Goal: Task Accomplishment & Management: Manage account settings

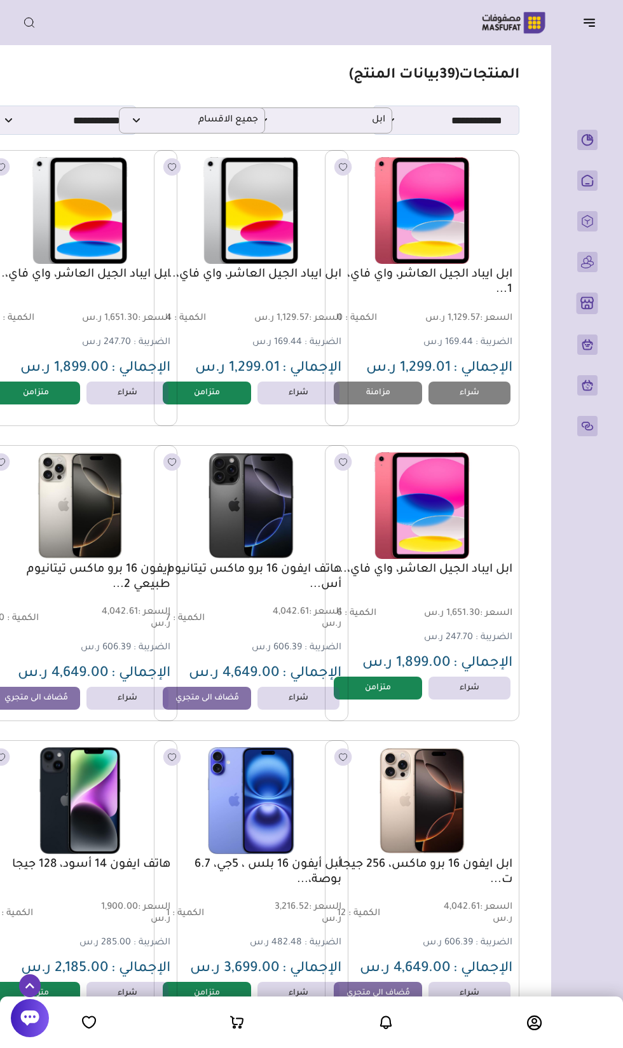
select select "*"
select select
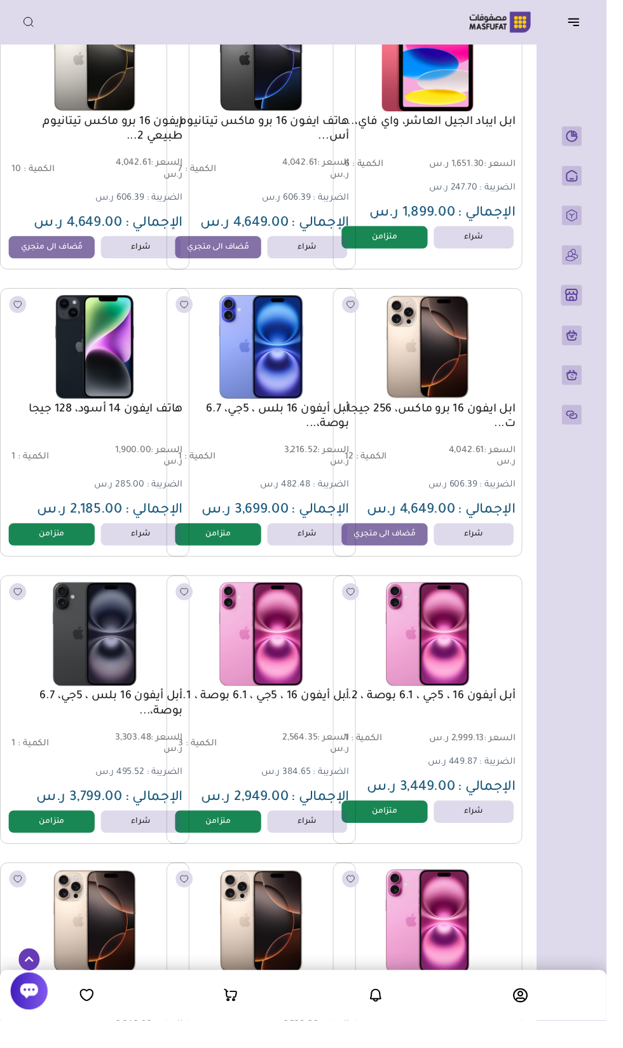
scroll to position [0, -17]
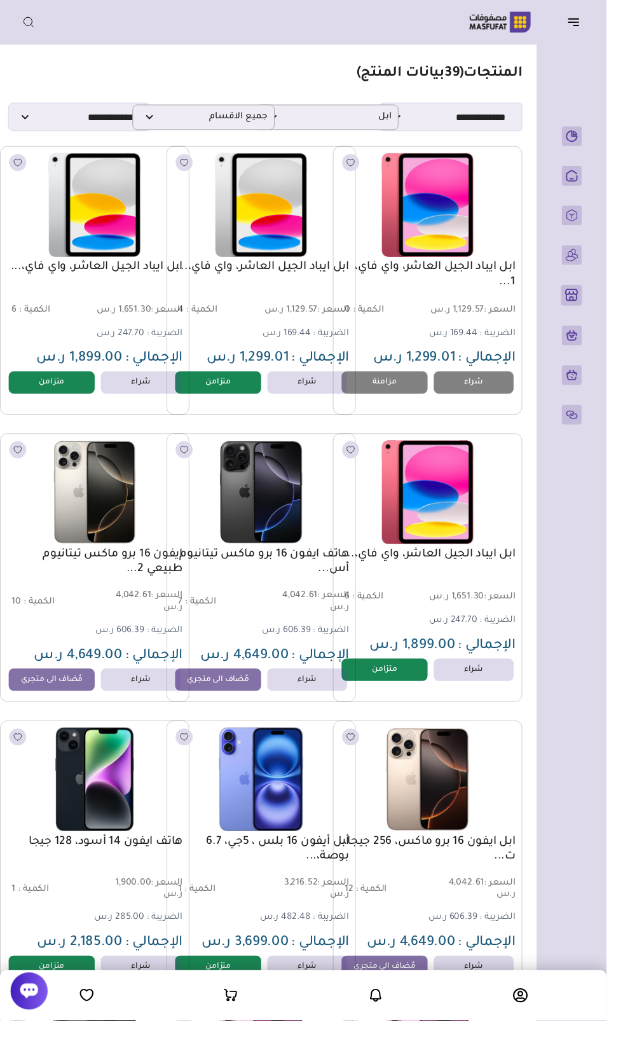
click at [587, 29] on icon "button" at bounding box center [589, 22] width 15 height 15
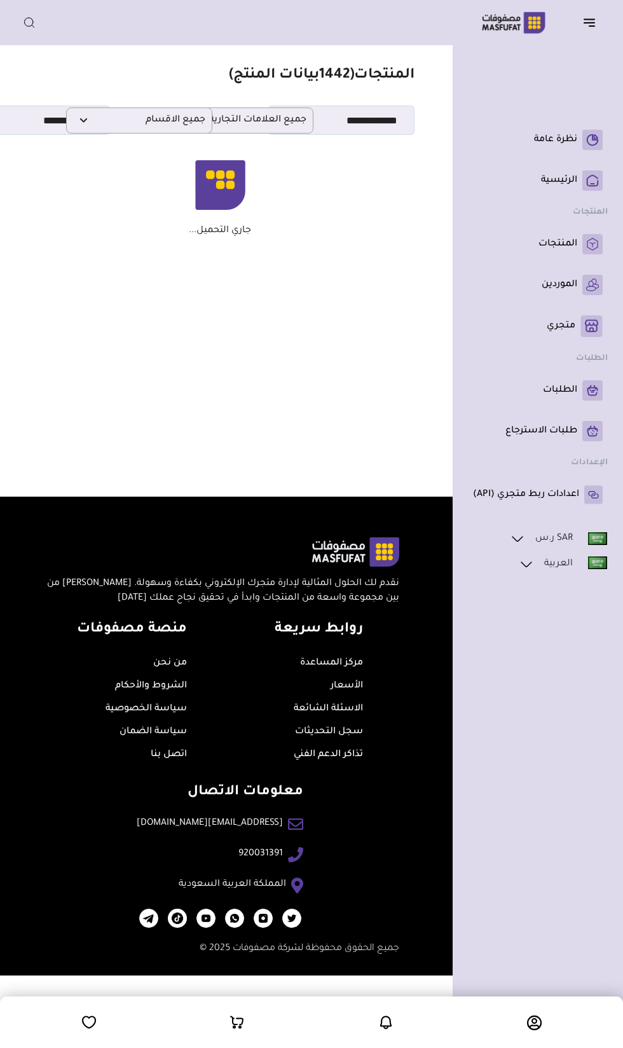
scroll to position [0, -34]
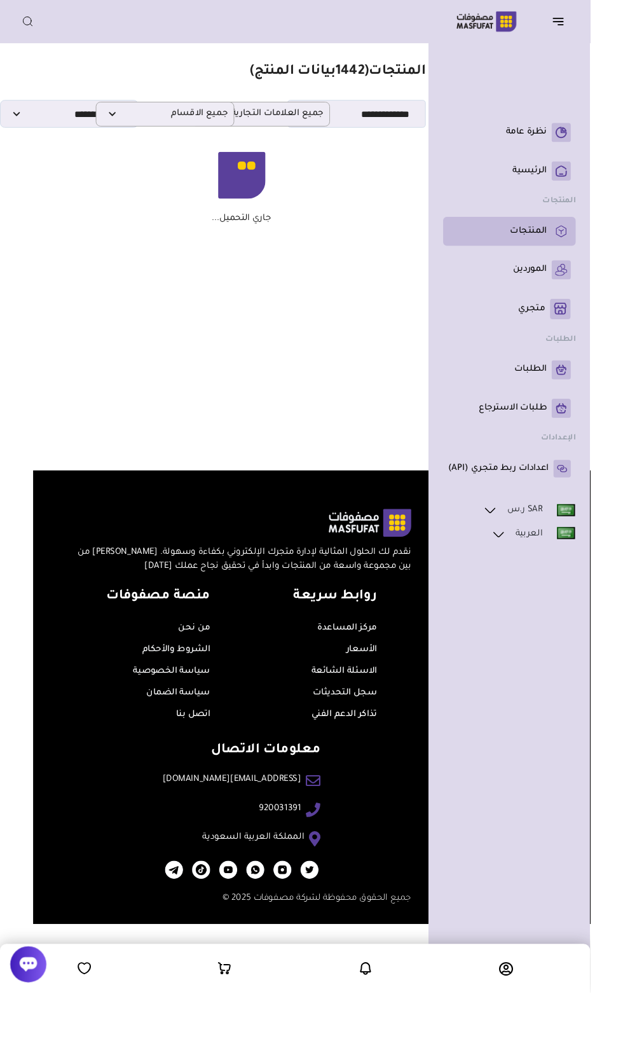
click at [578, 254] on link "المنتجات" at bounding box center [538, 244] width 130 height 20
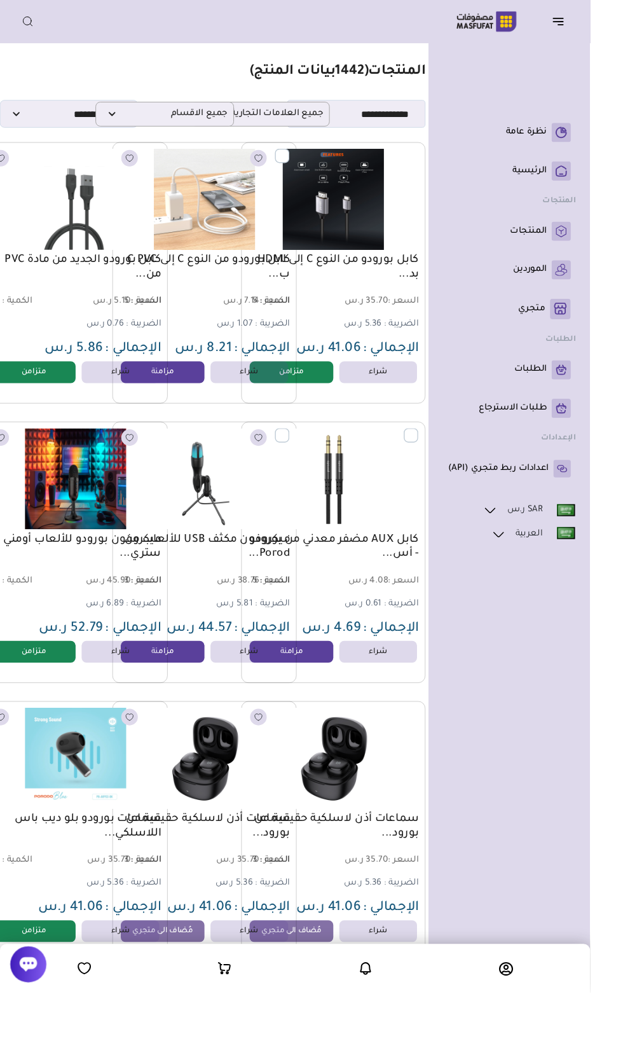
scroll to position [0, -51]
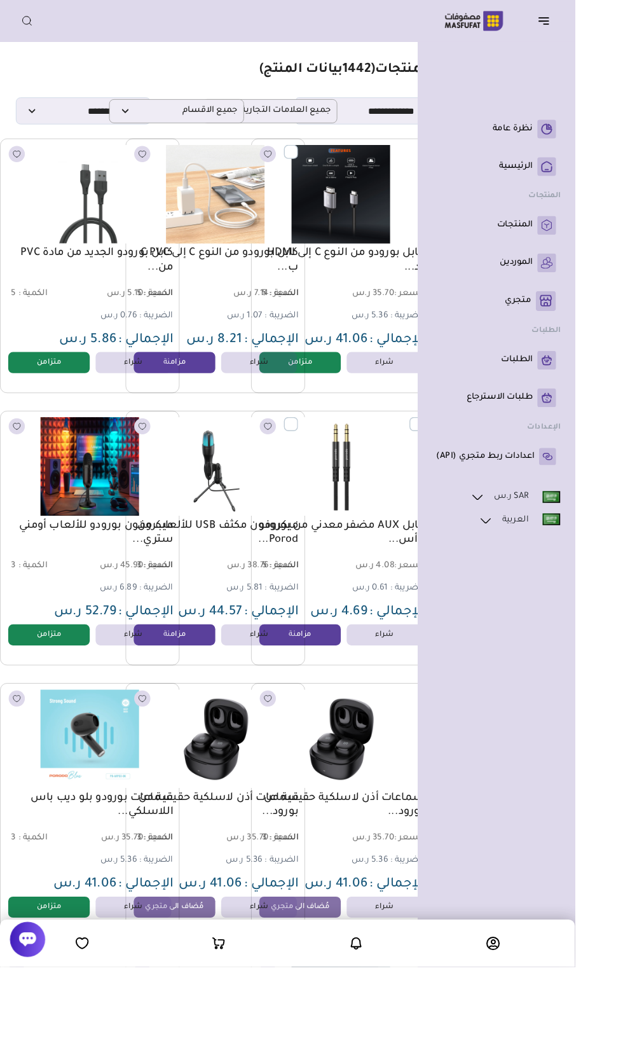
click at [589, 20] on icon "button" at bounding box center [589, 20] width 10 height 0
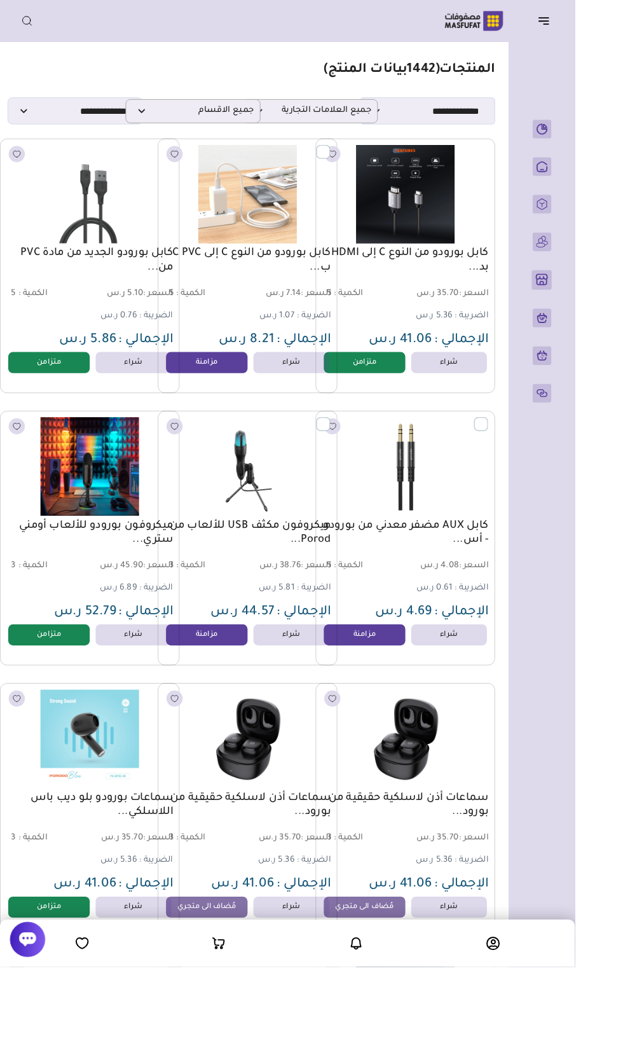
scroll to position [0, -17]
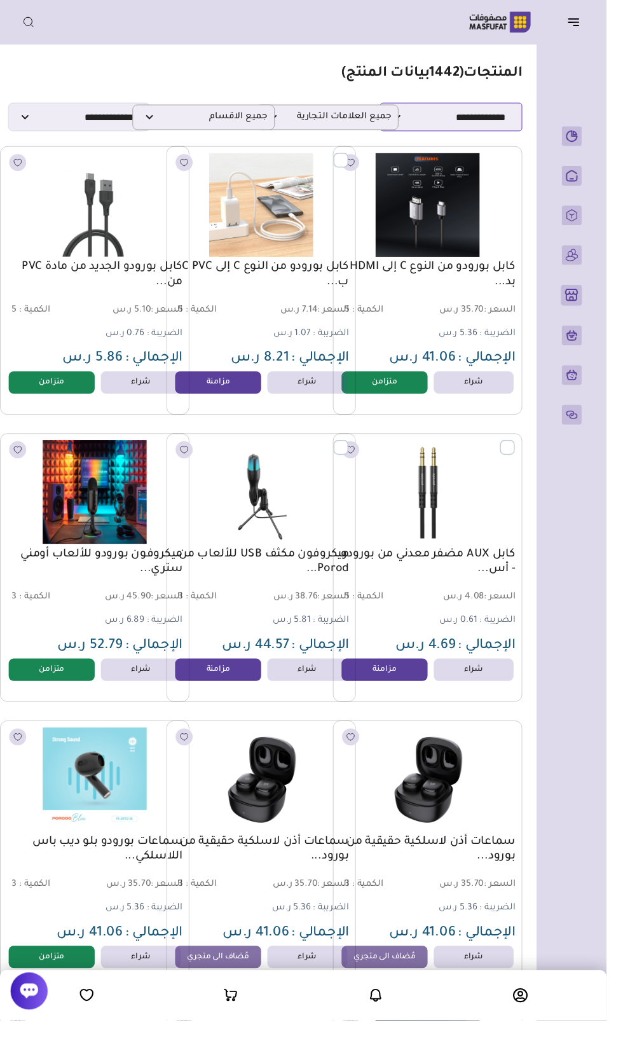
click at [517, 126] on select "**********" at bounding box center [463, 120] width 146 height 29
select select "*"
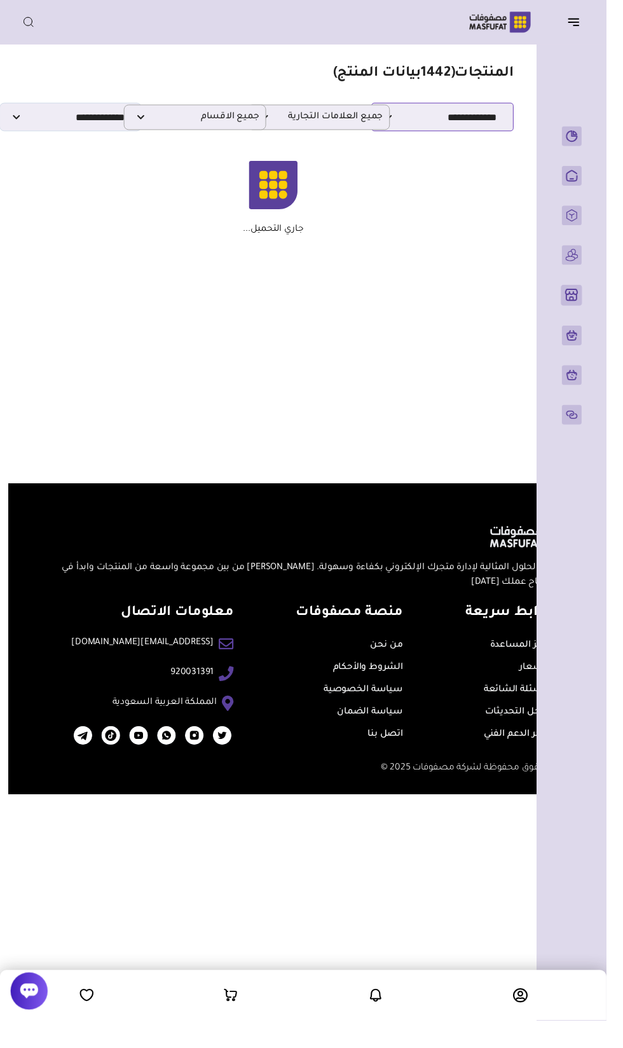
scroll to position [0, -8]
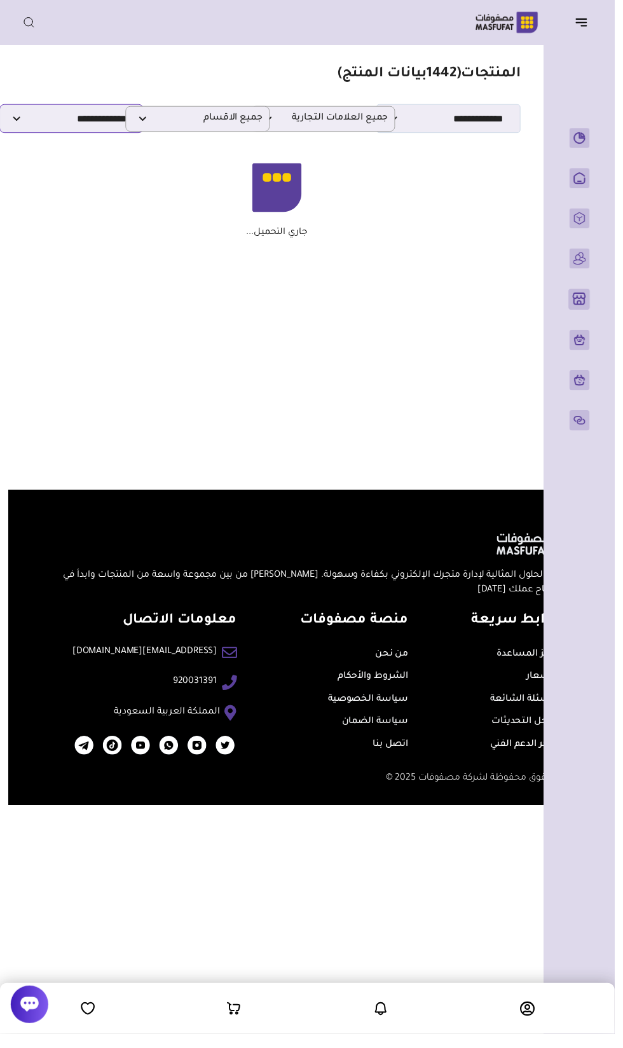
click at [64, 116] on select "**********" at bounding box center [72, 120] width 146 height 29
select select
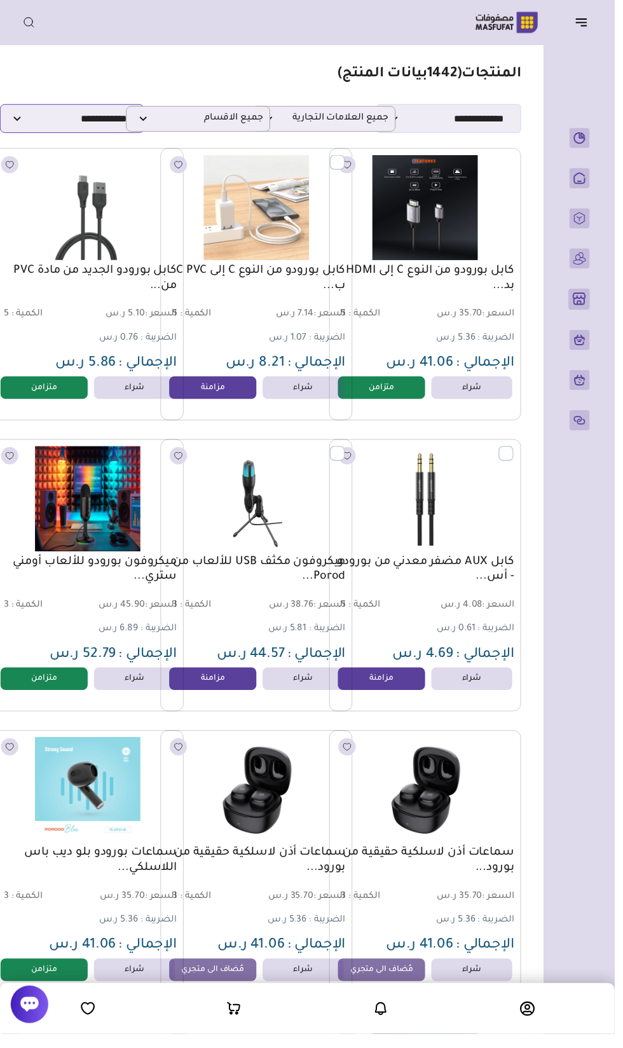
scroll to position [0, -17]
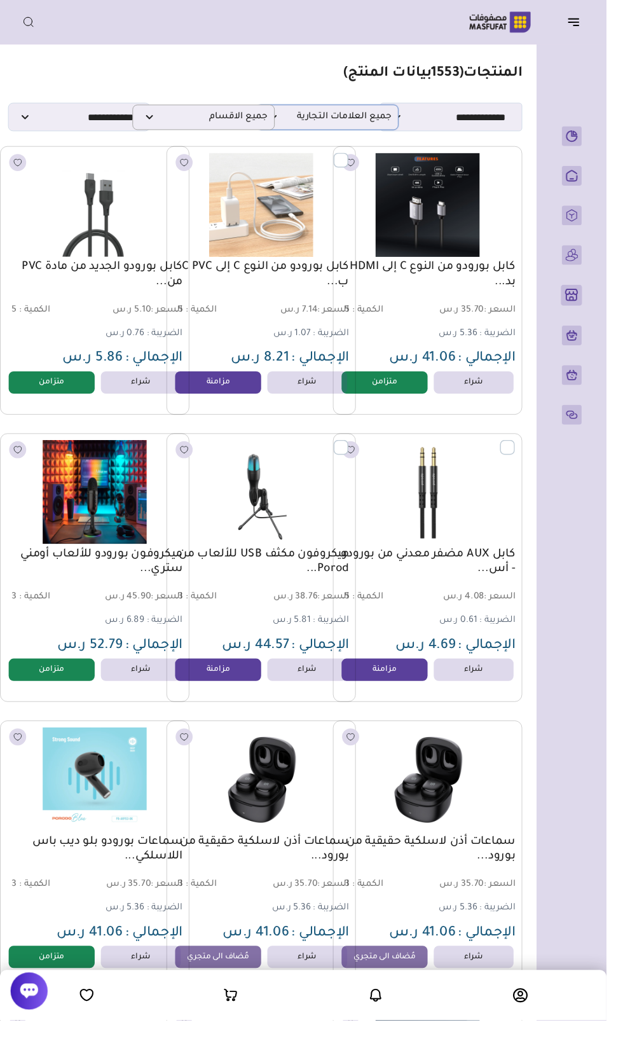
click at [365, 126] on p "جميع العلامات التجارية" at bounding box center [336, 120] width 146 height 26
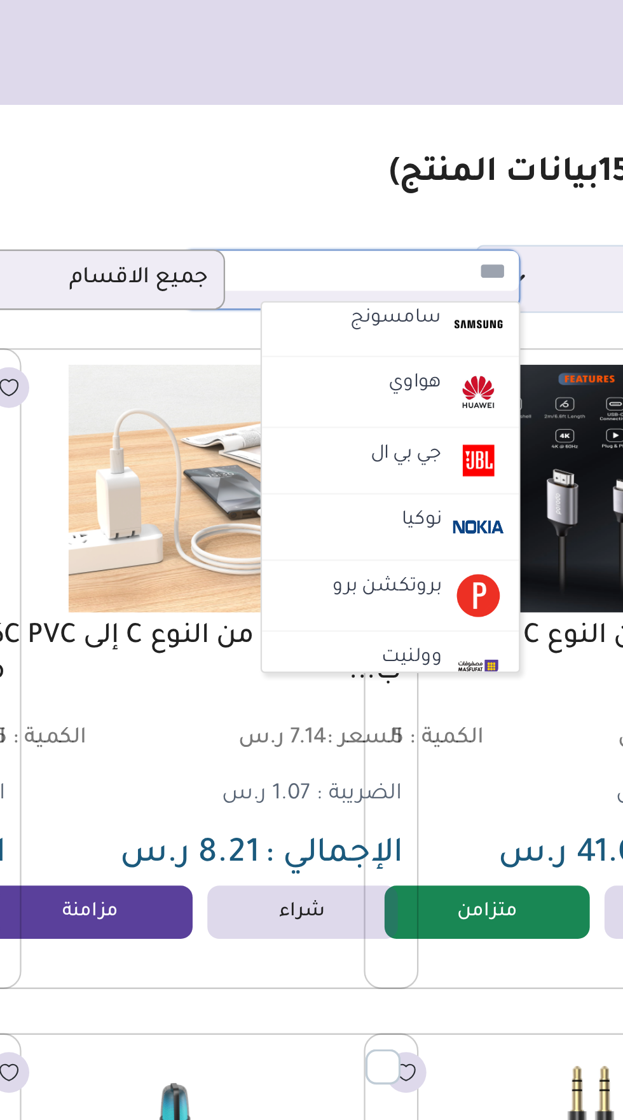
scroll to position [359, 0]
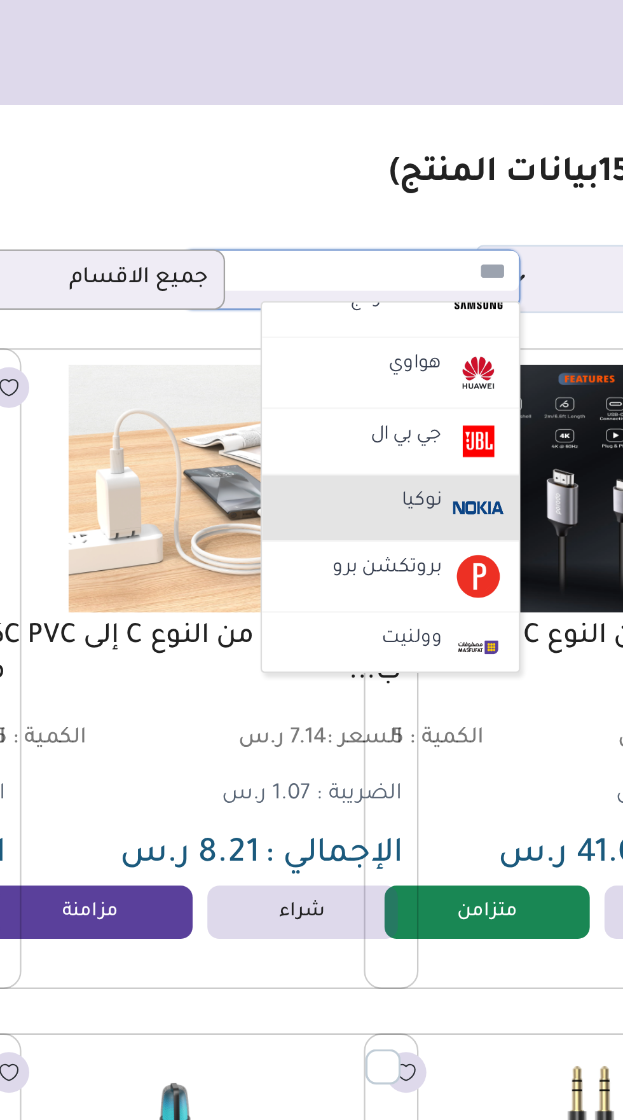
click at [377, 219] on label "نوكيا" at bounding box center [367, 216] width 21 height 17
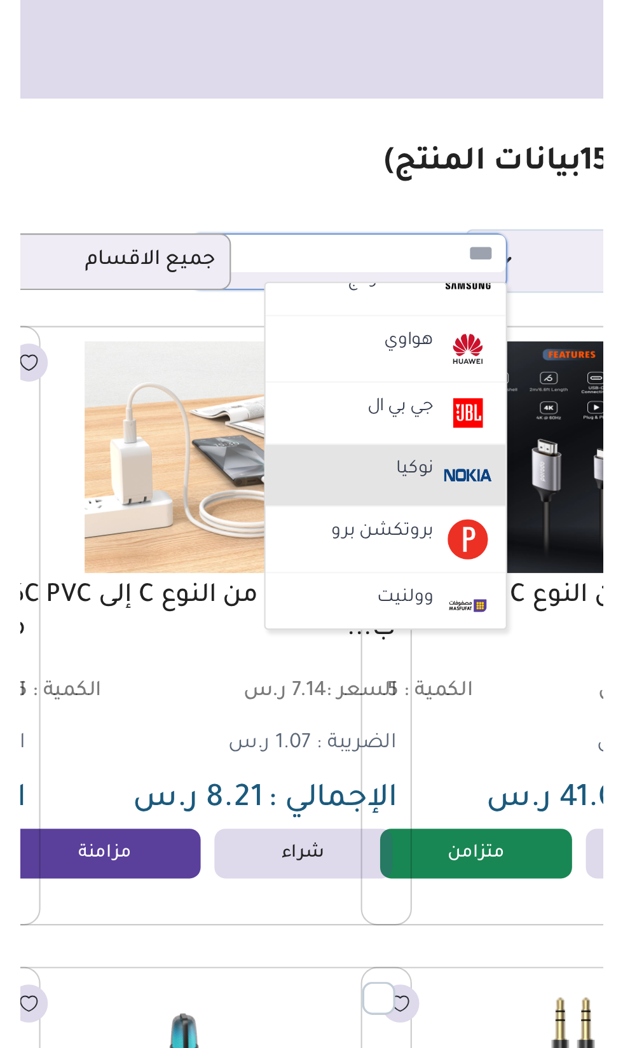
scroll to position [0, -8]
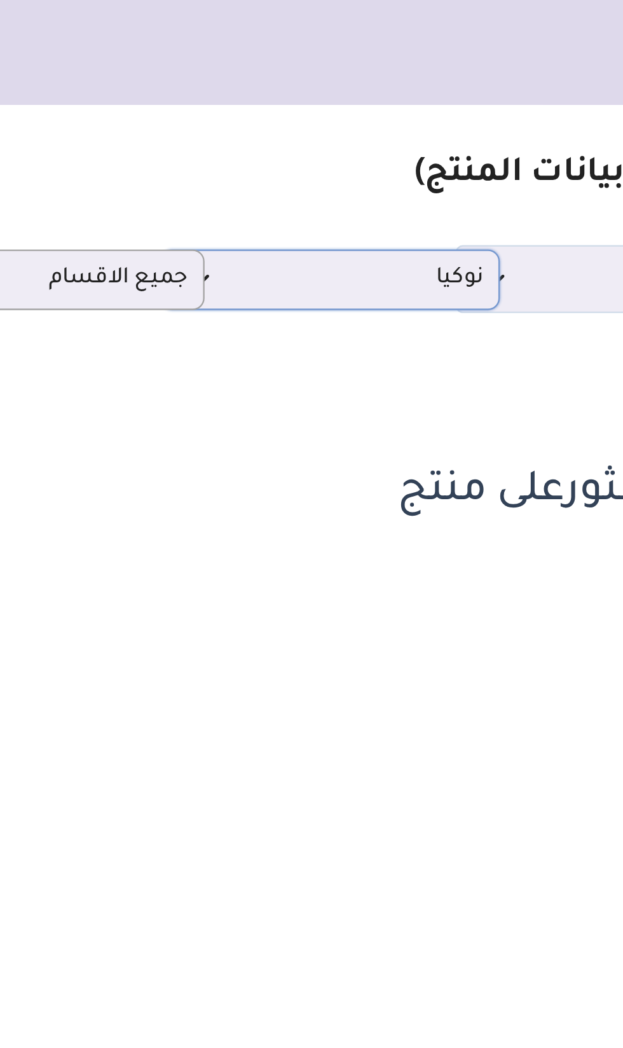
click at [386, 121] on span "نوكيا" at bounding box center [327, 120] width 132 height 12
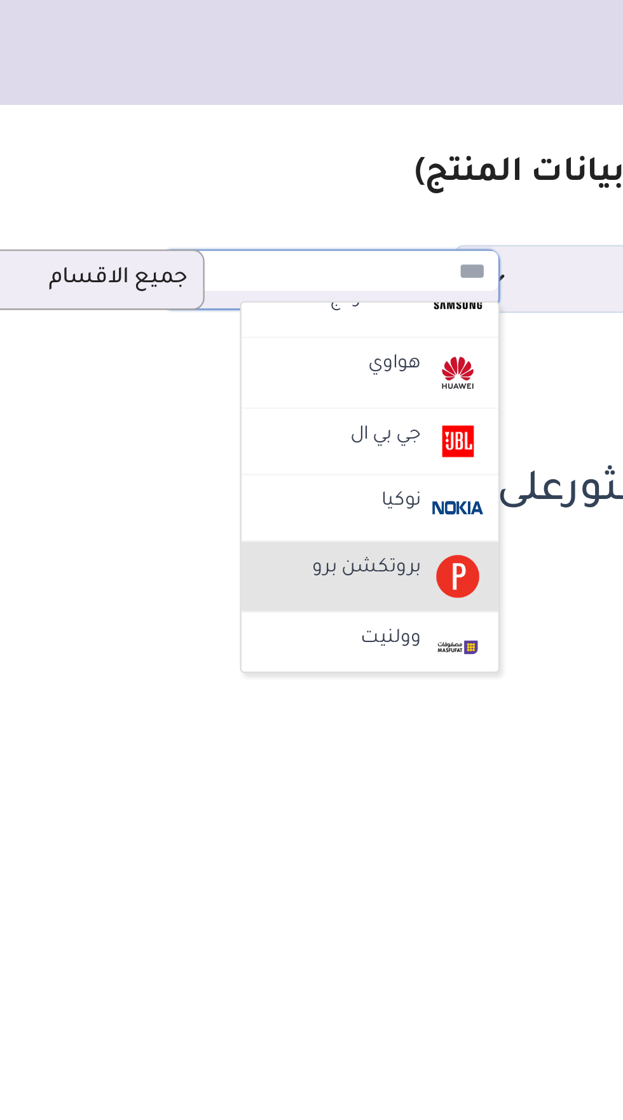
click at [355, 240] on label "بروتكشن برو" at bounding box center [343, 245] width 51 height 17
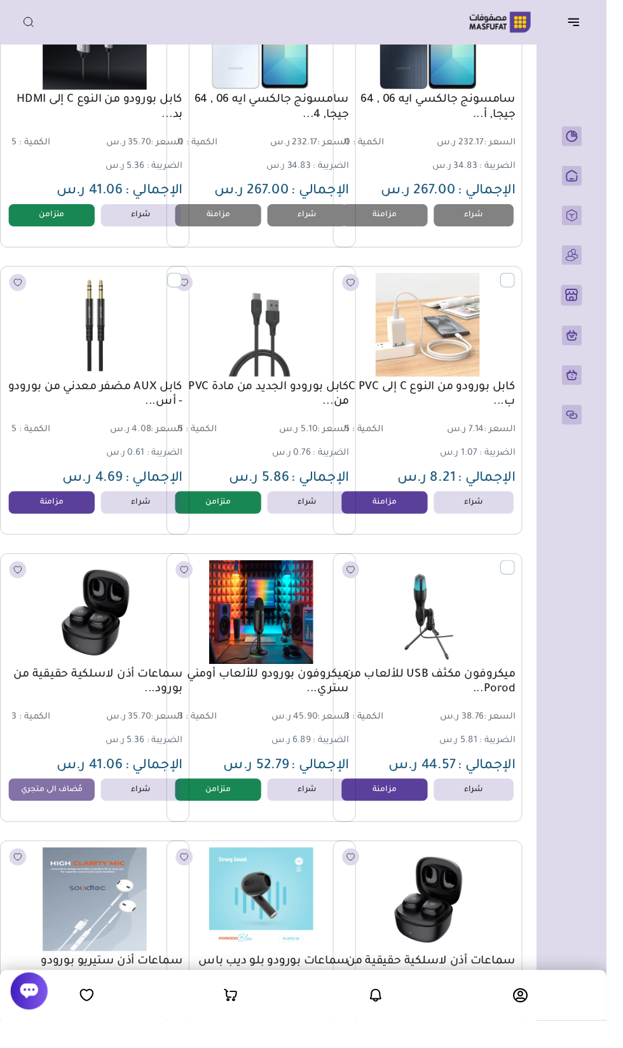
scroll to position [0, -17]
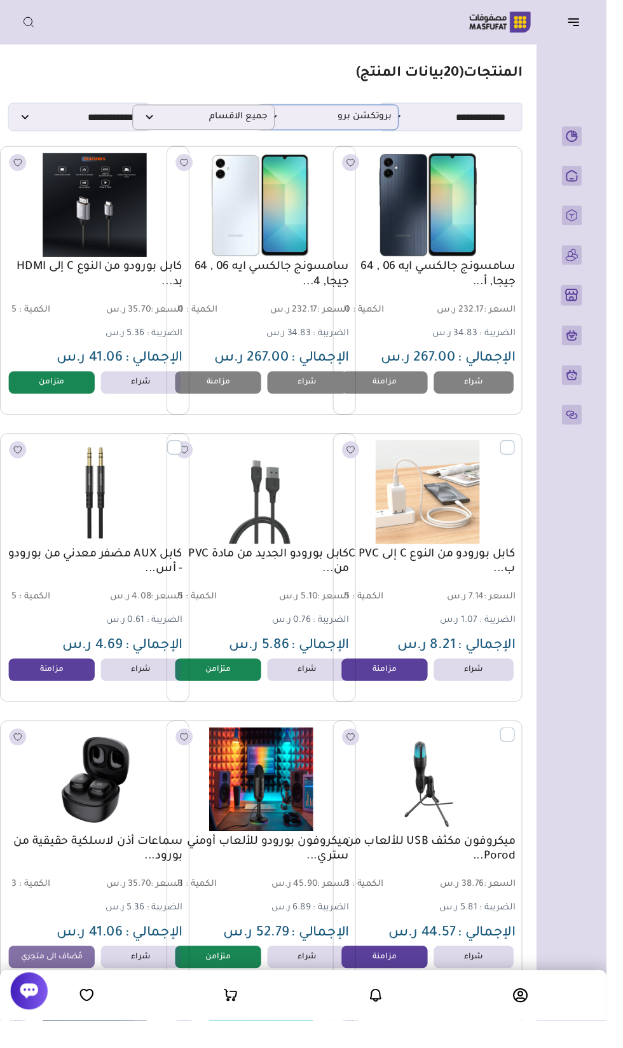
click at [402, 128] on p "بروتكشن برو" at bounding box center [336, 120] width 146 height 26
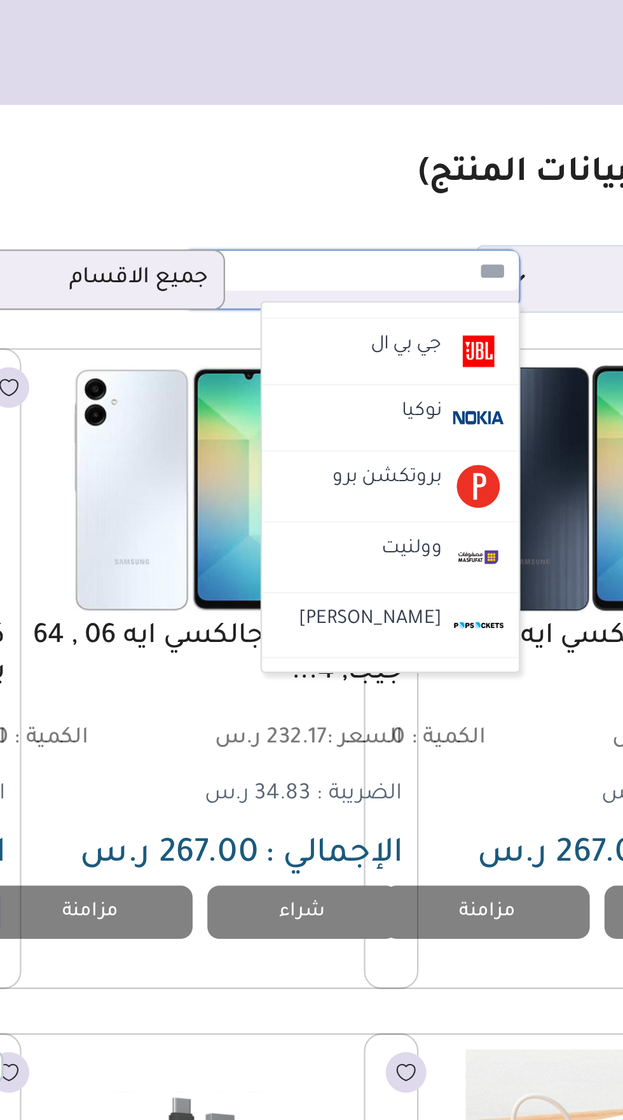
scroll to position [400, 0]
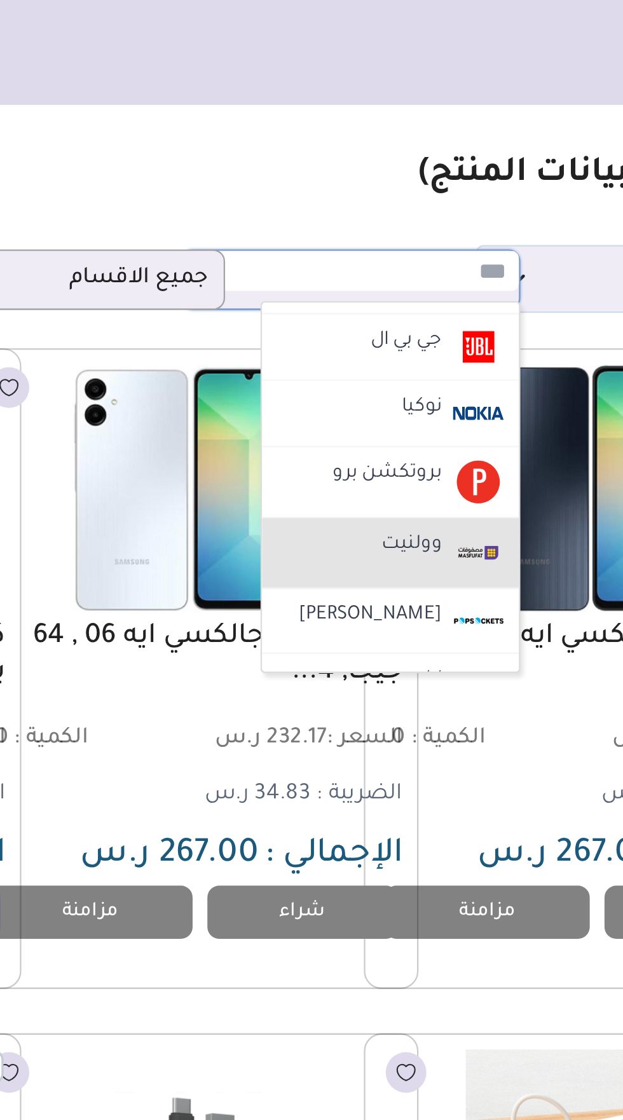
click at [373, 238] on label "وولنيت" at bounding box center [363, 235] width 30 height 17
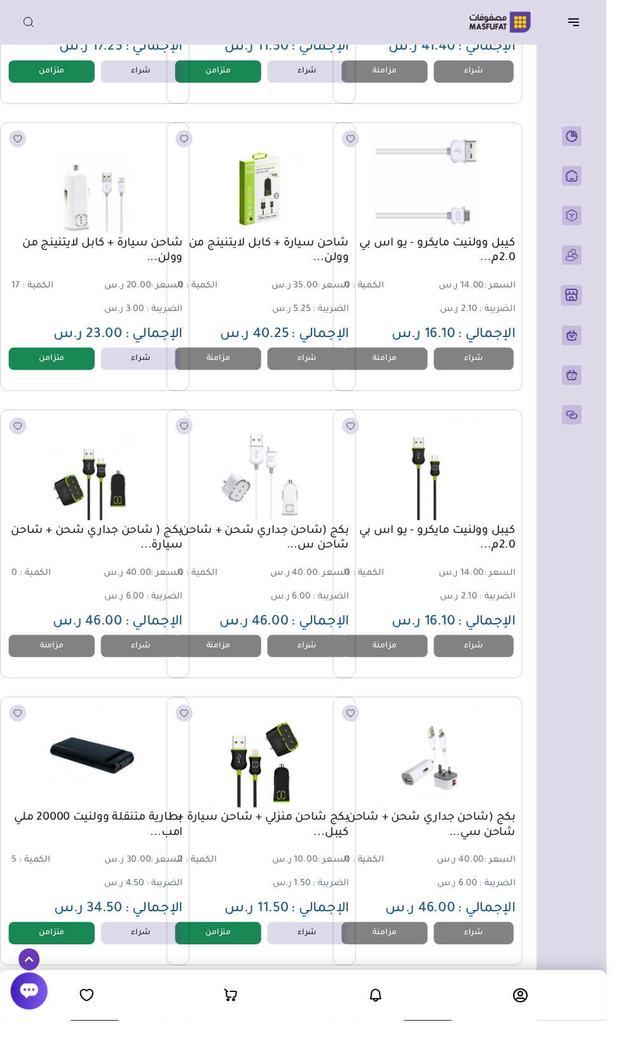
scroll to position [0, -17]
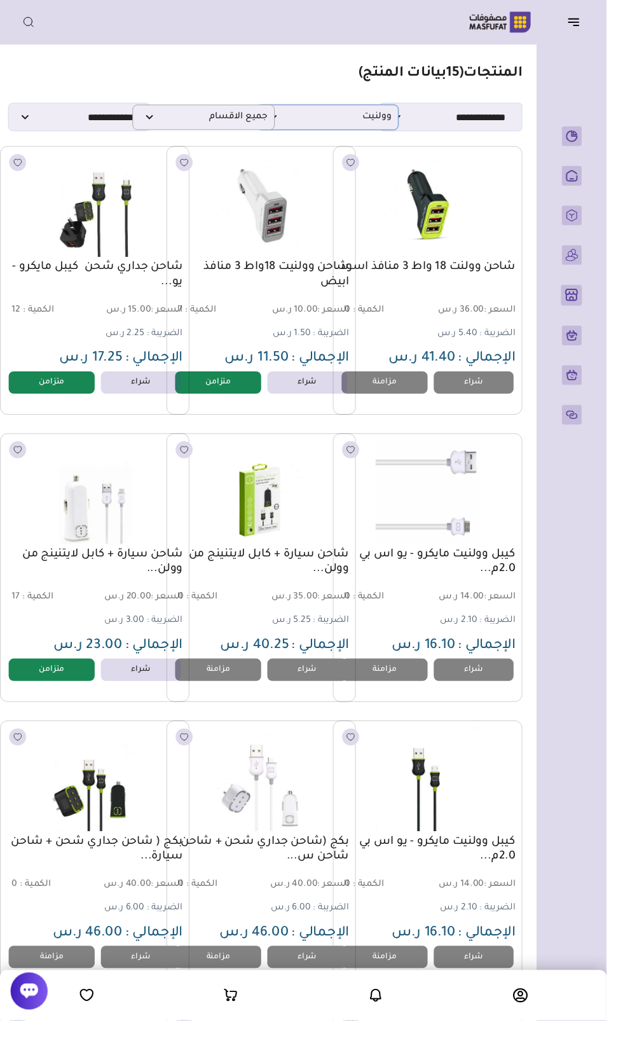
click at [387, 119] on span "وولنيت" at bounding box center [336, 120] width 132 height 12
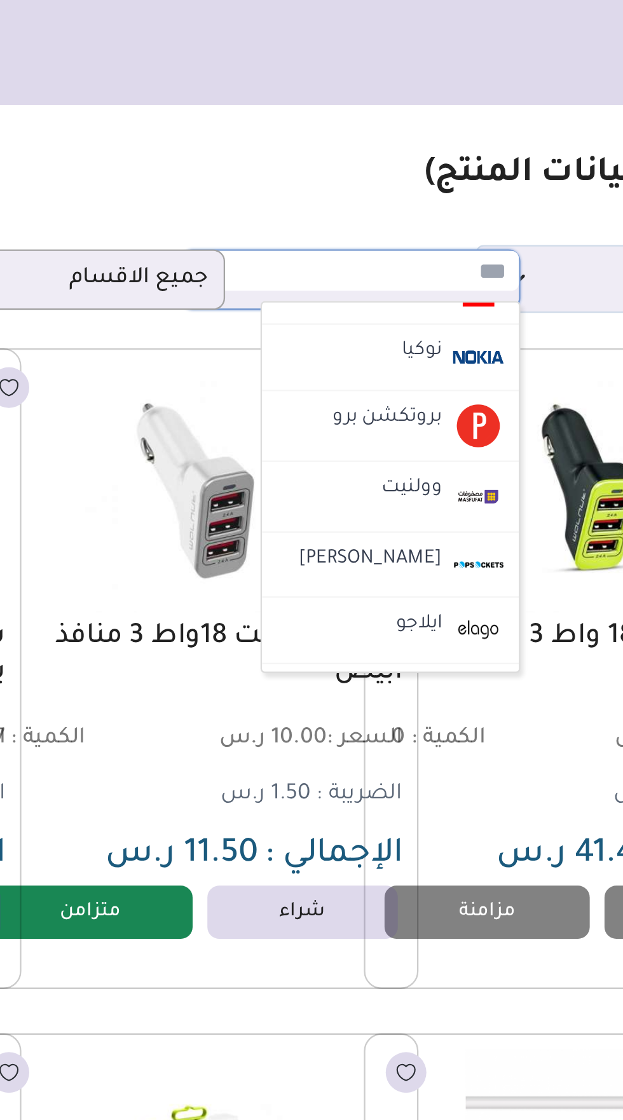
scroll to position [425, 0]
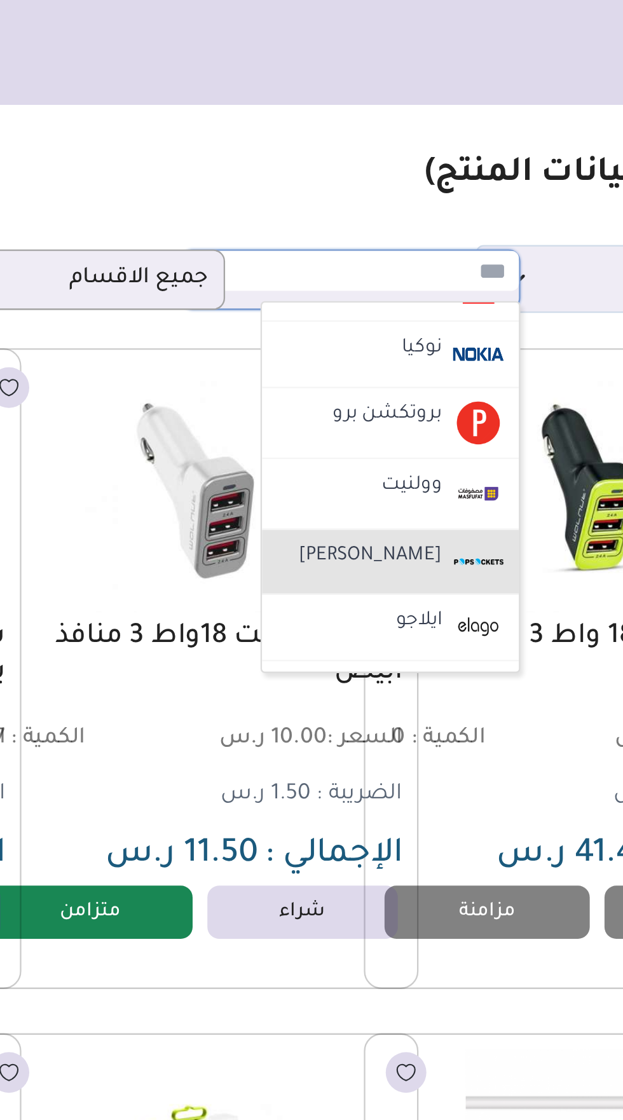
click at [371, 237] on label "بوب سوكيتس" at bounding box center [344, 240] width 65 height 17
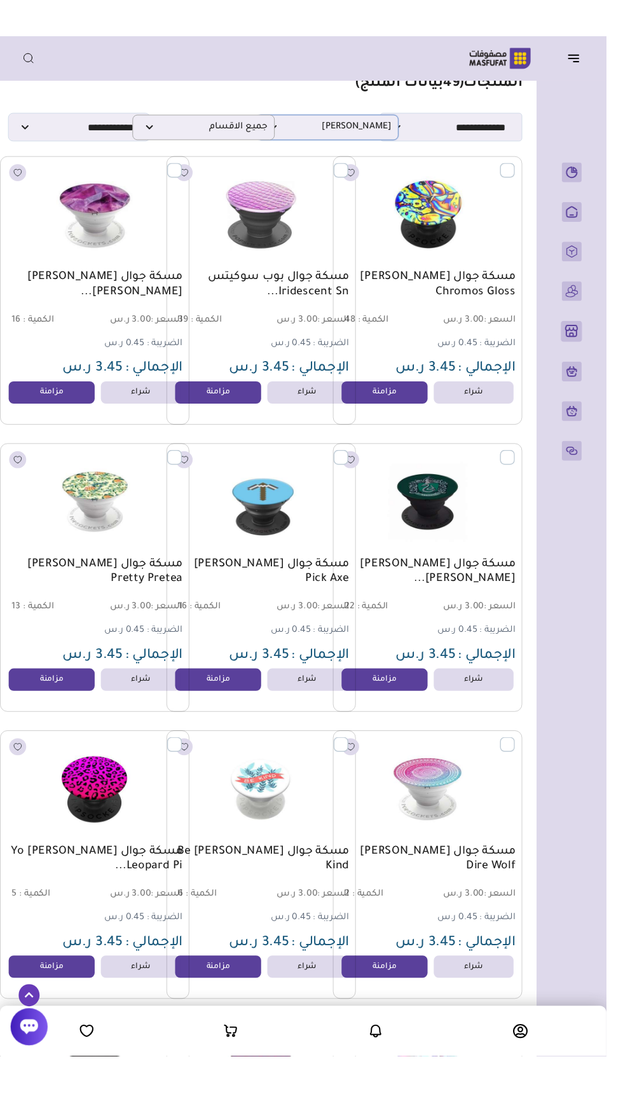
scroll to position [0, -17]
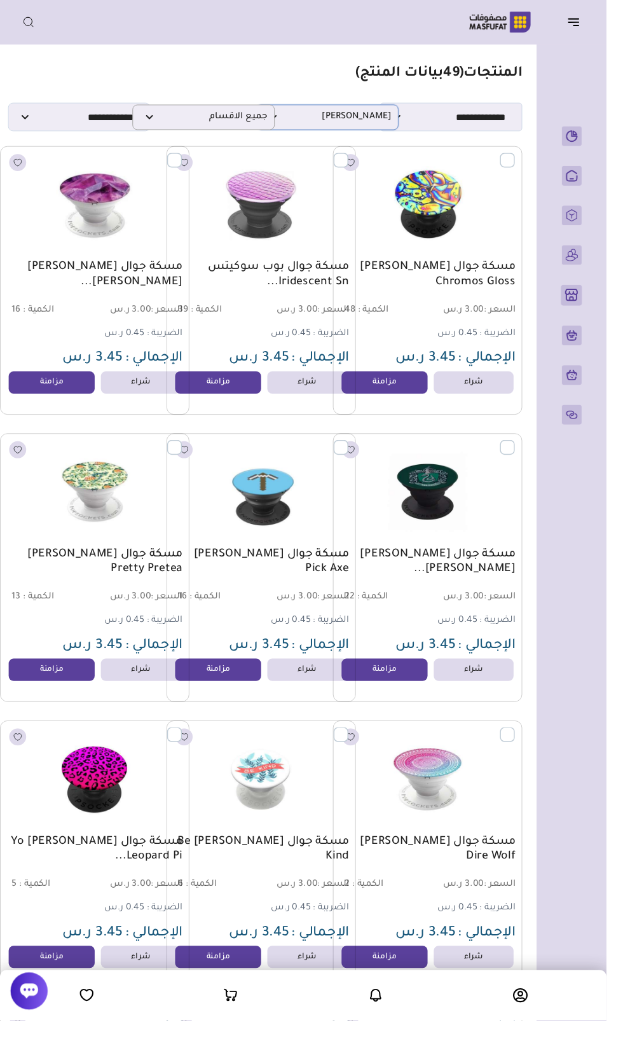
click at [394, 125] on span "بوب سوكيتس" at bounding box center [336, 120] width 132 height 12
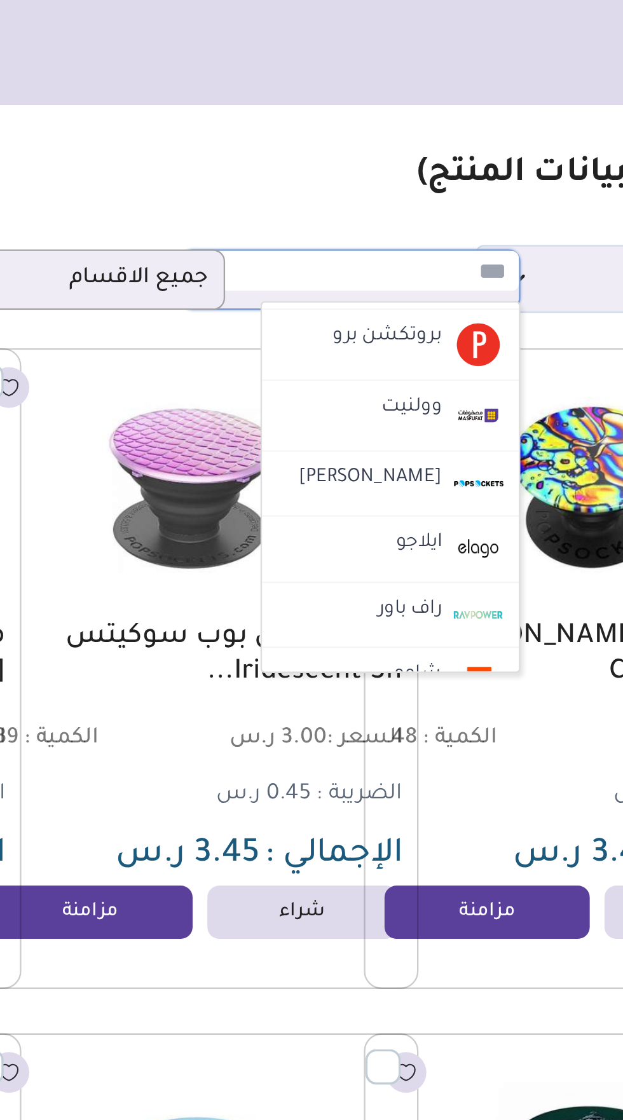
scroll to position [458, 0]
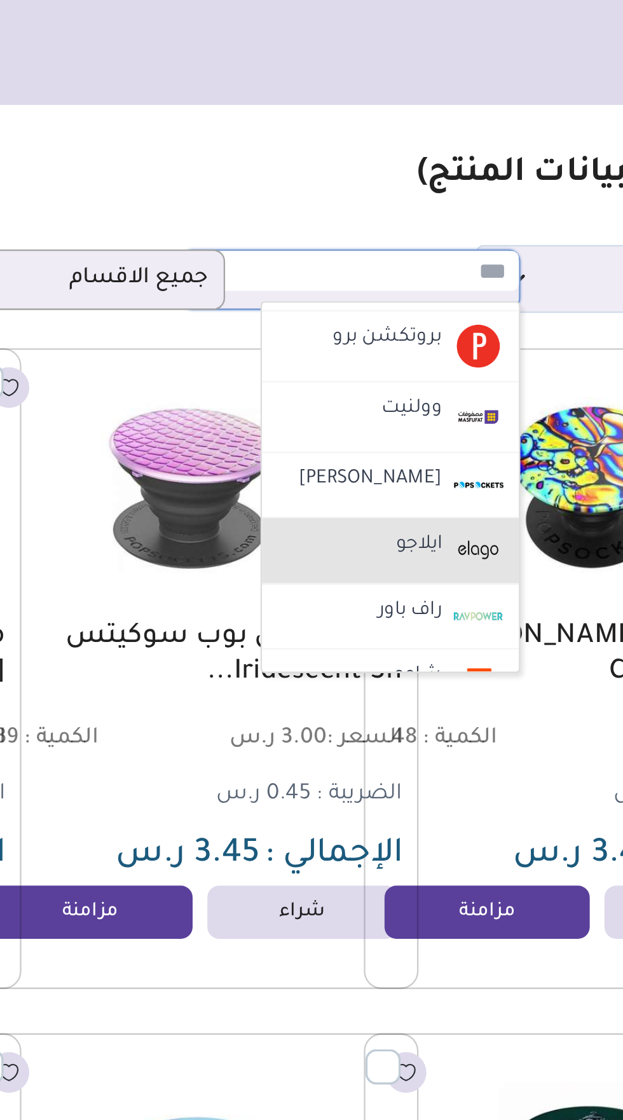
click at [379, 229] on li "ايلاجو" at bounding box center [353, 237] width 111 height 29
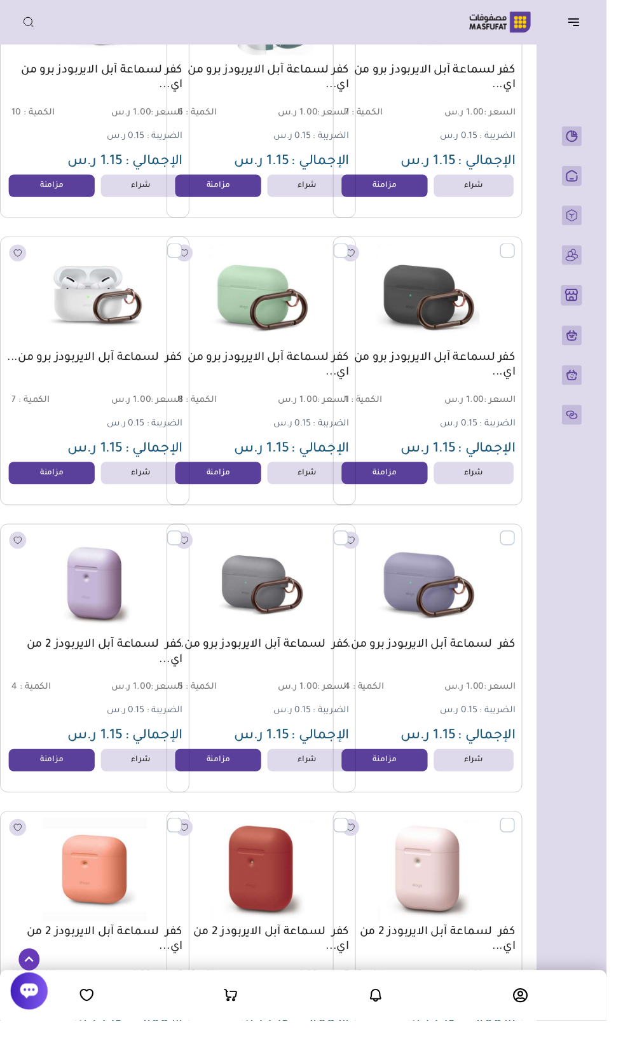
scroll to position [0, -17]
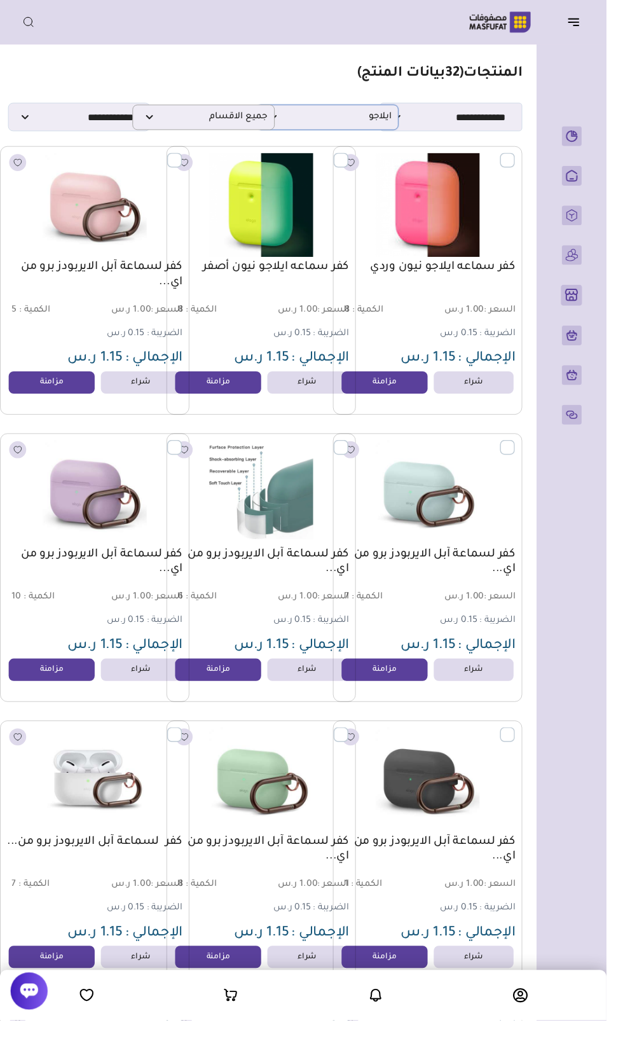
click at [385, 120] on span "ايلاجو" at bounding box center [336, 120] width 132 height 12
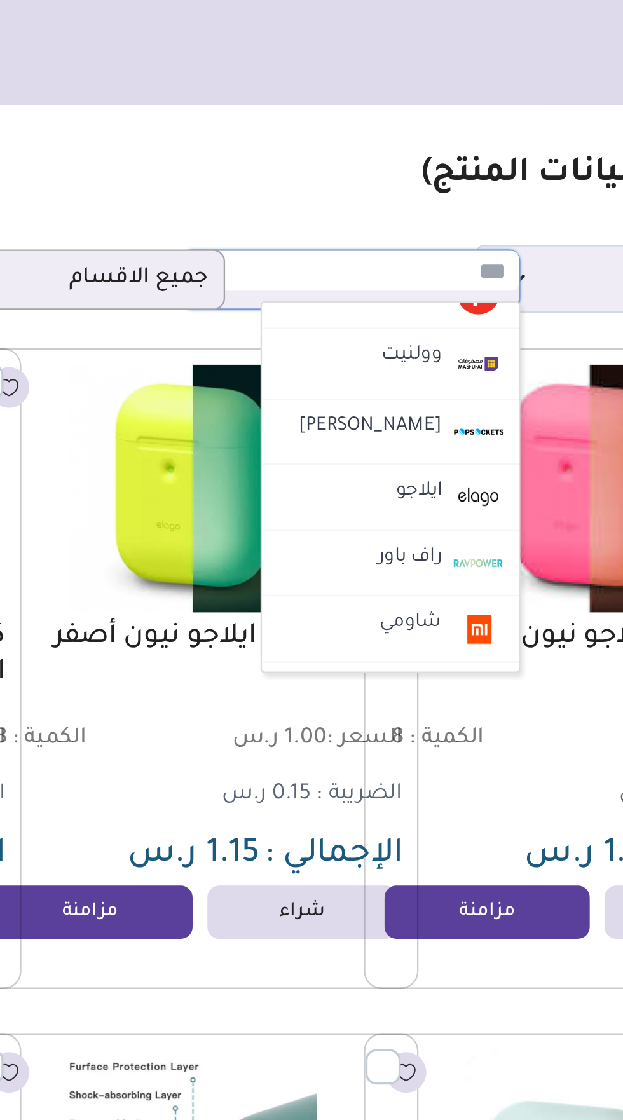
scroll to position [483, 0]
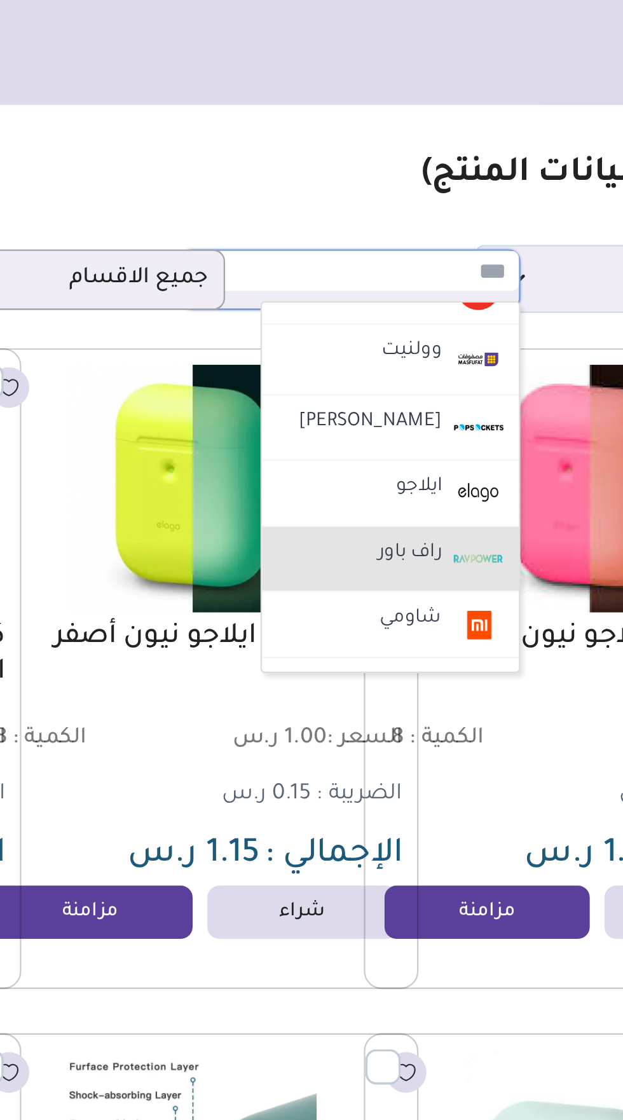
click at [376, 236] on label "راف باور" at bounding box center [361, 239] width 31 height 17
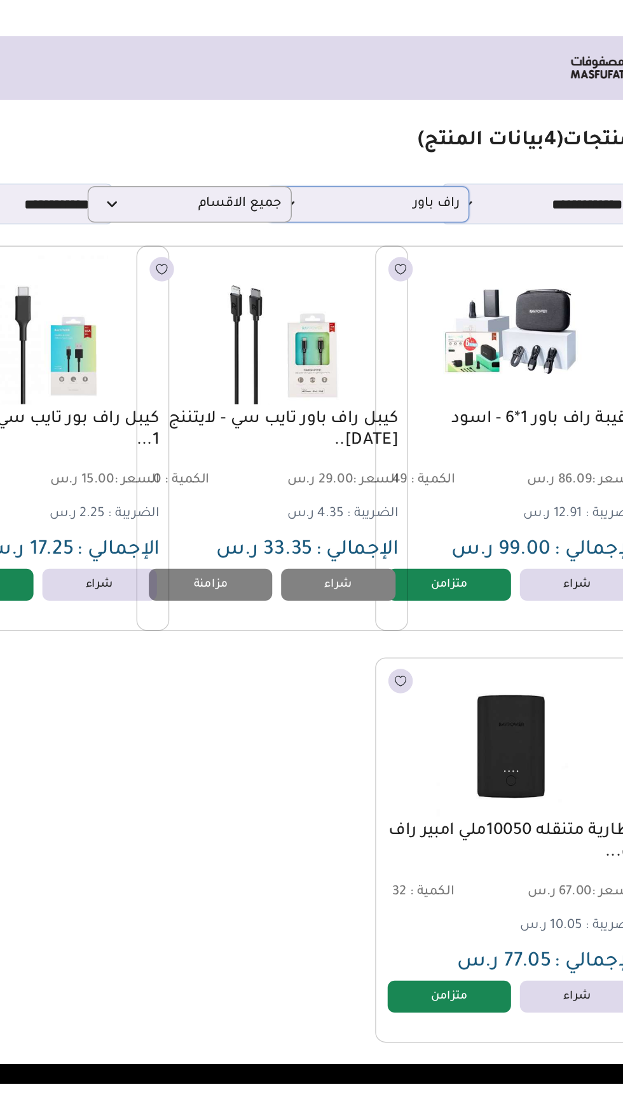
scroll to position [0, -17]
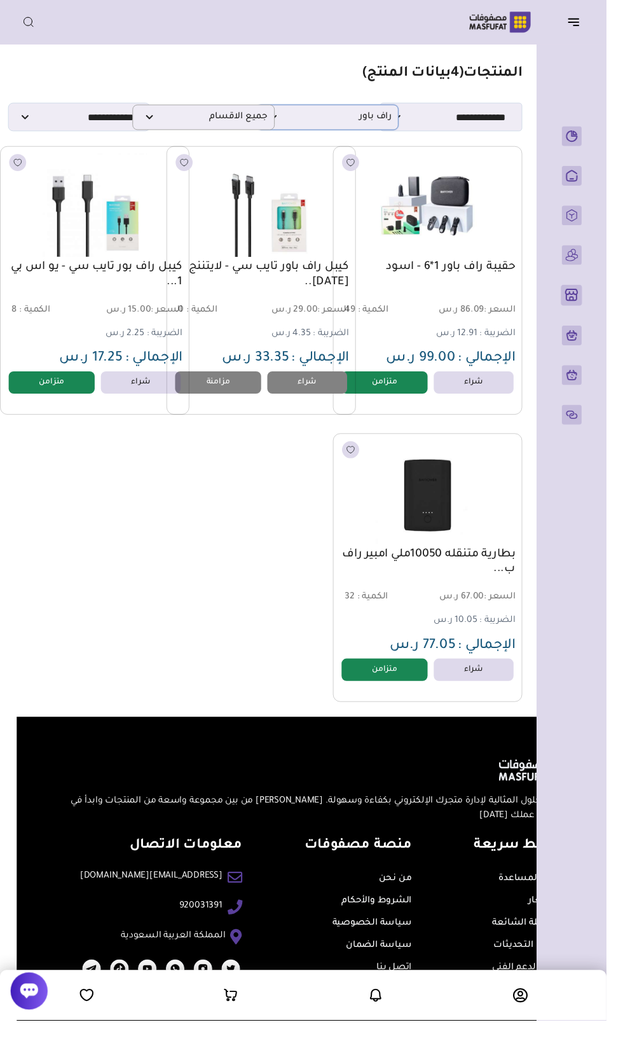
click at [380, 122] on span "راف باور" at bounding box center [336, 120] width 132 height 12
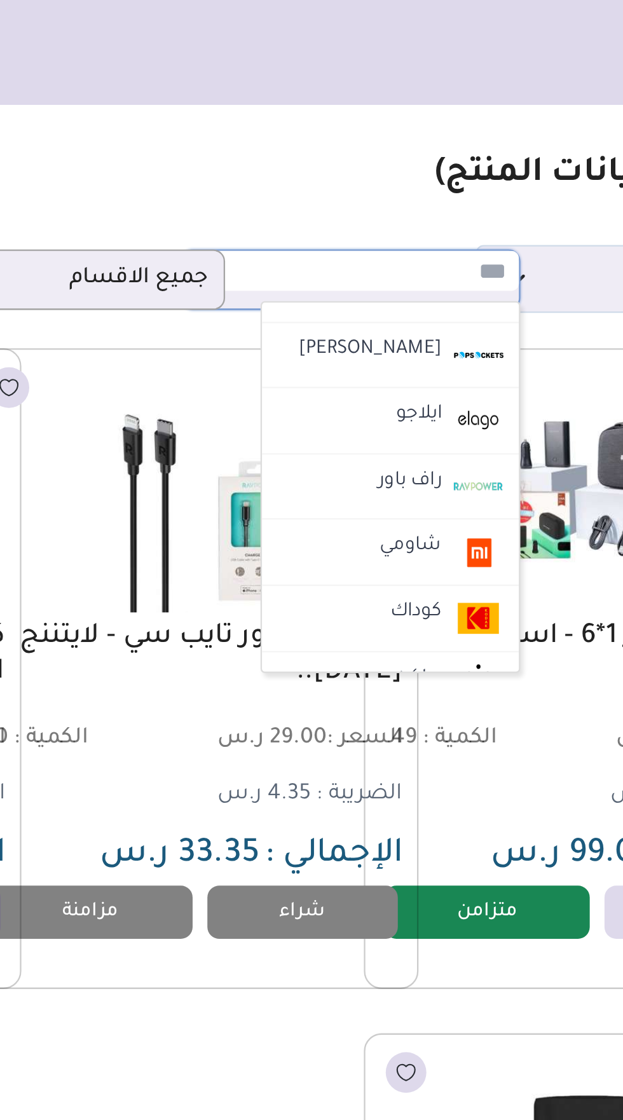
scroll to position [515, 0]
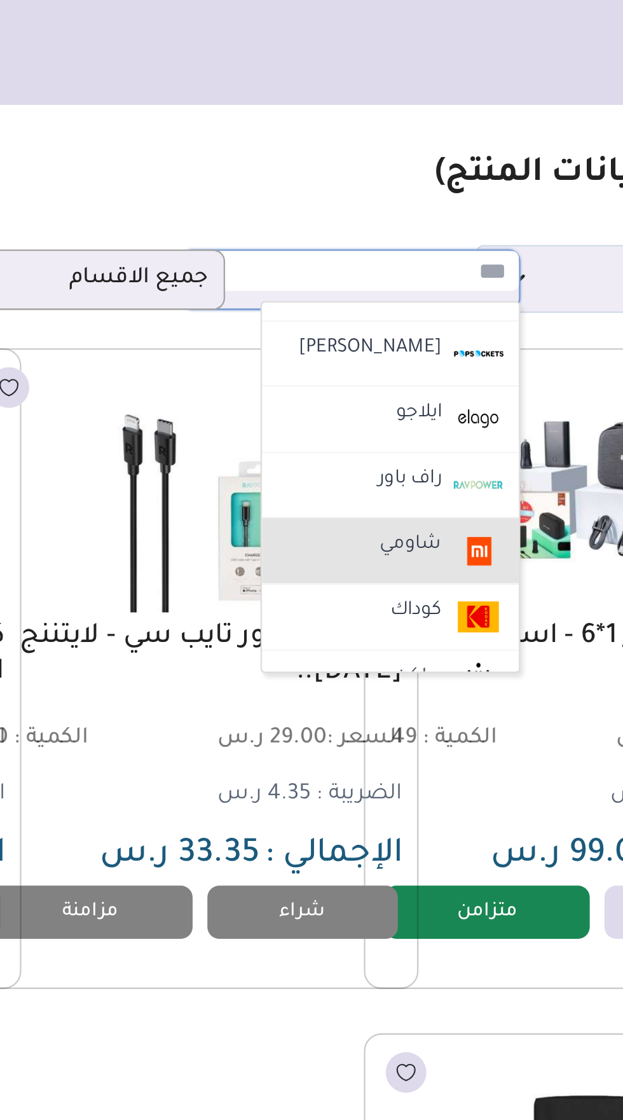
click at [373, 232] on label "شاومي" at bounding box center [362, 235] width 31 height 17
select select "*"
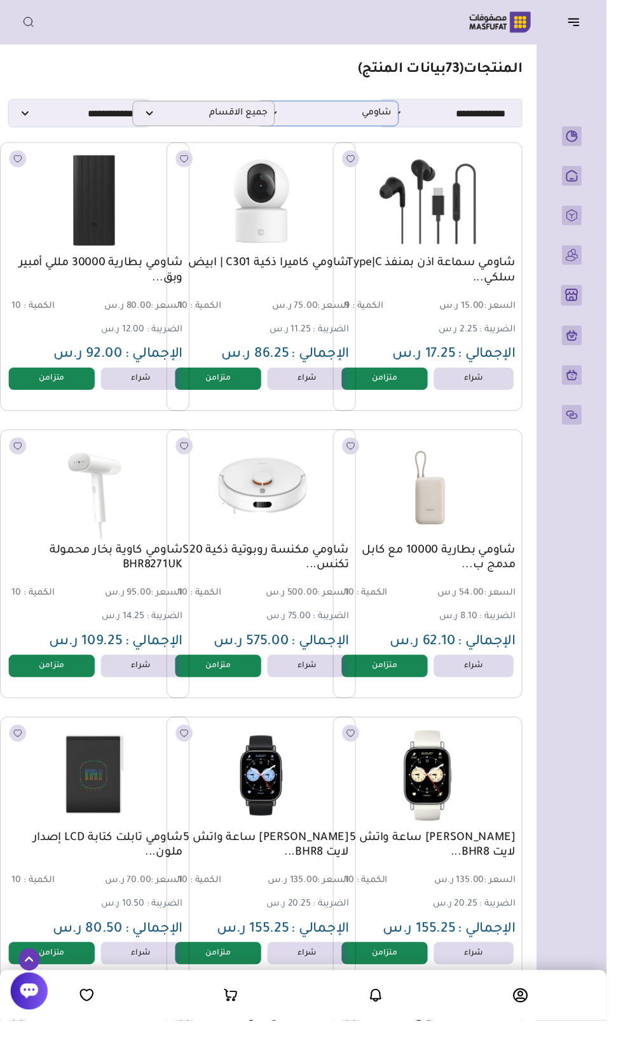
scroll to position [0, -17]
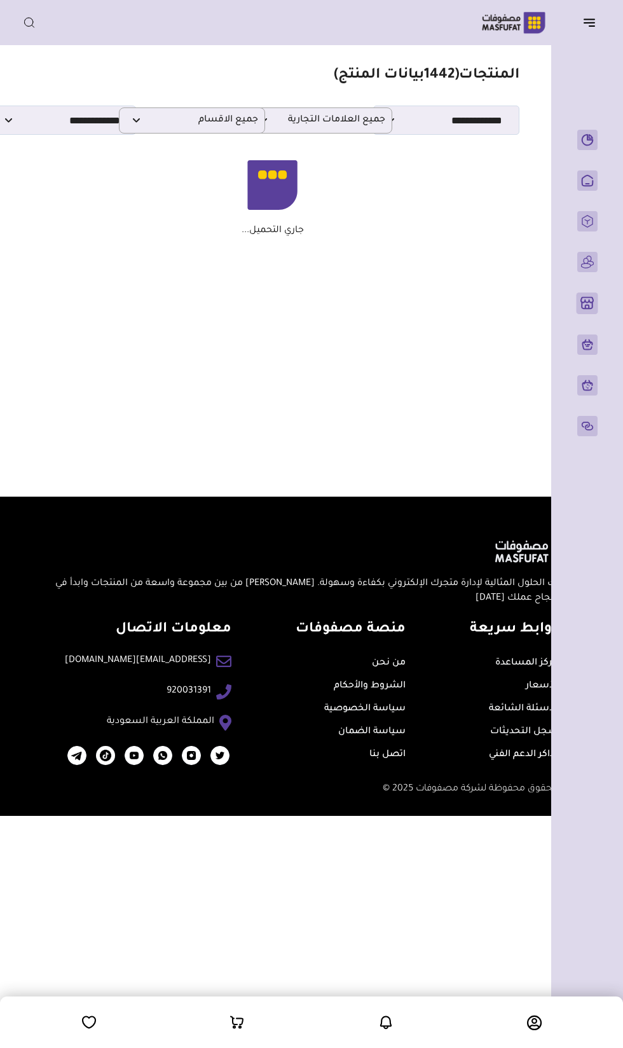
scroll to position [0, -8]
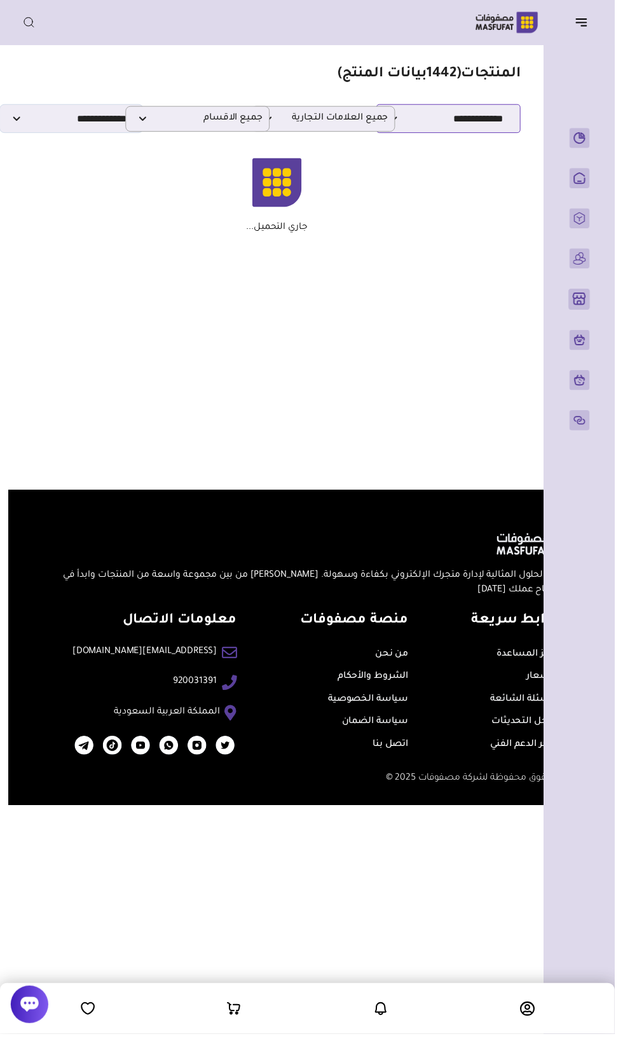
click at [496, 120] on select "**********" at bounding box center [454, 120] width 146 height 29
select select "*"
click at [90, 128] on select "**********" at bounding box center [72, 120] width 146 height 29
select select
click at [355, 124] on span "جميع العلامات التجارية" at bounding box center [327, 120] width 132 height 12
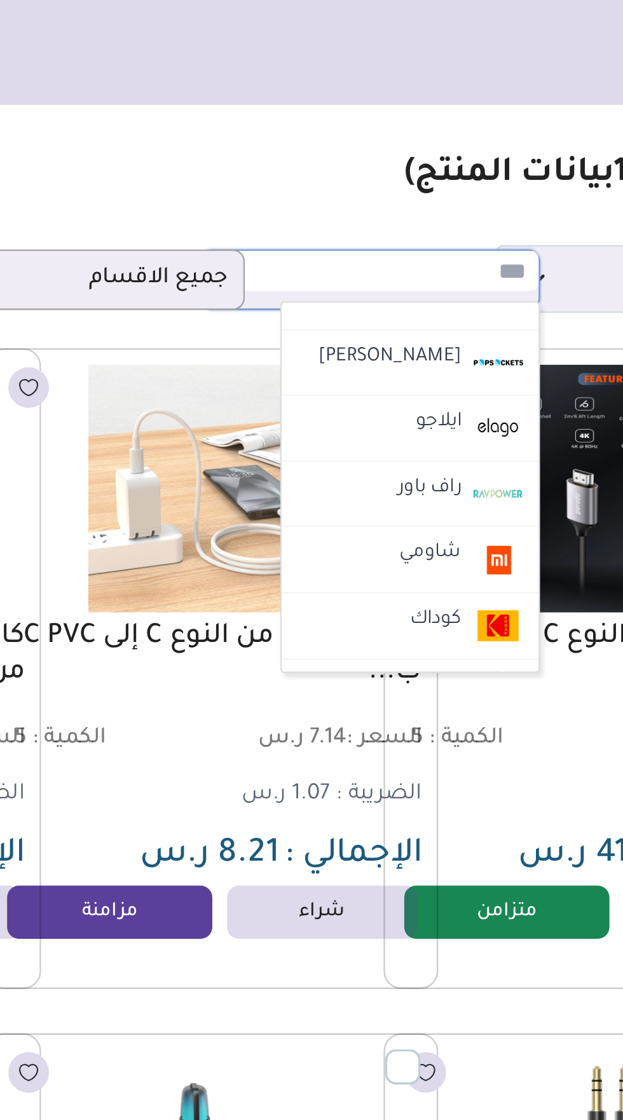
scroll to position [510, 0]
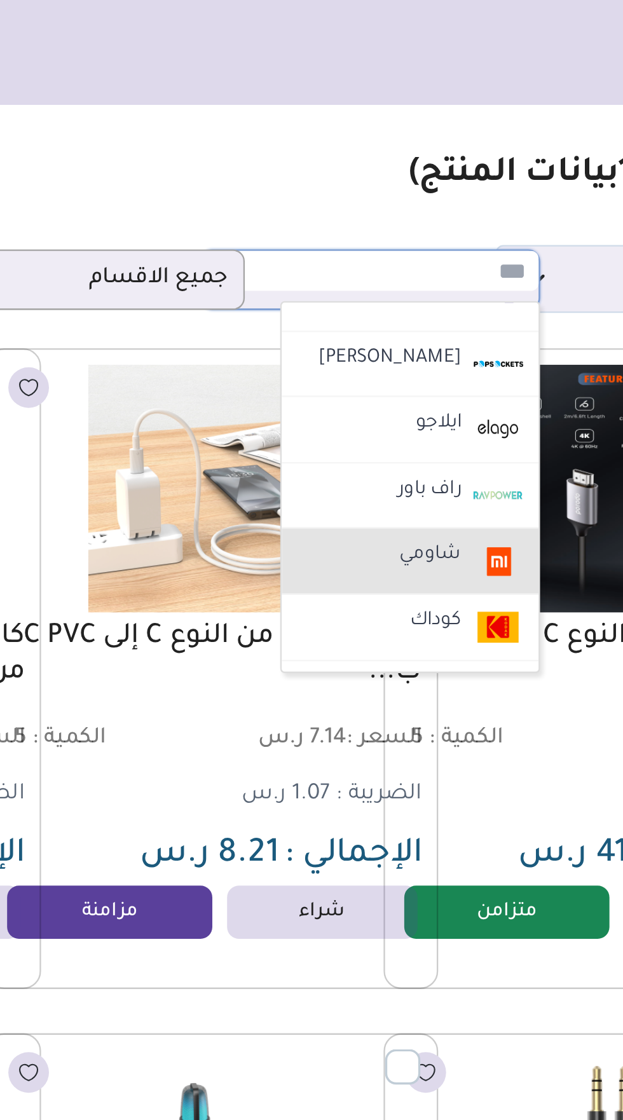
click at [339, 236] on li "شاومي" at bounding box center [353, 242] width 111 height 29
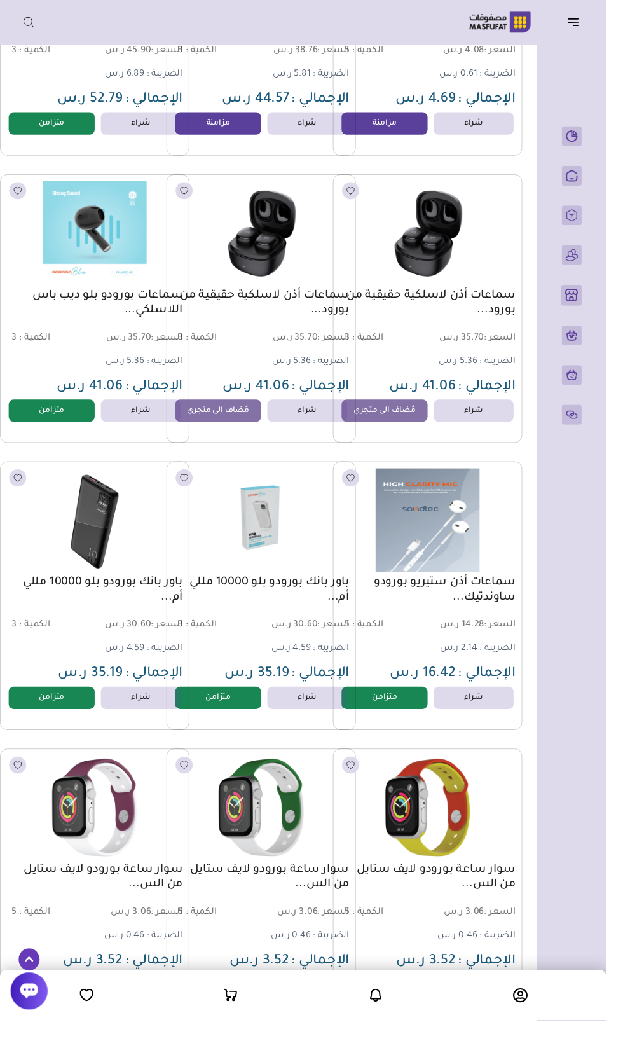
scroll to position [0, -17]
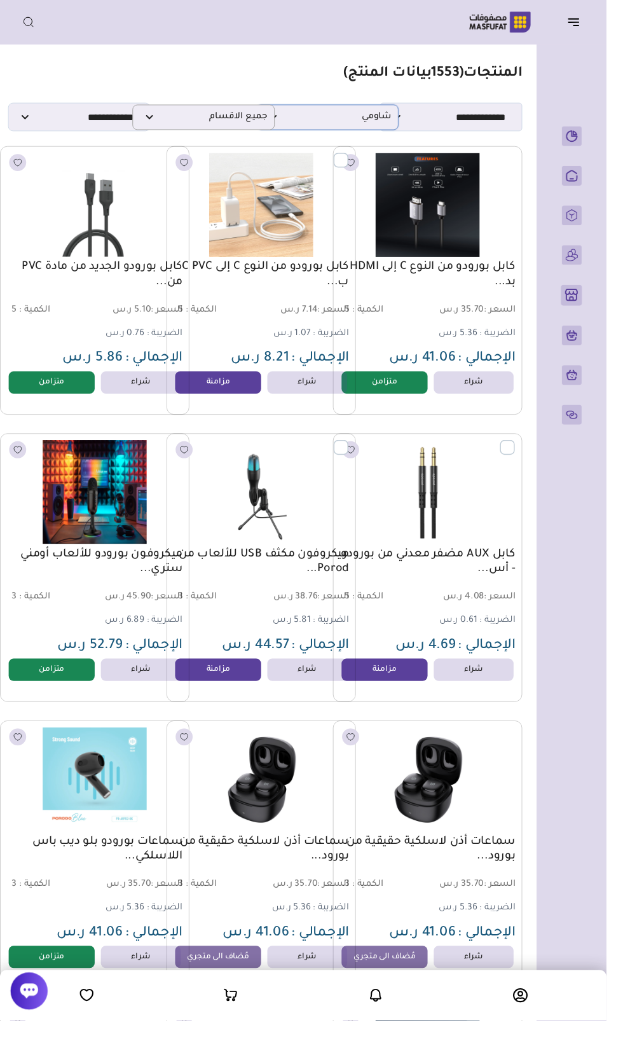
click at [385, 129] on p "شاومي" at bounding box center [336, 120] width 146 height 26
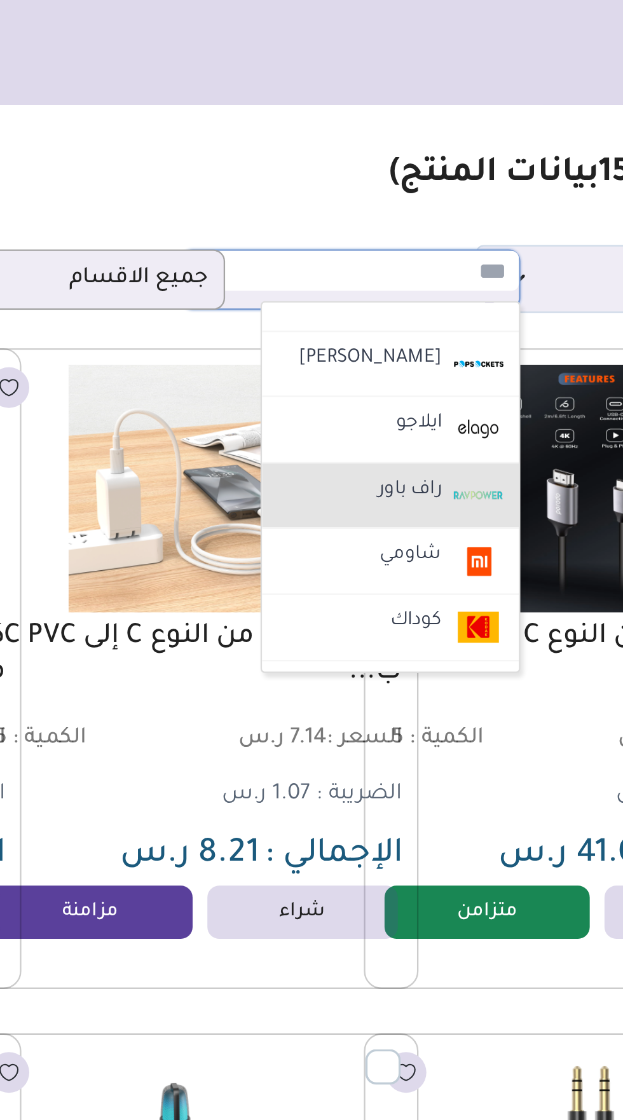
click at [376, 210] on label "راف باور" at bounding box center [361, 211] width 31 height 17
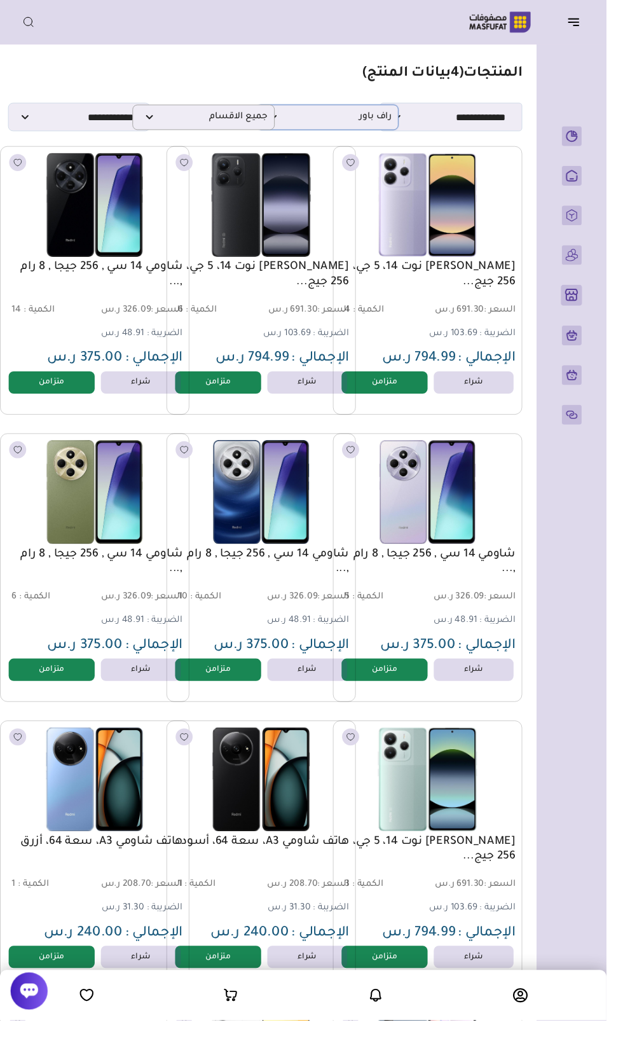
click at [395, 116] on span "راف باور" at bounding box center [336, 120] width 132 height 12
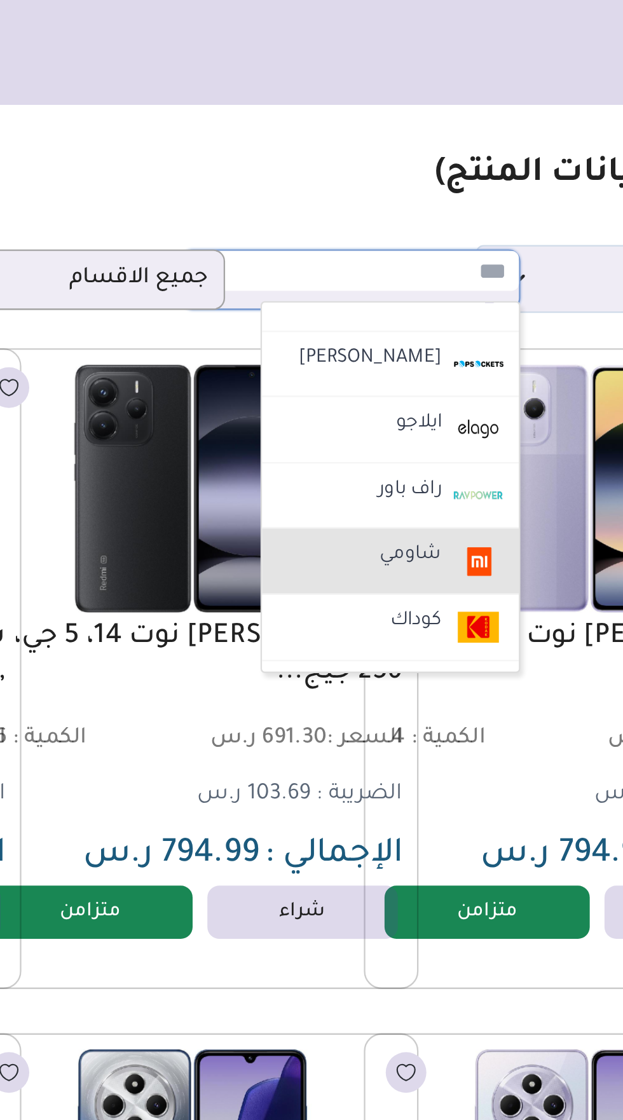
click at [373, 239] on label "شاومي" at bounding box center [362, 239] width 31 height 17
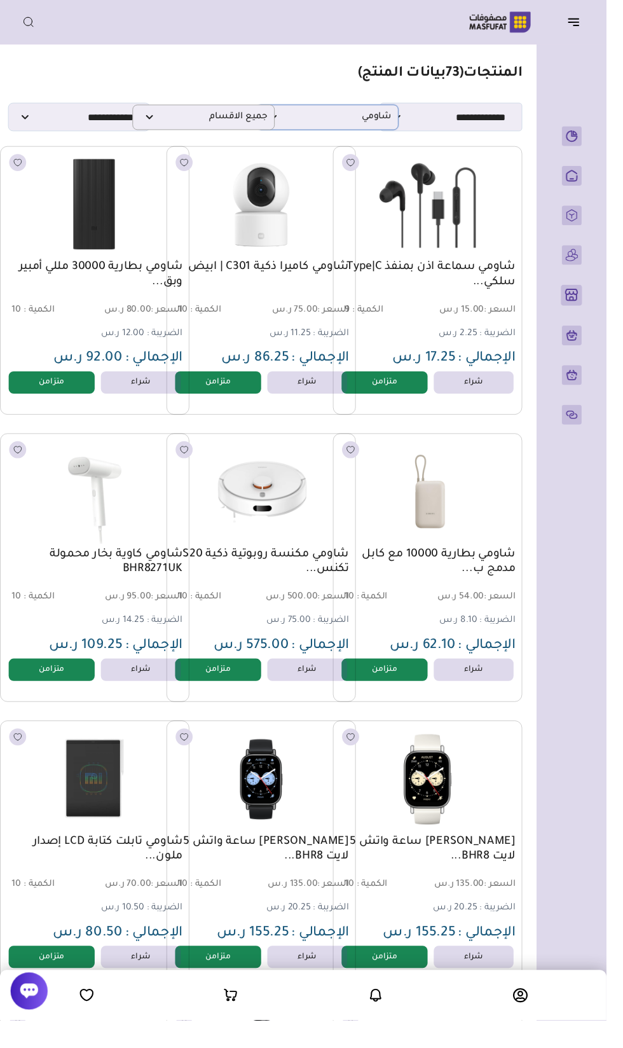
click at [386, 125] on span "شاومي" at bounding box center [336, 120] width 132 height 12
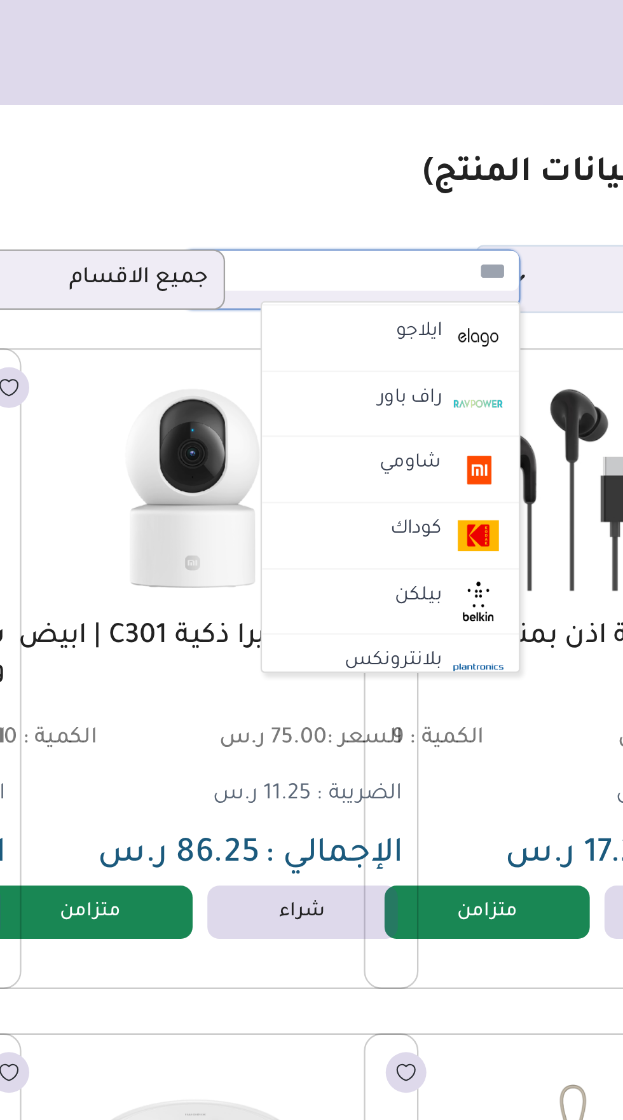
scroll to position [550, 0]
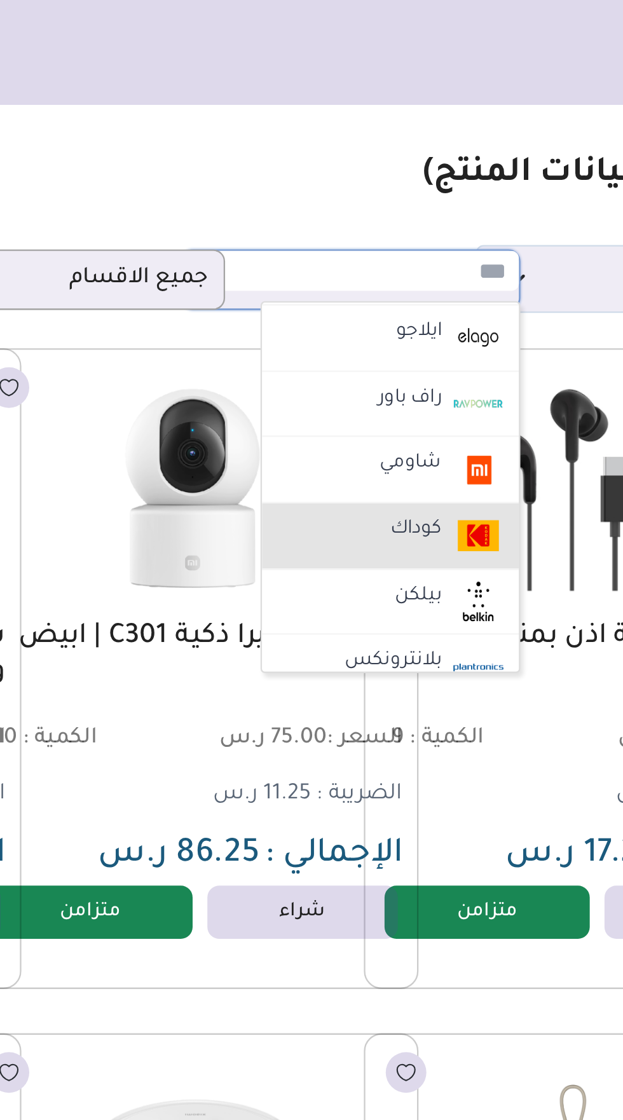
click at [369, 230] on label "كوداك" at bounding box center [364, 229] width 26 height 17
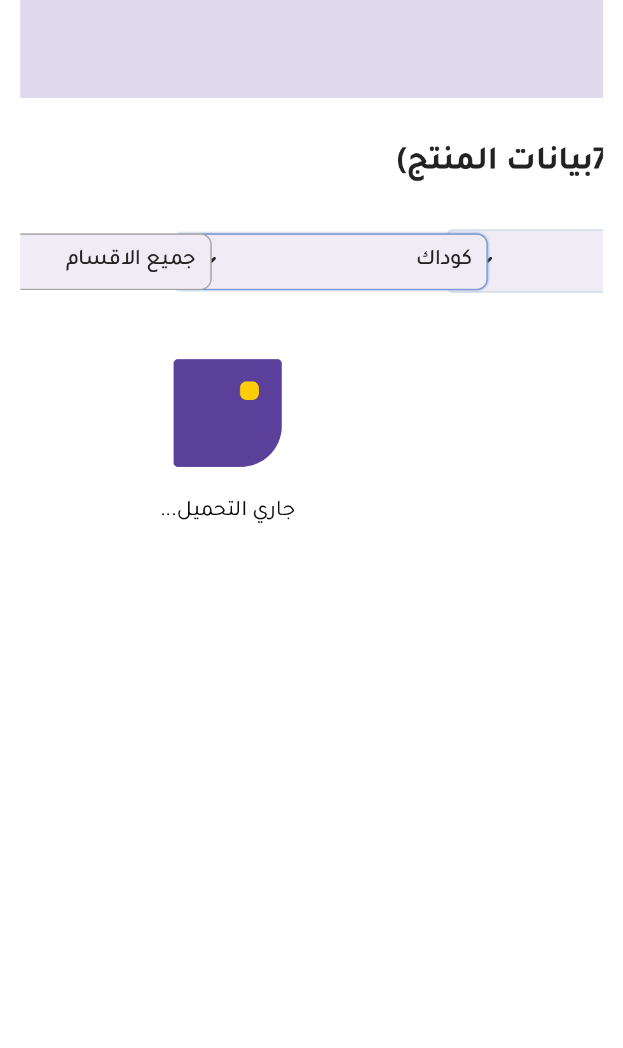
scroll to position [0, -8]
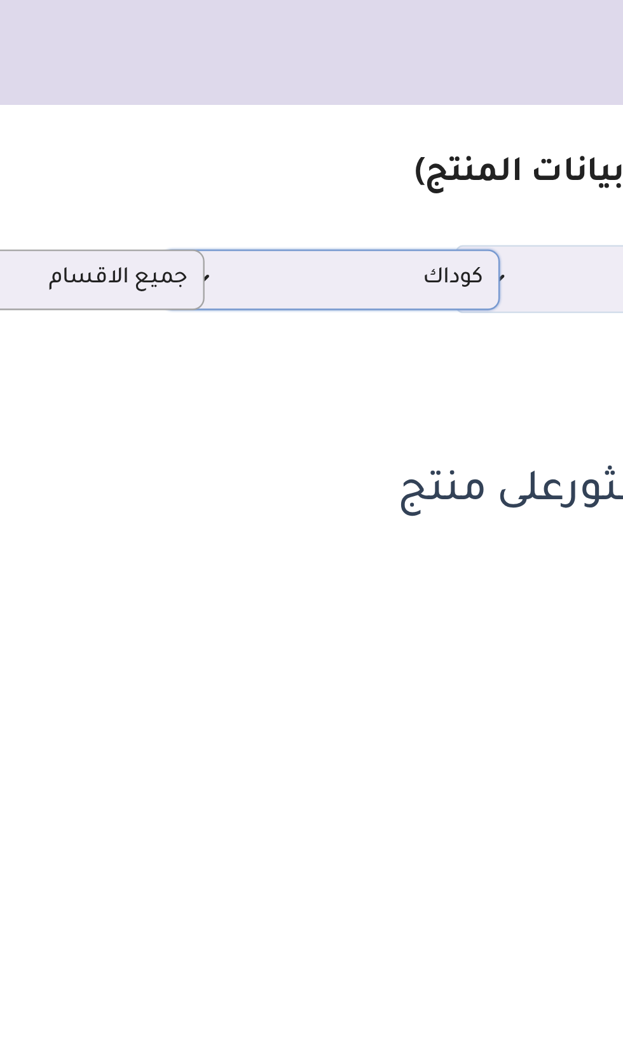
click at [382, 118] on span "كوداك" at bounding box center [327, 120] width 132 height 12
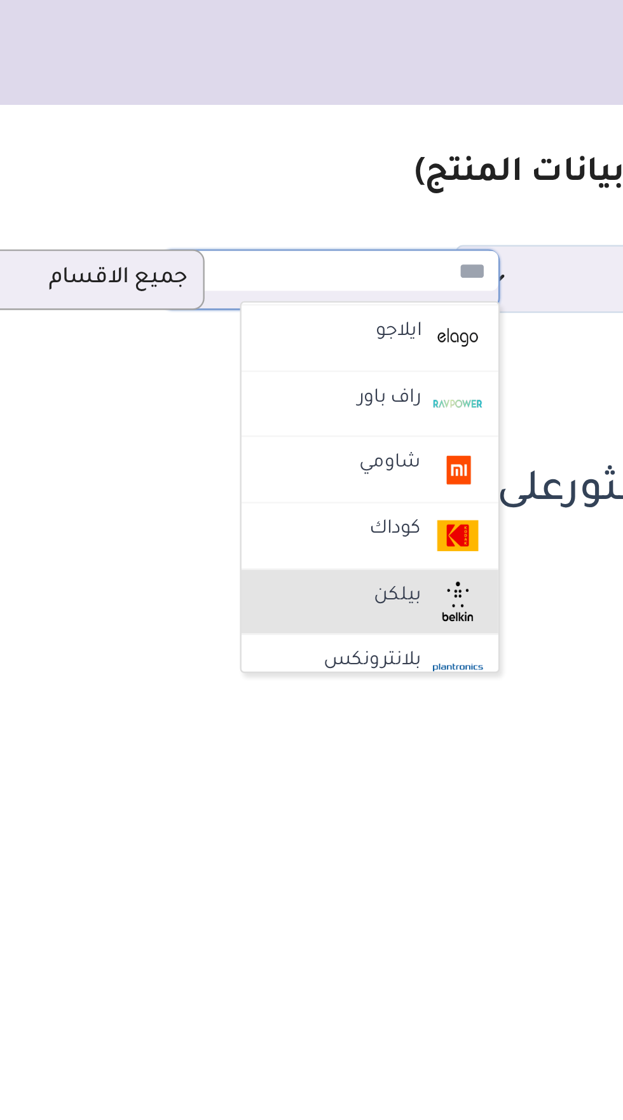
click at [367, 251] on label "بيلكن" at bounding box center [357, 257] width 24 height 17
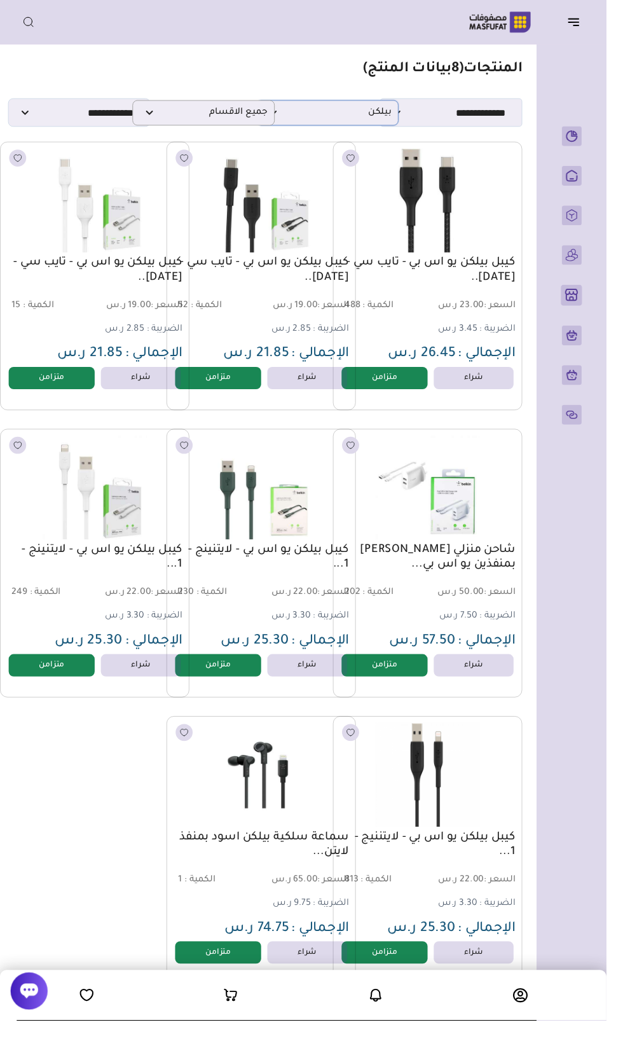
scroll to position [0, -17]
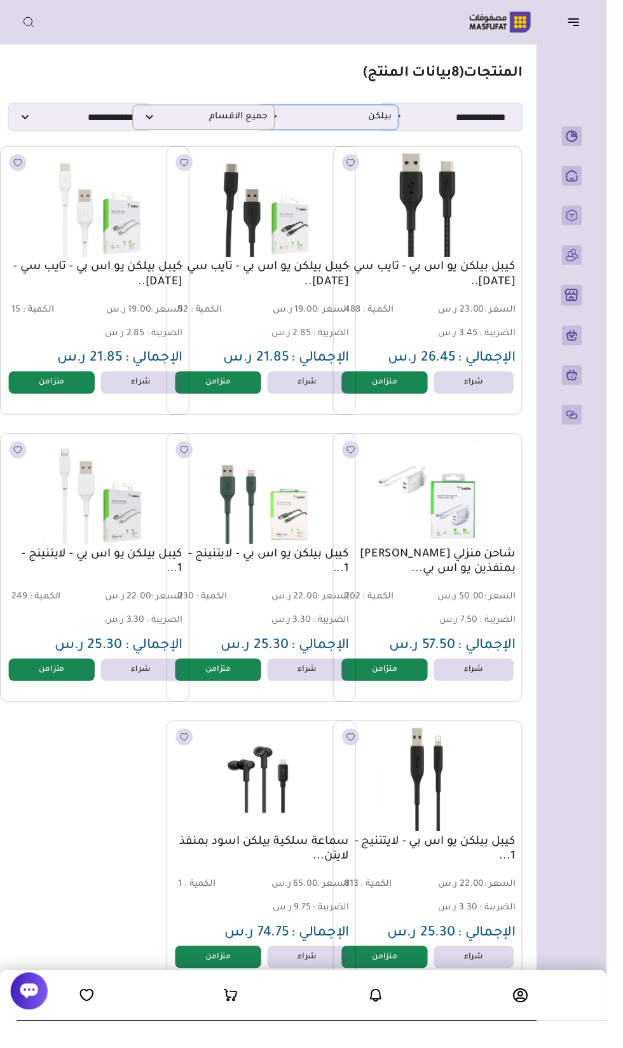
click at [384, 122] on span "بيلكن" at bounding box center [336, 120] width 132 height 12
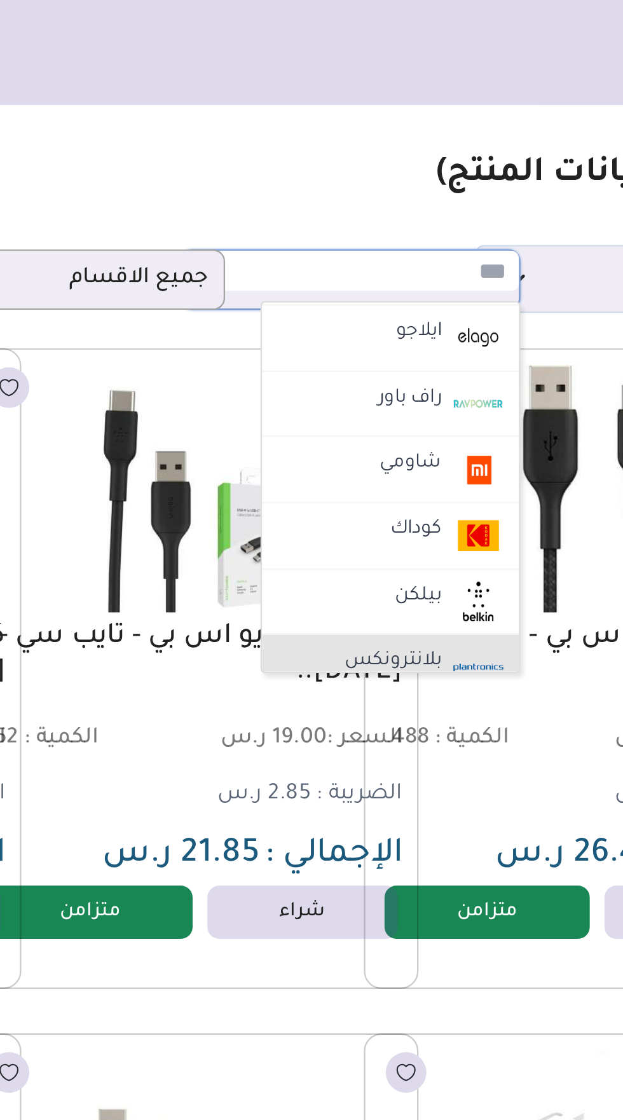
click at [367, 283] on label "بلانترونكس" at bounding box center [355, 285] width 46 height 17
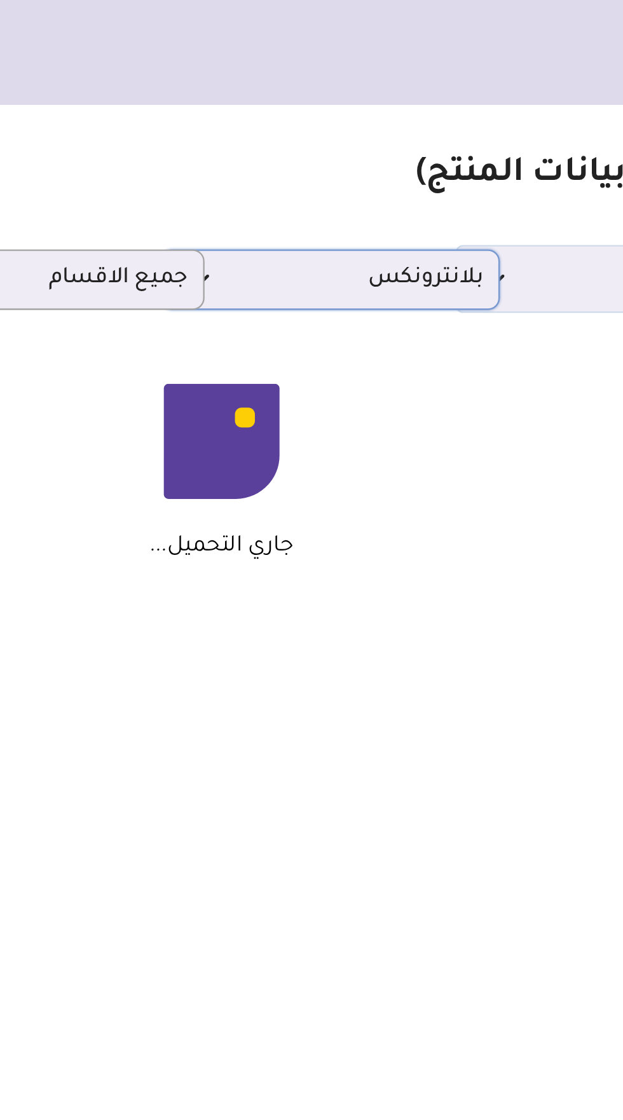
scroll to position [0, -8]
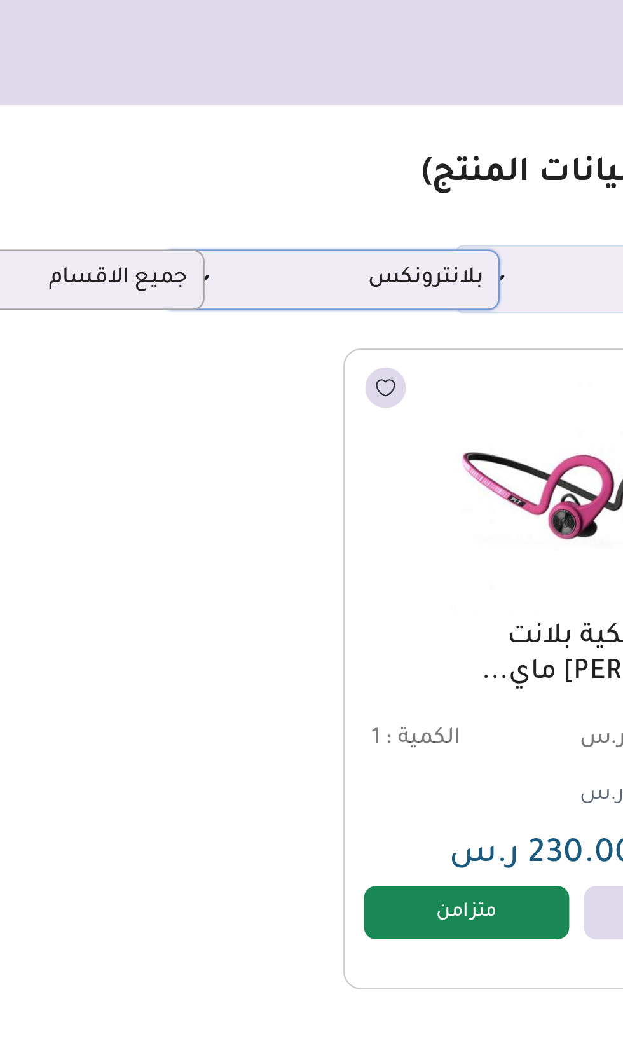
click at [377, 124] on span "بلانترونكس" at bounding box center [327, 120] width 132 height 12
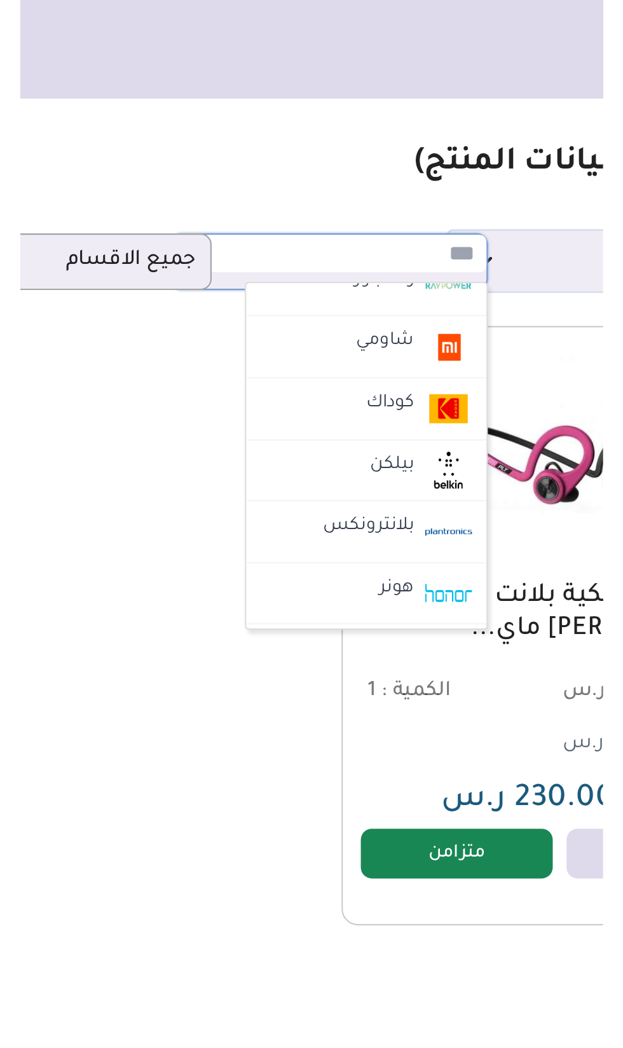
scroll to position [594, 0]
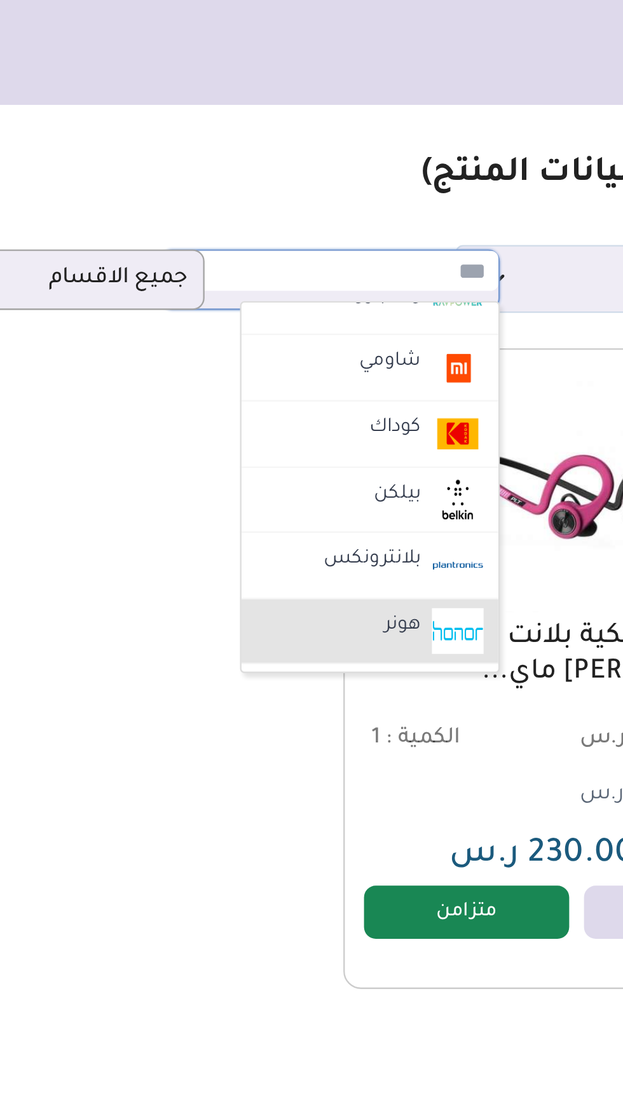
click at [366, 263] on label "هونر" at bounding box center [359, 270] width 20 height 17
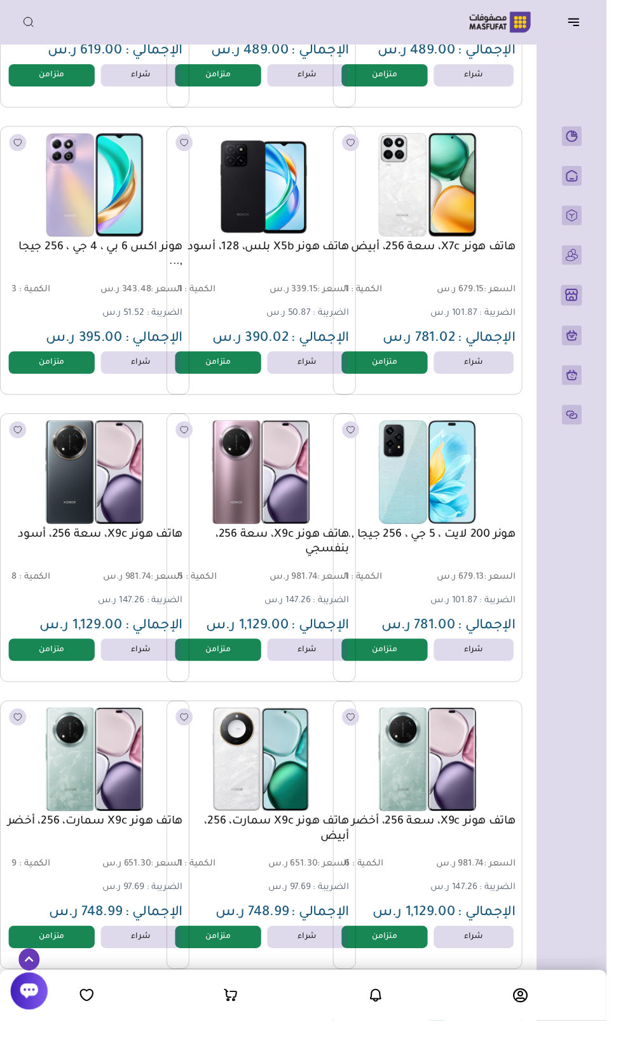
scroll to position [0, -17]
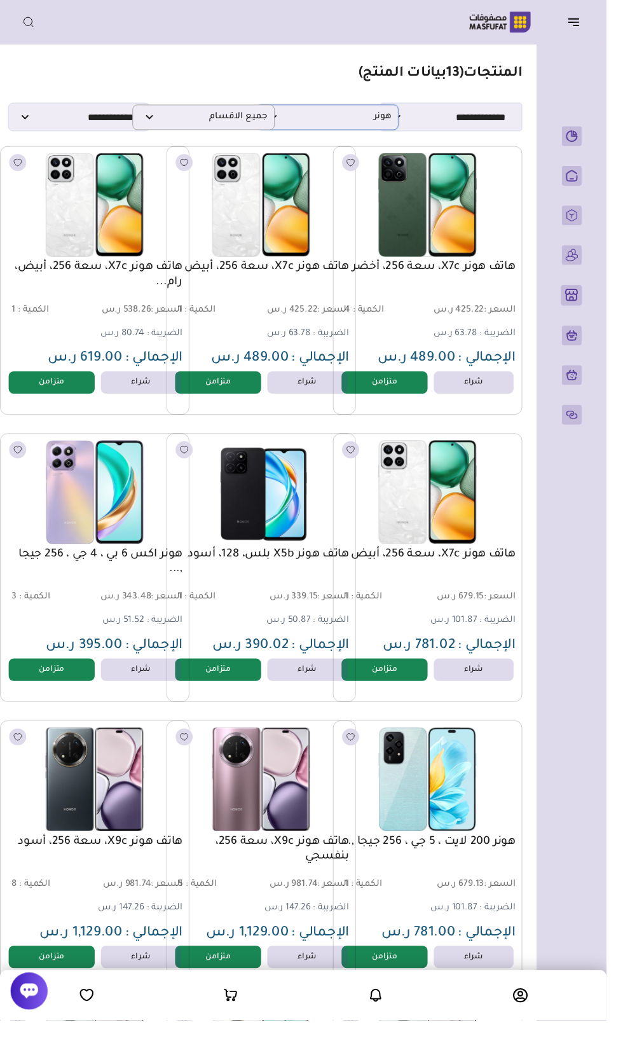
click at [393, 119] on span "هونر" at bounding box center [336, 120] width 132 height 12
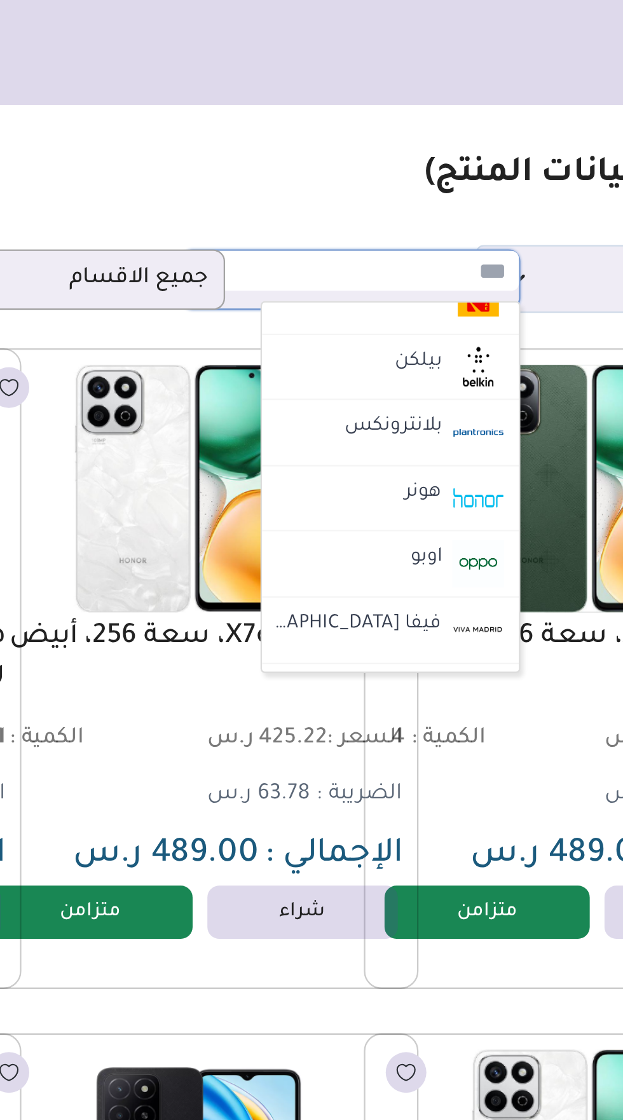
scroll to position [649, 0]
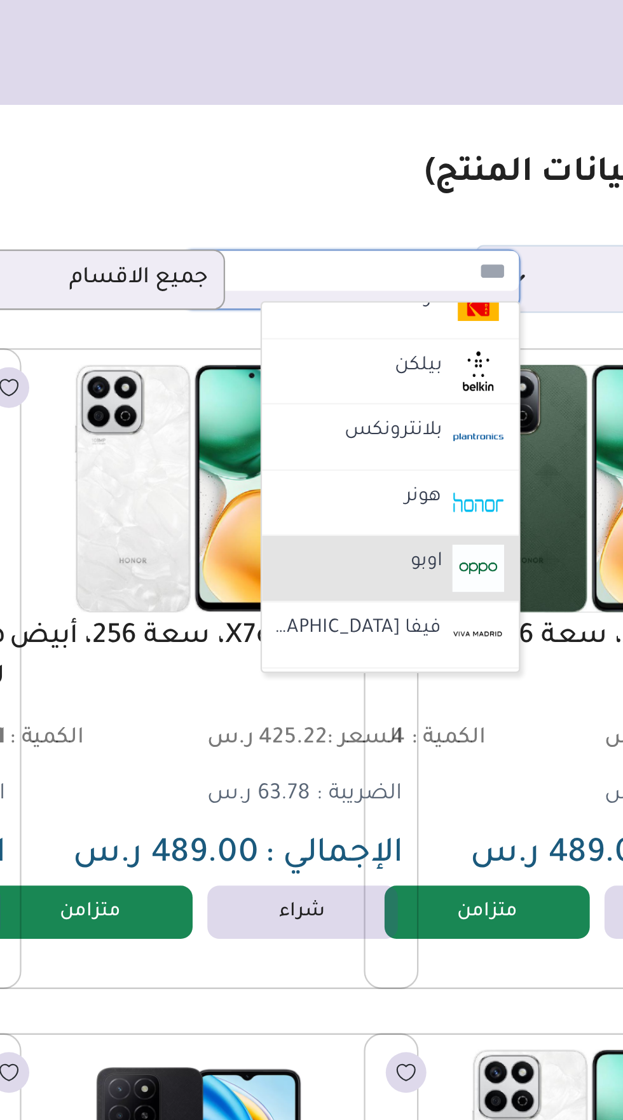
click at [374, 243] on label "اوبو" at bounding box center [368, 243] width 17 height 17
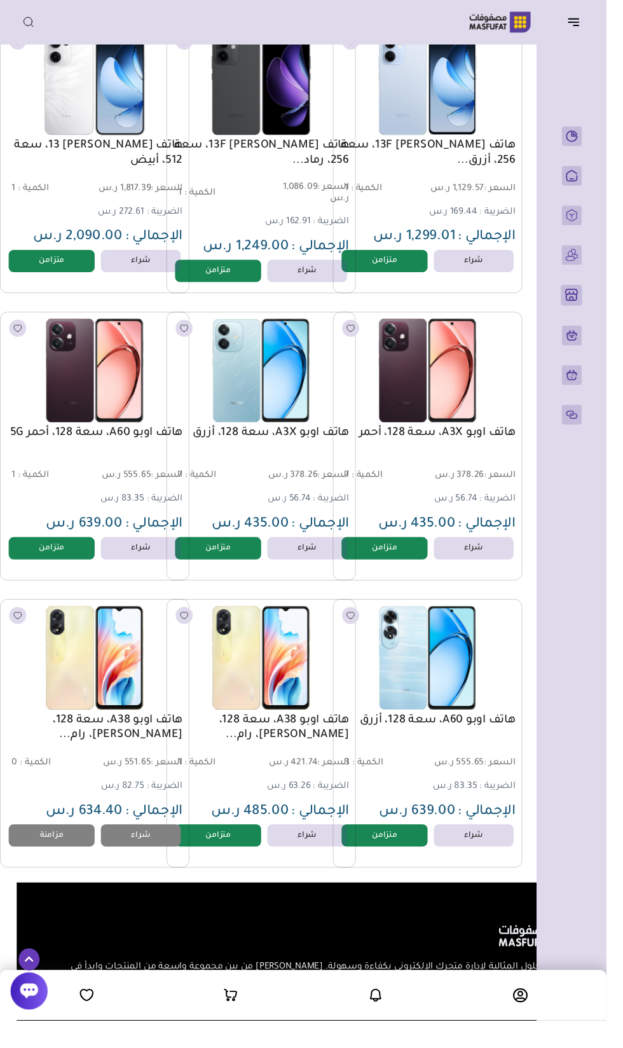
scroll to position [0, -17]
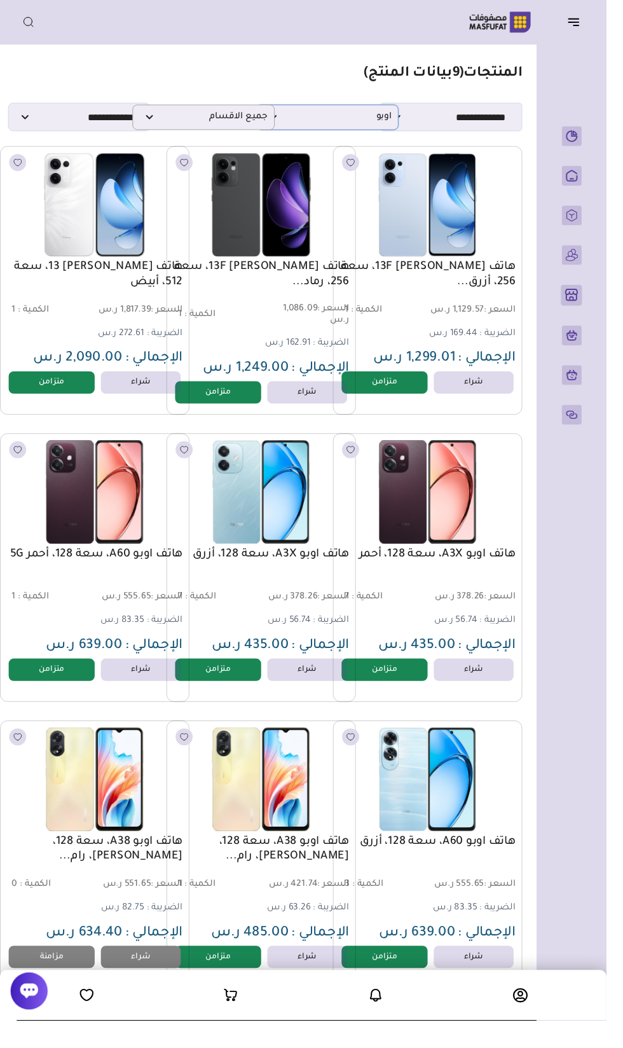
click at [388, 123] on span "اوبو" at bounding box center [336, 120] width 132 height 12
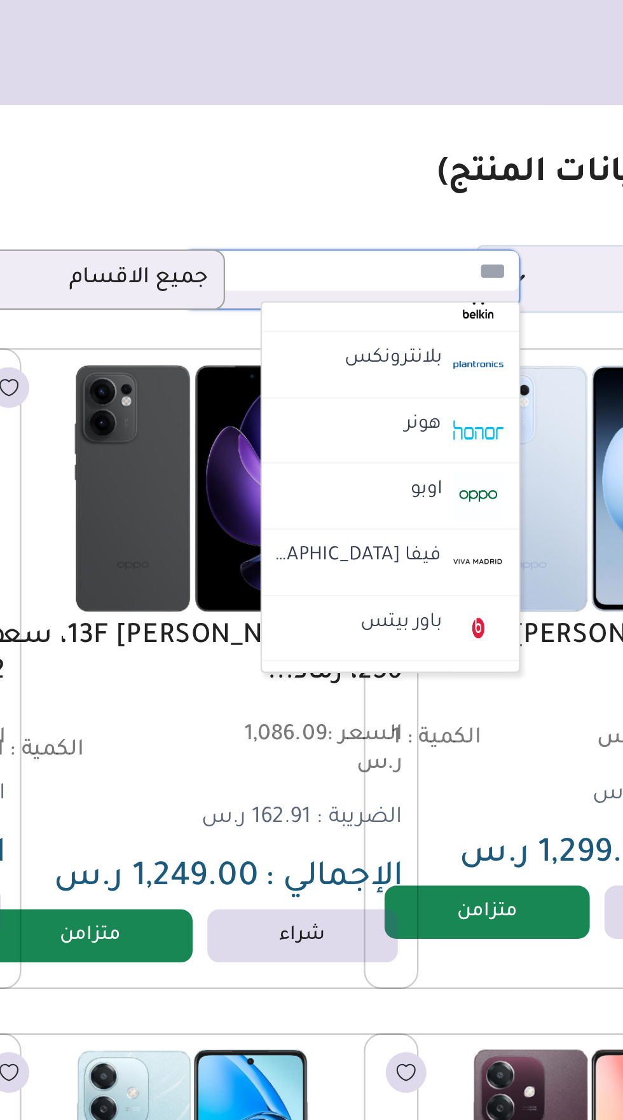
scroll to position [680, 0]
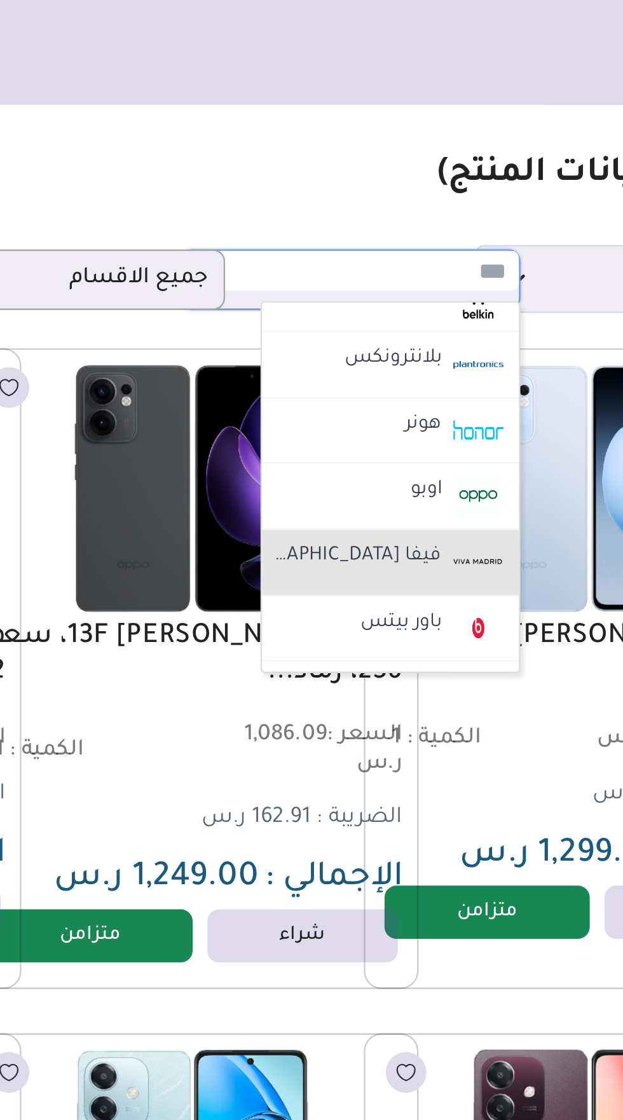
click at [373, 242] on label "فيفا [GEOGRAPHIC_DATA]" at bounding box center [340, 240] width 76 height 17
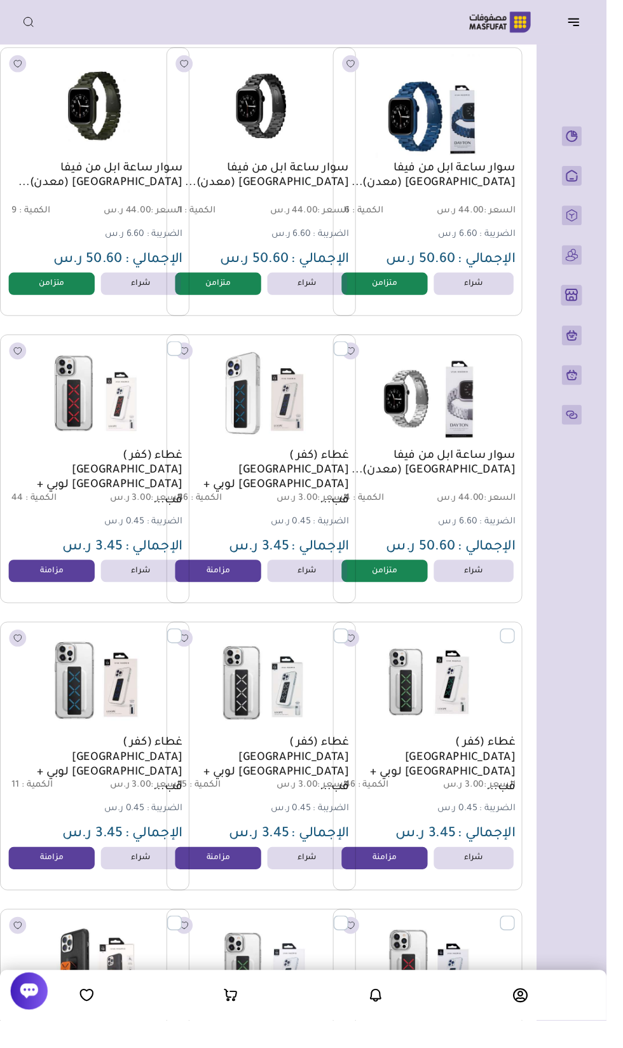
scroll to position [0, -17]
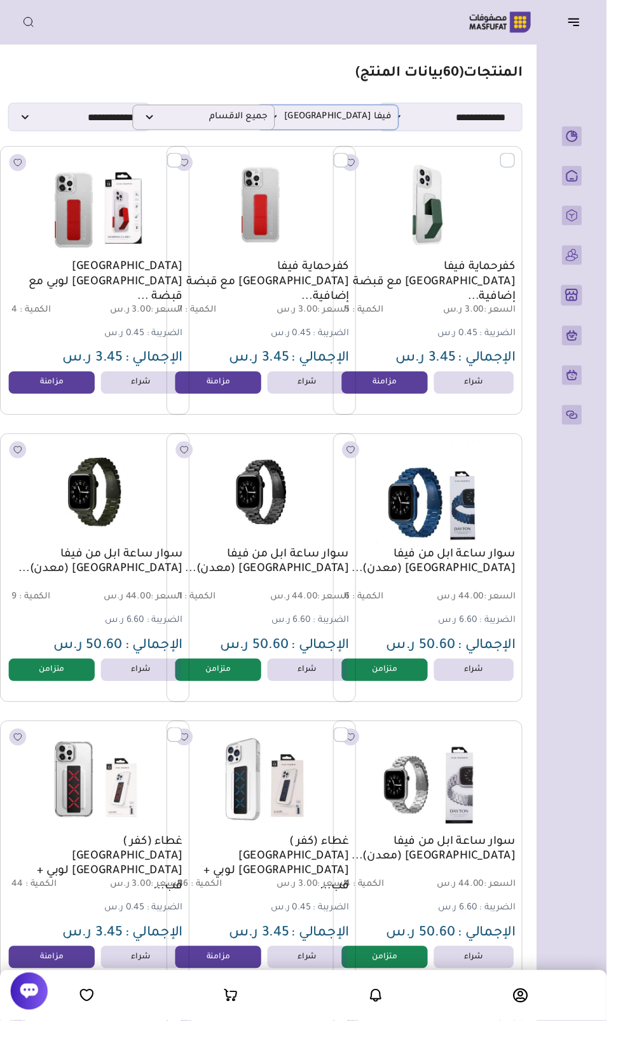
click at [390, 124] on span "فيفا مدريد" at bounding box center [336, 120] width 132 height 12
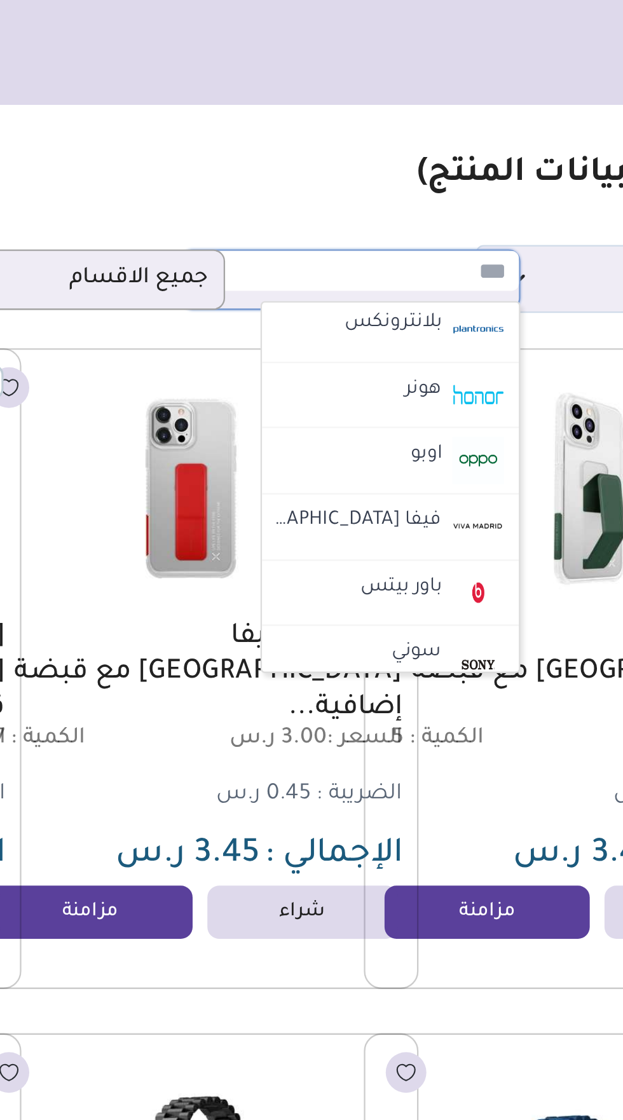
scroll to position [719, 0]
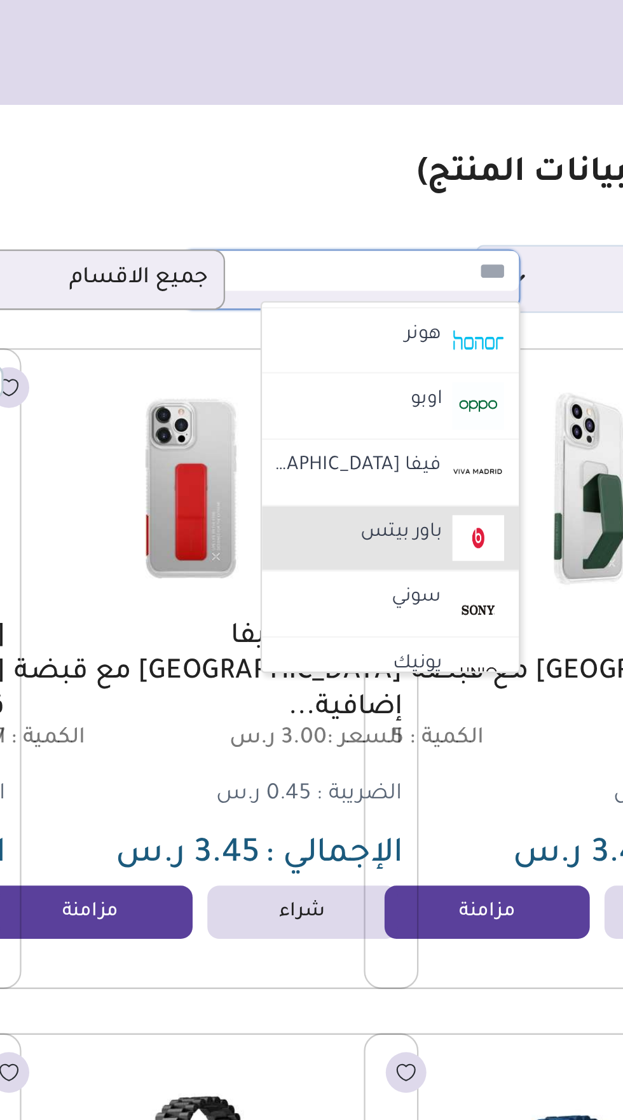
click at [375, 228] on label "باور بيتس" at bounding box center [358, 230] width 39 height 17
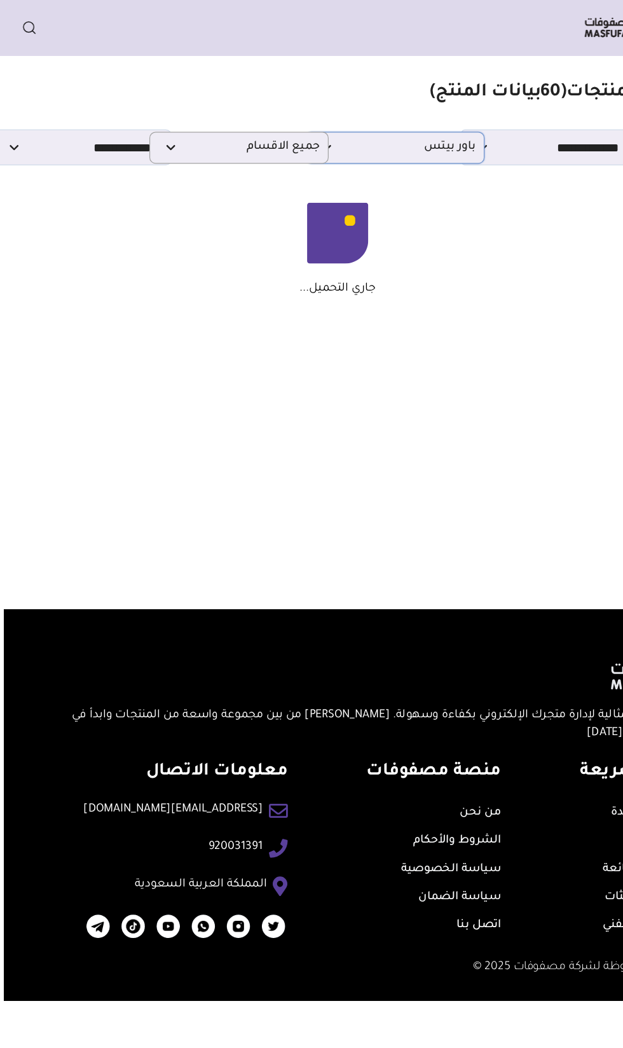
scroll to position [0, -8]
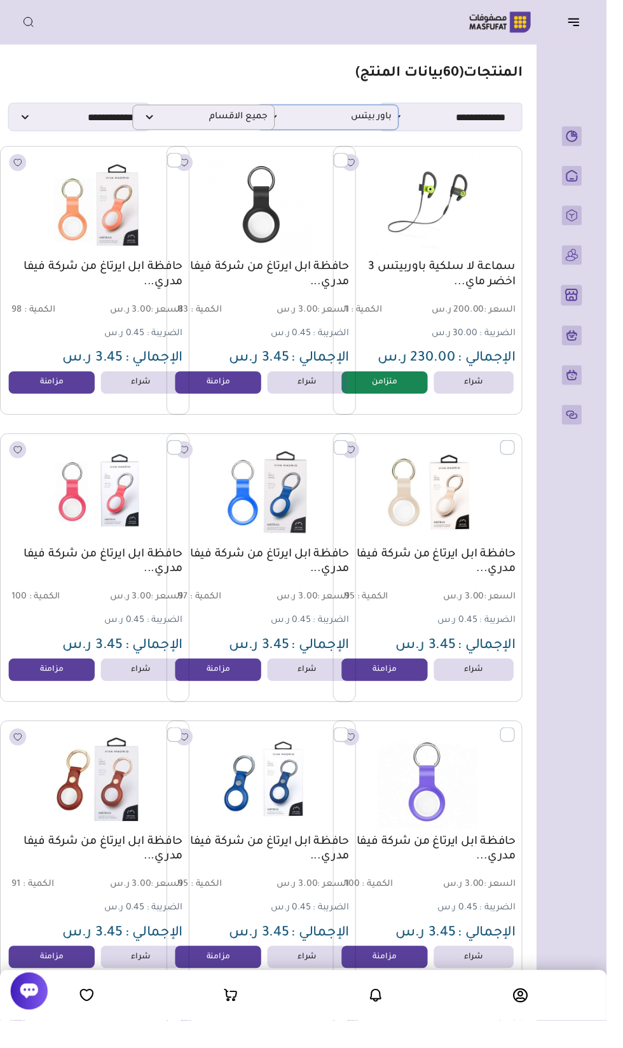
click at [387, 120] on span "باور بيتس" at bounding box center [336, 120] width 132 height 12
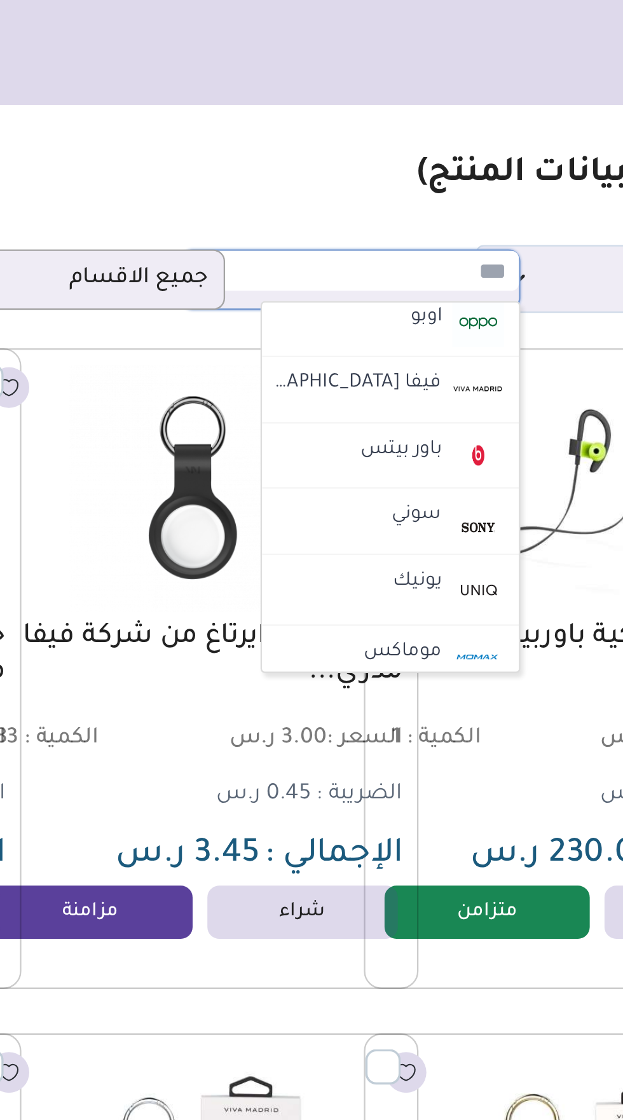
scroll to position [755, 0]
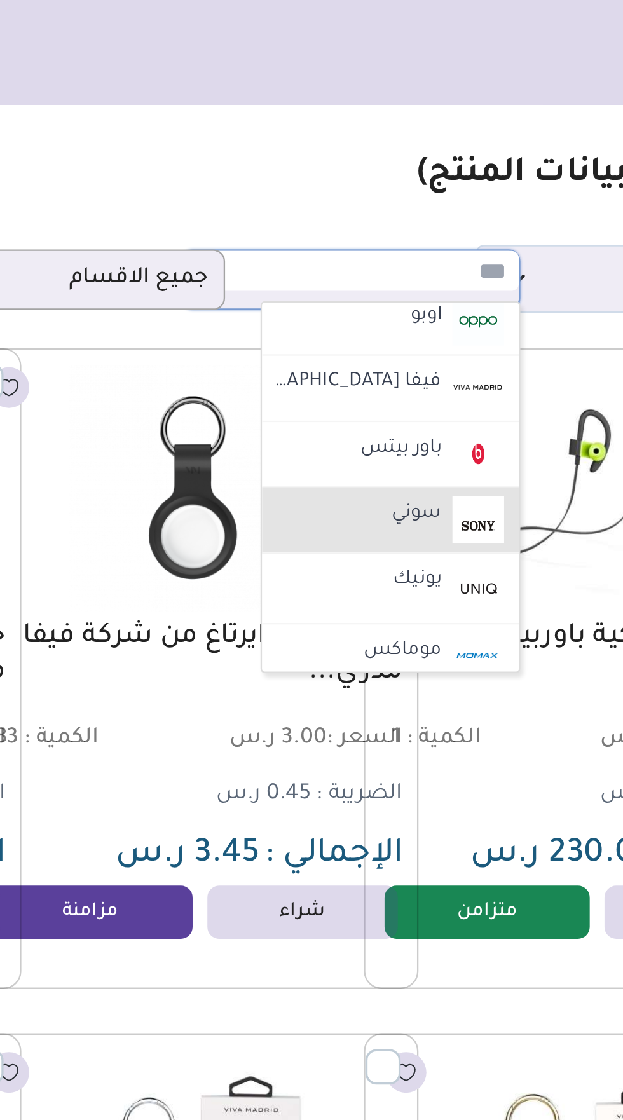
click at [378, 226] on li "سوني" at bounding box center [353, 224] width 111 height 29
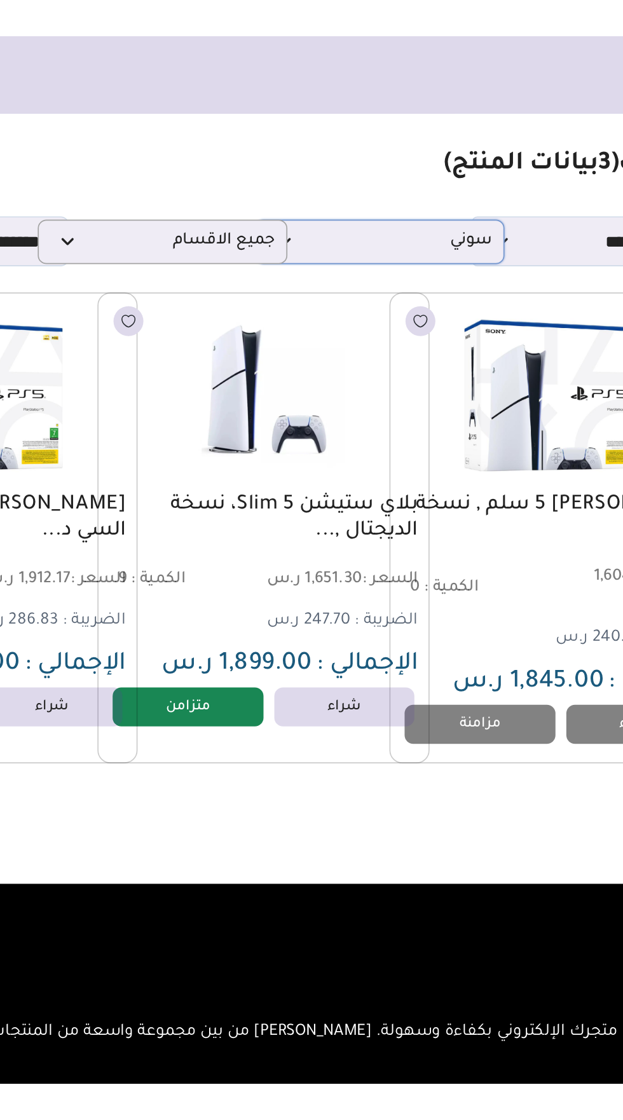
scroll to position [0, -17]
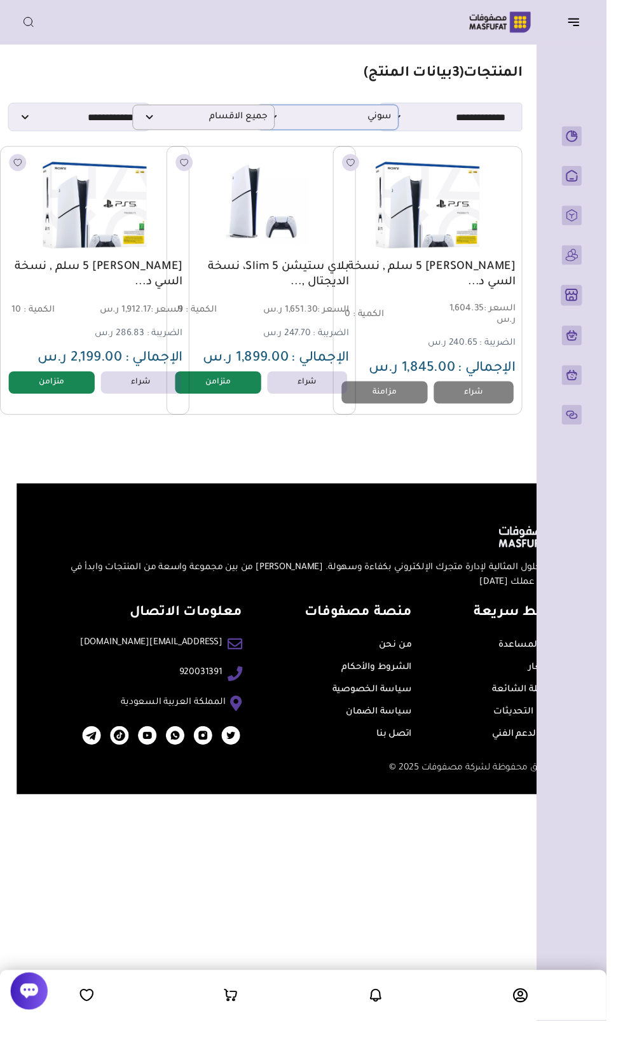
click at [395, 128] on p "سوني" at bounding box center [336, 120] width 146 height 26
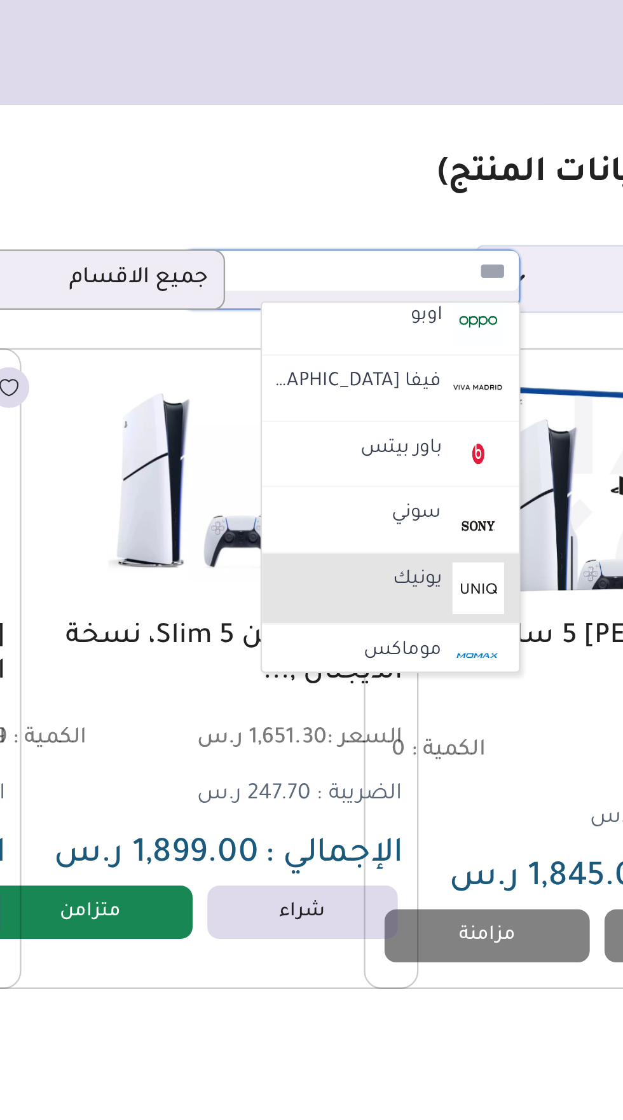
click at [378, 243] on li "يونيك" at bounding box center [353, 253] width 111 height 31
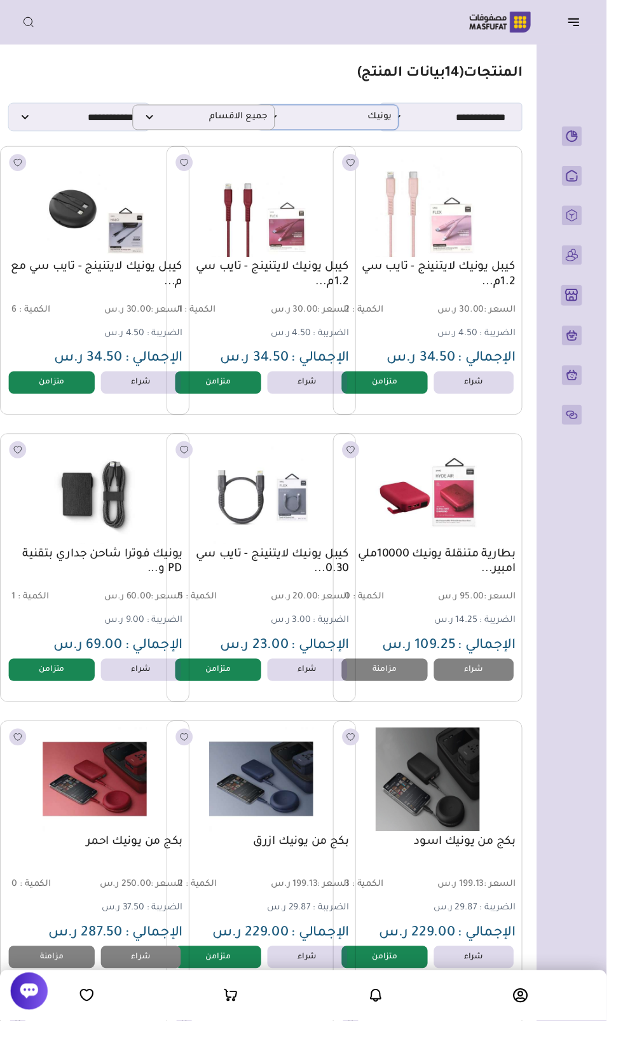
click at [393, 115] on span "يونيك" at bounding box center [336, 120] width 132 height 12
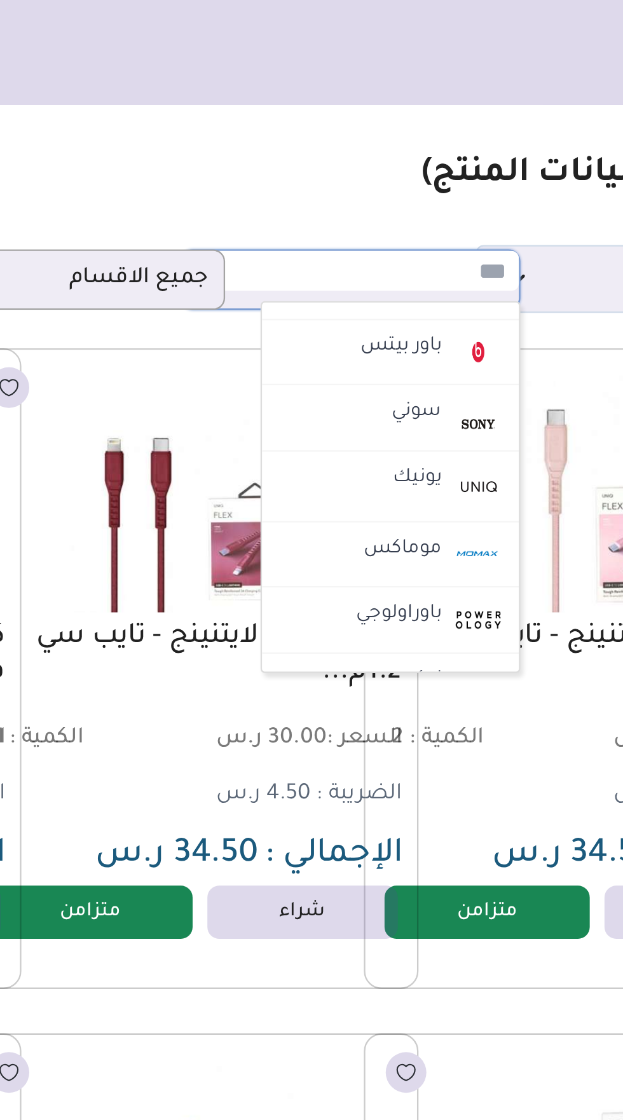
scroll to position [802, 0]
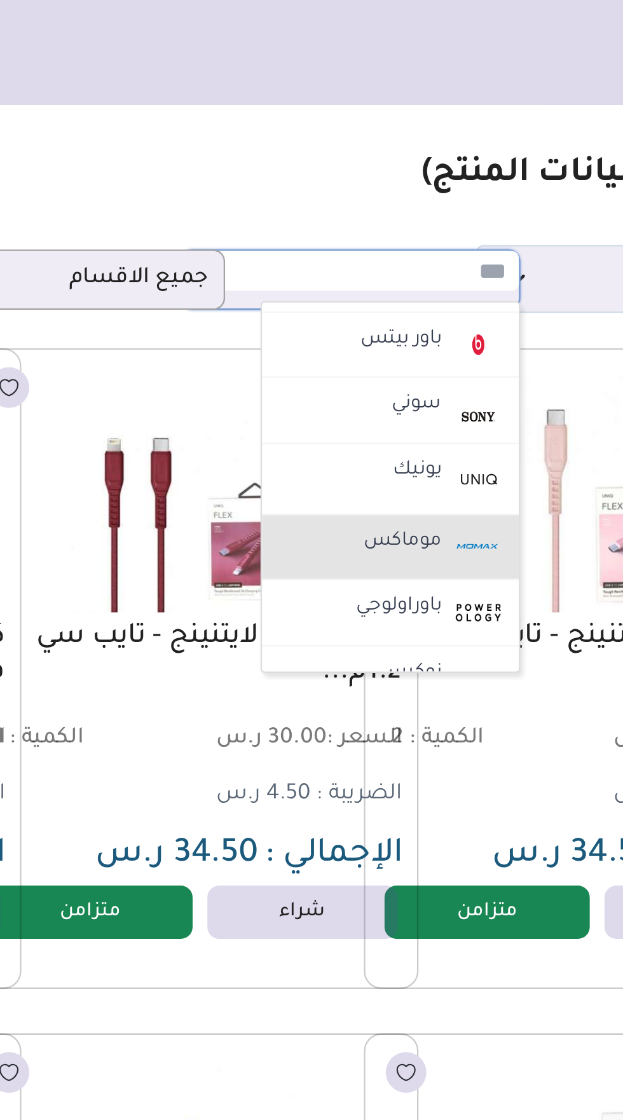
click at [376, 227] on label "موماكس" at bounding box center [359, 234] width 38 height 17
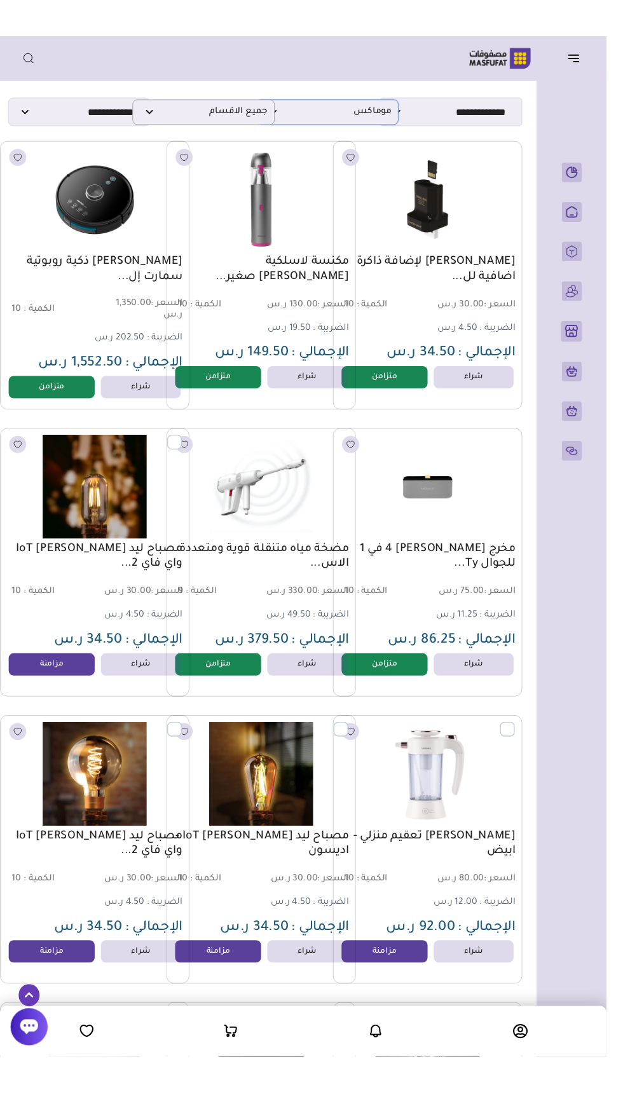
scroll to position [0, -17]
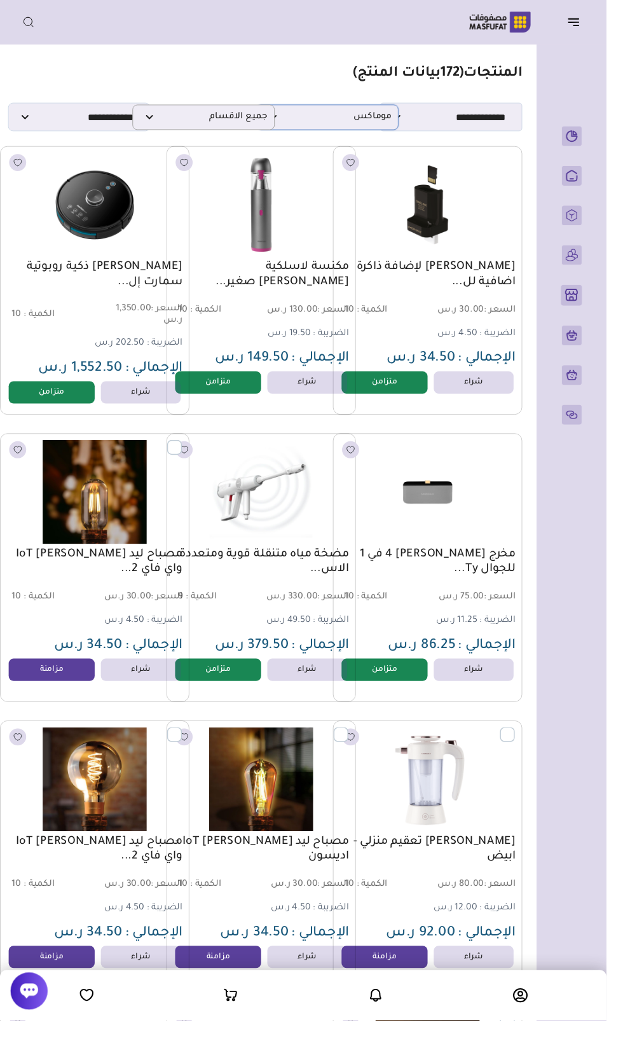
click at [381, 119] on span "موماكس" at bounding box center [336, 120] width 132 height 12
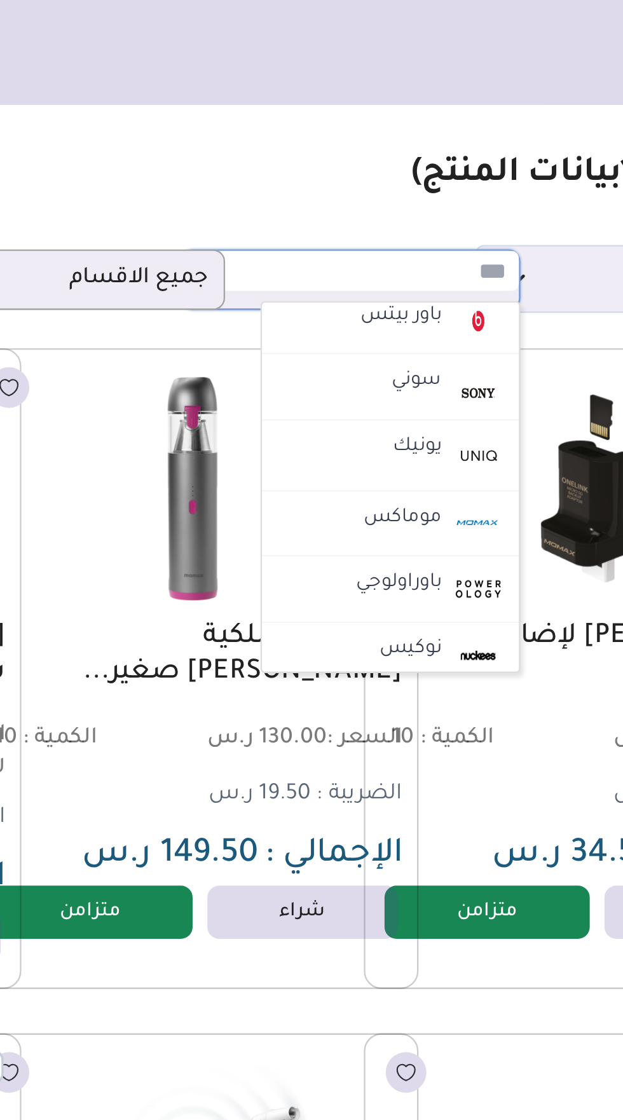
scroll to position [823, 0]
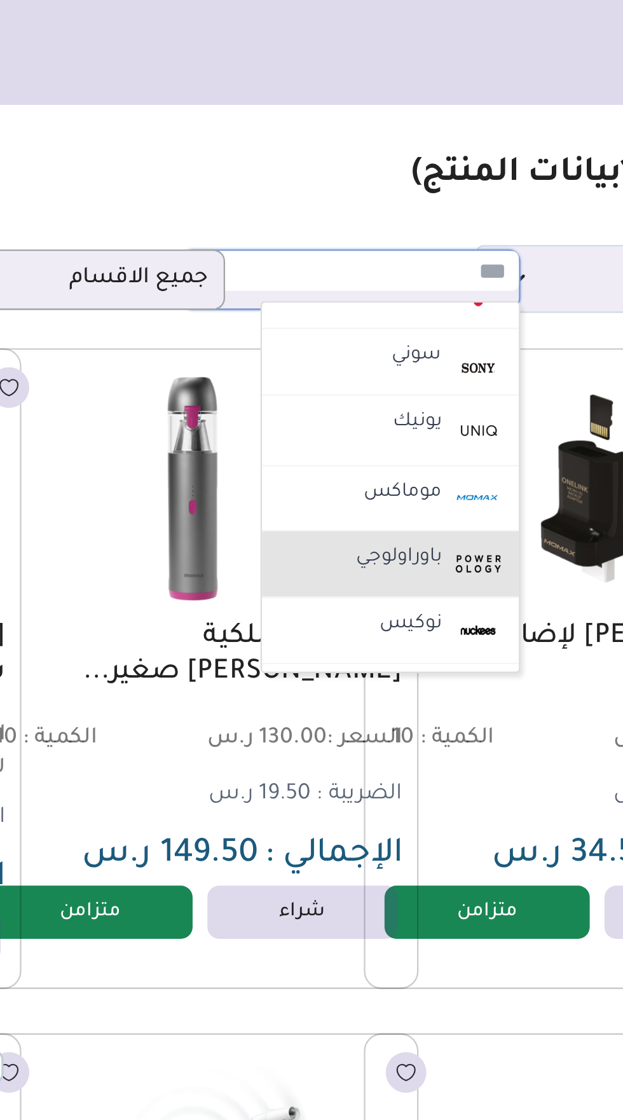
click at [369, 236] on label "باوراولوجي" at bounding box center [357, 241] width 41 height 17
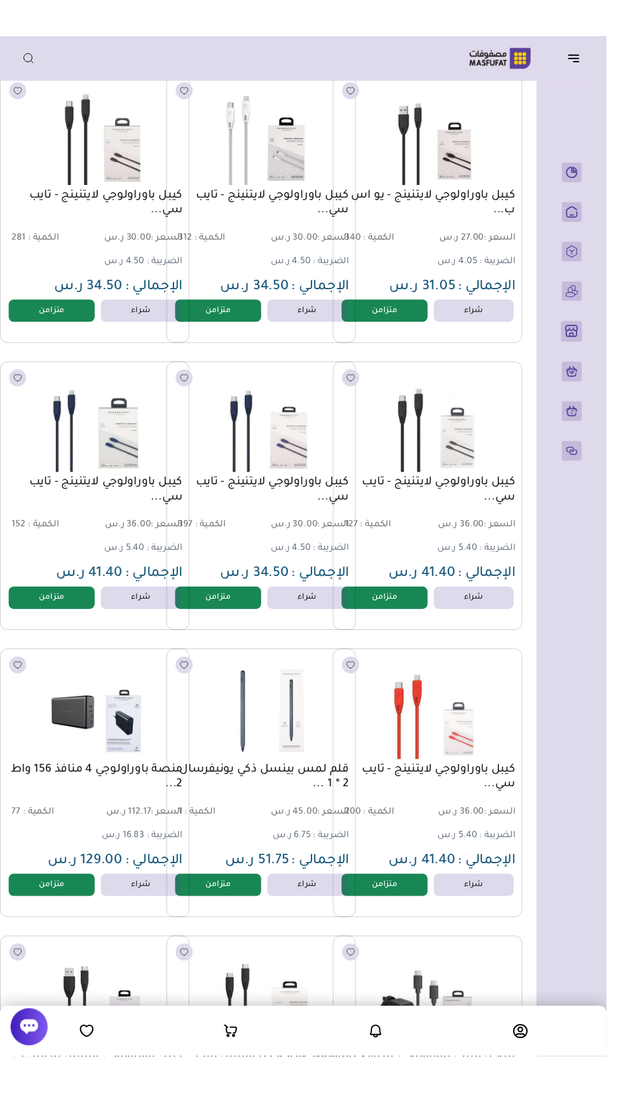
scroll to position [0, -17]
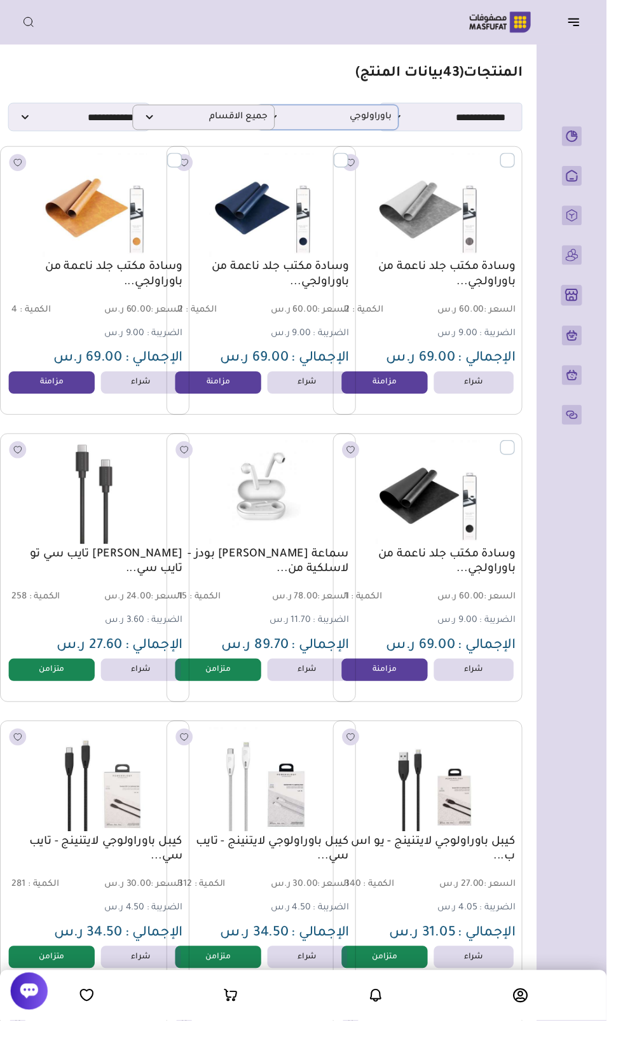
click at [385, 119] on span "باوراولوجي" at bounding box center [336, 120] width 132 height 12
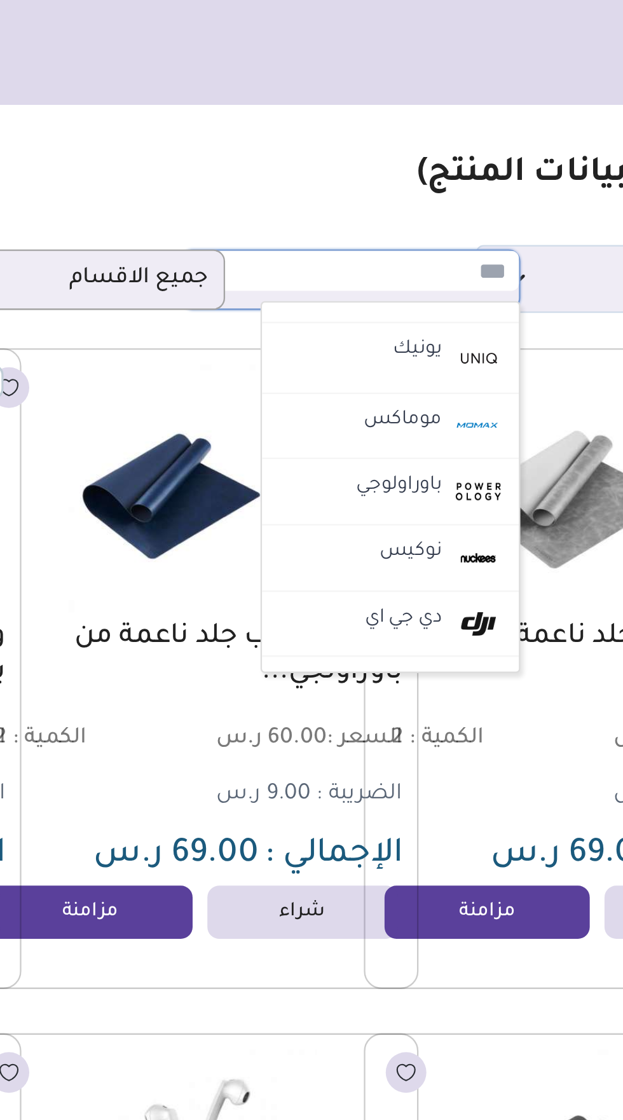
scroll to position [854, 0]
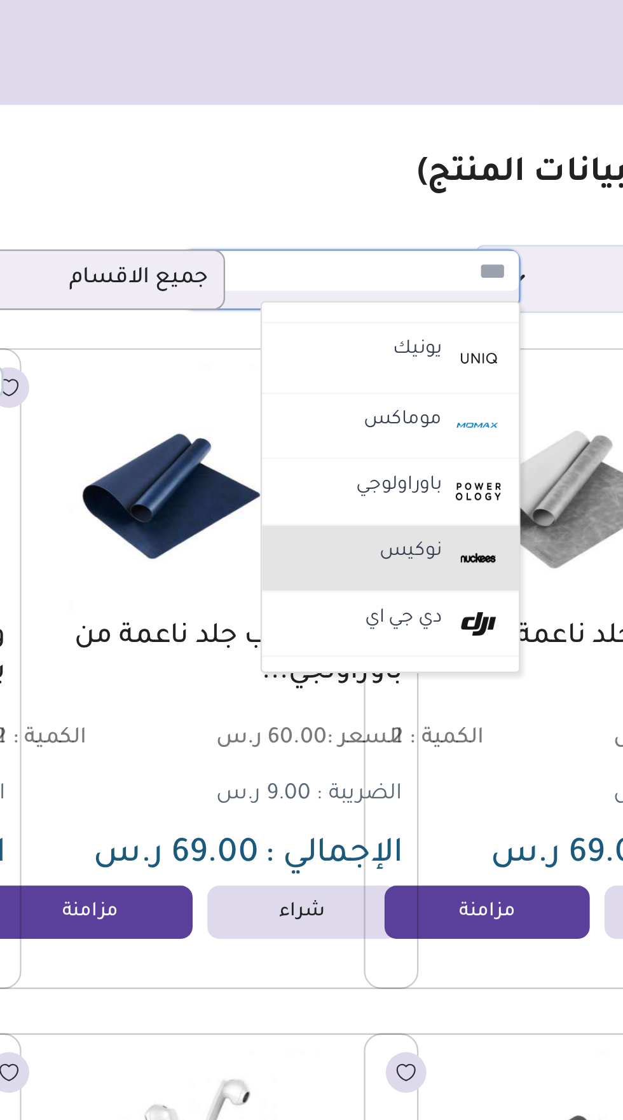
click at [374, 235] on label "نوكيس" at bounding box center [362, 238] width 31 height 17
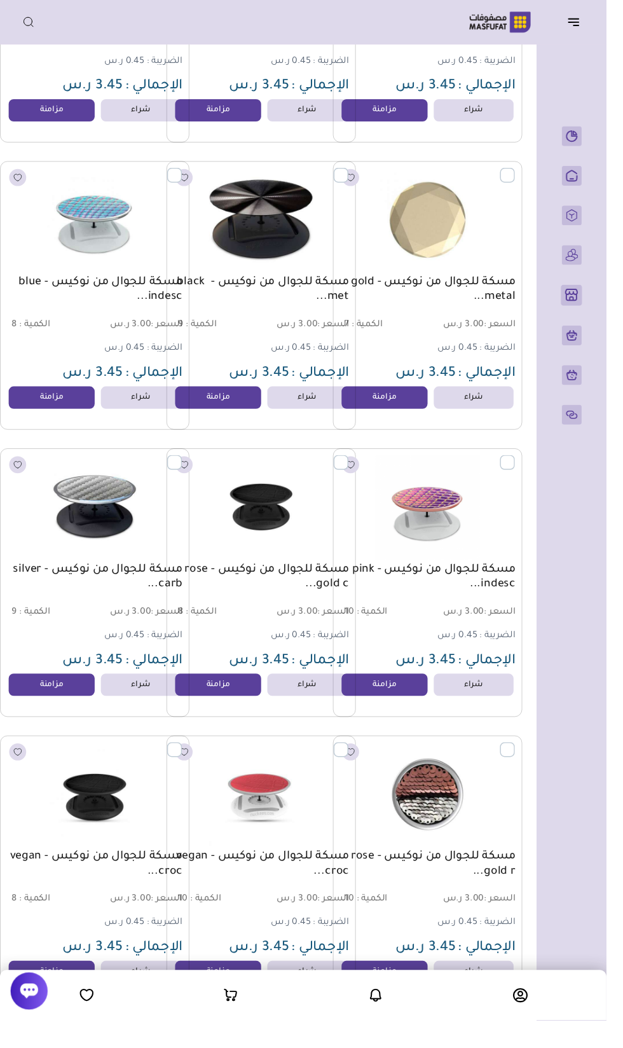
scroll to position [0, -17]
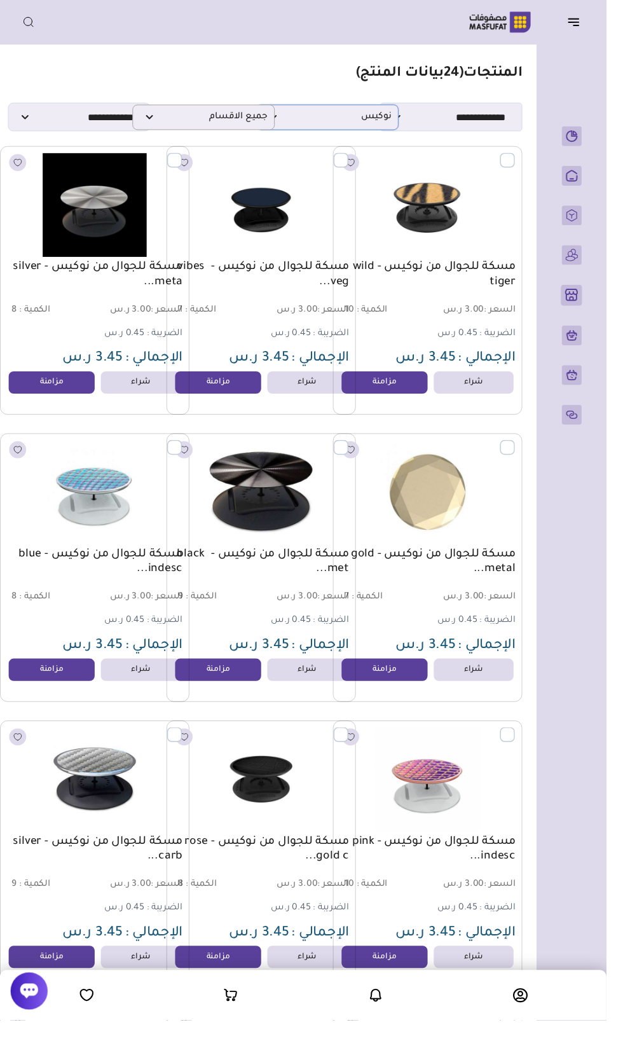
click at [389, 119] on span "نوكيس" at bounding box center [336, 120] width 132 height 12
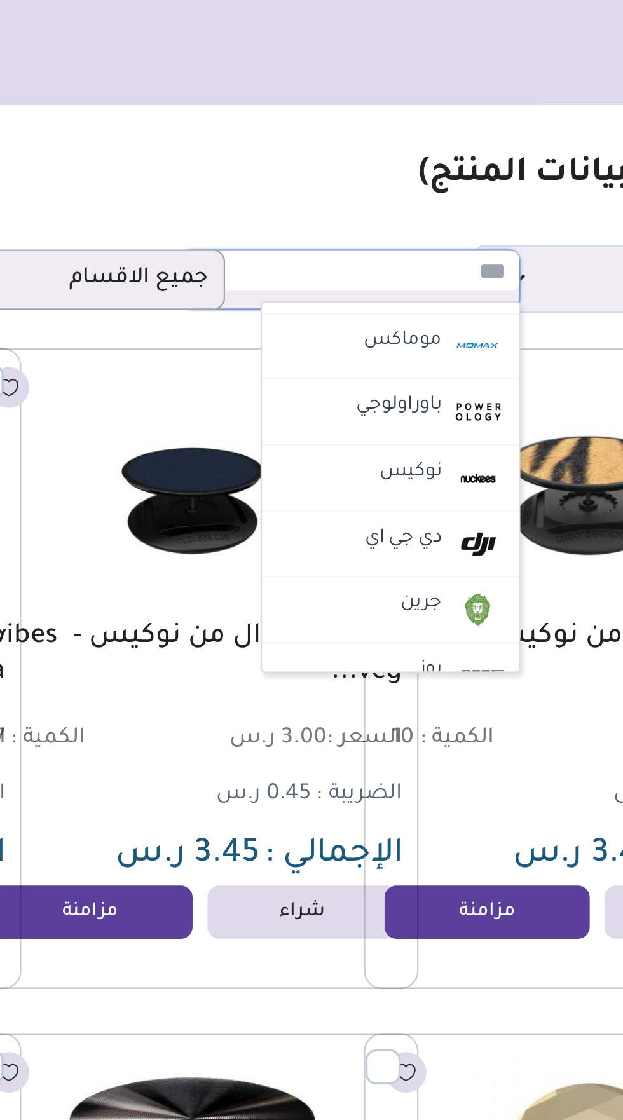
scroll to position [899, 0]
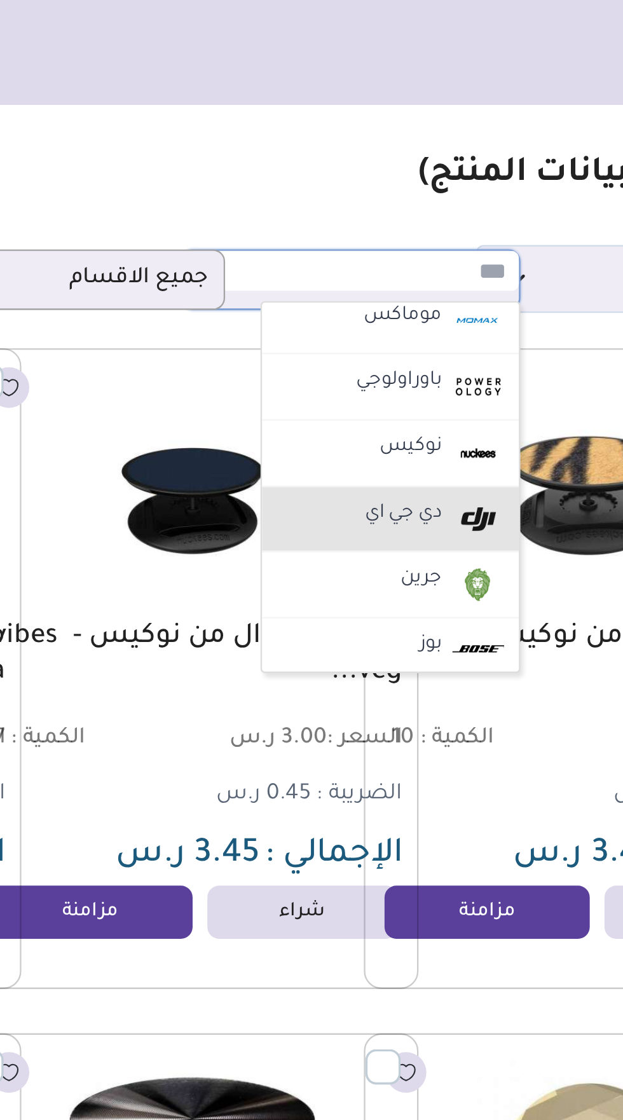
click at [376, 216] on label "دي جي اي" at bounding box center [359, 222] width 37 height 17
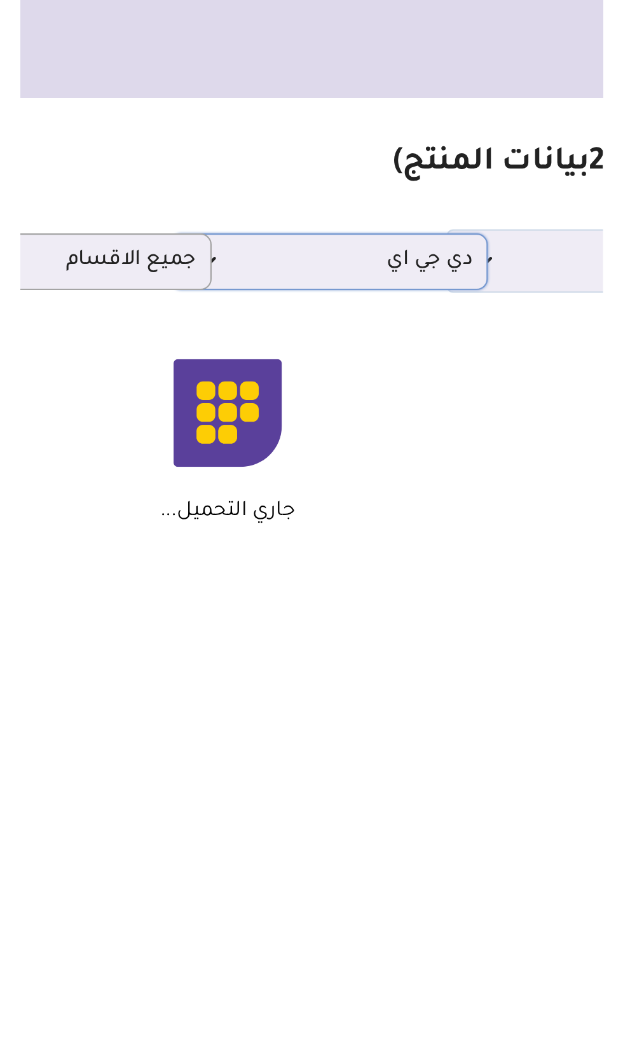
scroll to position [0, -8]
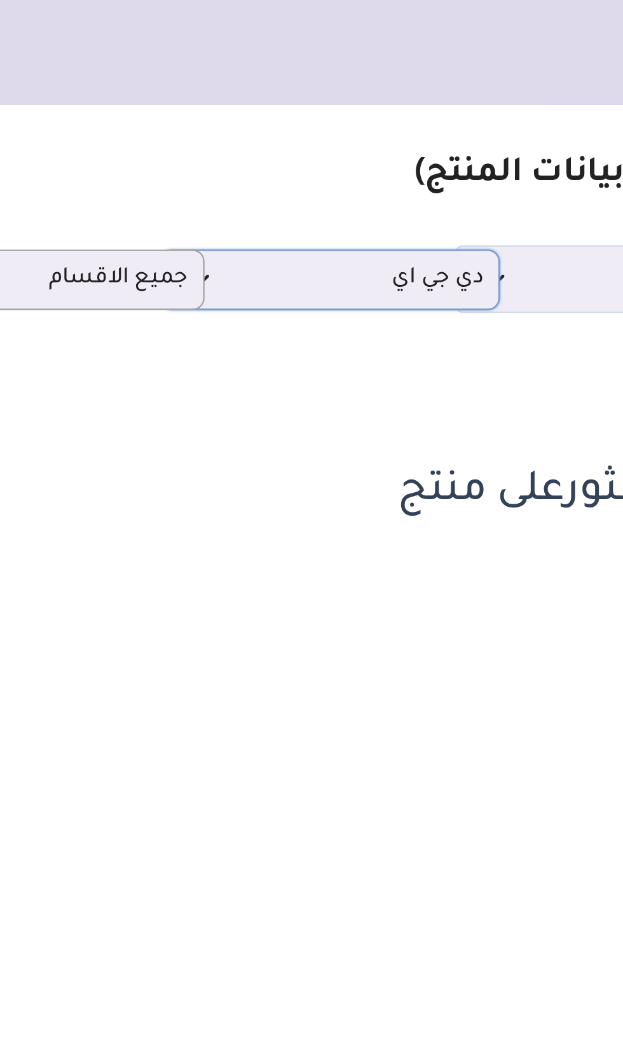
click at [346, 116] on span "دي جي اي" at bounding box center [327, 120] width 132 height 12
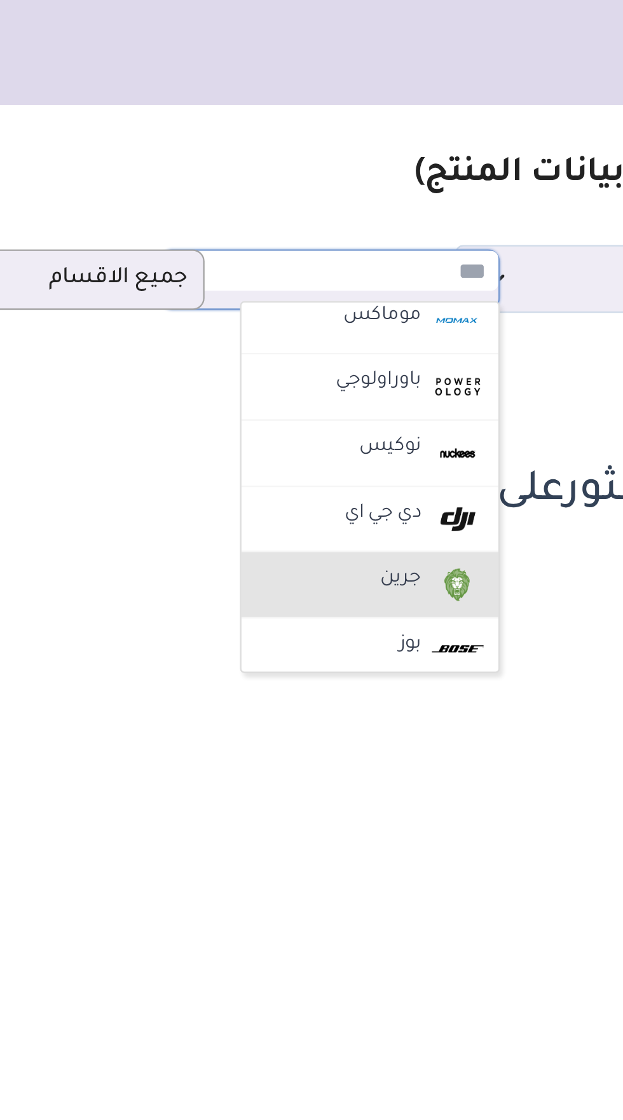
click at [351, 243] on label "جرين" at bounding box center [358, 250] width 22 height 17
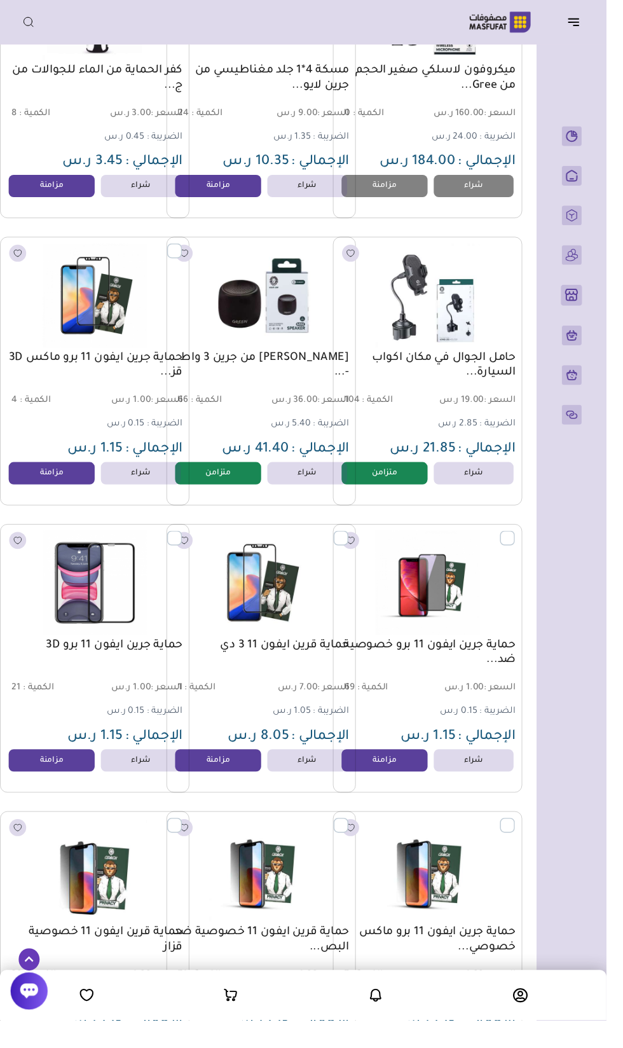
scroll to position [0, -17]
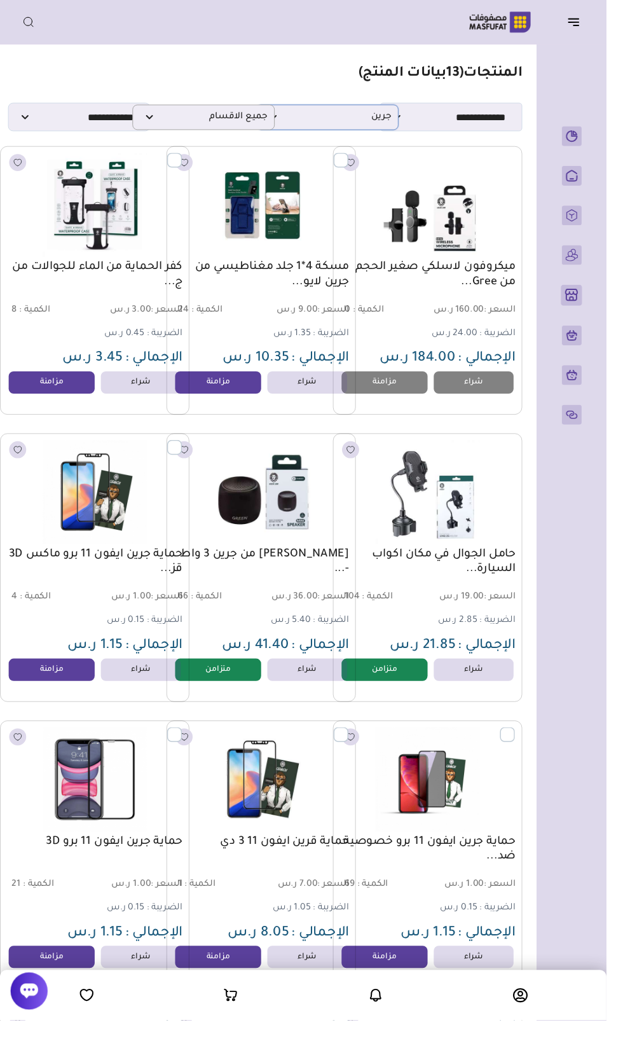
click at [379, 116] on span "جرين" at bounding box center [336, 120] width 132 height 12
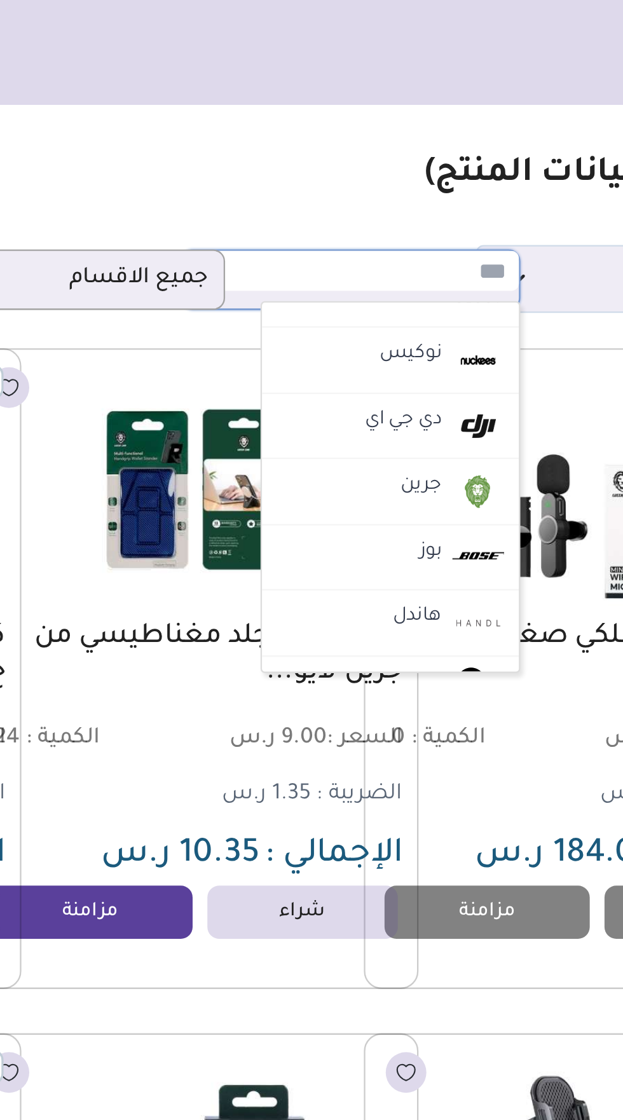
scroll to position [939, 0]
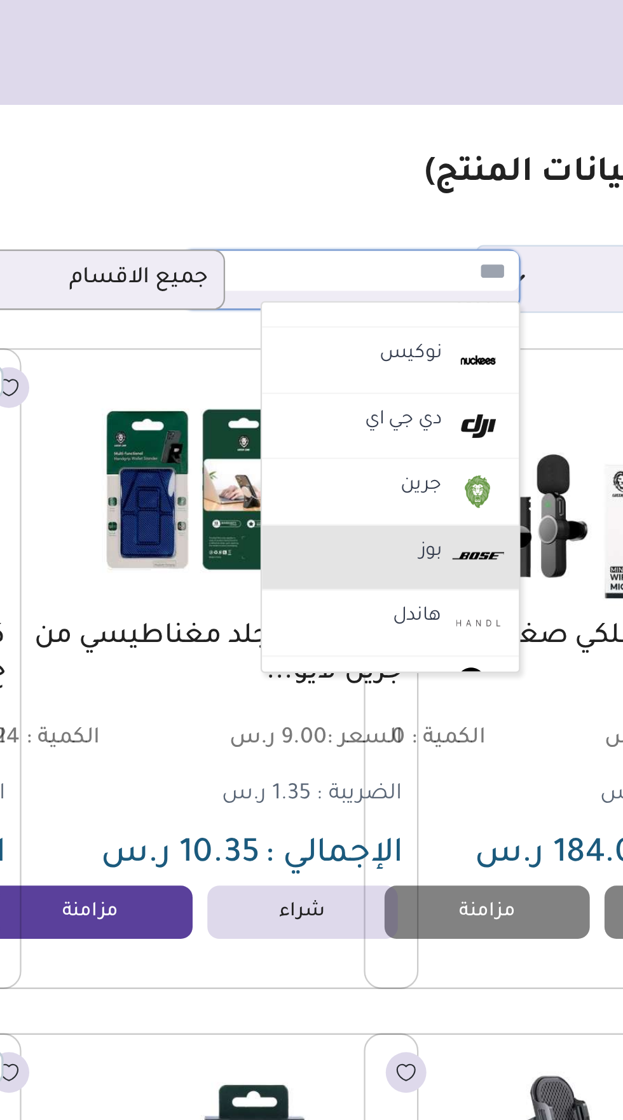
click at [369, 236] on label "بوز" at bounding box center [370, 238] width 13 height 17
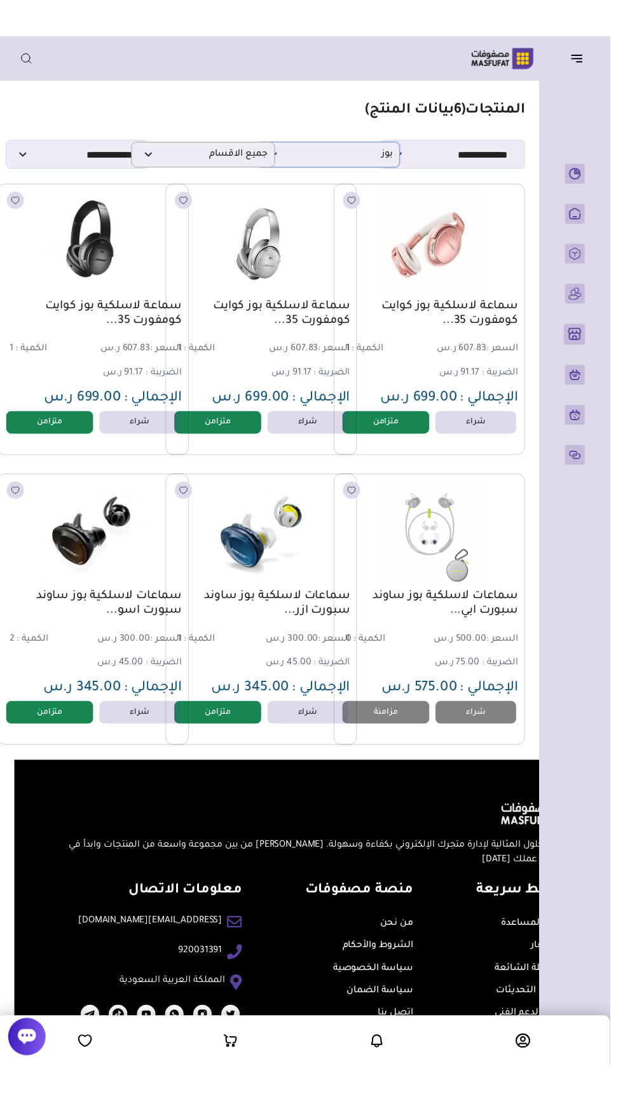
scroll to position [0, -17]
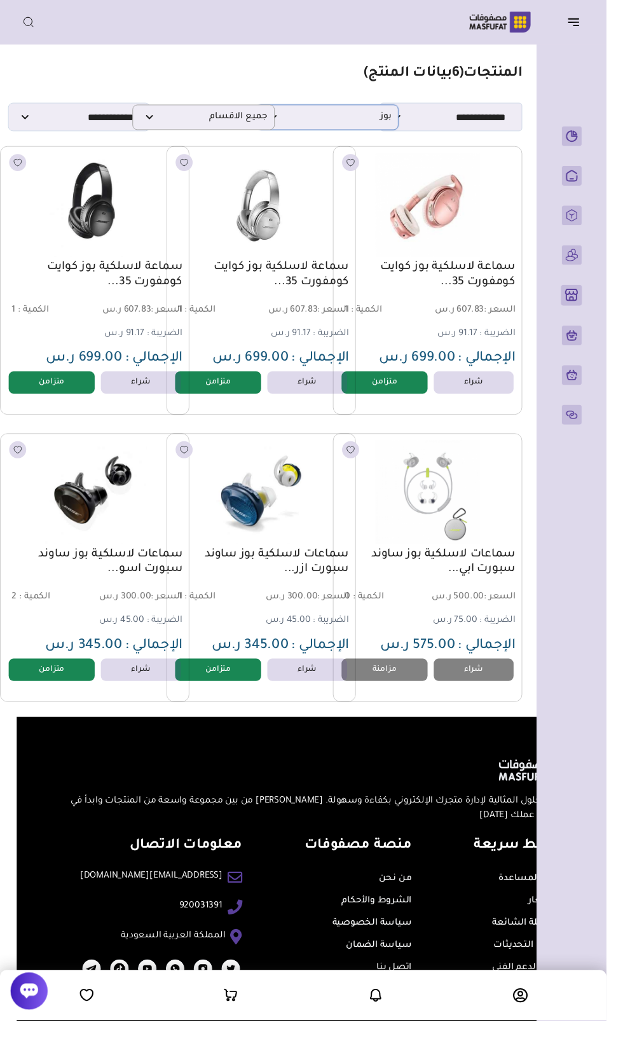
click at [372, 114] on span "بوز" at bounding box center [336, 120] width 132 height 12
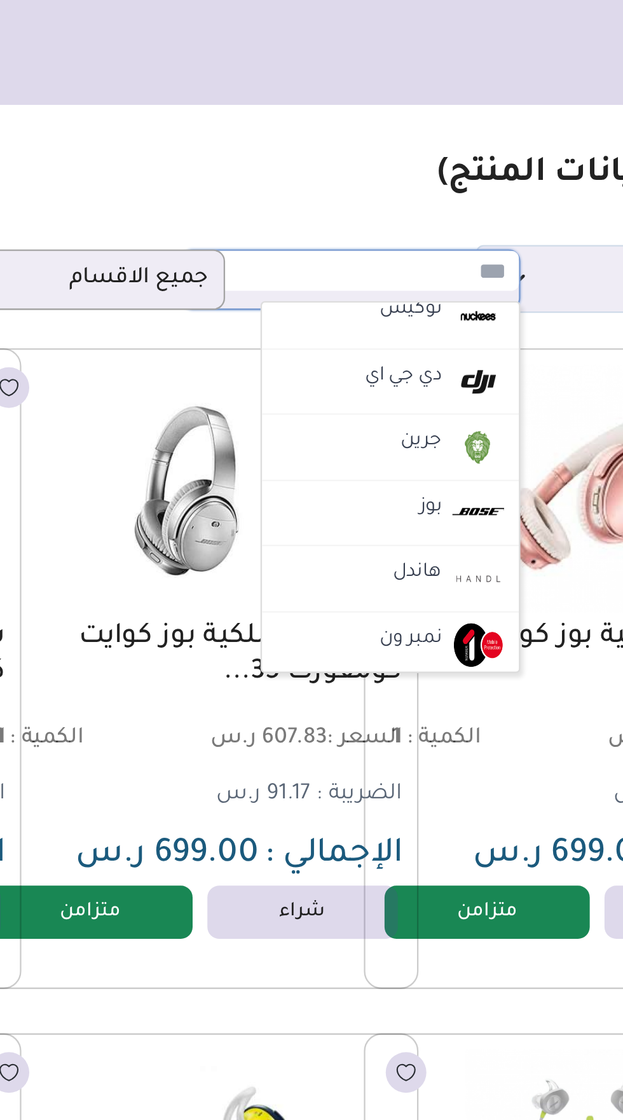
scroll to position [959, 0]
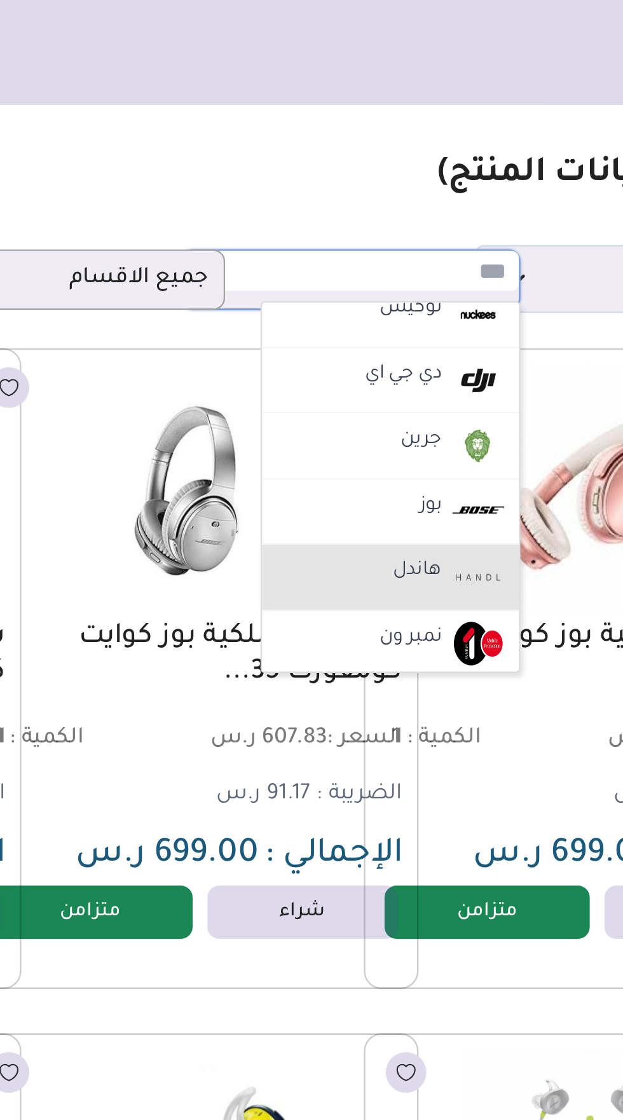
click at [351, 239] on li "هاندل" at bounding box center [353, 249] width 111 height 29
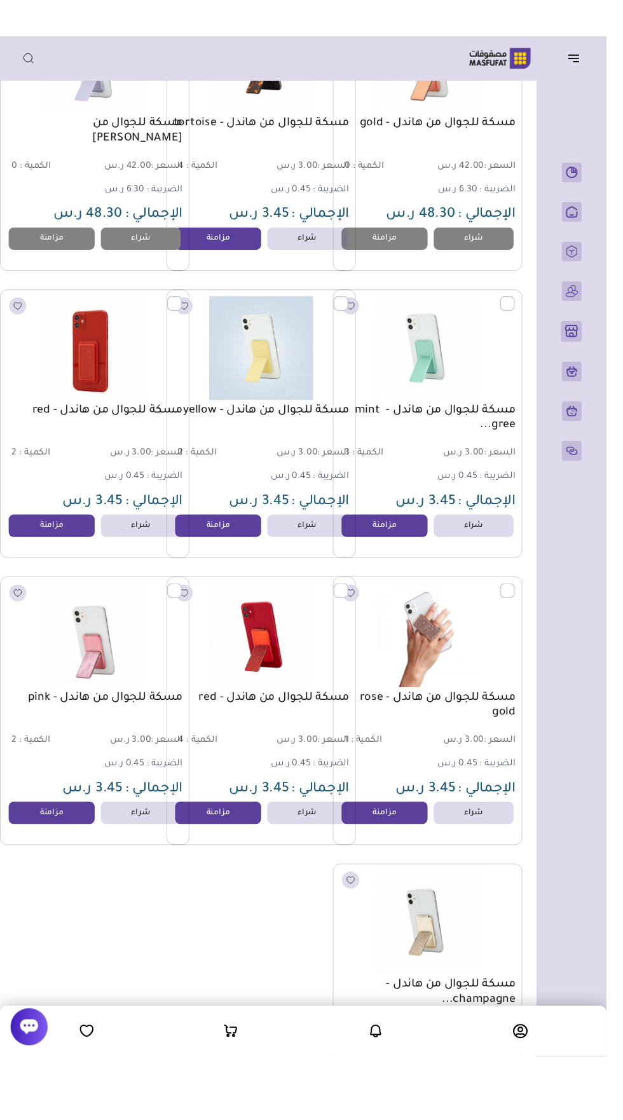
scroll to position [0, -17]
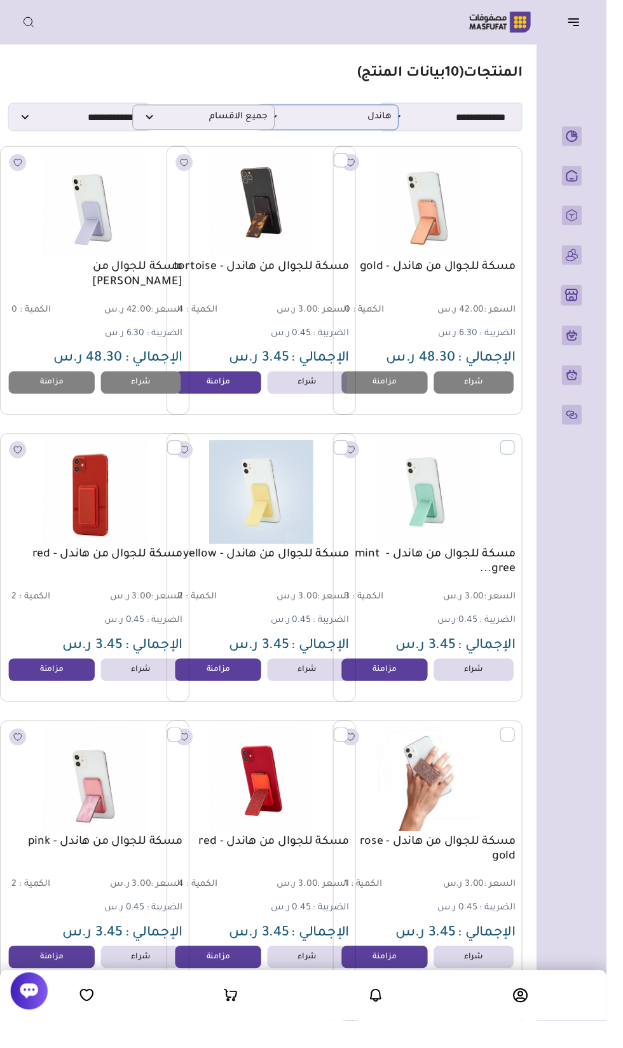
click at [385, 119] on span "هاندل" at bounding box center [336, 120] width 132 height 12
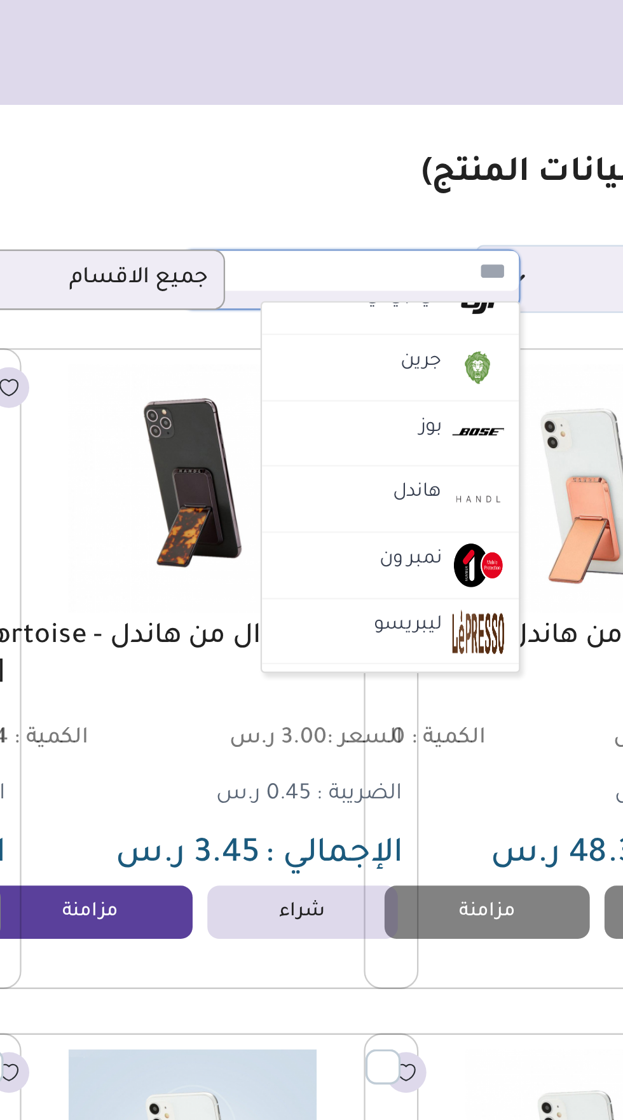
scroll to position [993, 0]
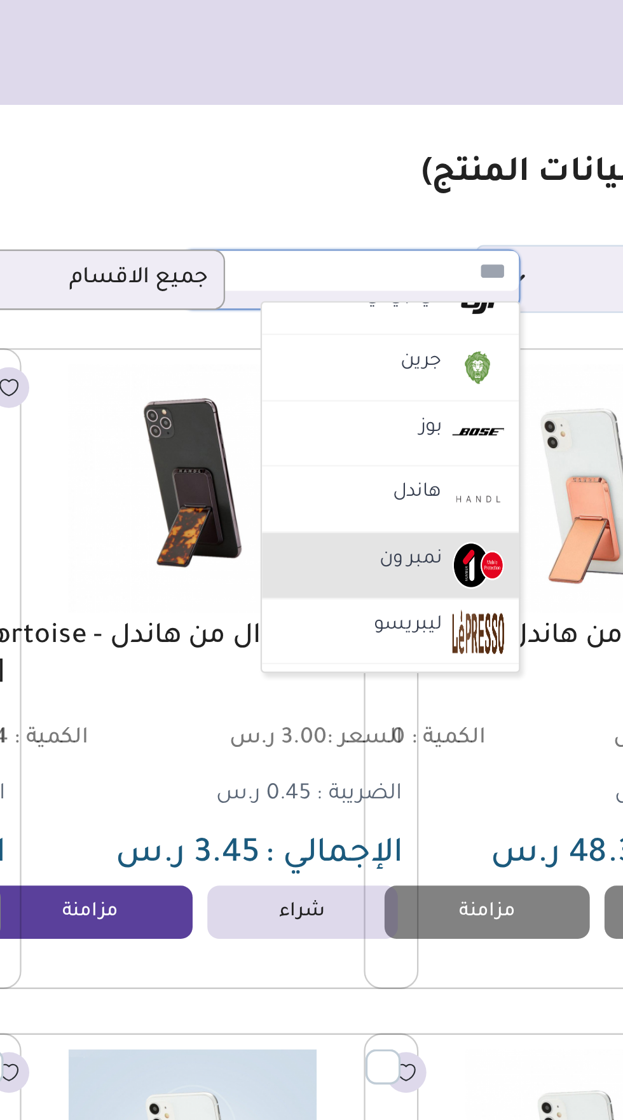
click at [369, 242] on label "نمبر ون" at bounding box center [362, 241] width 31 height 17
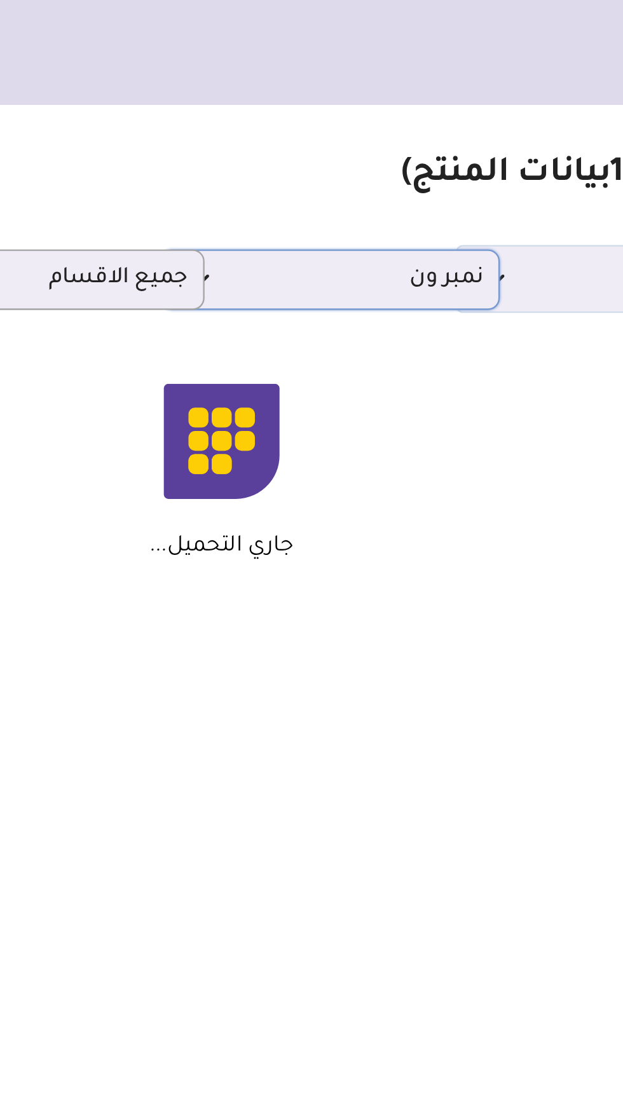
scroll to position [0, -8]
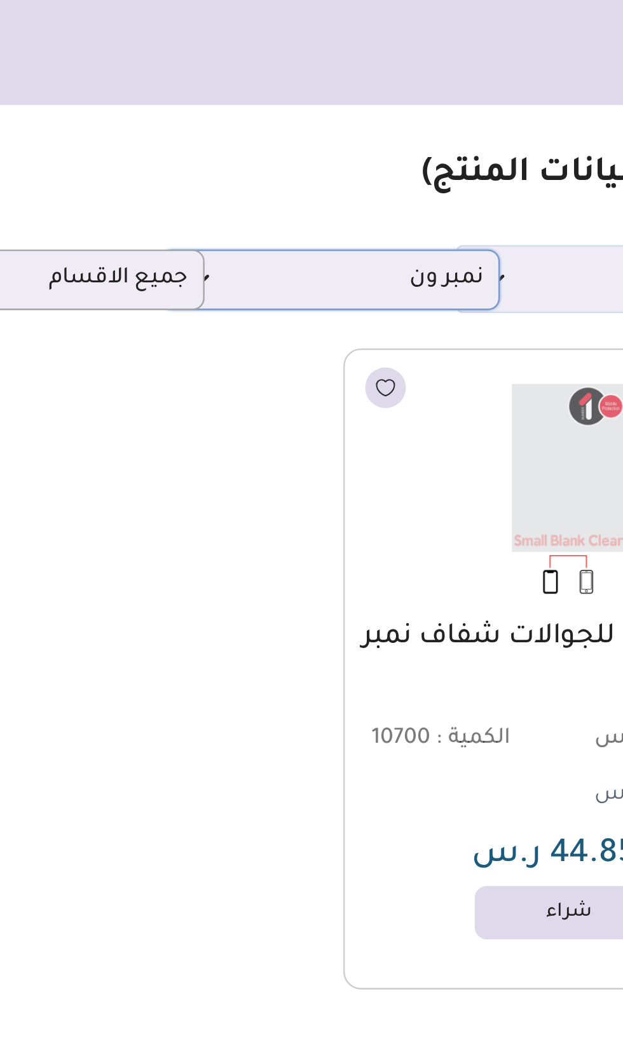
click at [373, 118] on span "نمبر ون" at bounding box center [327, 120] width 132 height 12
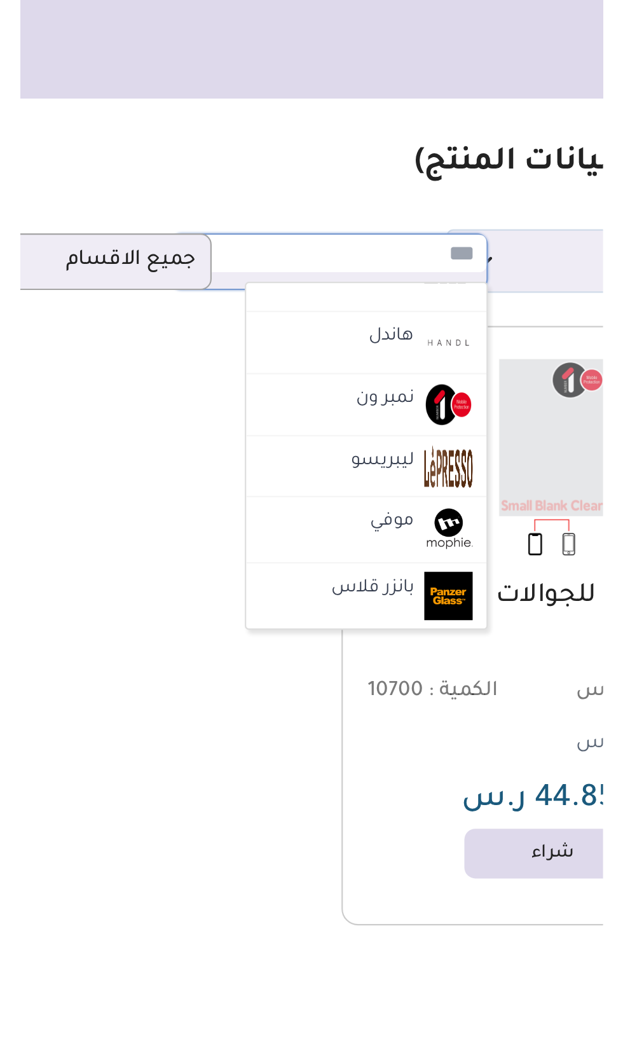
scroll to position [1050, 0]
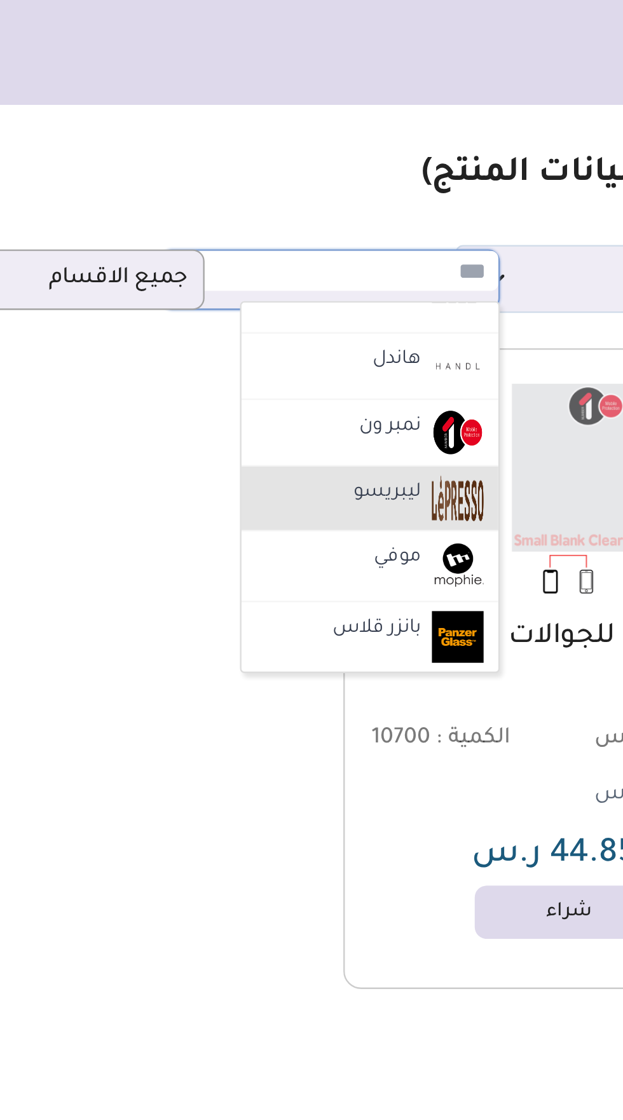
click at [367, 208] on label "ليبريسو" at bounding box center [352, 213] width 33 height 17
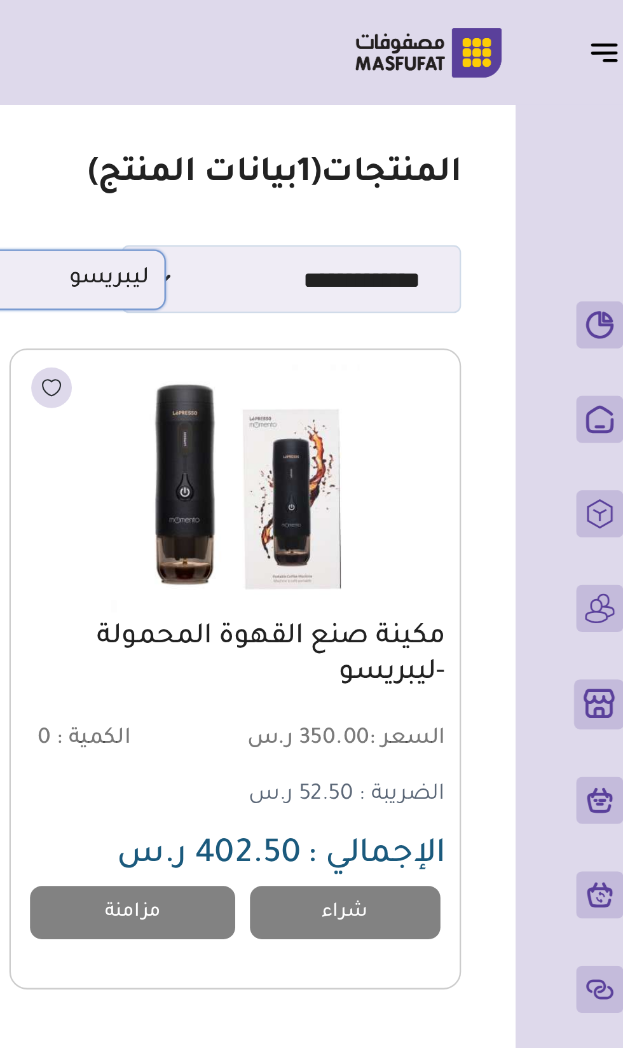
scroll to position [0, -9]
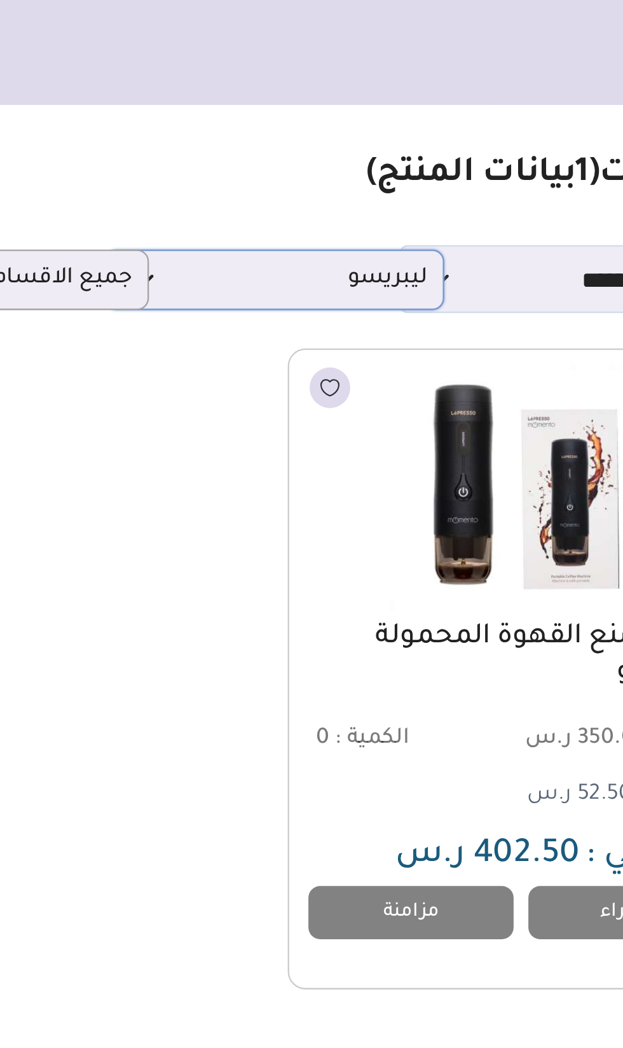
click at [383, 121] on span "ليبريسو" at bounding box center [327, 120] width 132 height 12
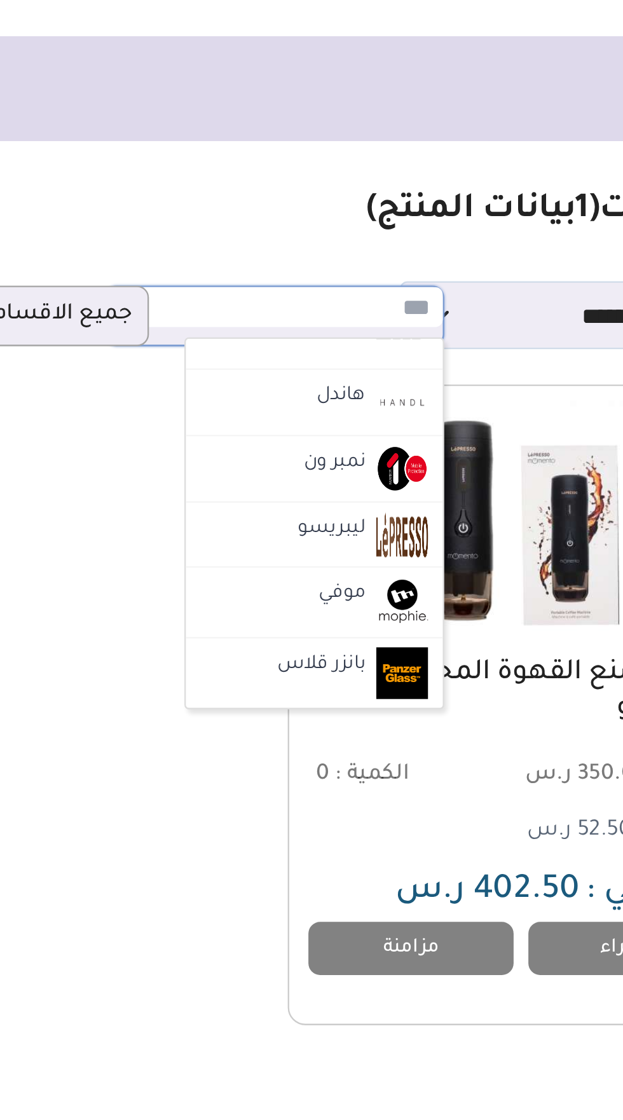
scroll to position [0, -8]
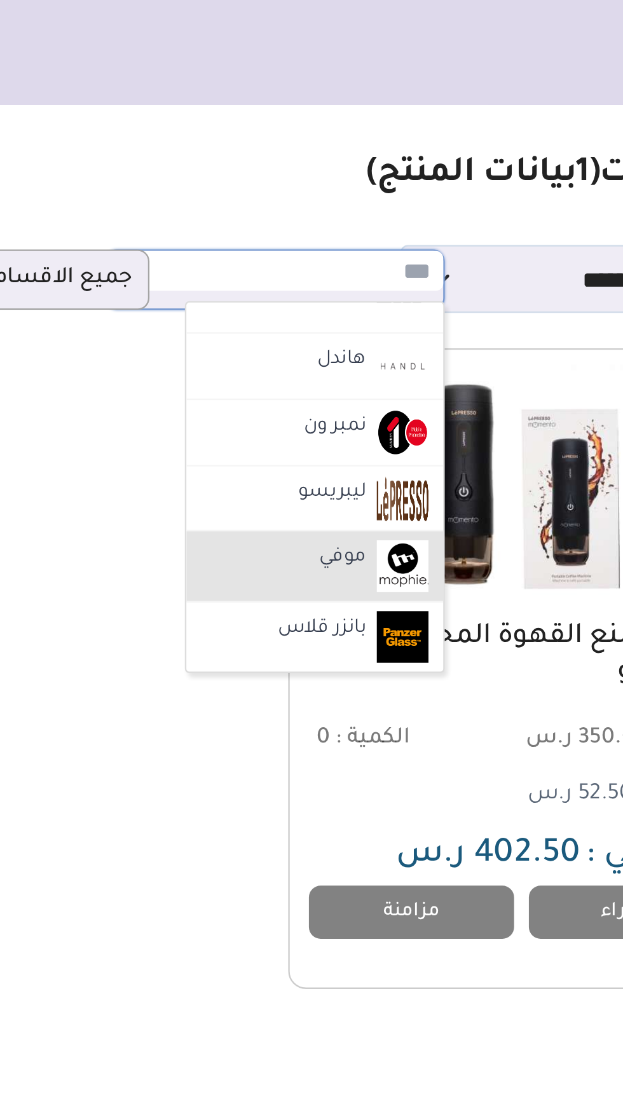
click at [369, 240] on label "موفي" at bounding box center [357, 241] width 24 height 17
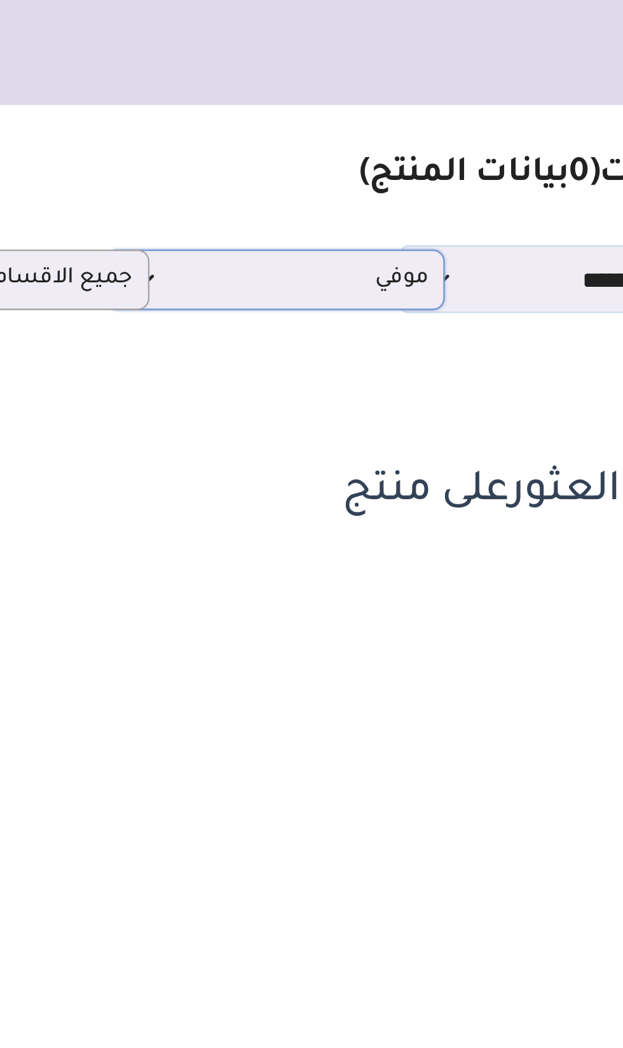
click at [336, 125] on span "موفي" at bounding box center [327, 120] width 132 height 12
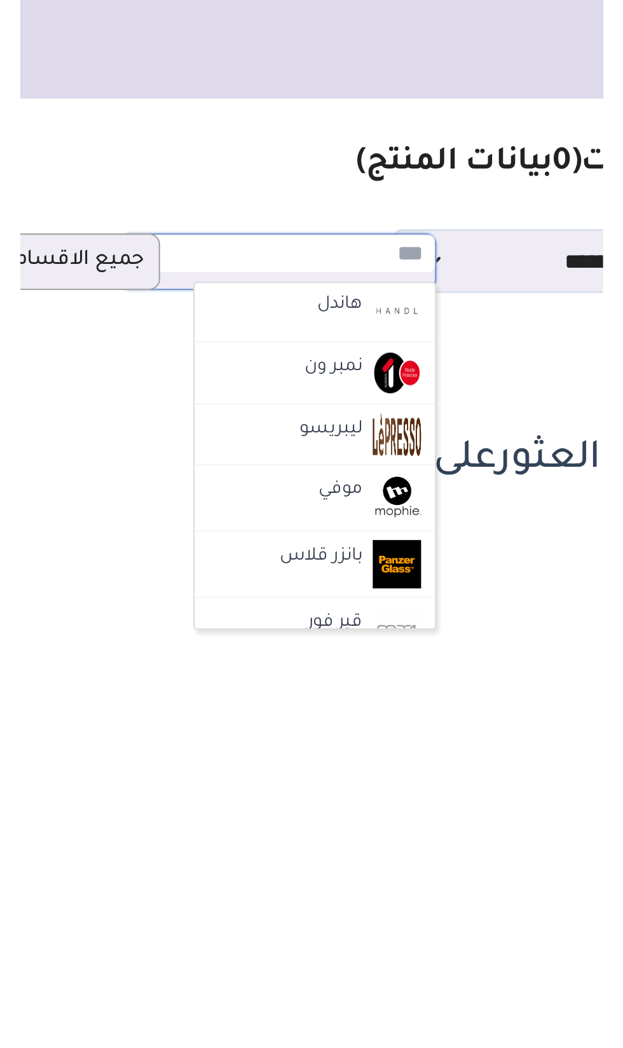
scroll to position [1079, 0]
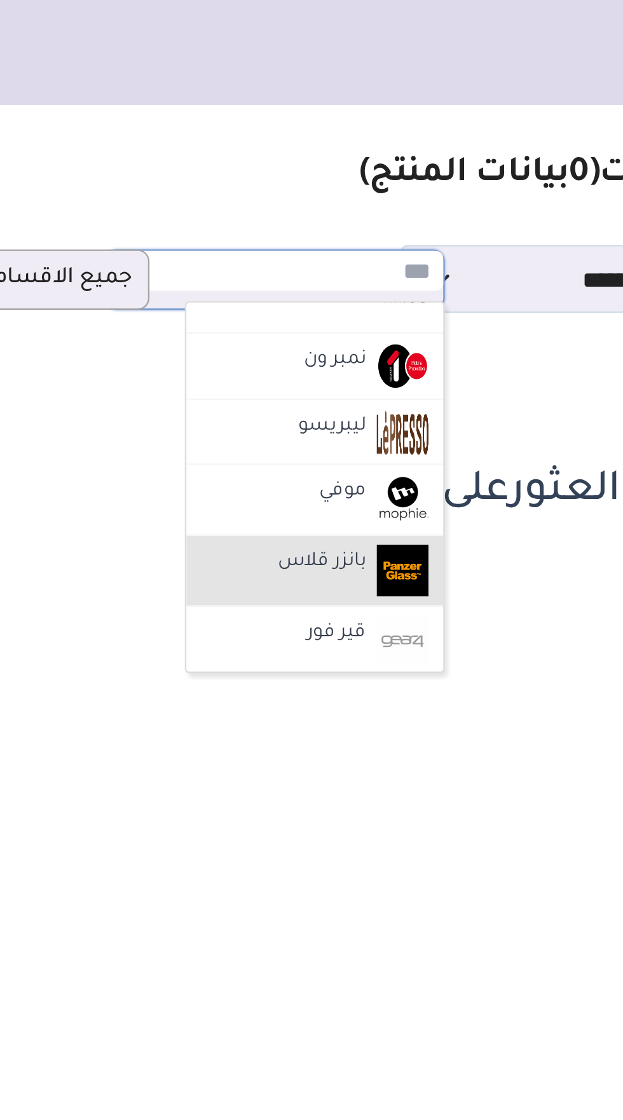
click at [333, 240] on label "بانزر قلاس" at bounding box center [348, 243] width 42 height 17
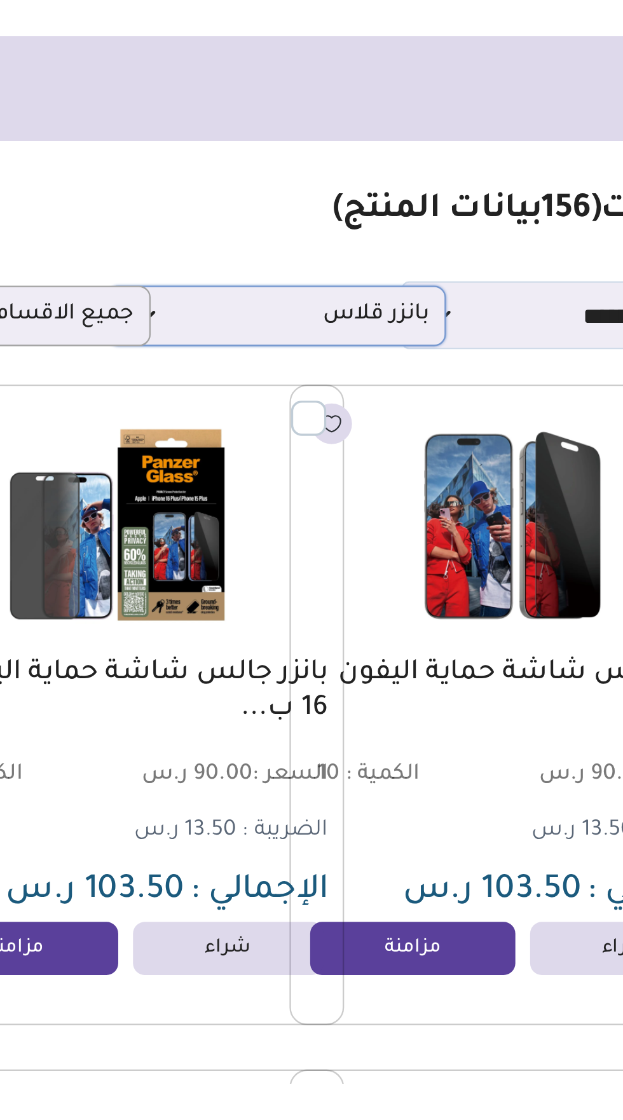
scroll to position [0, -17]
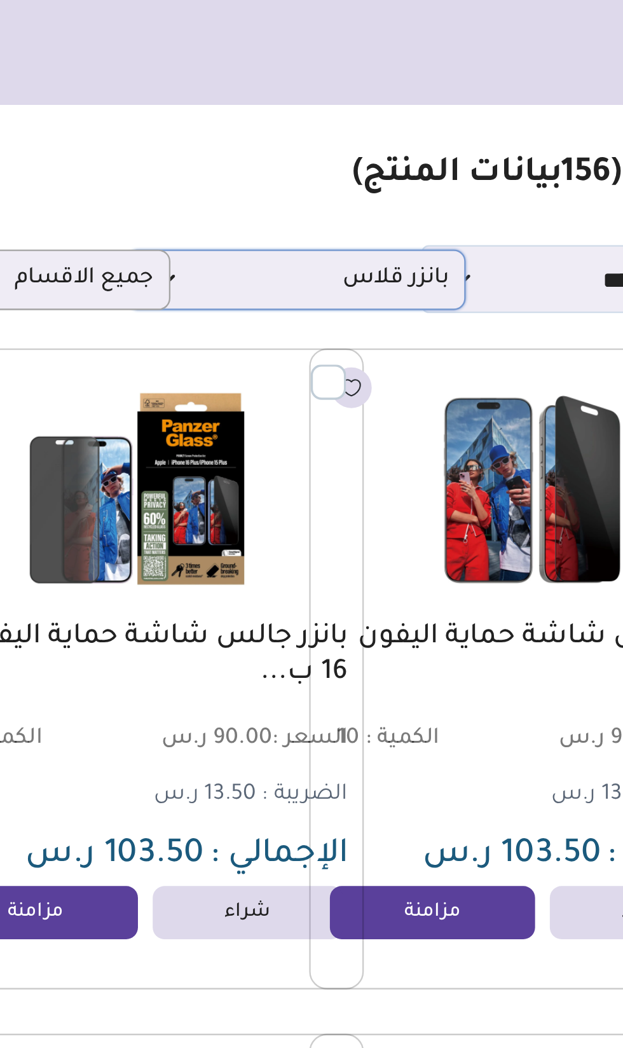
click at [394, 122] on span "بانزر قلاس" at bounding box center [336, 120] width 132 height 12
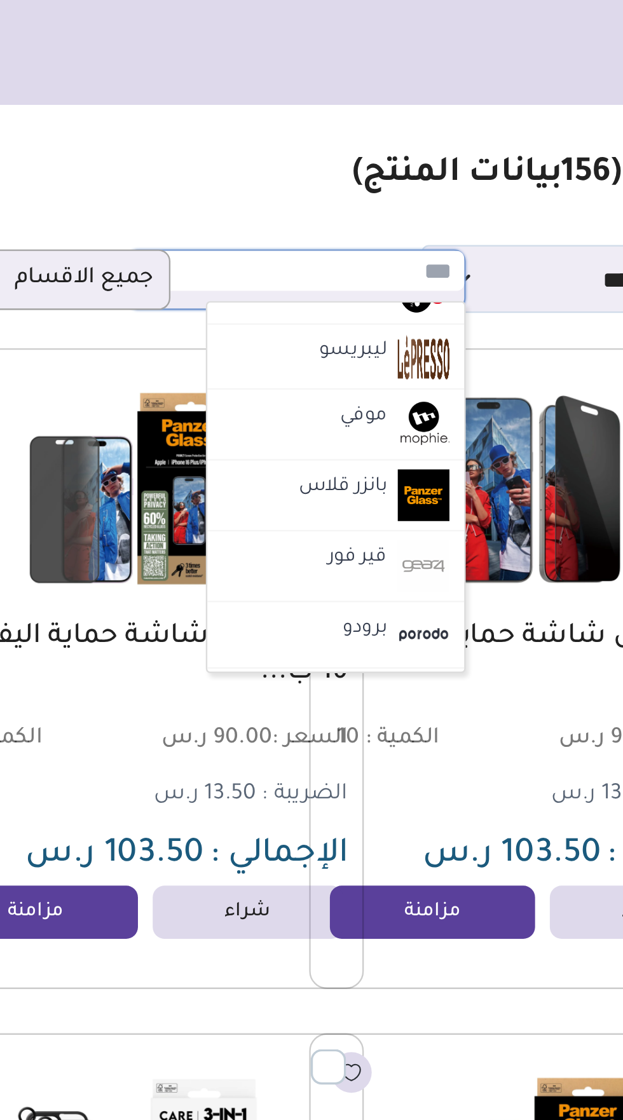
scroll to position [1112, 0]
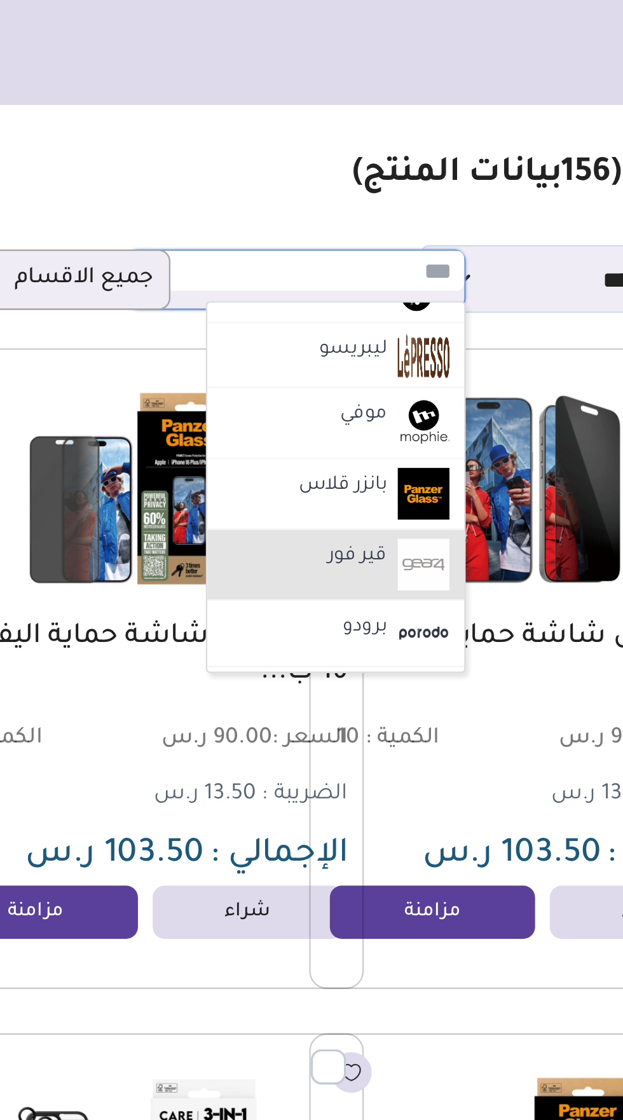
click at [342, 238] on li "قير فور" at bounding box center [353, 243] width 111 height 31
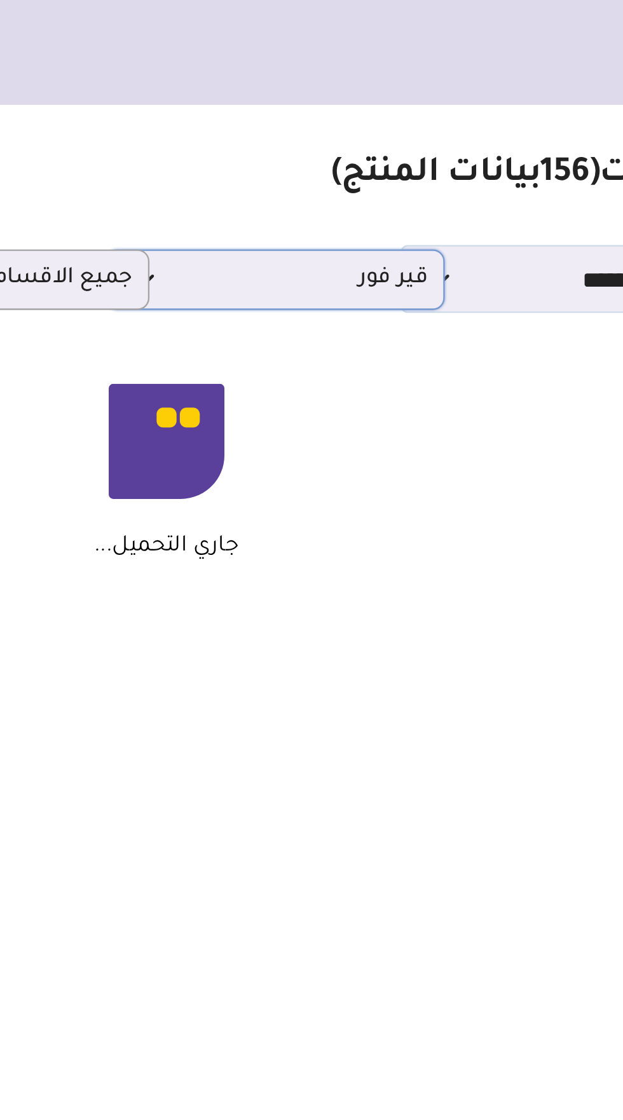
scroll to position [0, -8]
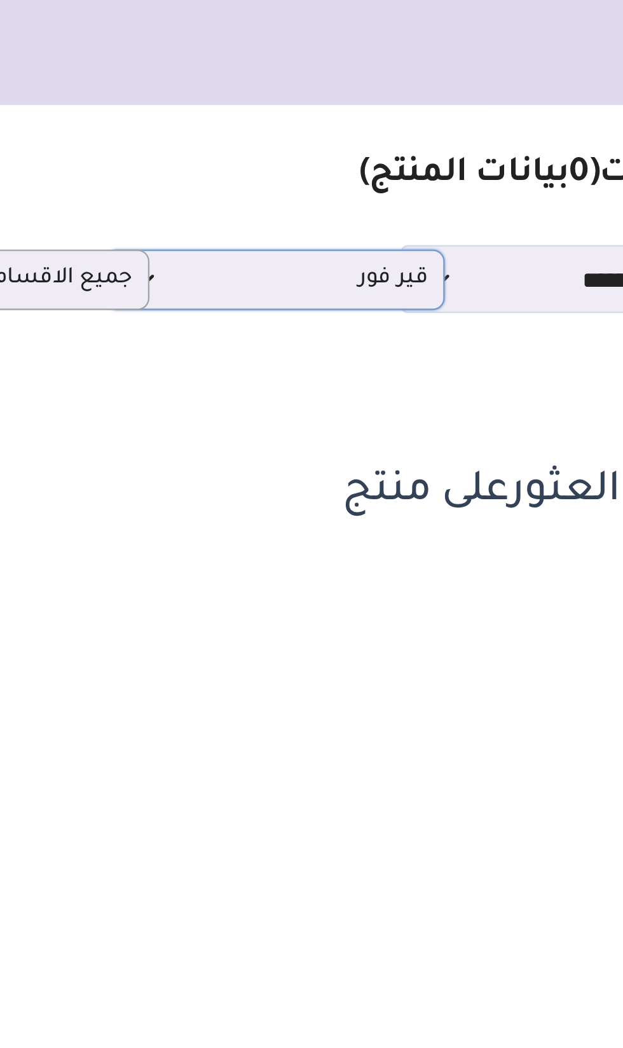
click at [336, 121] on span "قير فور" at bounding box center [327, 120] width 132 height 12
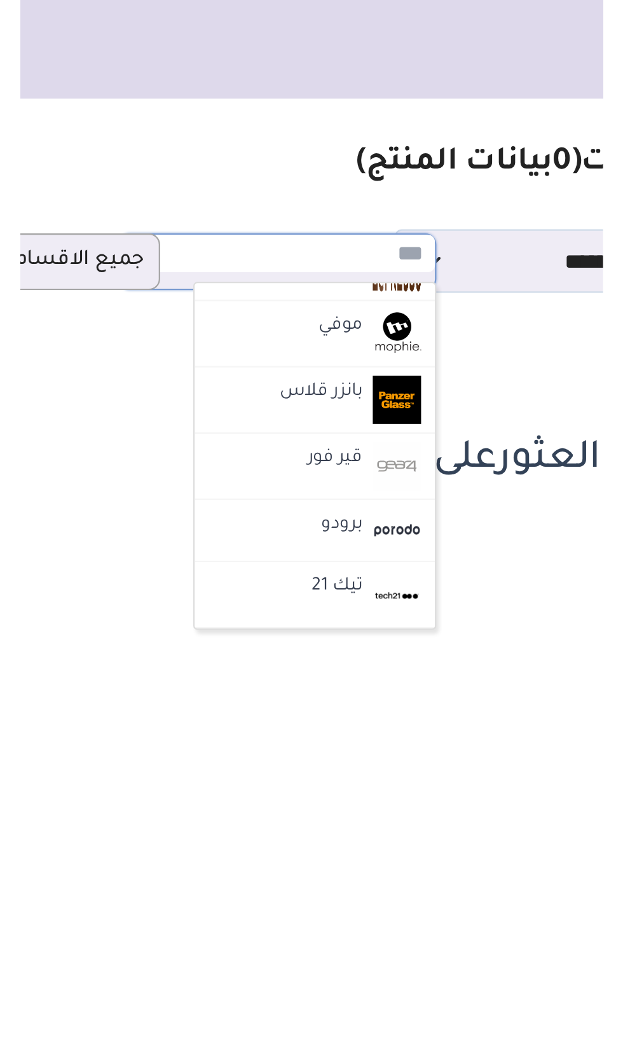
scroll to position [1141, 0]
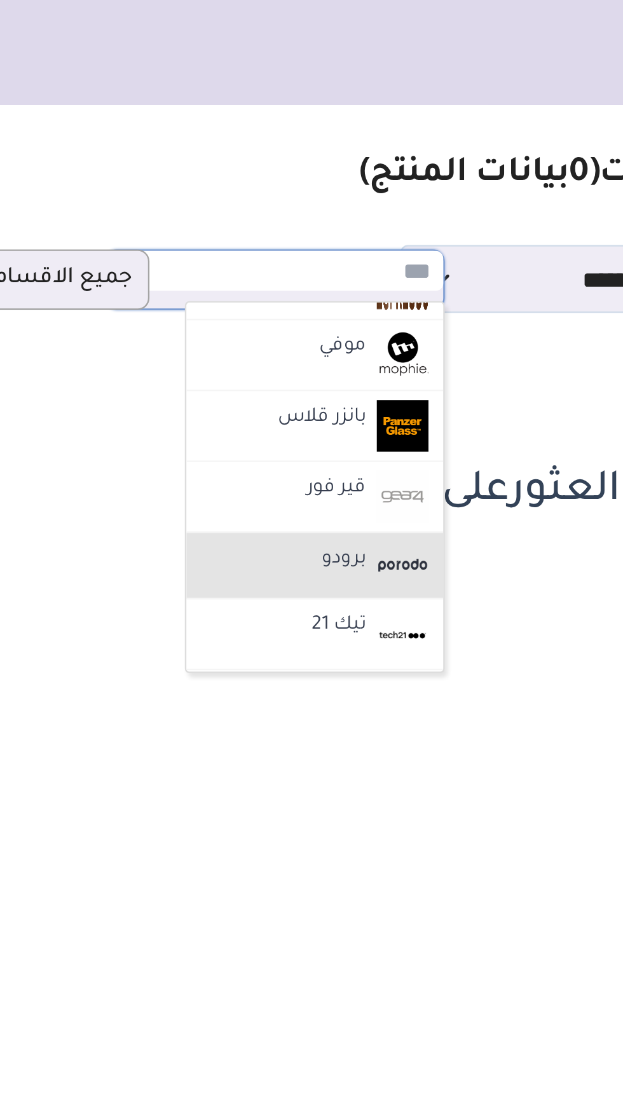
click at [332, 238] on li "برودو" at bounding box center [344, 243] width 111 height 29
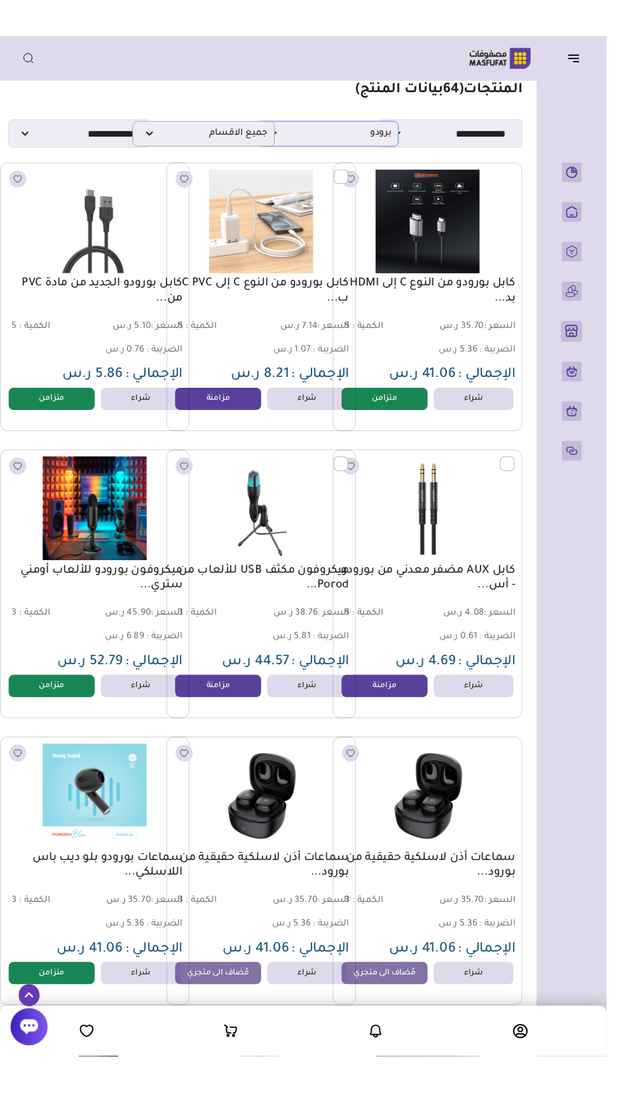
scroll to position [0, -17]
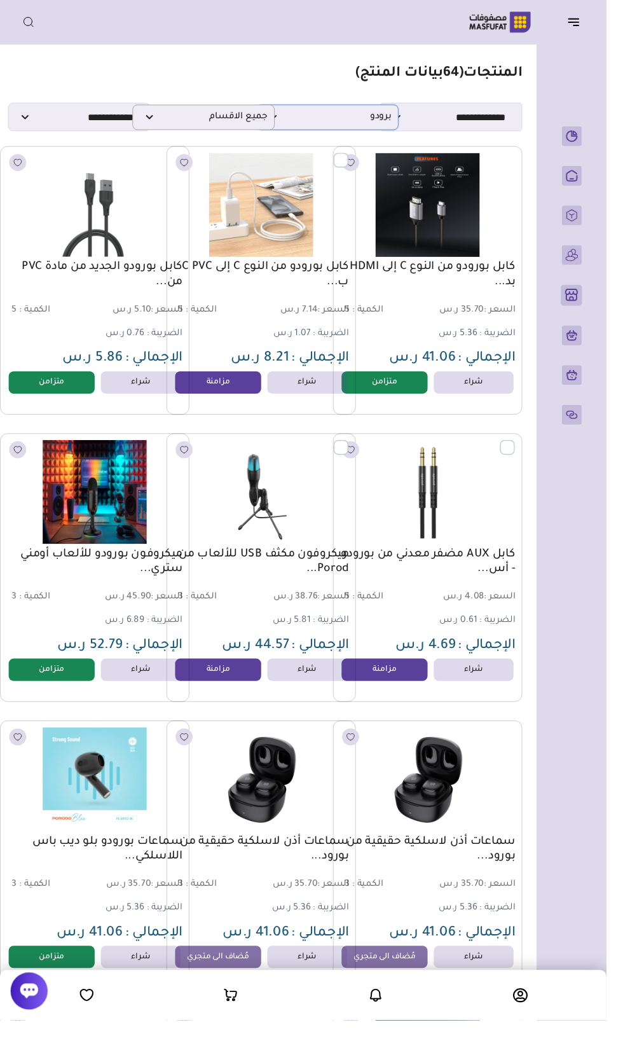
click at [383, 117] on span "برودو" at bounding box center [336, 120] width 132 height 12
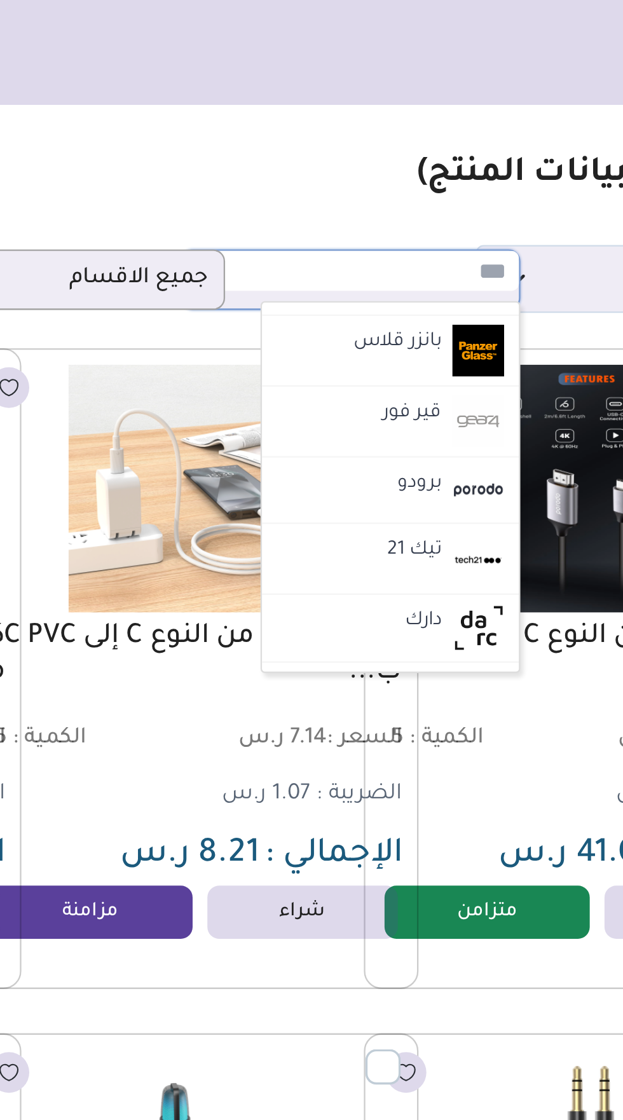
scroll to position [1173, 0]
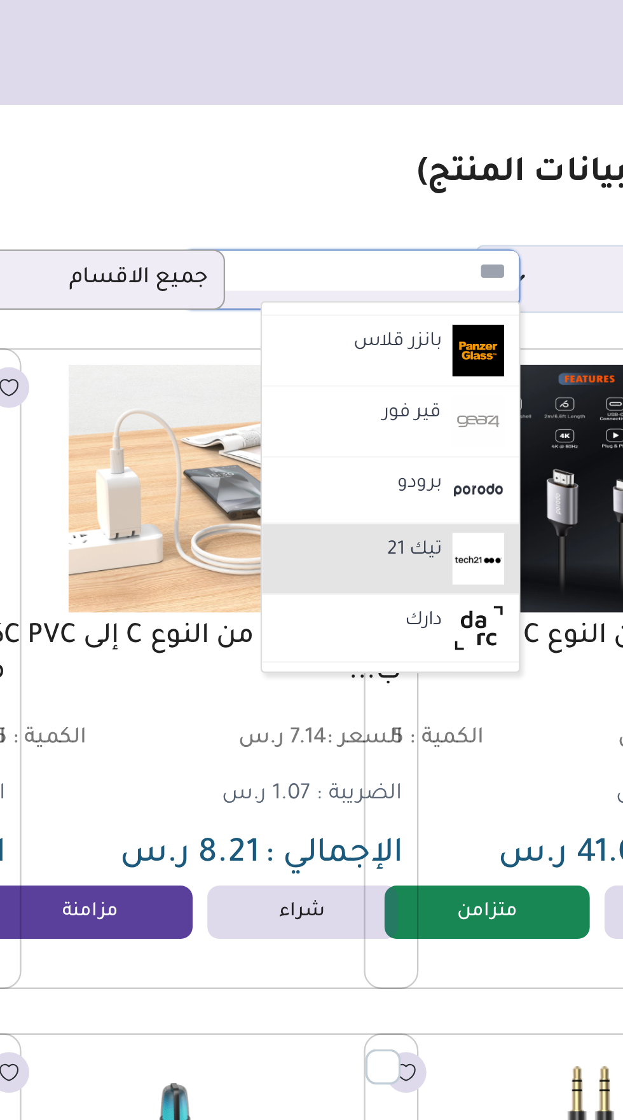
click at [345, 231] on li "تيك 21" at bounding box center [353, 241] width 111 height 31
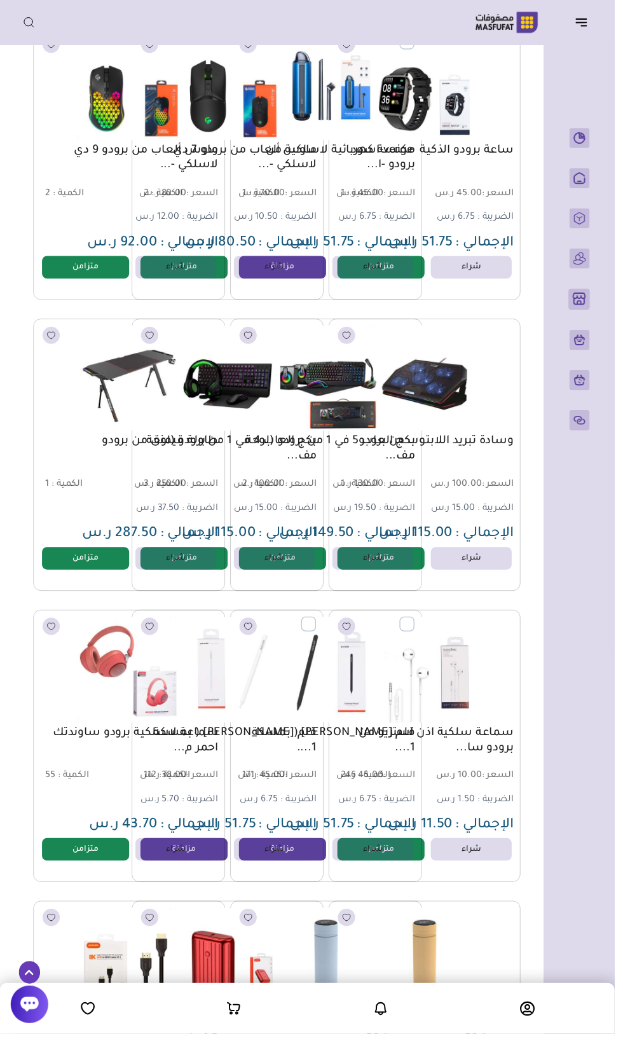
scroll to position [516, -8]
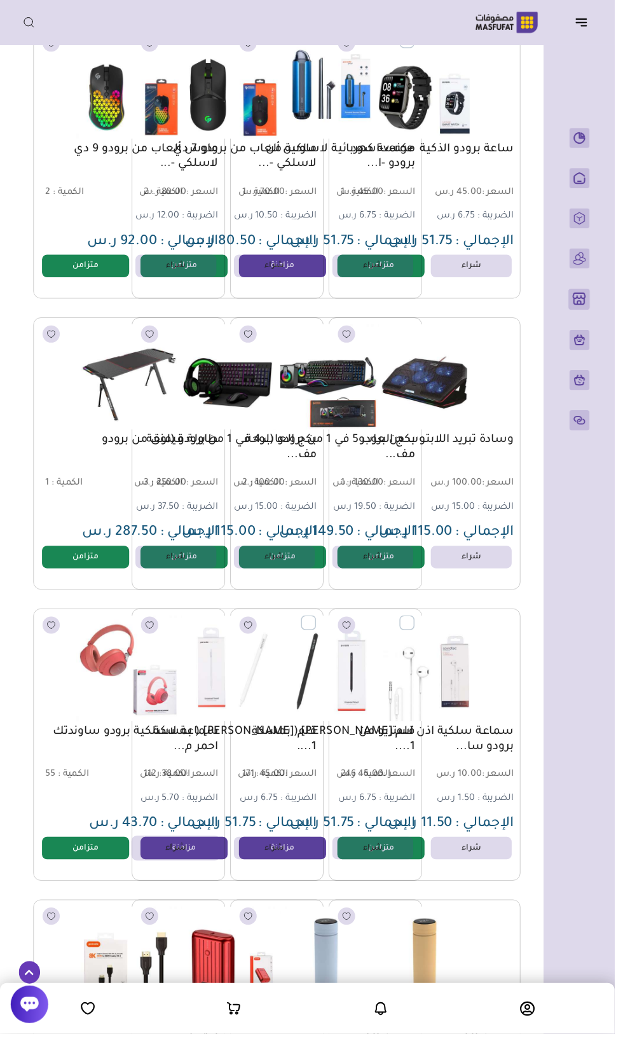
click at [187, 858] on link "شراء" at bounding box center [178, 859] width 90 height 25
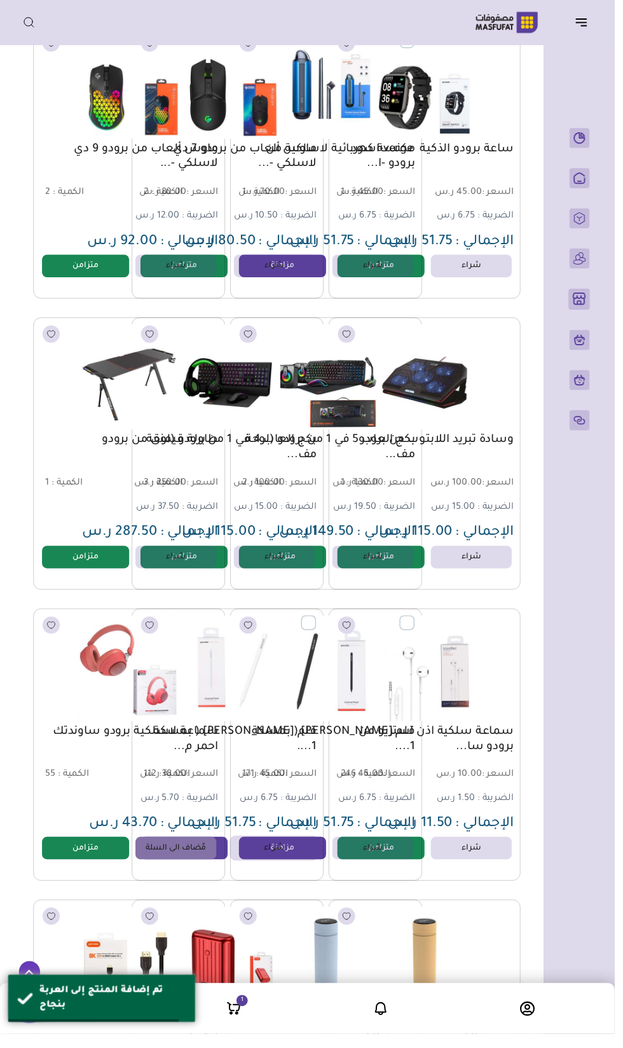
click at [286, 858] on link "شراء" at bounding box center [278, 859] width 90 height 25
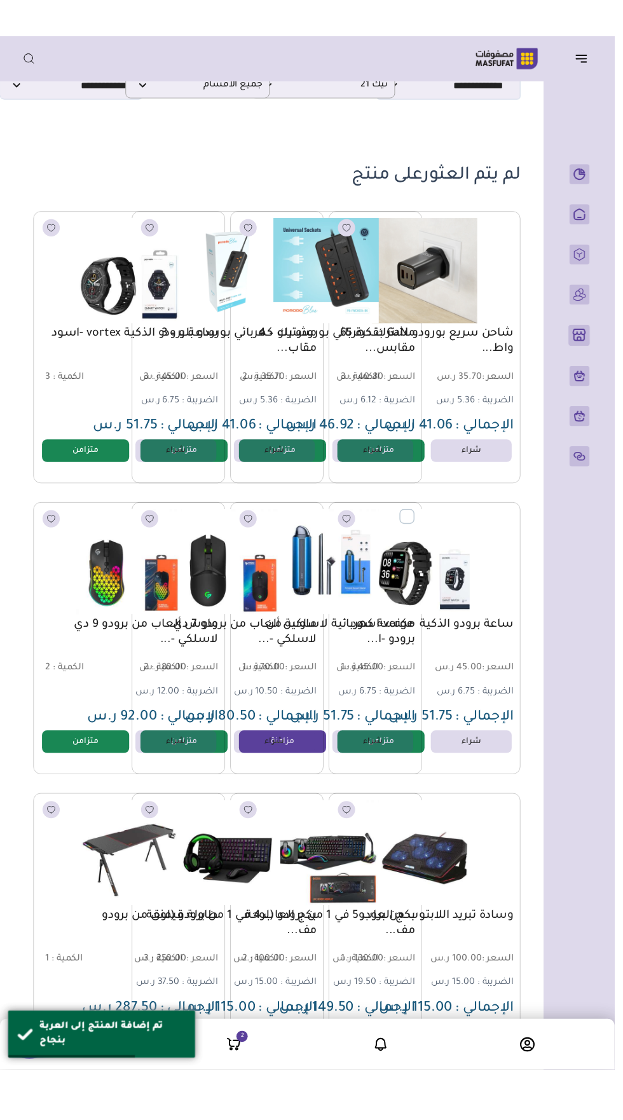
scroll to position [0, -8]
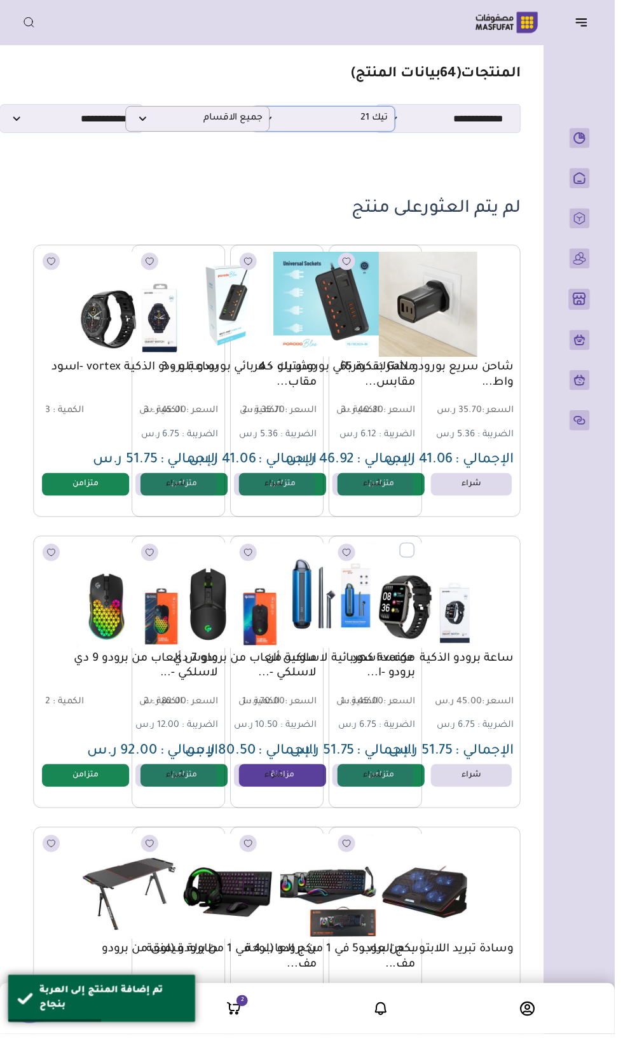
click at [371, 119] on span "تيك 21" at bounding box center [327, 120] width 132 height 12
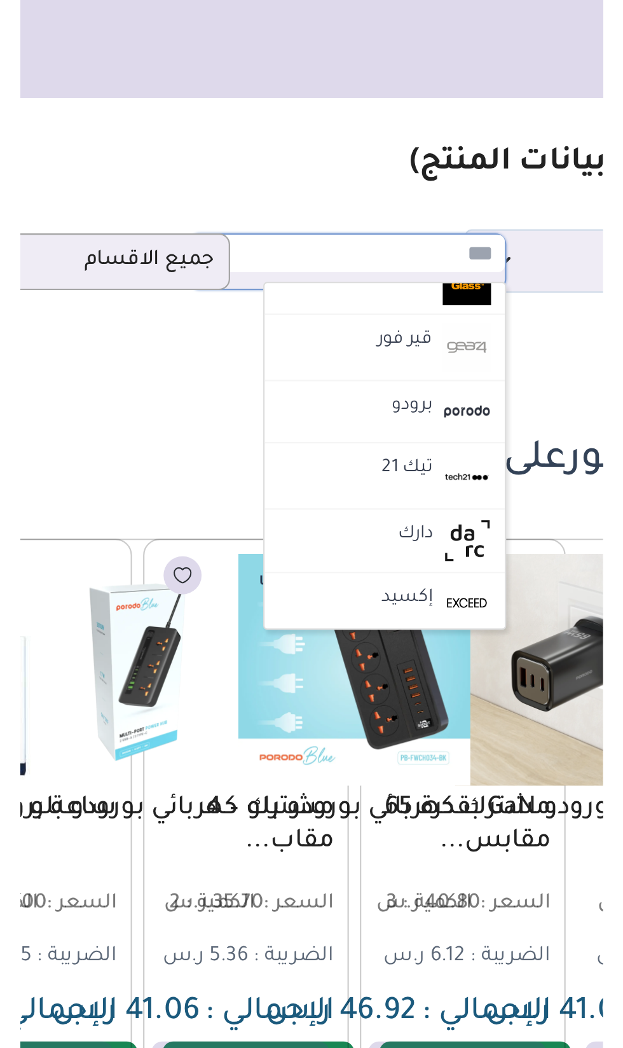
scroll to position [1196, 0]
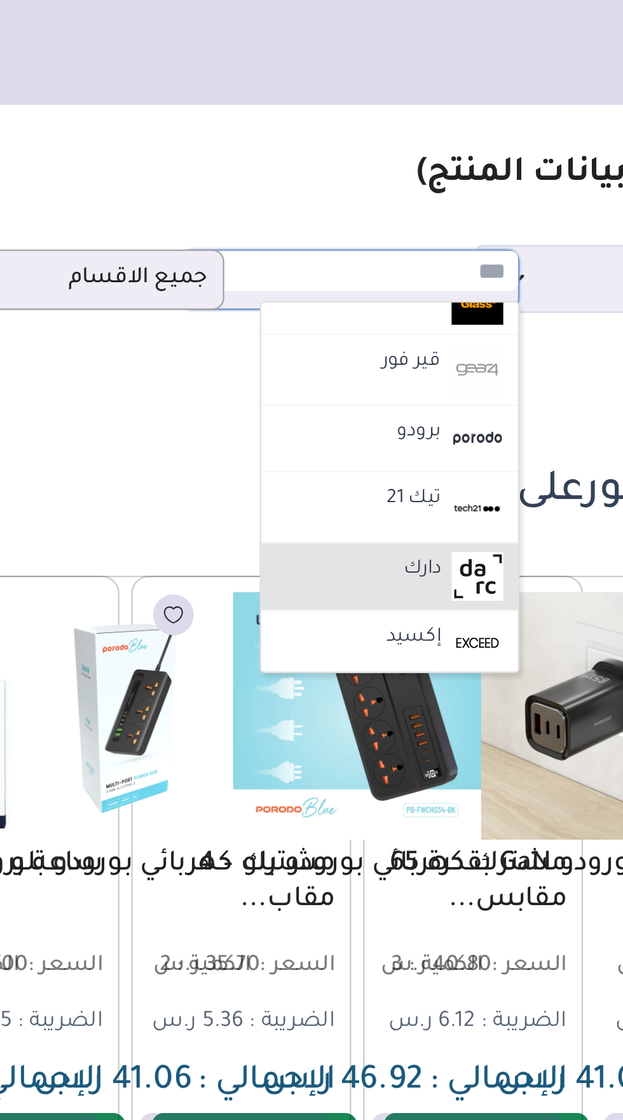
click at [369, 242] on li "دارك" at bounding box center [344, 248] width 111 height 29
select select "**"
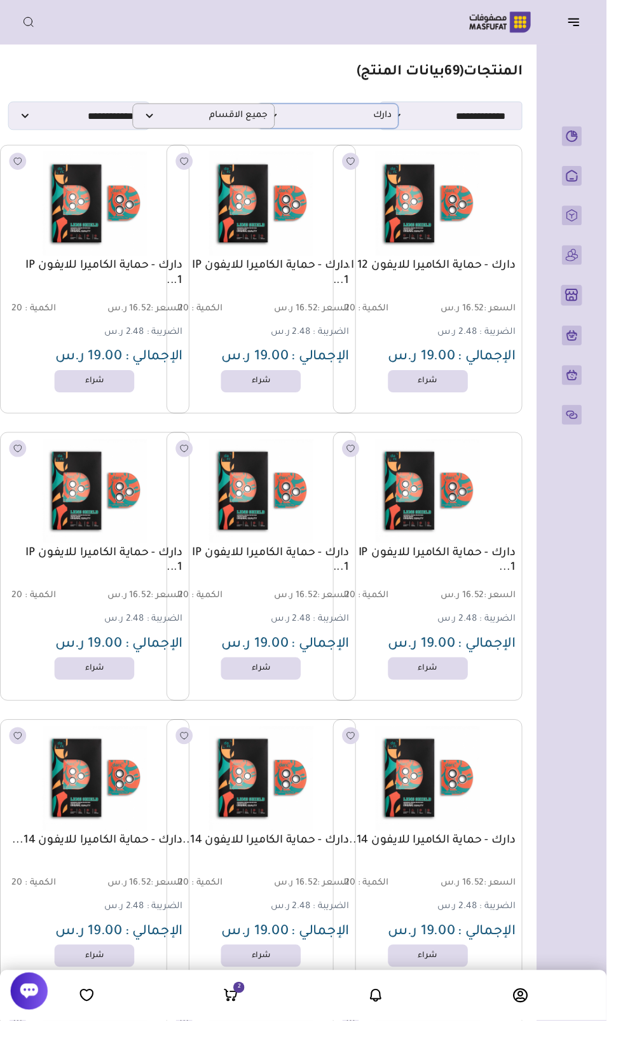
scroll to position [0, -17]
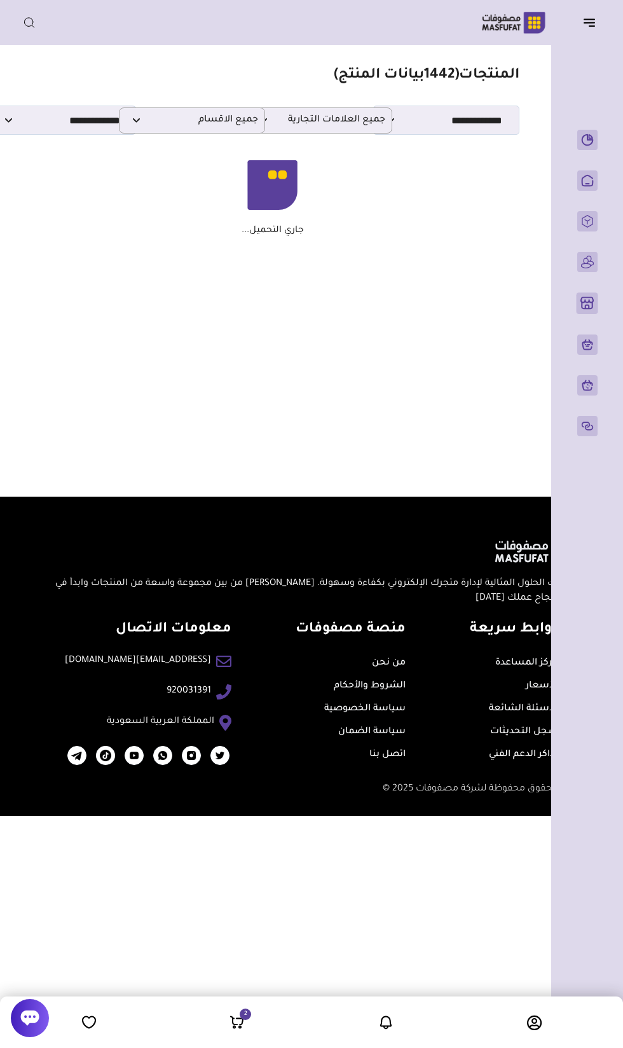
scroll to position [0, -8]
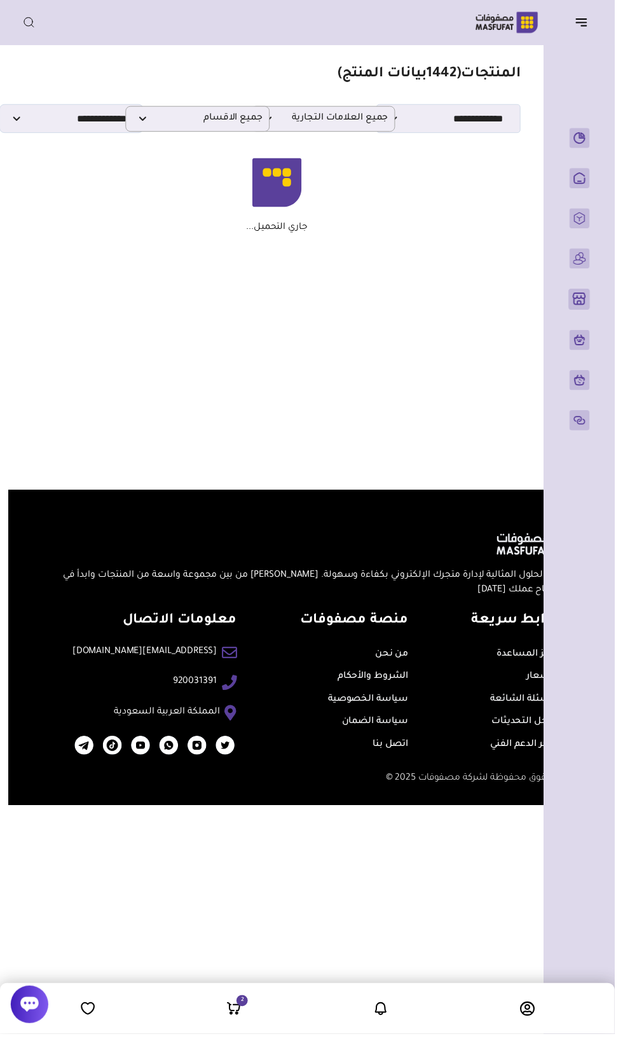
select select "*"
click at [70, 113] on select "**********" at bounding box center [72, 120] width 146 height 29
select select
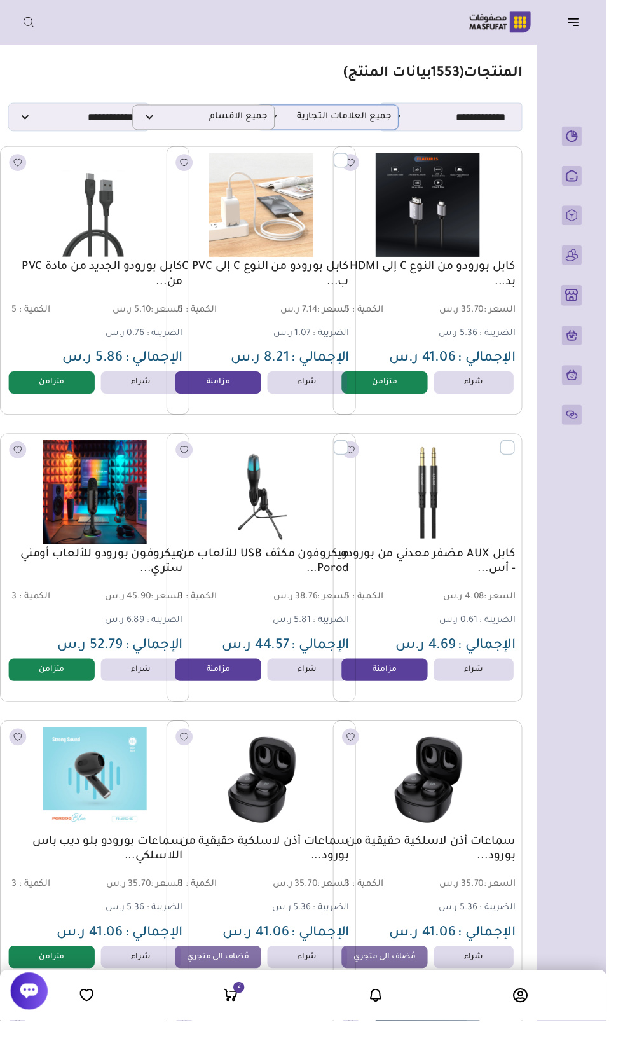
click at [378, 120] on span "جميع العلامات التجارية" at bounding box center [336, 120] width 132 height 12
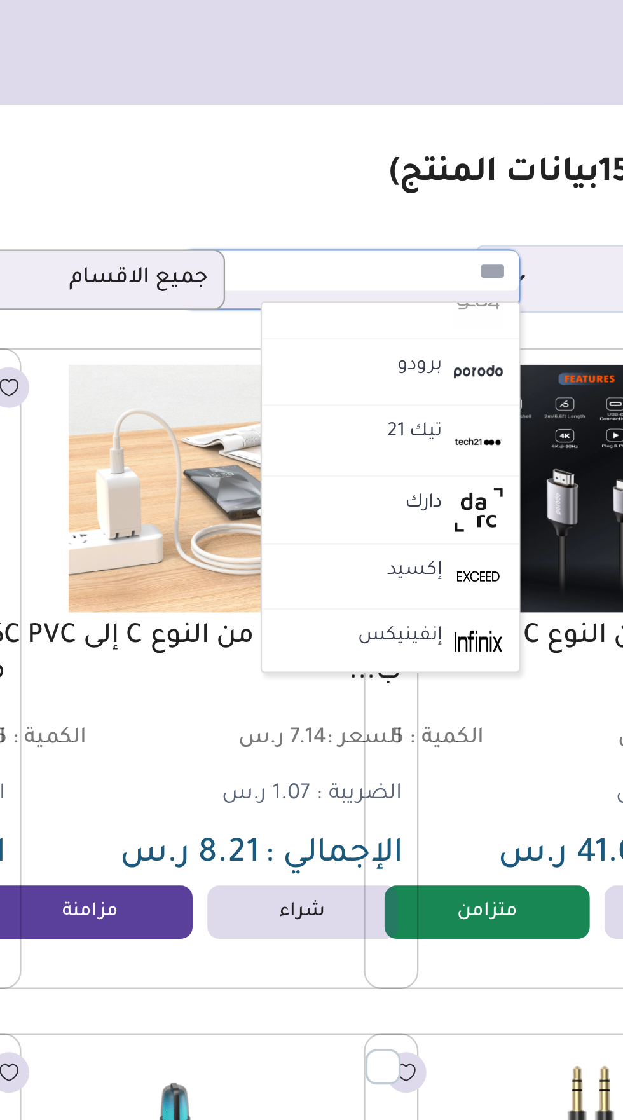
scroll to position [1244, 0]
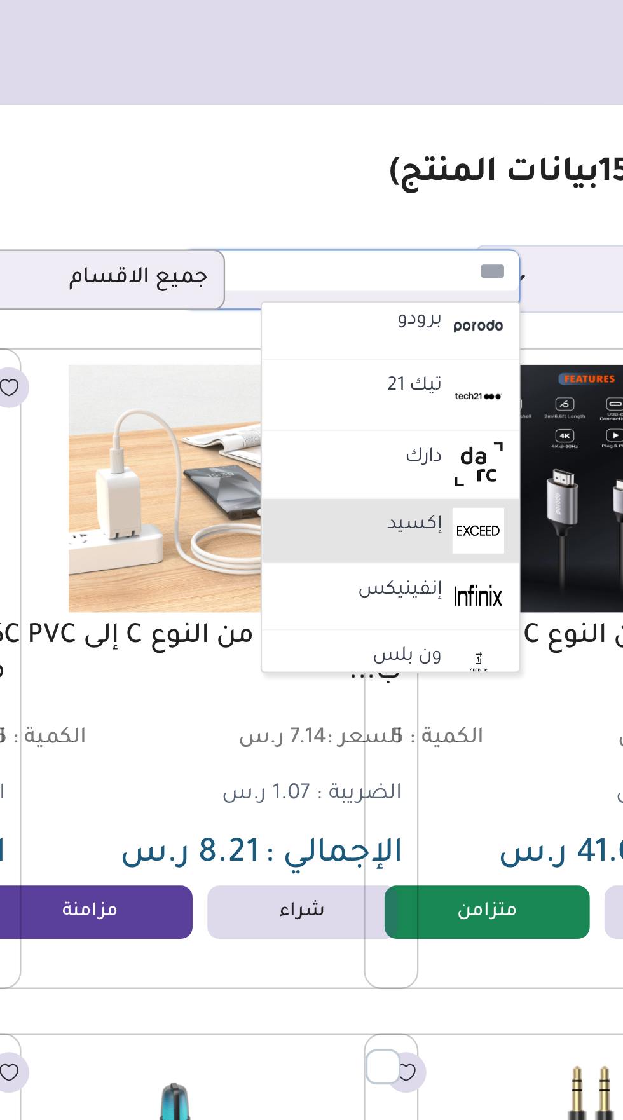
click at [341, 215] on li "إكسيد" at bounding box center [353, 229] width 111 height 29
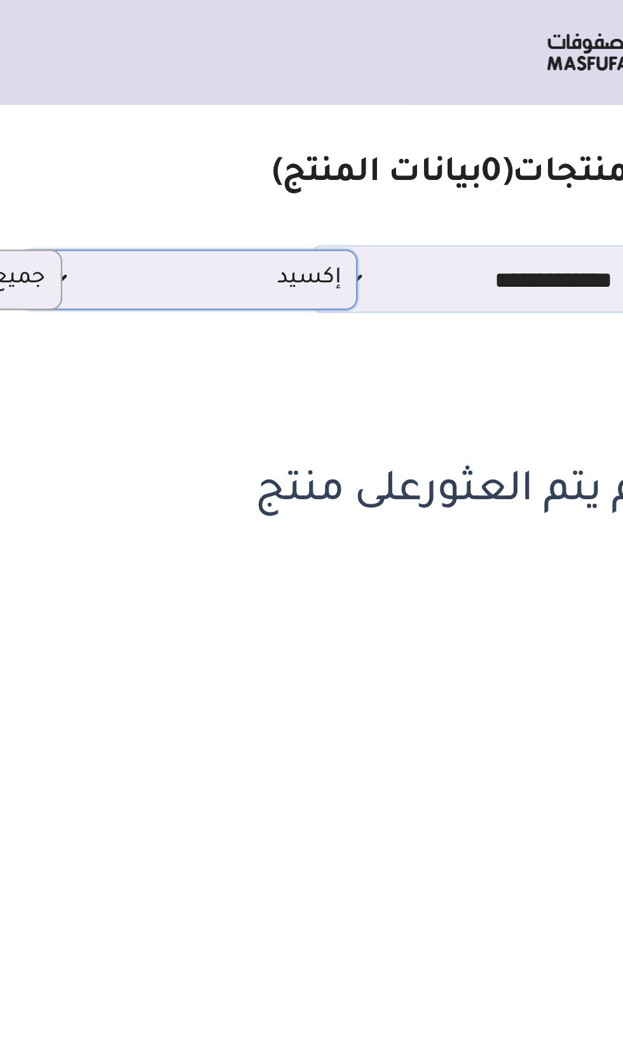
scroll to position [0, -8]
click at [360, 123] on span "إكسيد" at bounding box center [327, 120] width 132 height 12
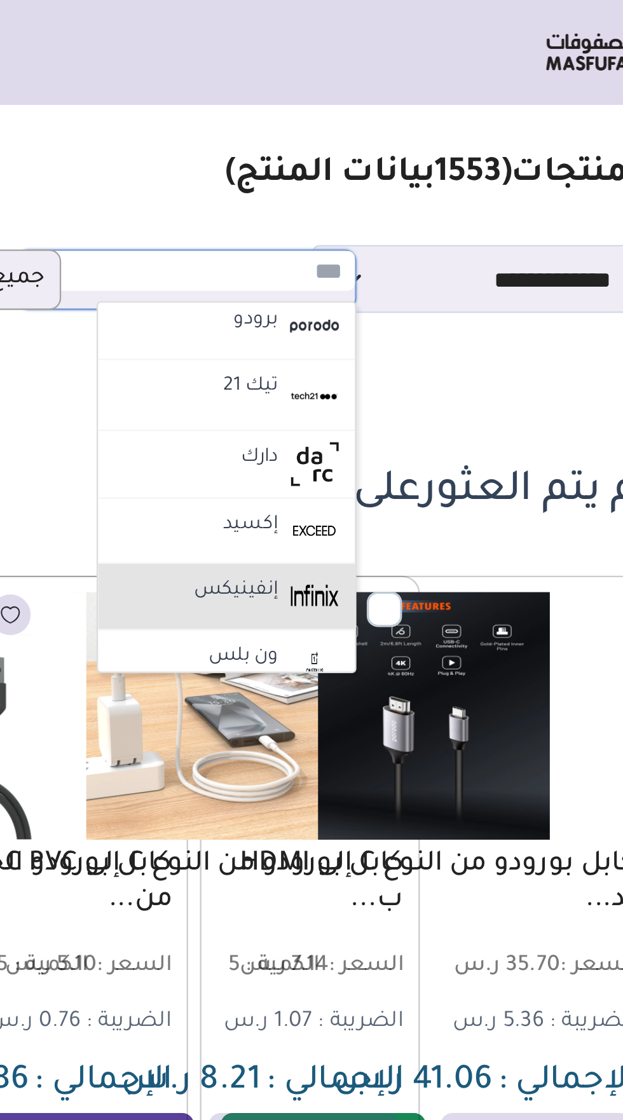
click at [349, 250] on label "إنفينيكس" at bounding box center [349, 255] width 40 height 17
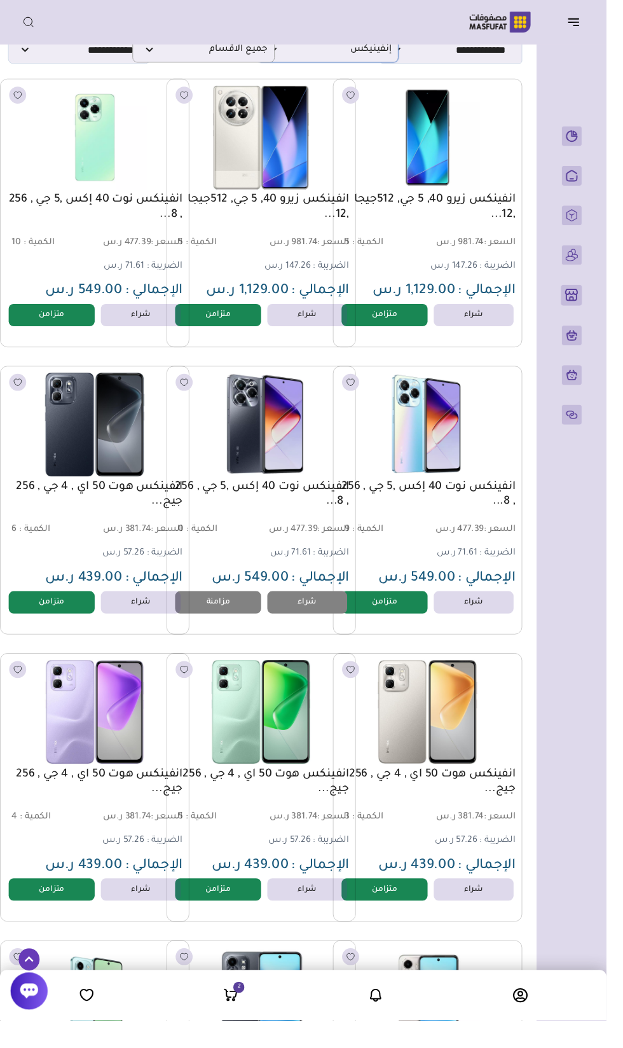
scroll to position [0, -17]
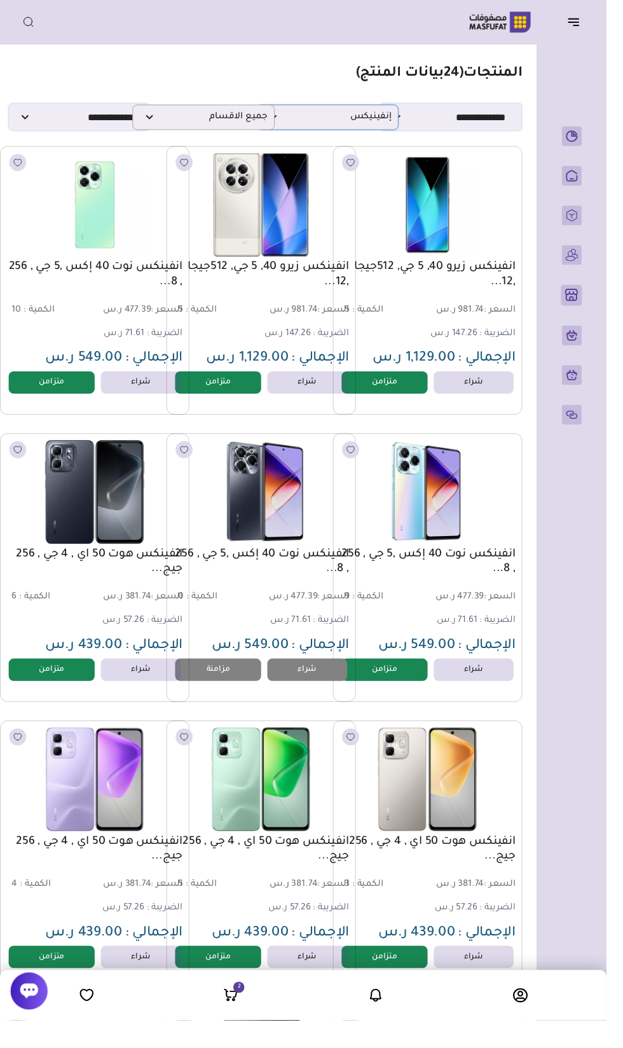
click at [386, 123] on span "إنفينيكس" at bounding box center [336, 120] width 132 height 12
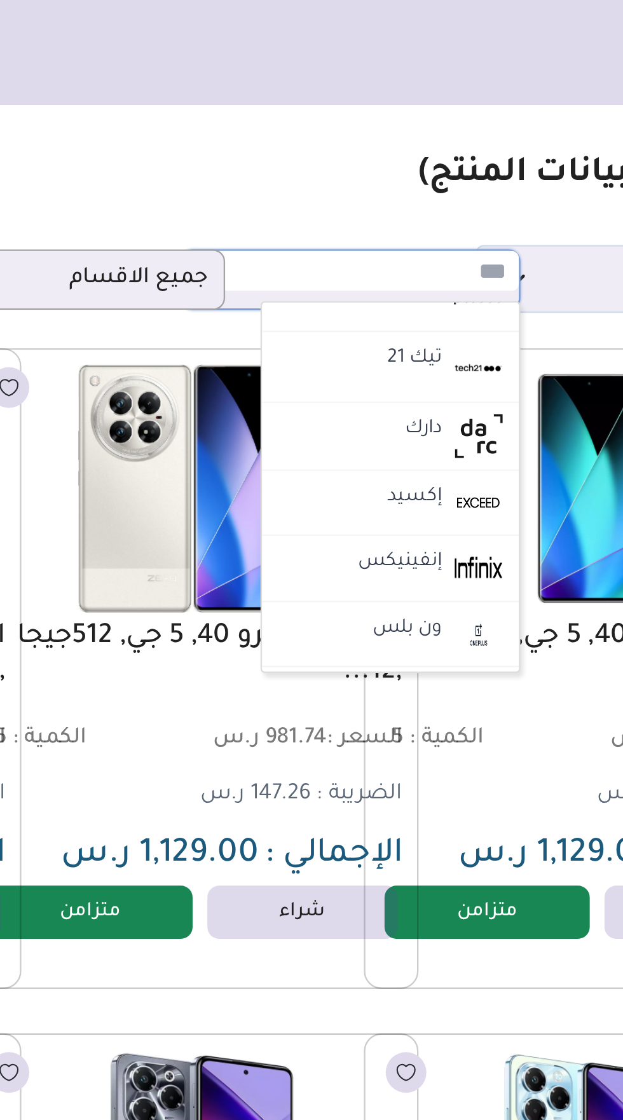
scroll to position [1270, 0]
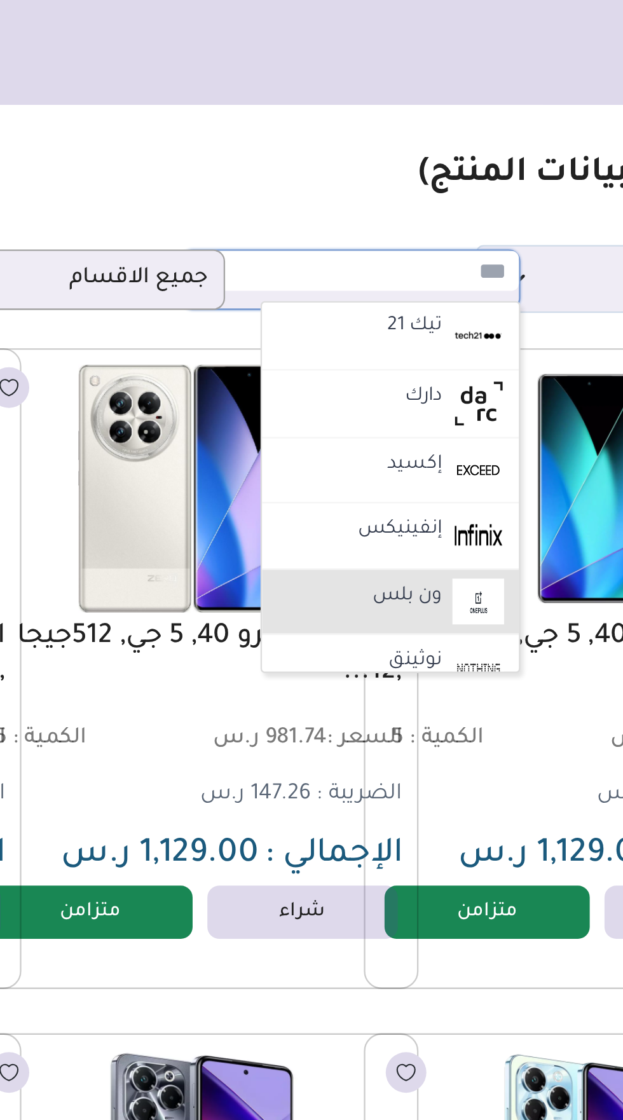
click at [379, 247] on li "ون بلس" at bounding box center [353, 259] width 111 height 29
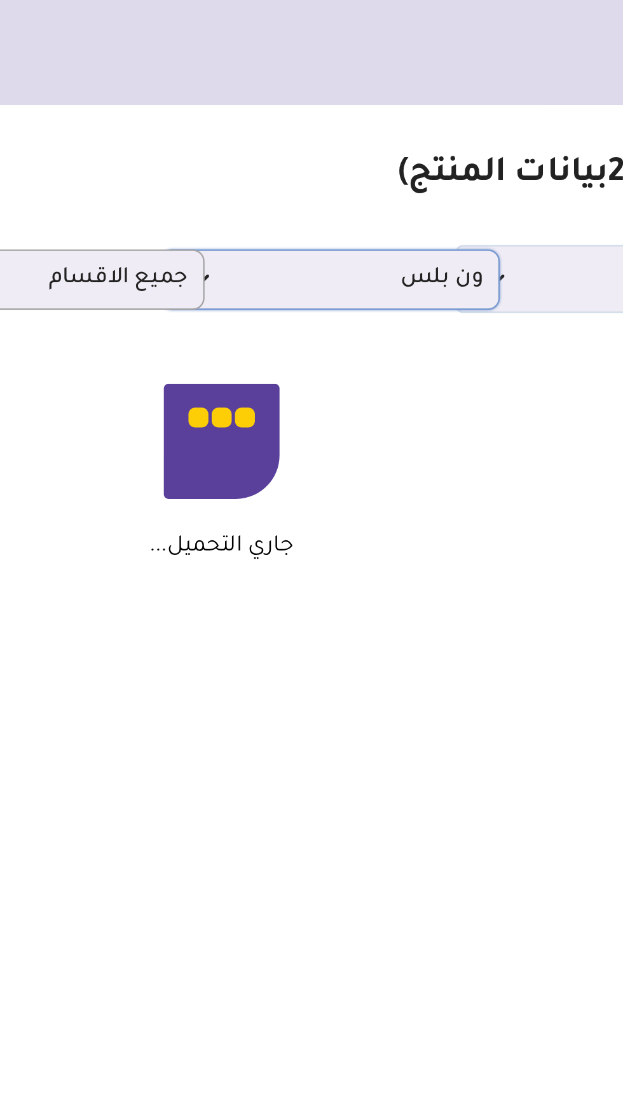
scroll to position [0, -8]
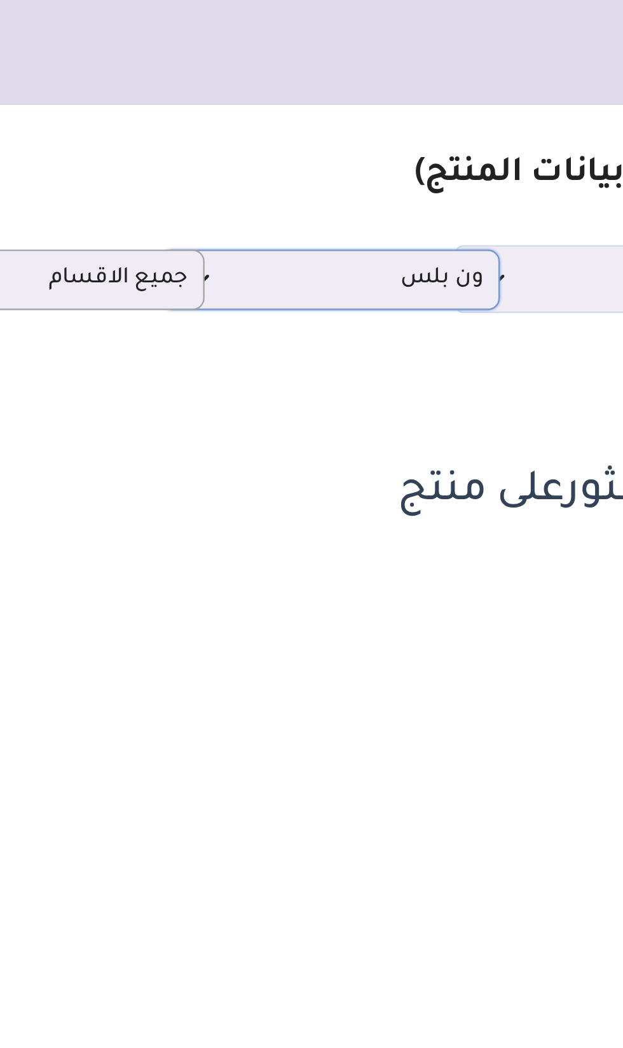
click at [375, 114] on p "ون بلس" at bounding box center [327, 120] width 146 height 26
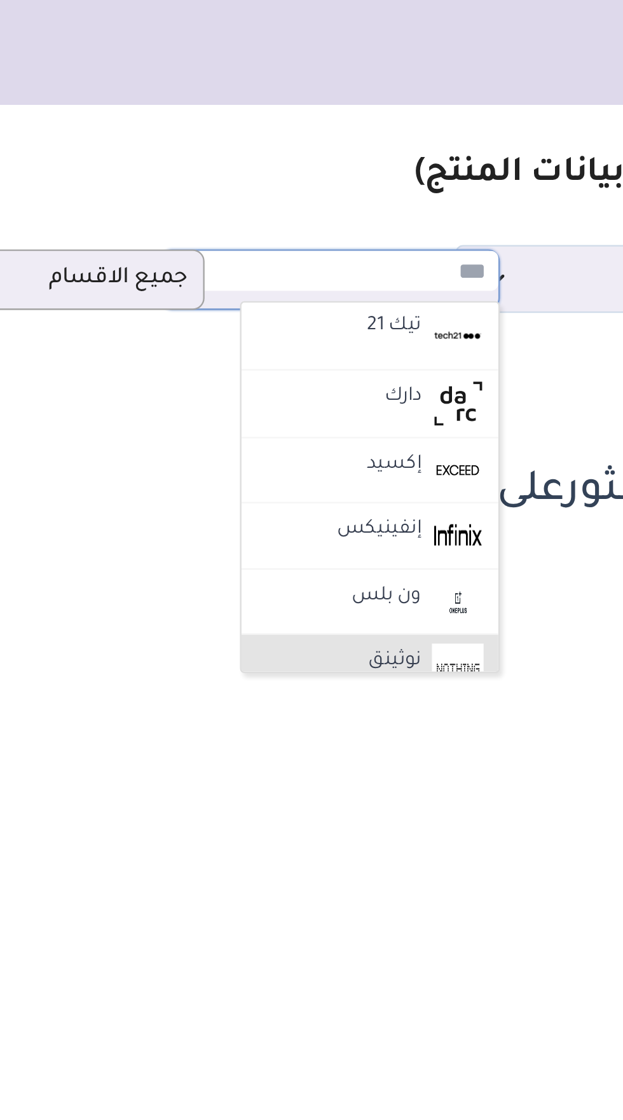
click at [370, 278] on li "نوثينق" at bounding box center [344, 287] width 111 height 29
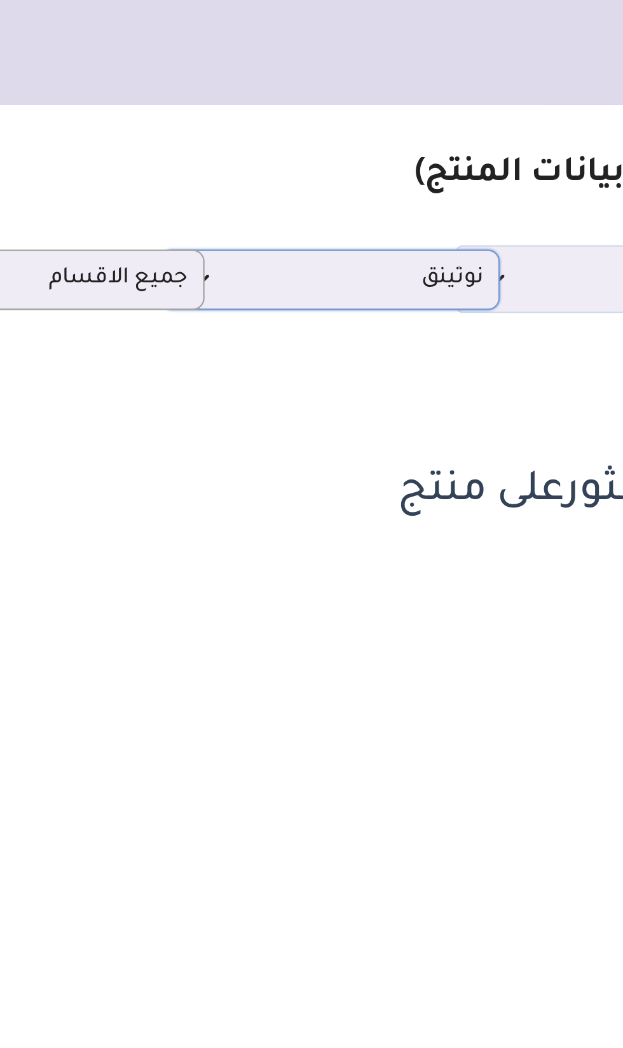
click at [379, 118] on span "نوثينق" at bounding box center [327, 120] width 132 height 12
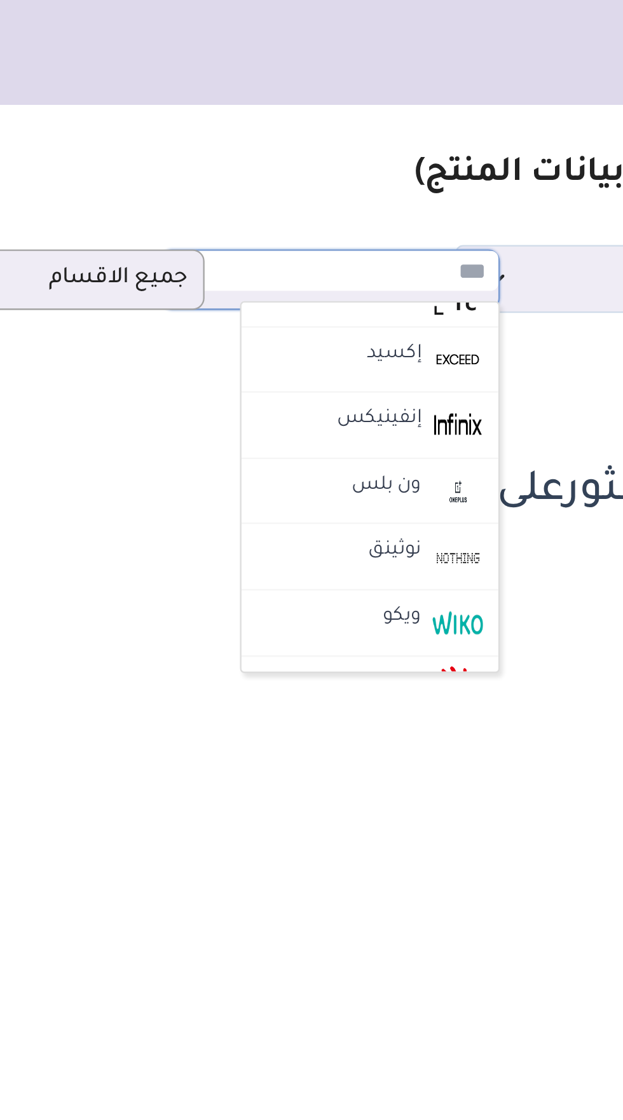
scroll to position [1322, 0]
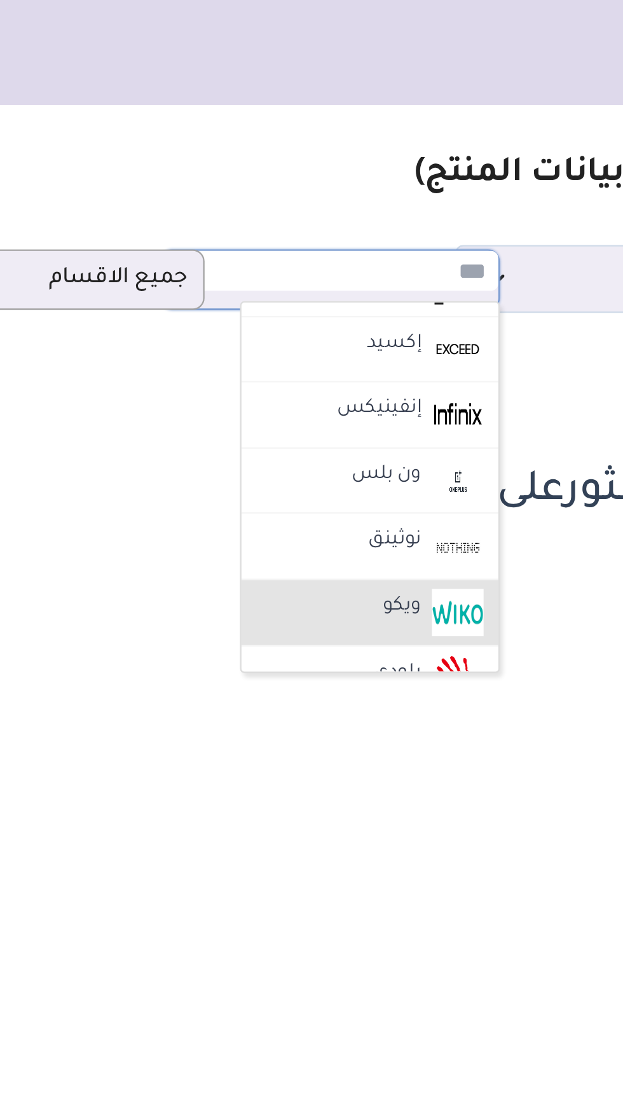
click at [379, 254] on img at bounding box center [382, 264] width 22 height 20
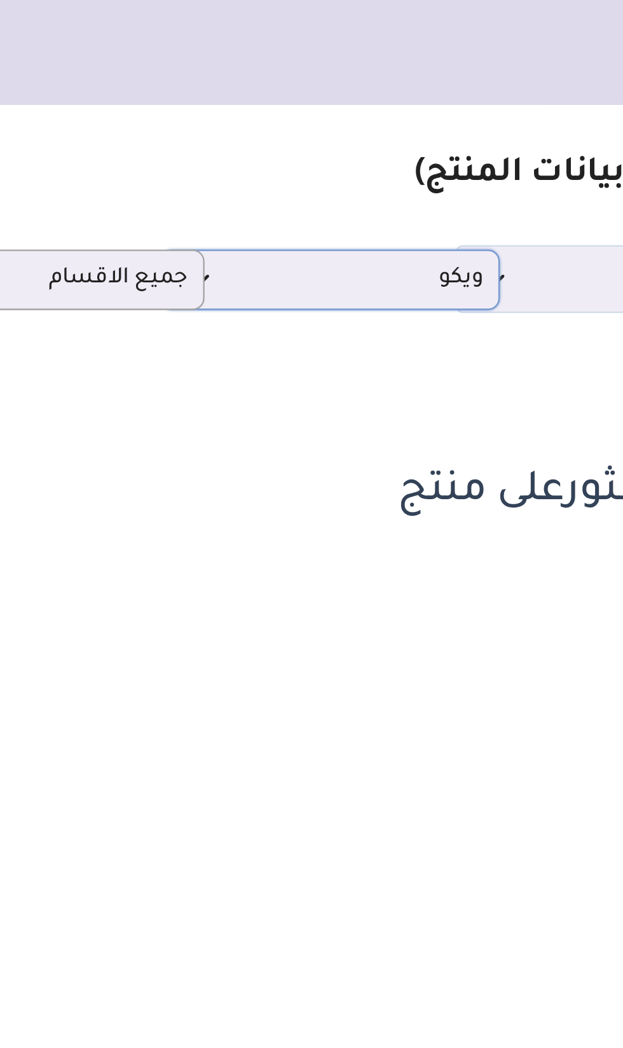
click at [376, 119] on span "ويكو" at bounding box center [327, 120] width 132 height 12
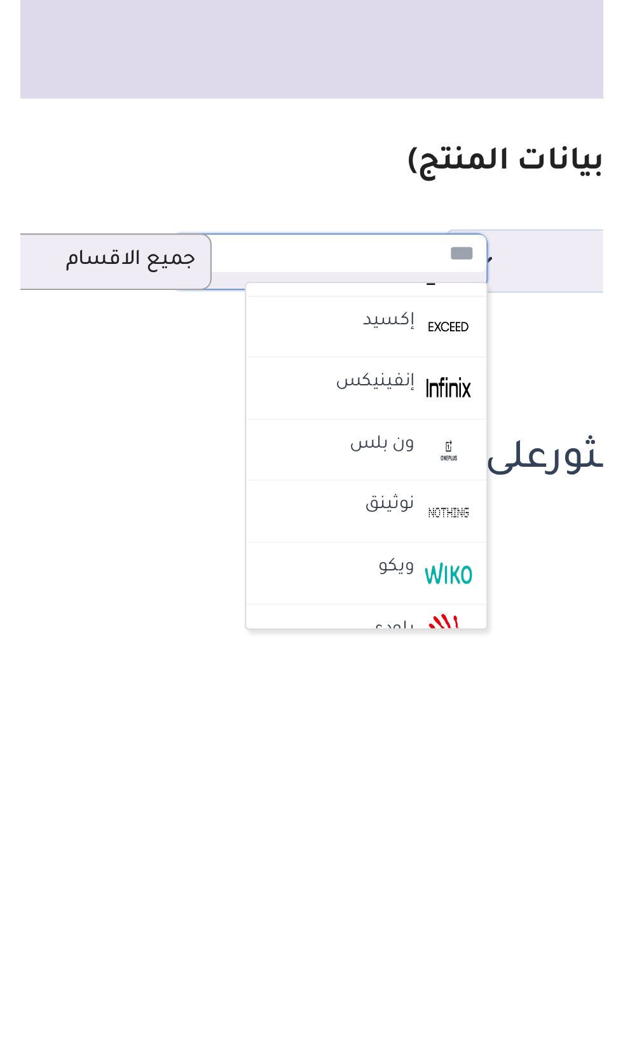
scroll to position [1353, 0]
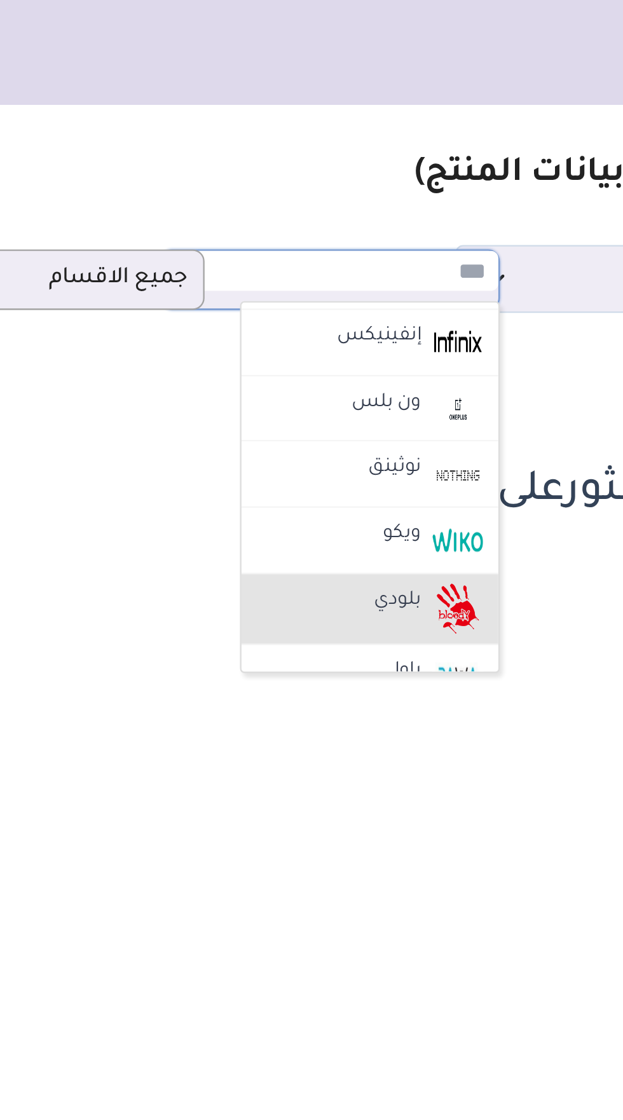
click at [375, 251] on img at bounding box center [382, 262] width 22 height 22
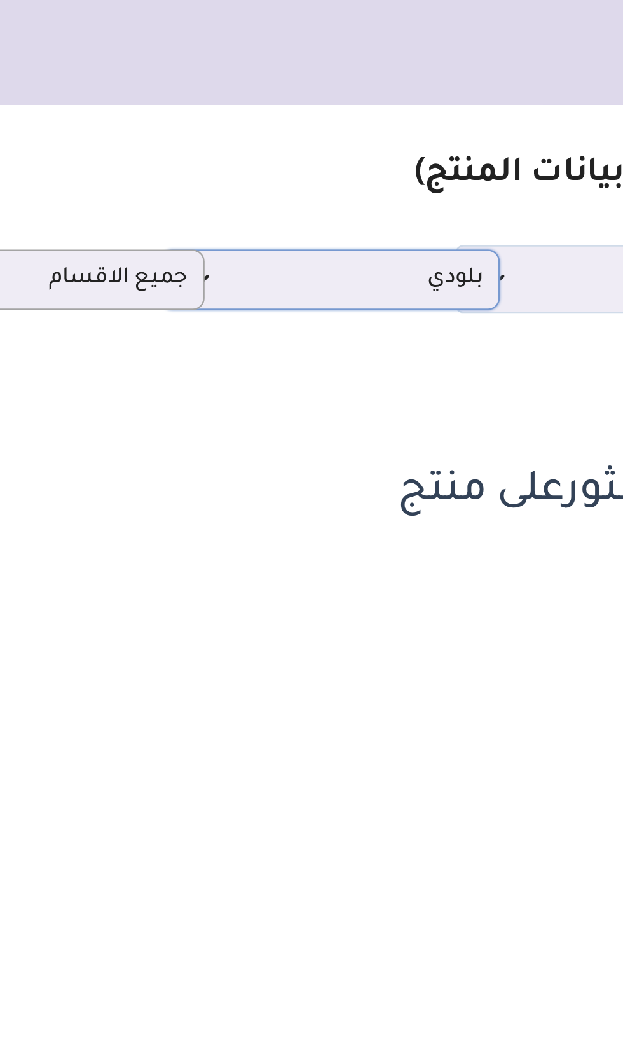
click at [373, 121] on span "بلودي" at bounding box center [327, 120] width 132 height 12
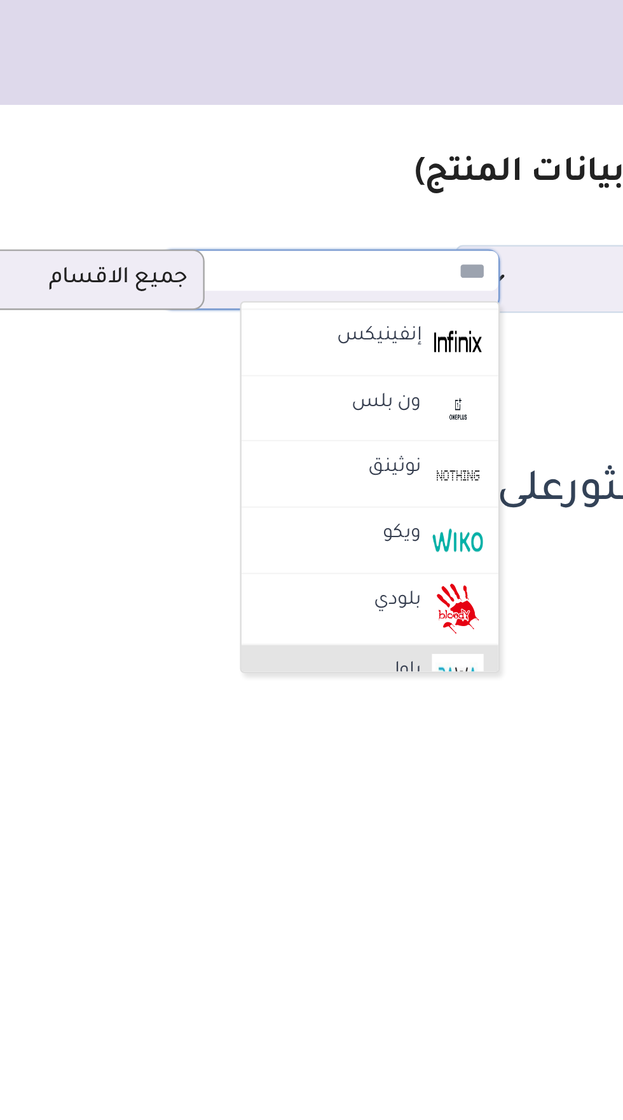
click at [368, 285] on label "باوا" at bounding box center [360, 290] width 15 height 17
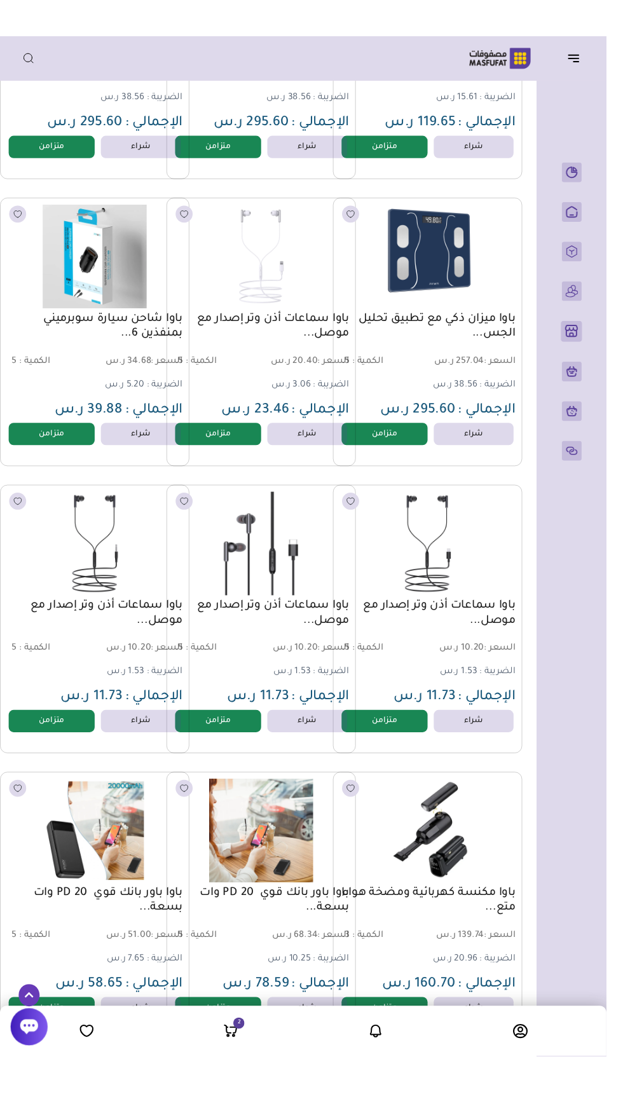
scroll to position [0, -17]
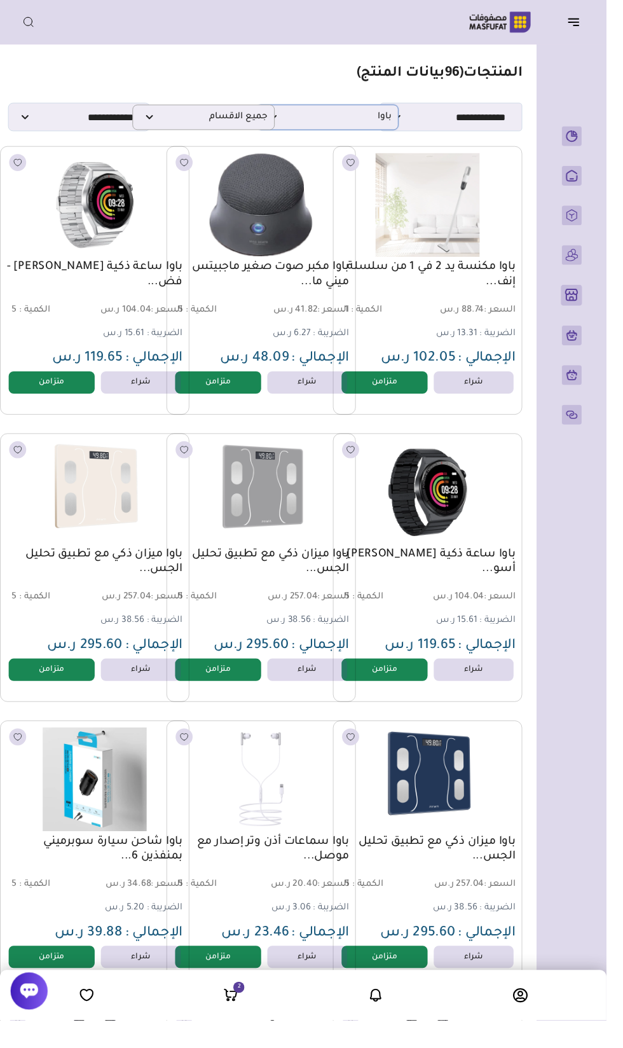
click at [384, 119] on span "باوا" at bounding box center [336, 120] width 132 height 12
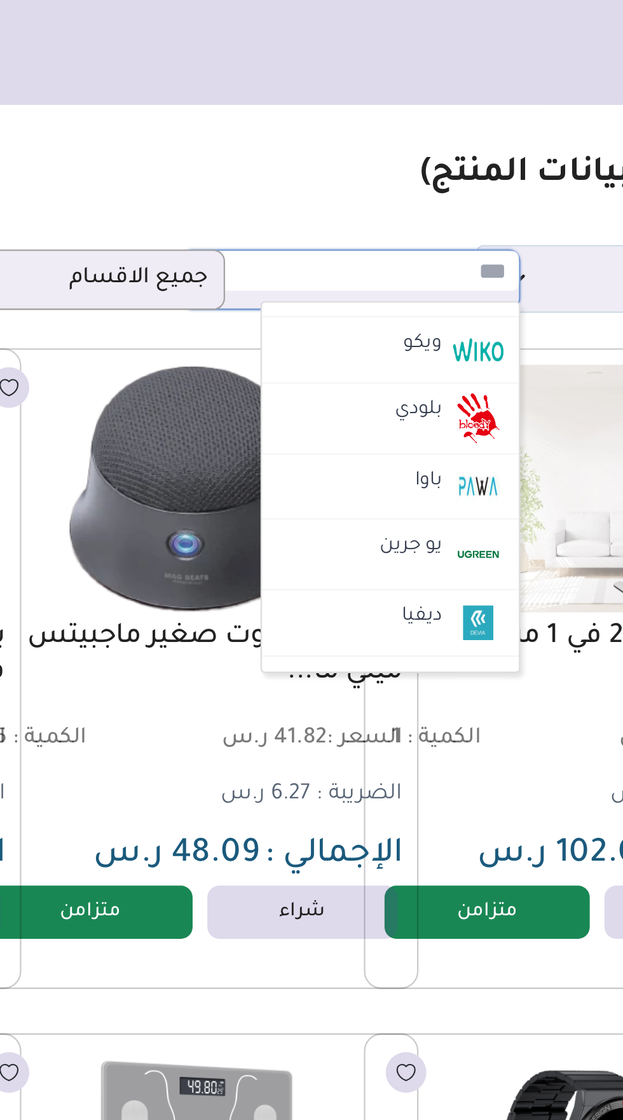
scroll to position [1436, 0]
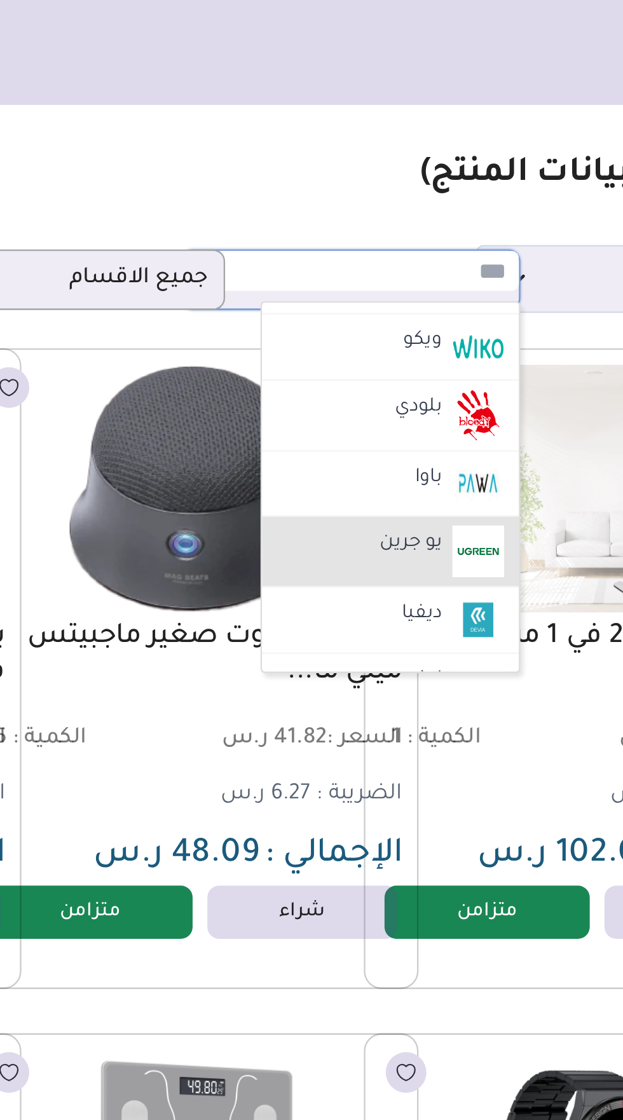
click at [382, 226] on img at bounding box center [391, 237] width 22 height 22
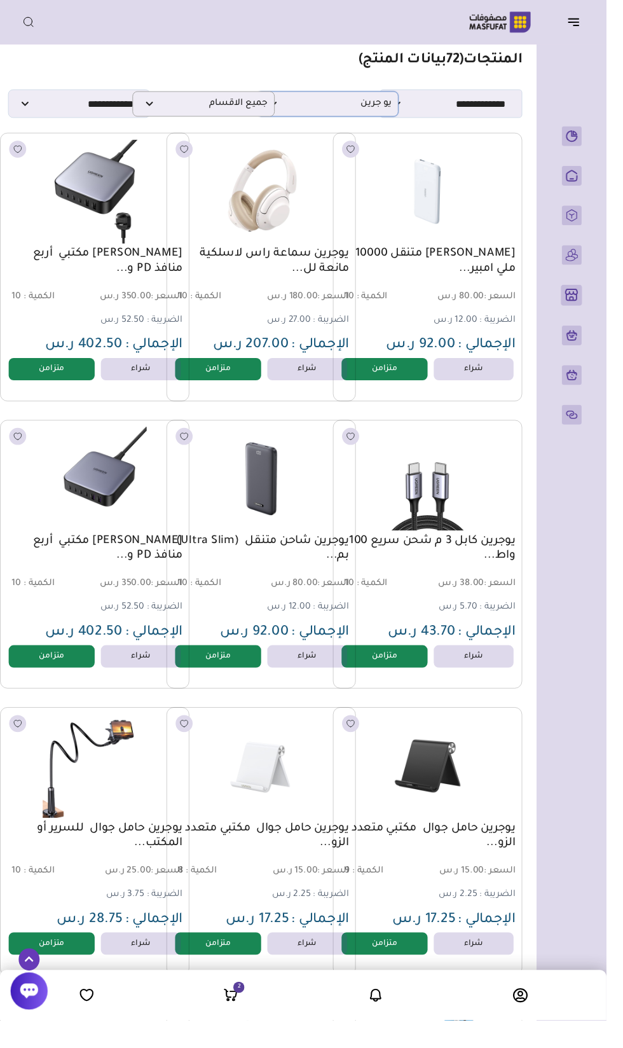
scroll to position [0, -17]
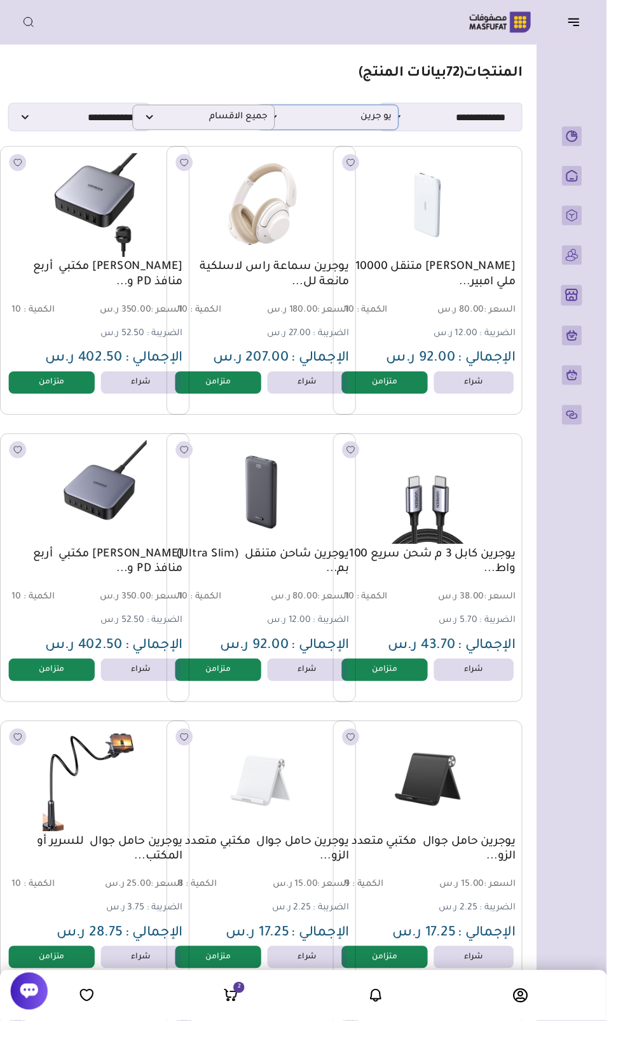
click at [381, 124] on span "يو جرين" at bounding box center [336, 120] width 132 height 12
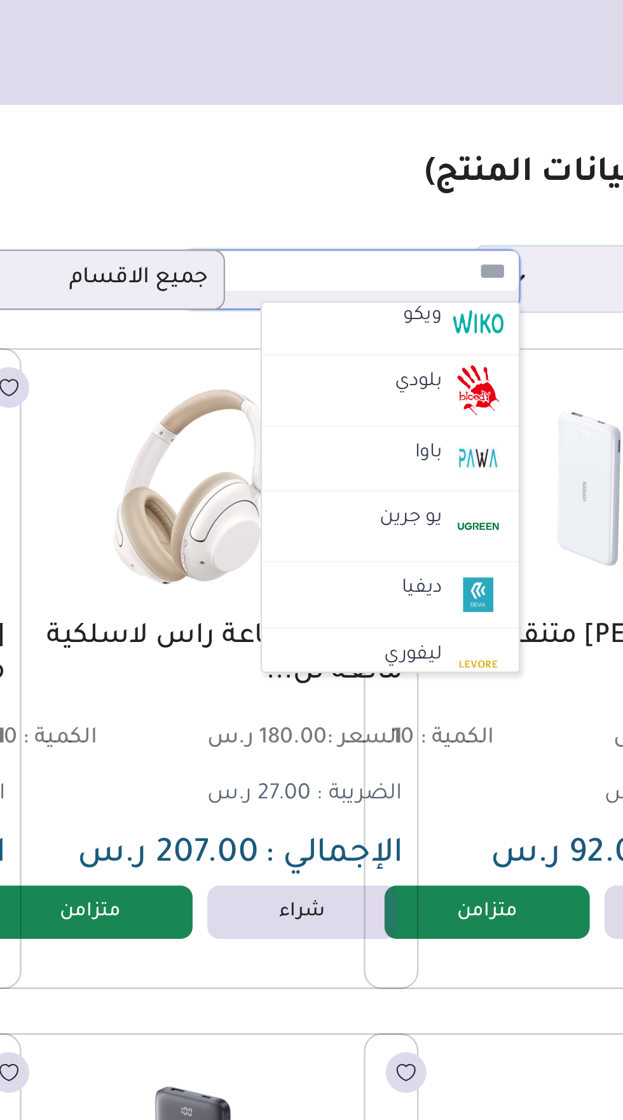
scroll to position [1450, 0]
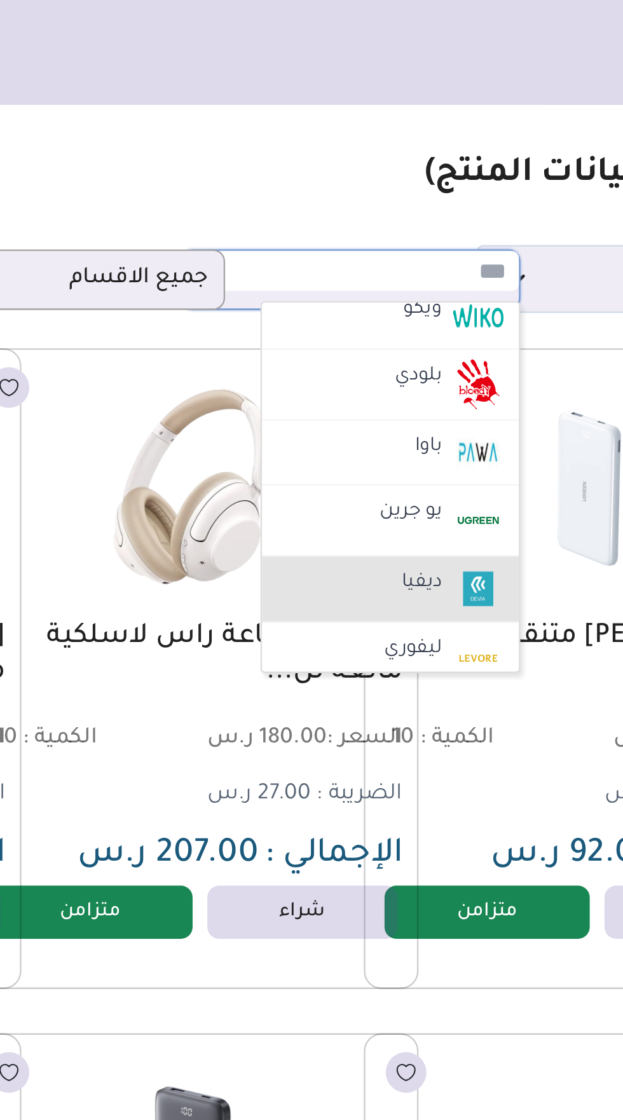
click at [368, 247] on label "ديفيا" at bounding box center [367, 251] width 21 height 17
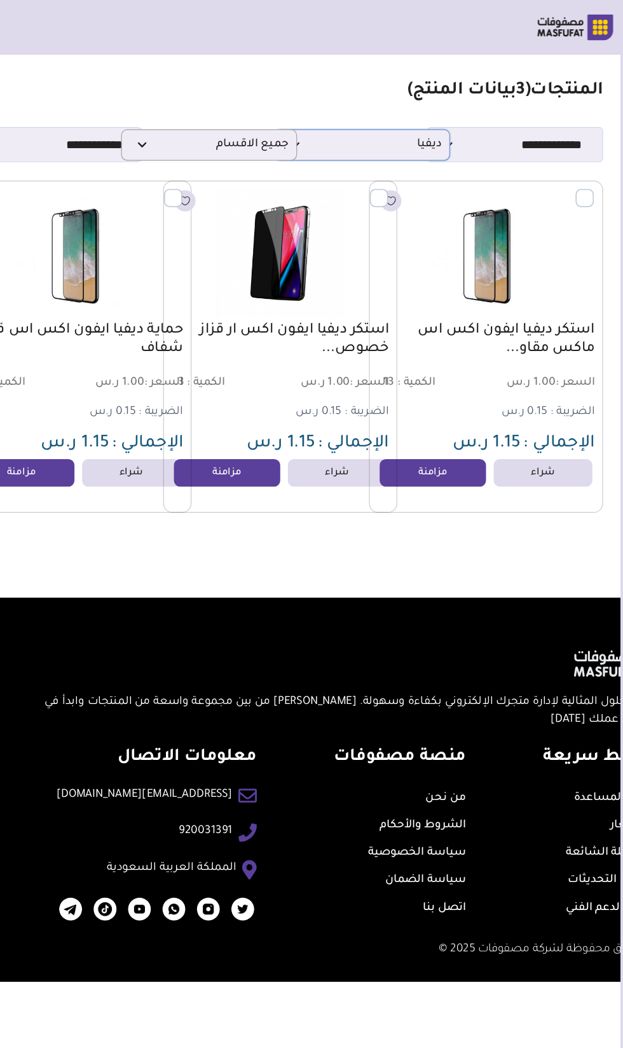
scroll to position [0, -17]
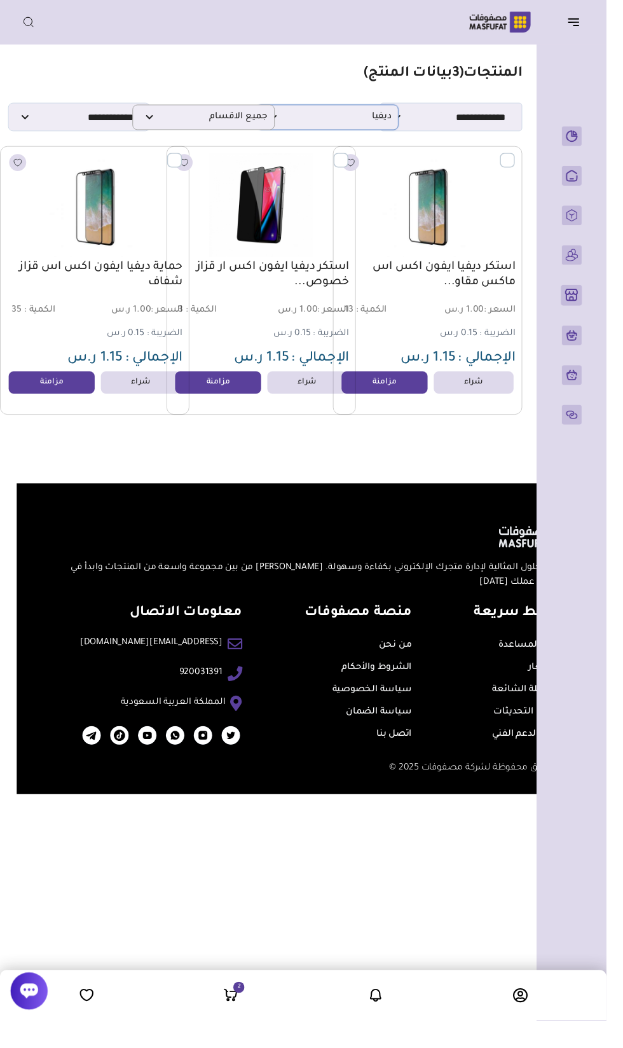
click at [394, 119] on span "ديفيا" at bounding box center [336, 120] width 132 height 12
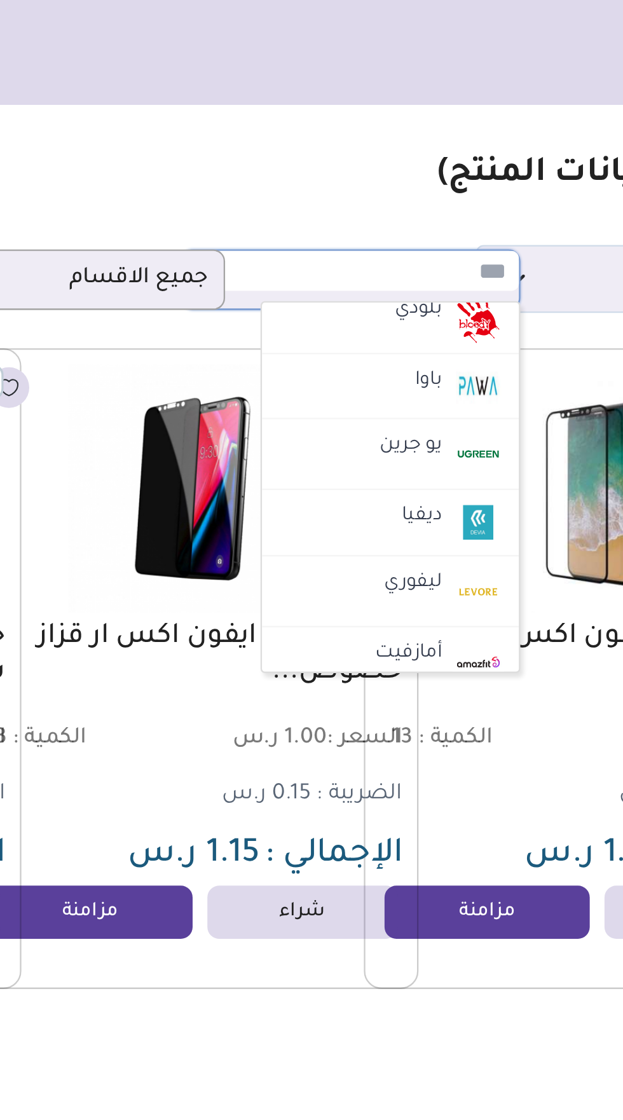
scroll to position [1479, 0]
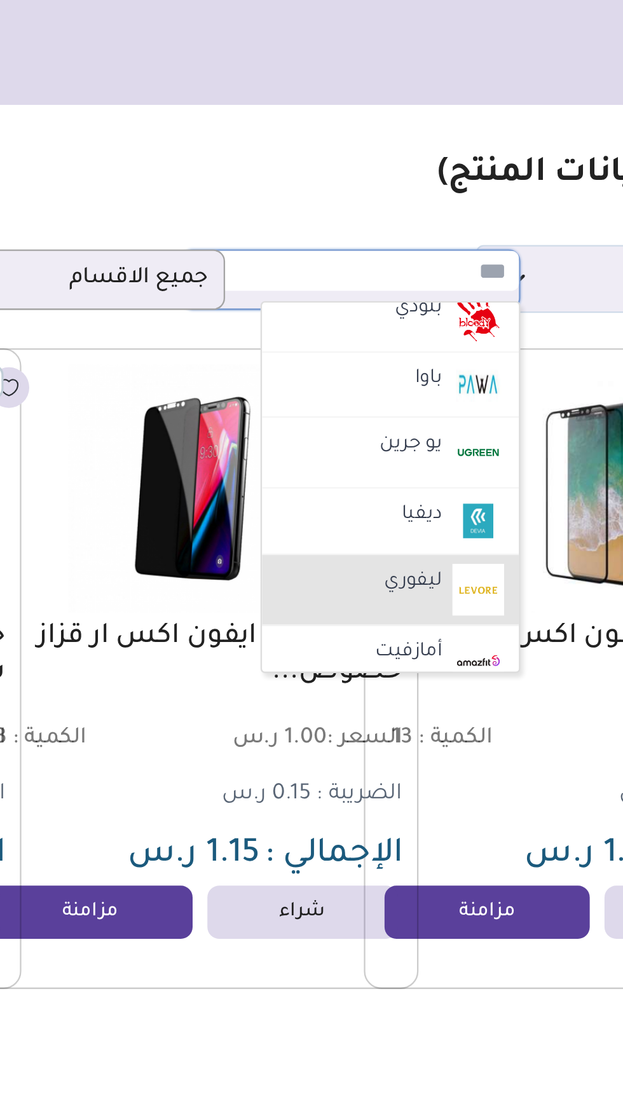
click at [372, 252] on li "ليفوري" at bounding box center [353, 254] width 111 height 31
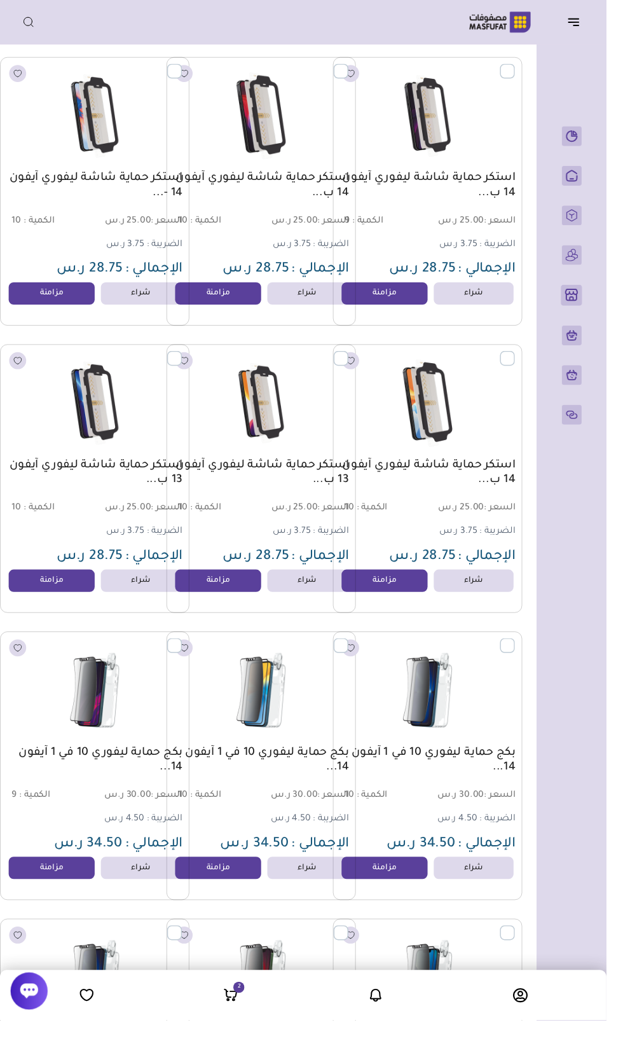
scroll to position [0, -17]
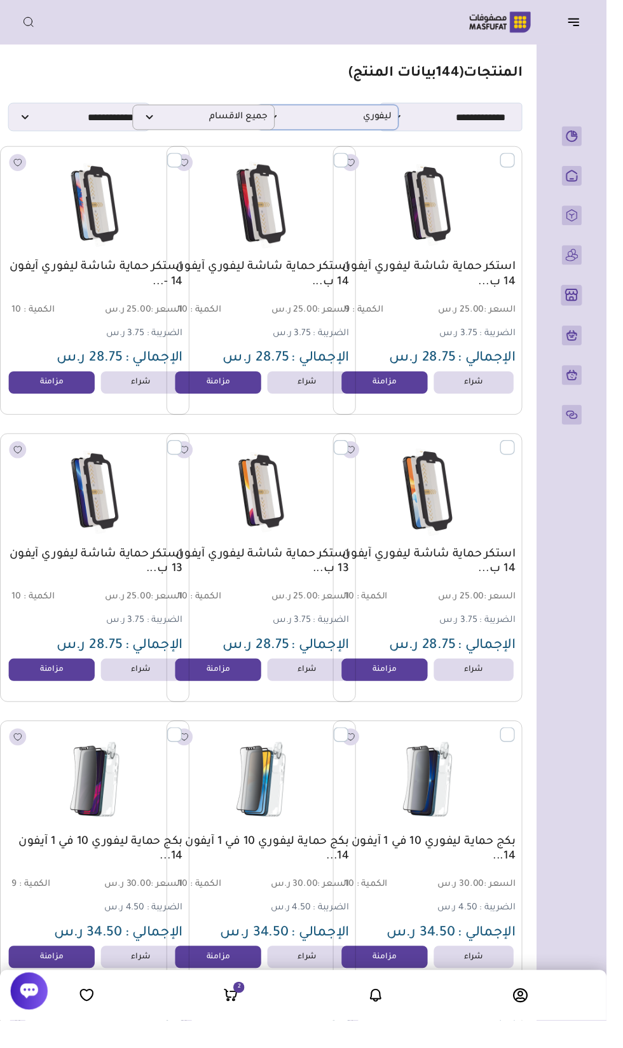
click at [388, 119] on span "ليفوري" at bounding box center [336, 120] width 132 height 12
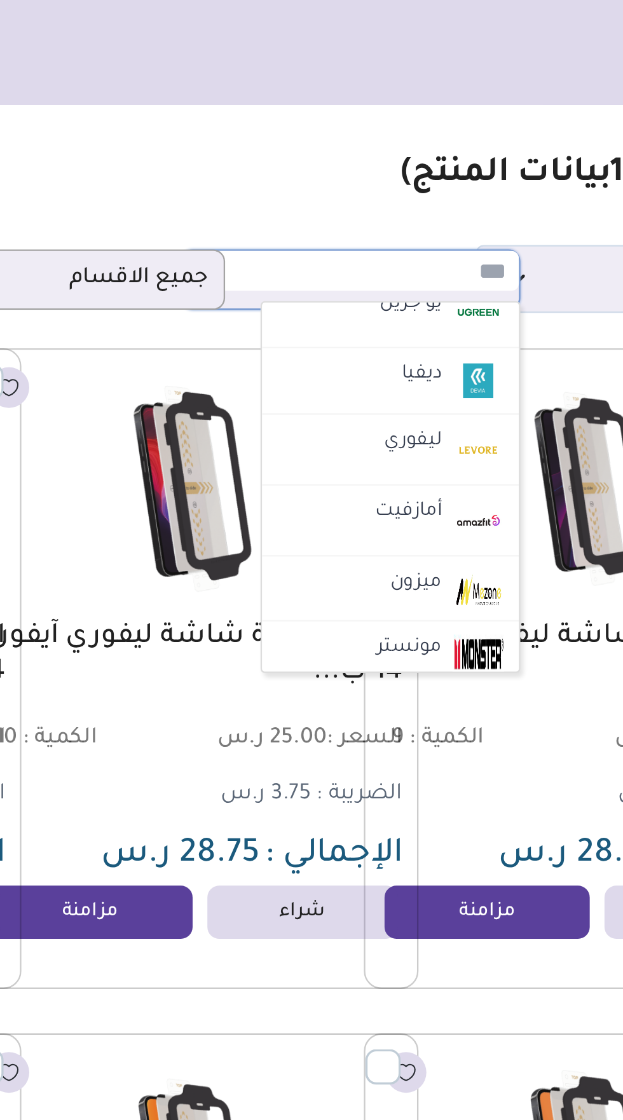
scroll to position [1539, 0]
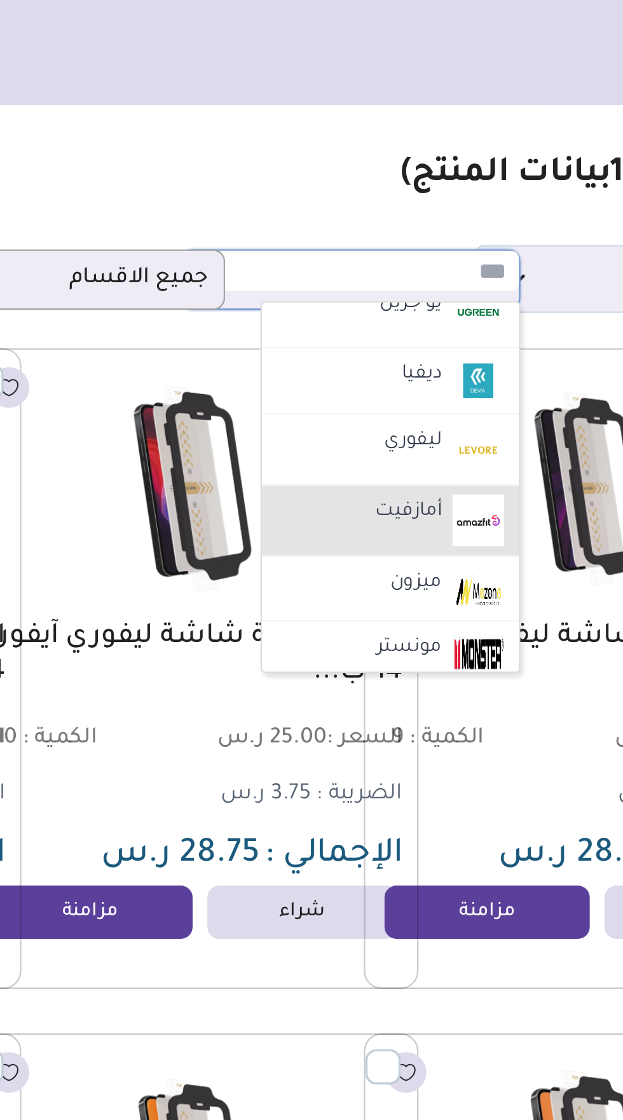
click at [371, 215] on label "أمازفيت" at bounding box center [361, 221] width 32 height 17
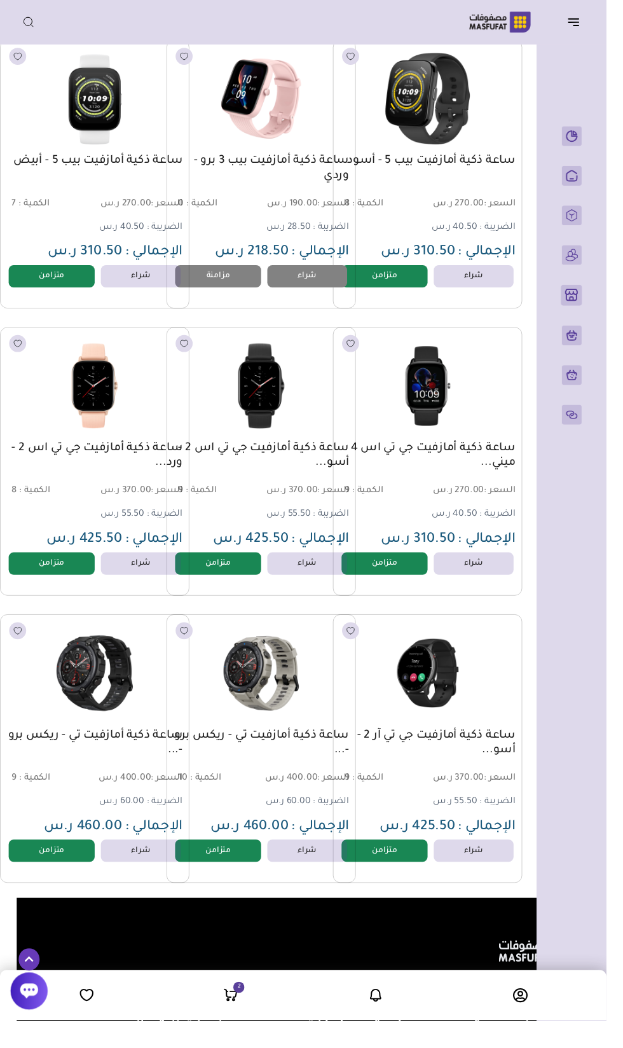
scroll to position [0, -17]
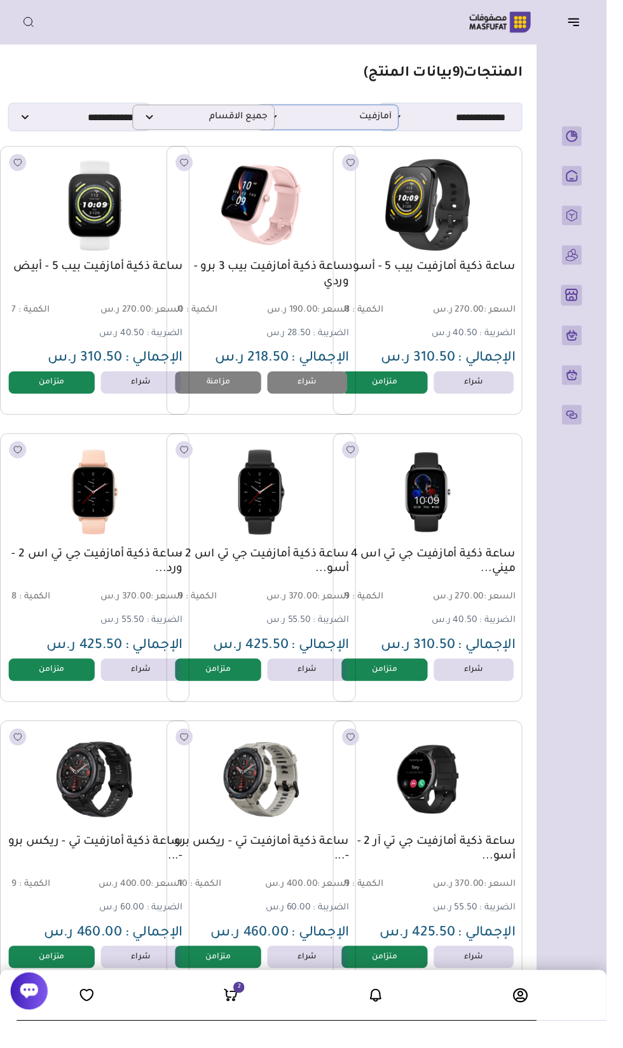
click at [385, 119] on span "أمازفيت" at bounding box center [336, 120] width 132 height 12
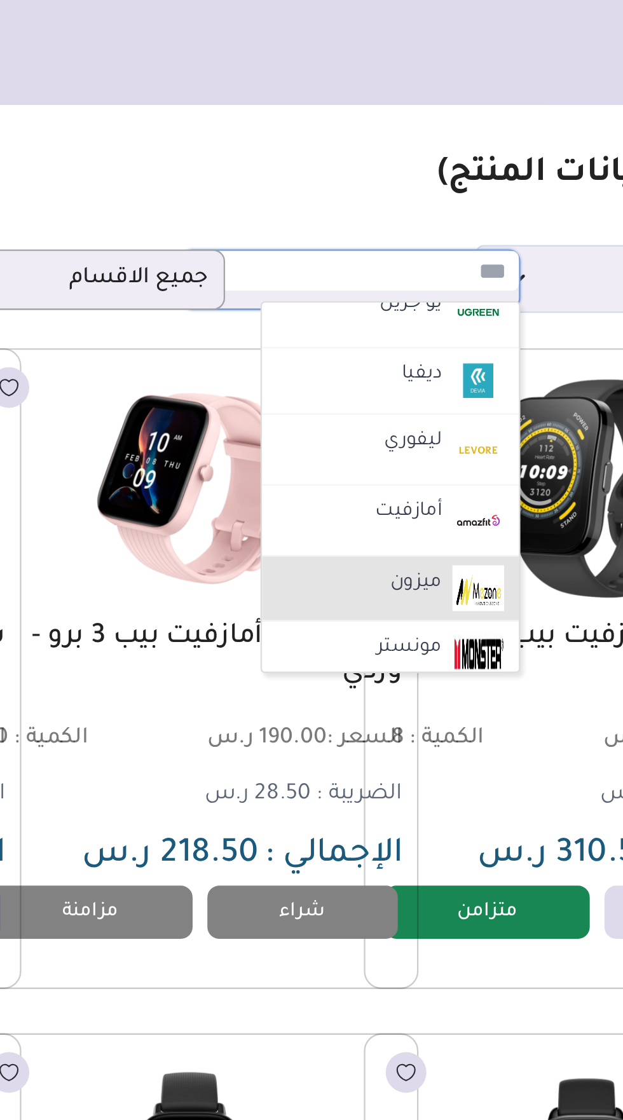
click at [376, 243] on label "ميزون" at bounding box center [364, 251] width 26 height 17
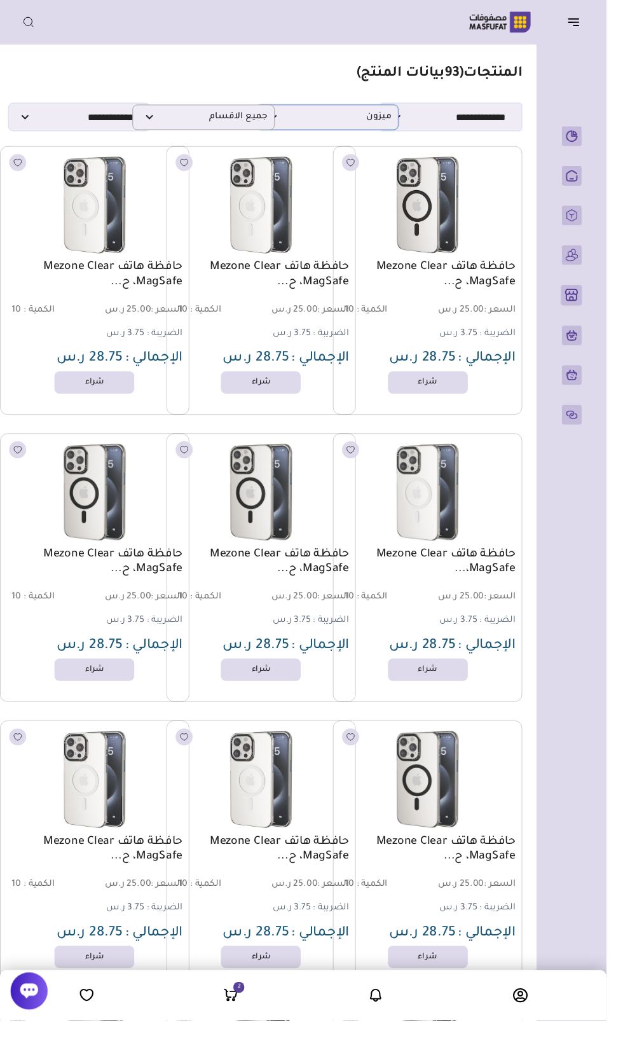
click at [389, 119] on span "ميزون" at bounding box center [336, 120] width 132 height 12
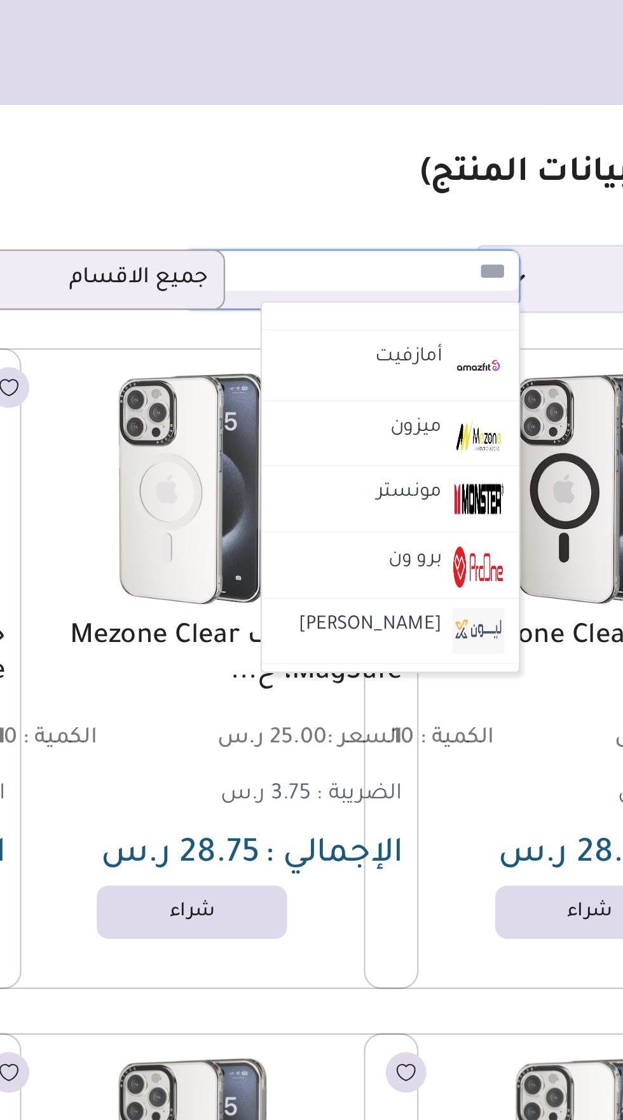
scroll to position [1607, 0]
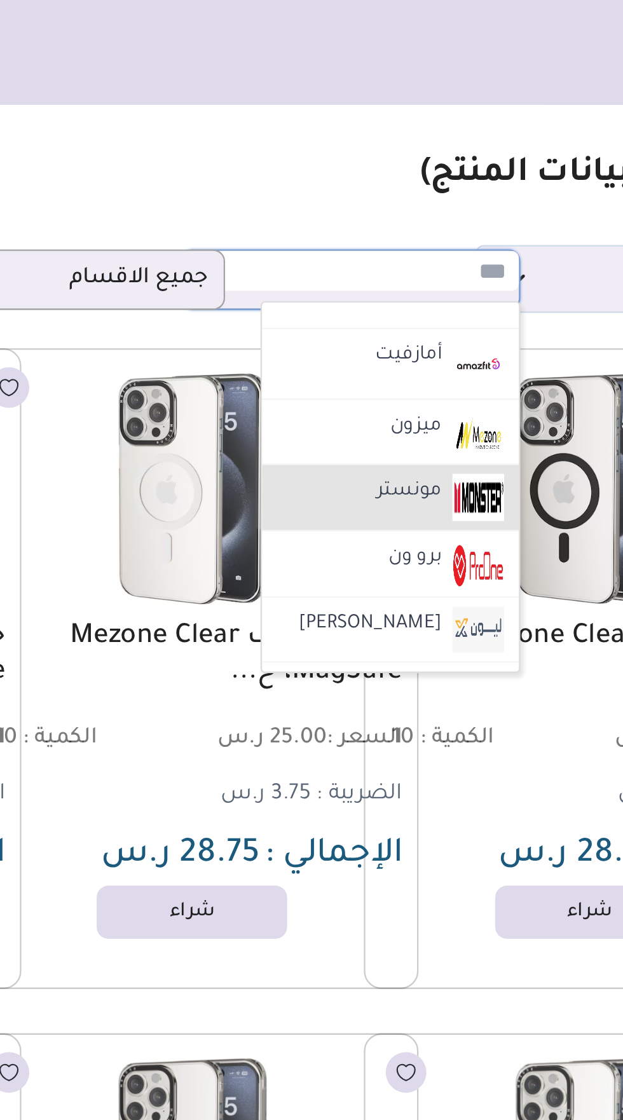
click at [379, 203] on li "مونستر" at bounding box center [353, 214] width 111 height 29
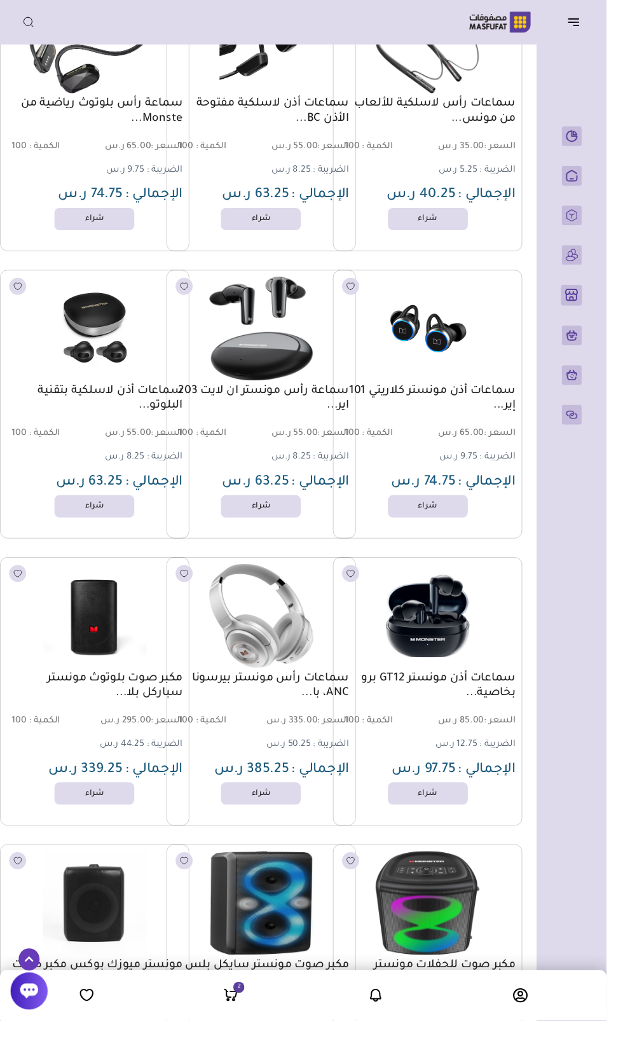
scroll to position [0, -17]
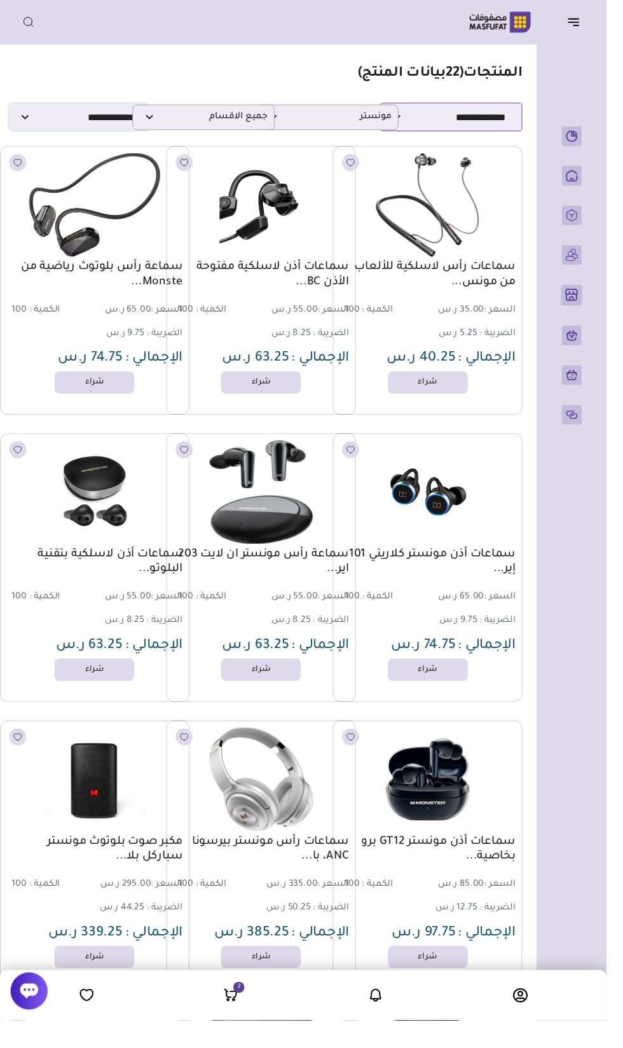
click at [411, 119] on select "**********" at bounding box center [463, 120] width 146 height 29
click at [367, 119] on span "مونستر" at bounding box center [336, 120] width 132 height 12
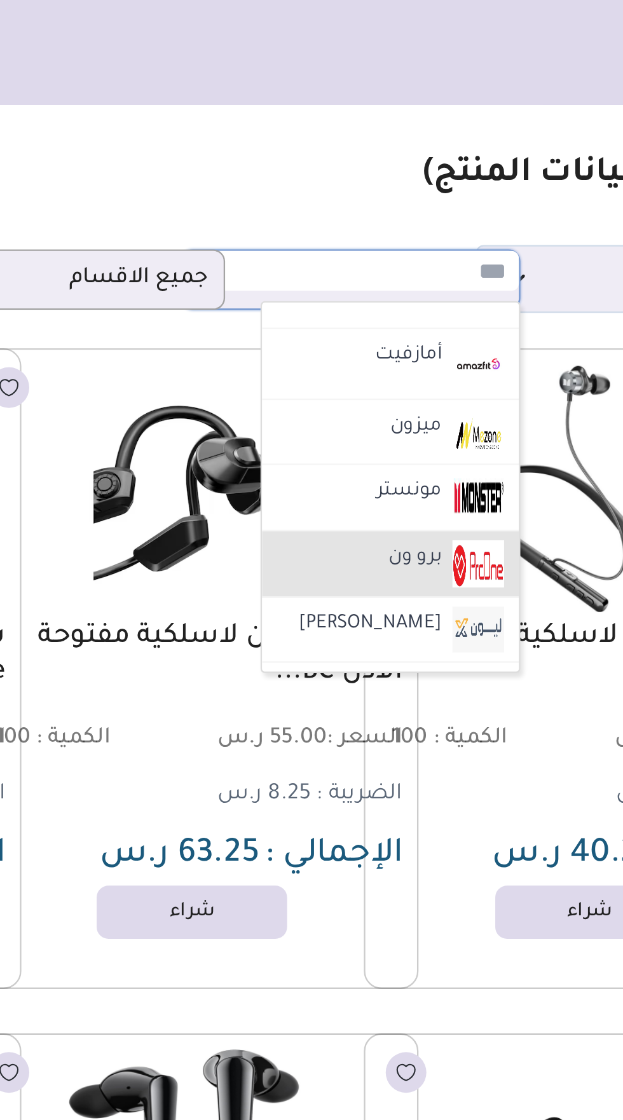
click at [378, 235] on li "برو ون" at bounding box center [353, 243] width 111 height 29
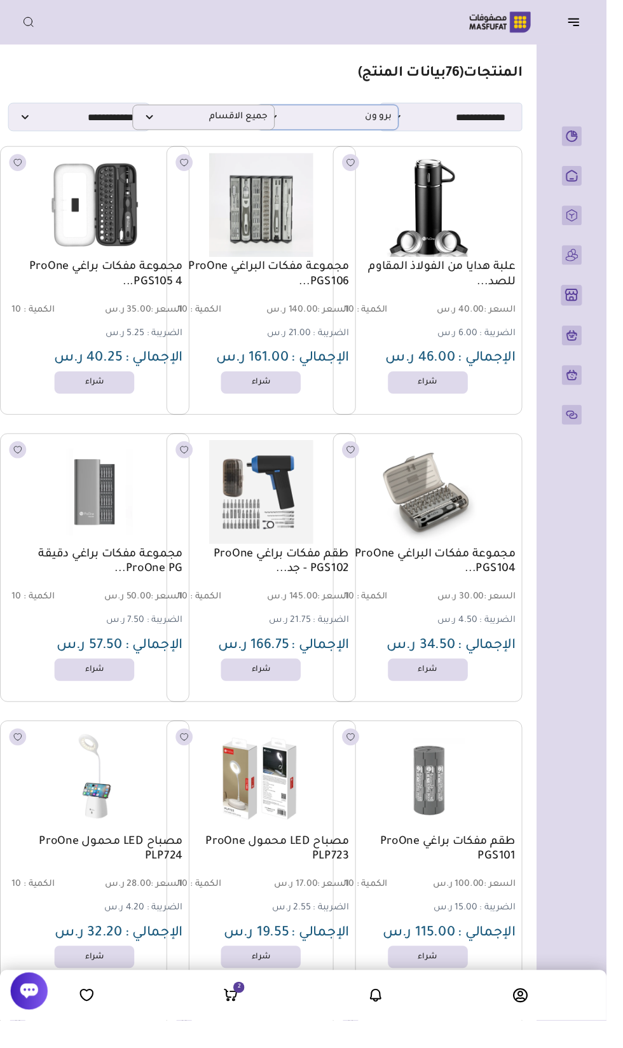
click at [385, 121] on span "برو ون" at bounding box center [336, 120] width 132 height 12
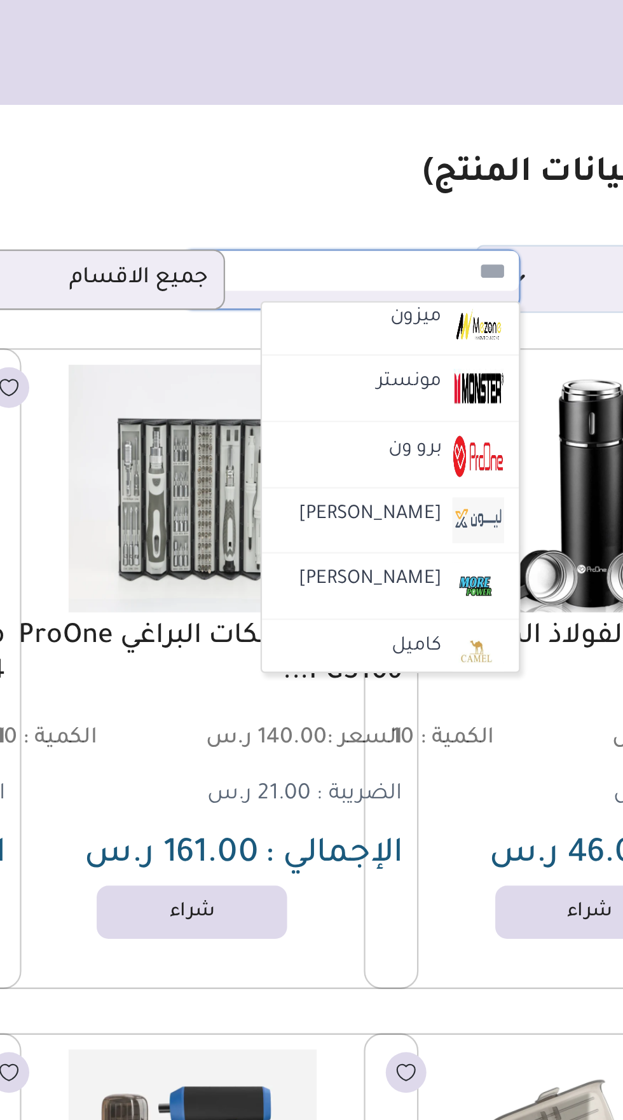
scroll to position [1655, 0]
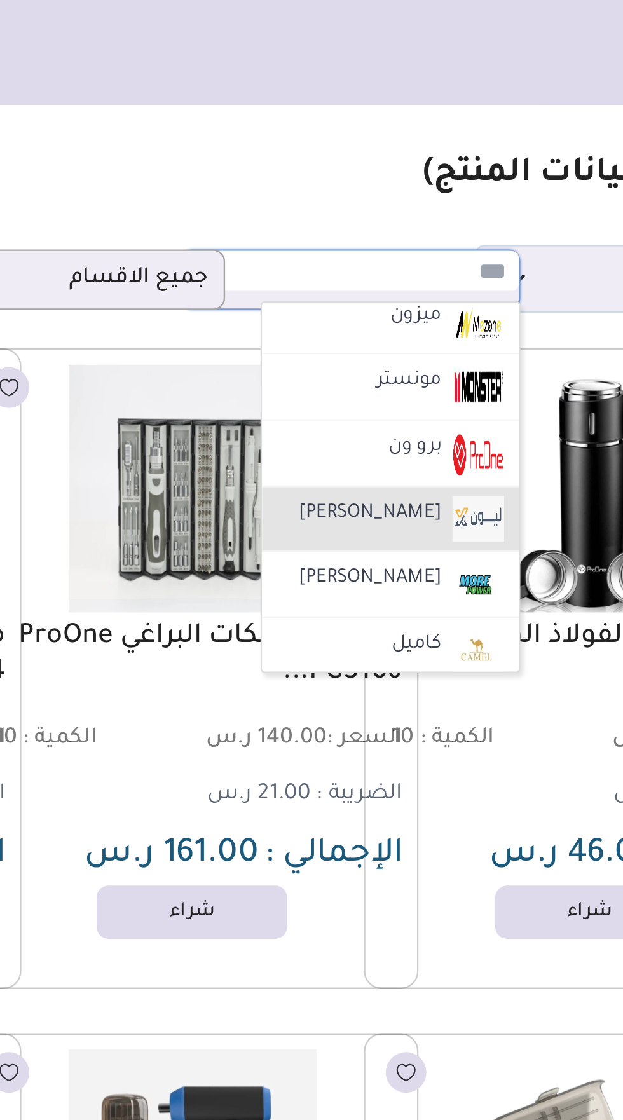
click at [377, 214] on label "ليون اكس" at bounding box center [344, 222] width 65 height 17
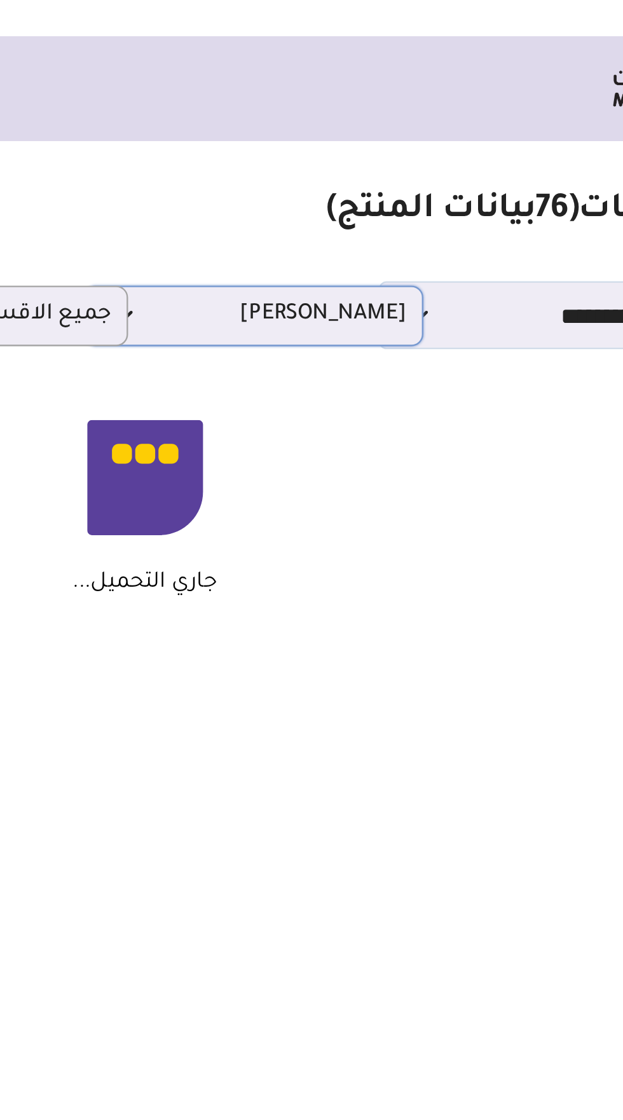
scroll to position [0, -17]
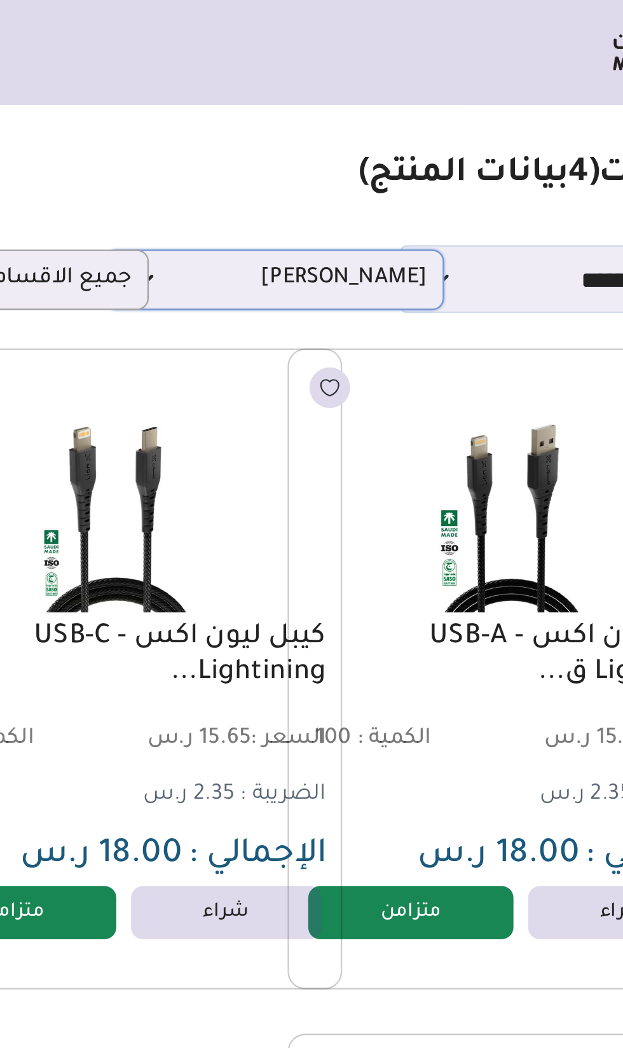
click at [389, 121] on span "ليون اكس" at bounding box center [336, 120] width 132 height 12
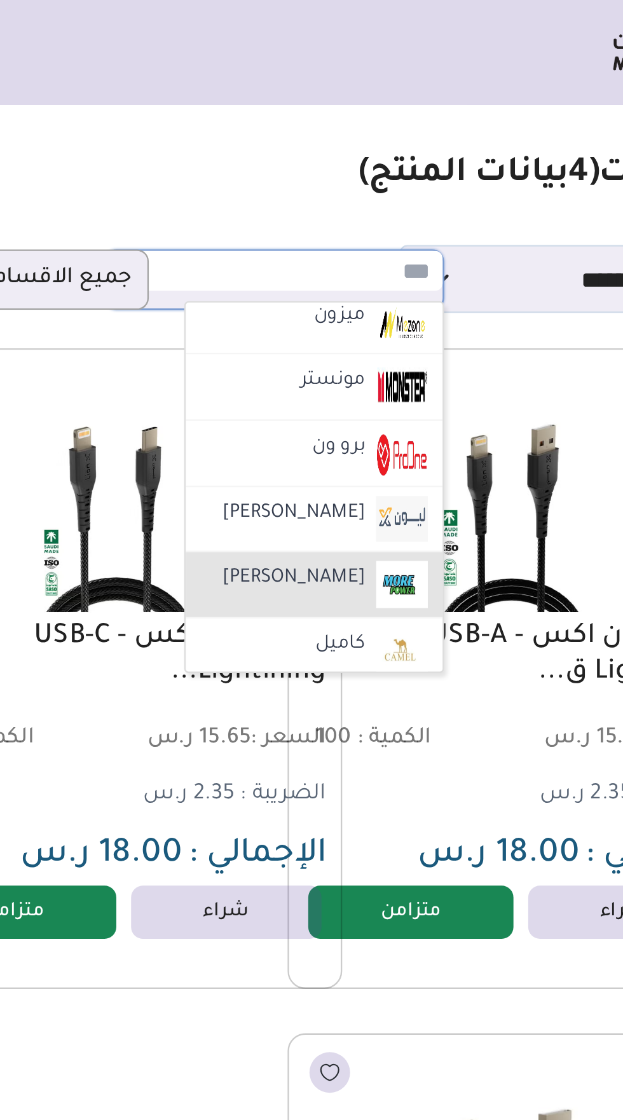
click at [374, 242] on label "مور بور" at bounding box center [344, 250] width 65 height 17
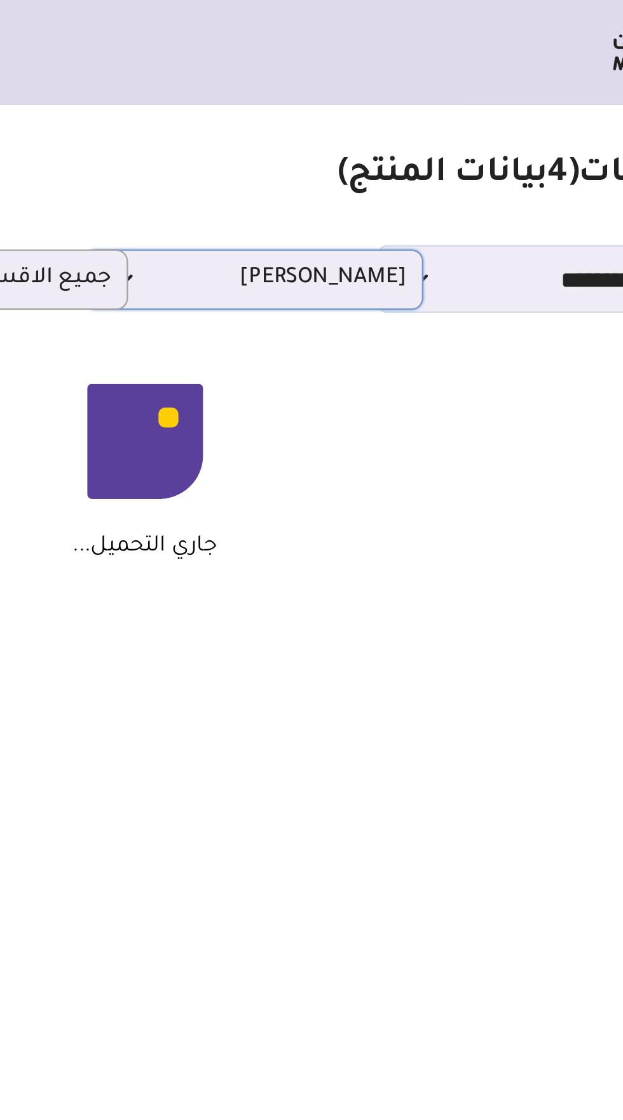
scroll to position [0, -8]
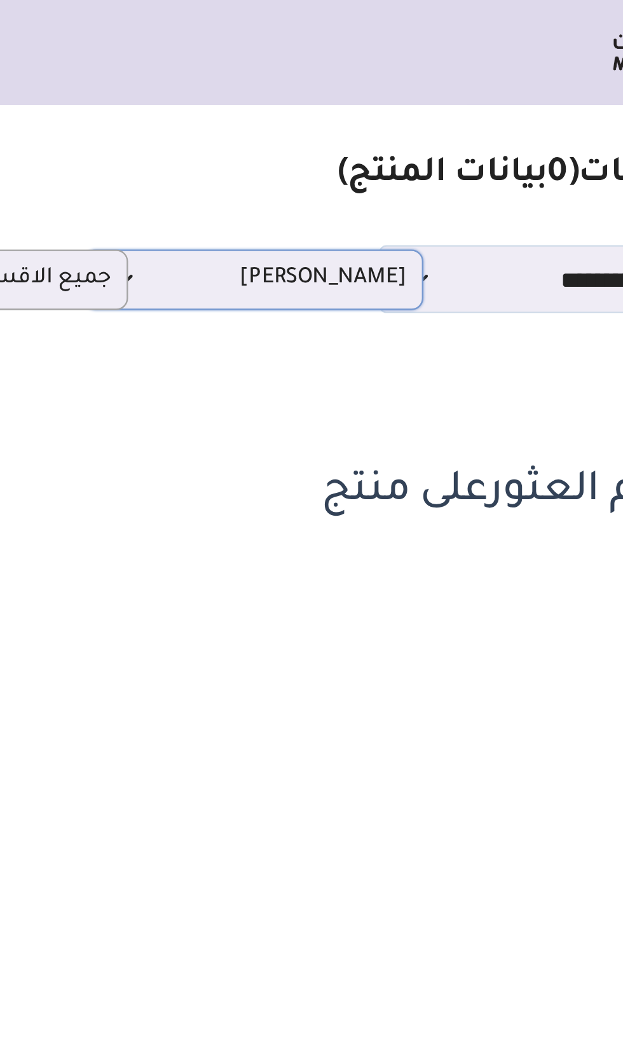
click at [385, 121] on span "مور بور" at bounding box center [327, 120] width 132 height 12
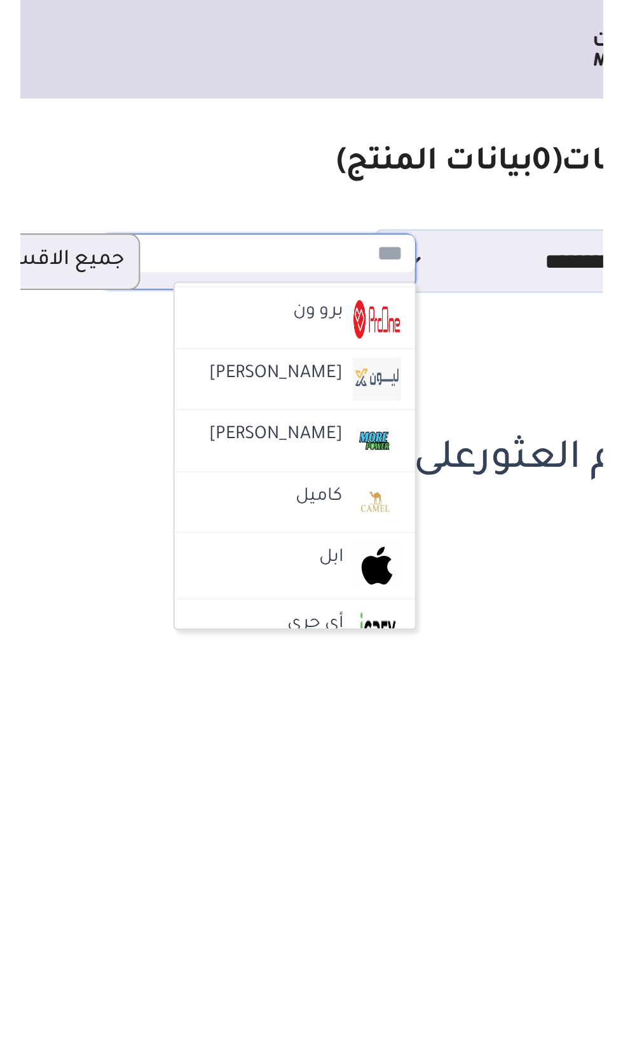
scroll to position [1704, 0]
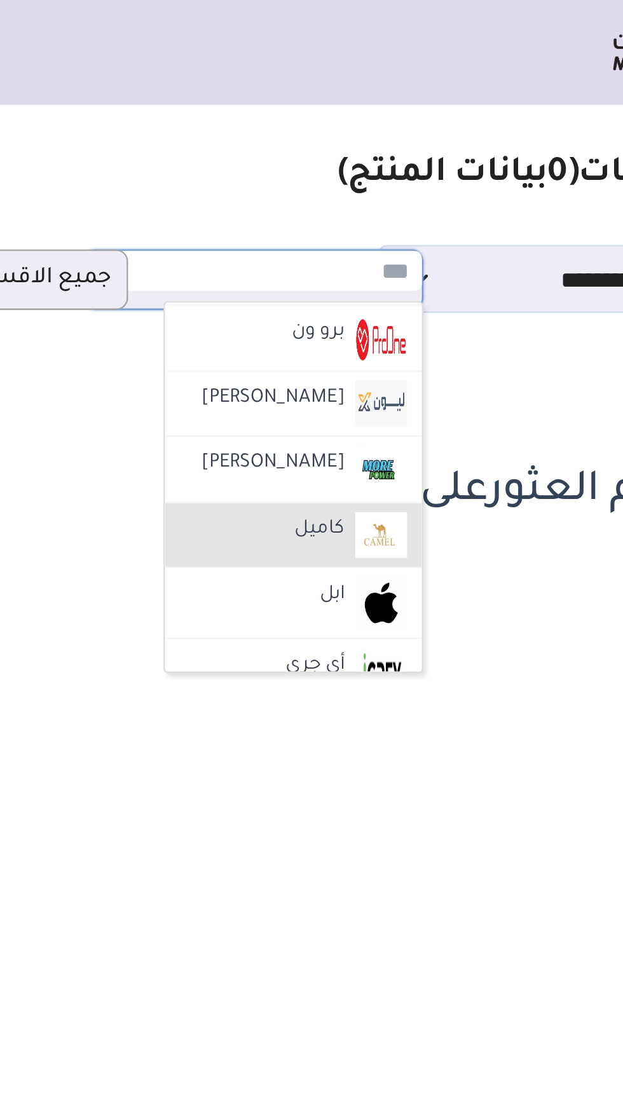
click at [375, 224] on img at bounding box center [382, 231] width 22 height 20
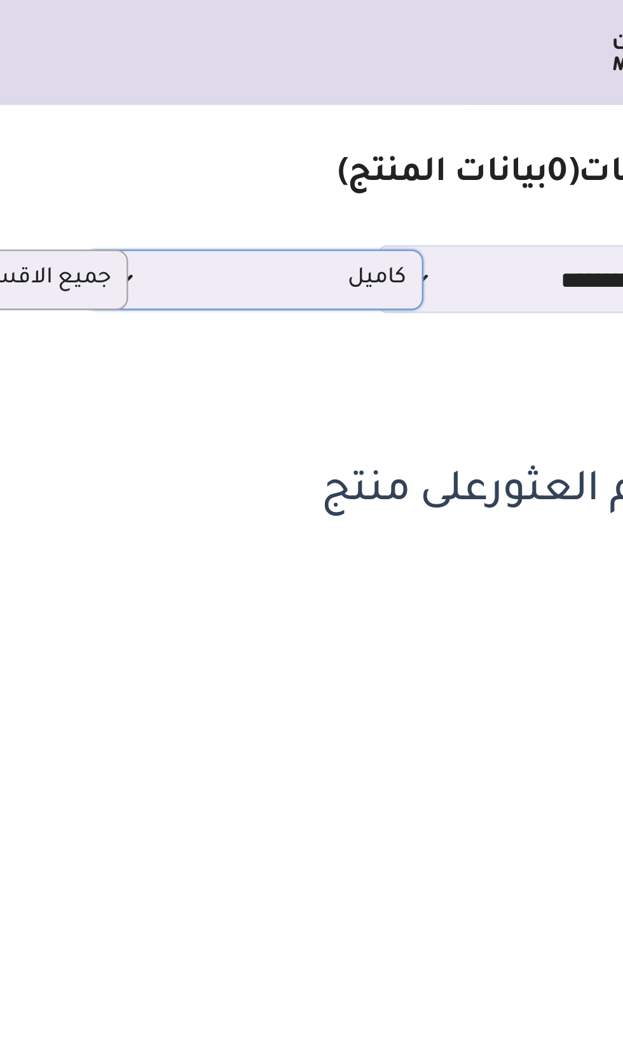
click at [378, 116] on span "كاميل" at bounding box center [327, 120] width 132 height 12
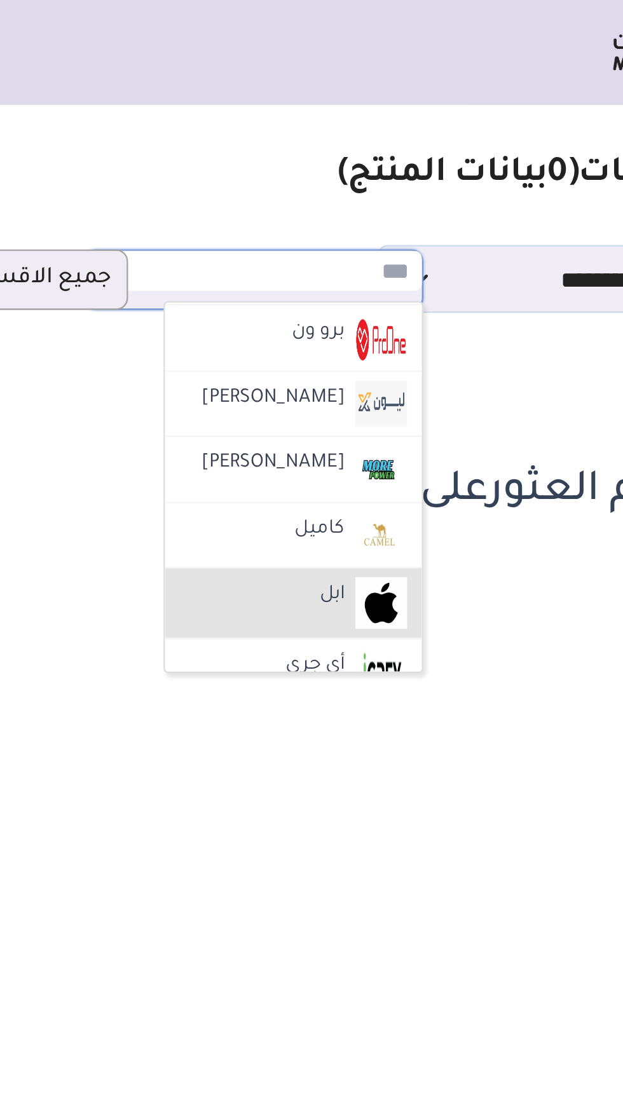
click at [376, 249] on img at bounding box center [382, 260] width 22 height 22
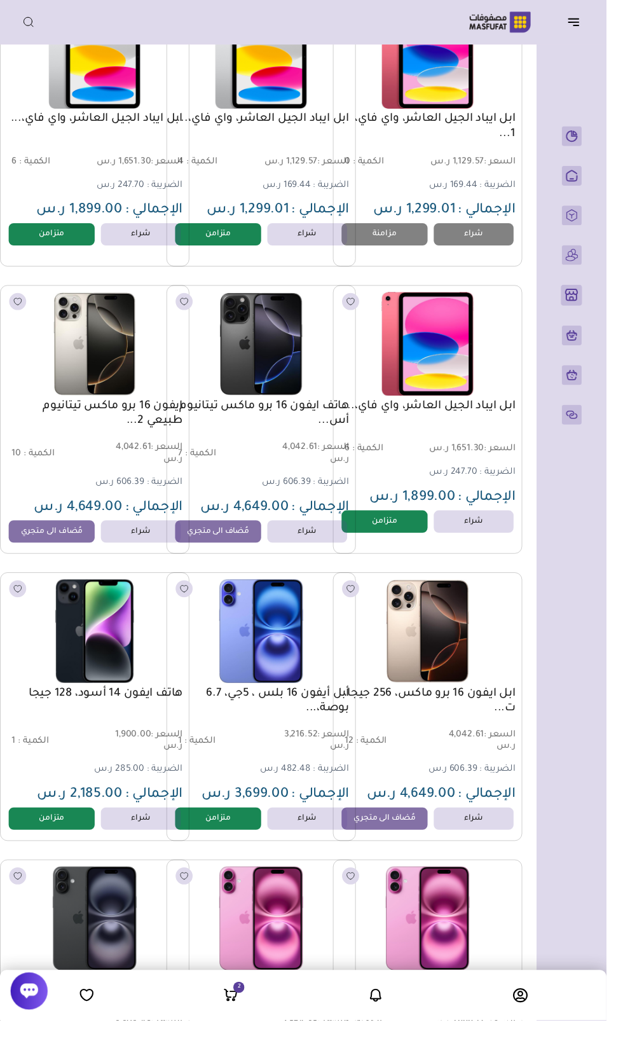
scroll to position [0, -17]
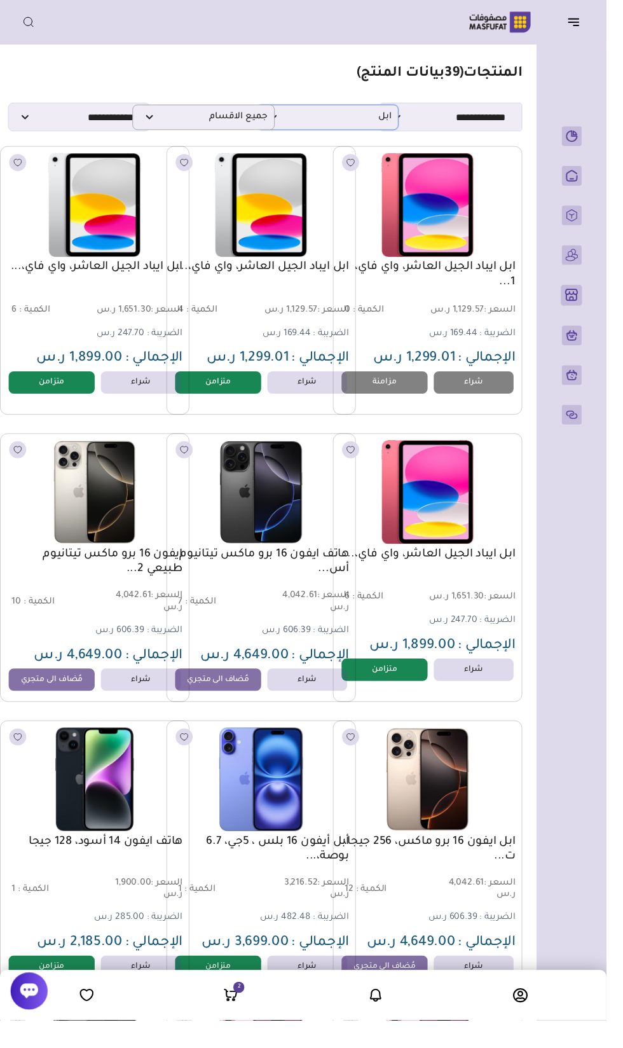
click at [379, 126] on p "ابل" at bounding box center [336, 120] width 146 height 26
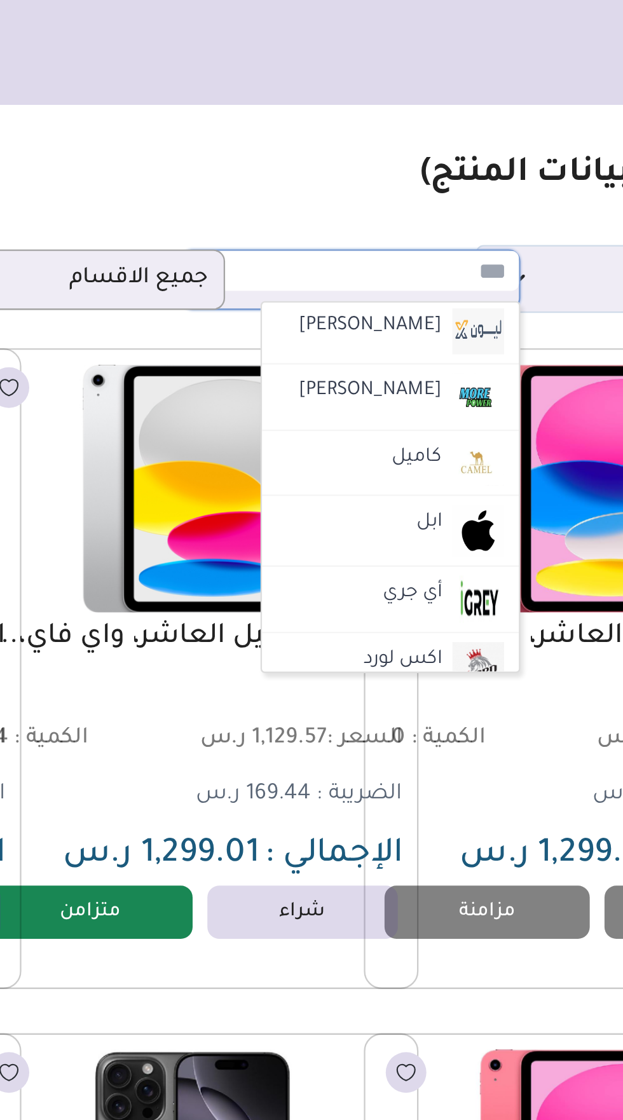
scroll to position [1757, 0]
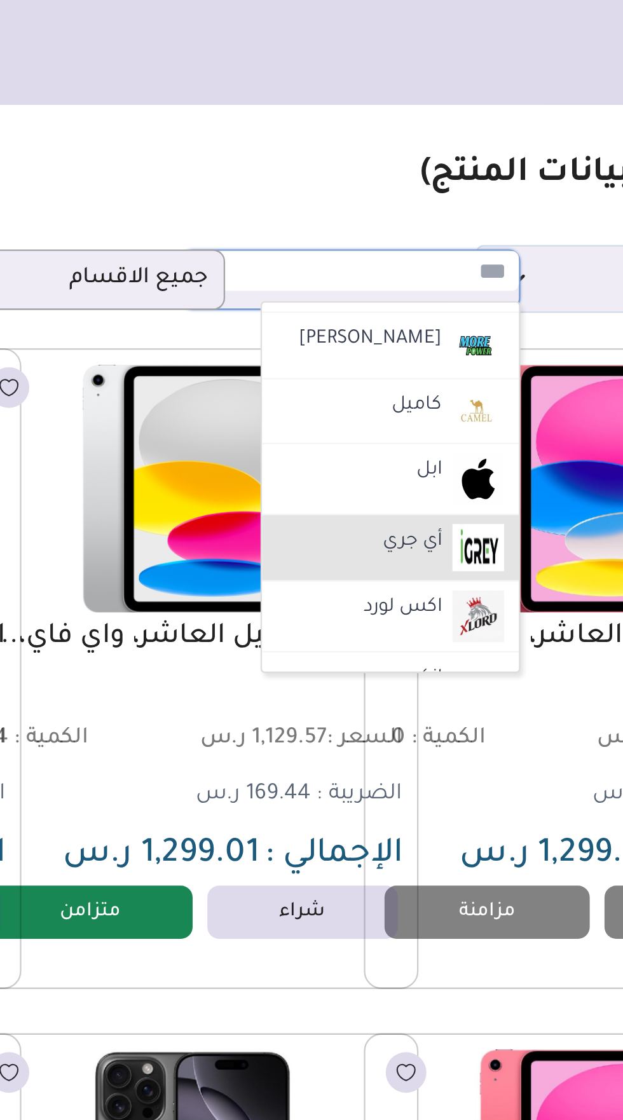
click at [376, 228] on label "أي جري" at bounding box center [362, 234] width 29 height 17
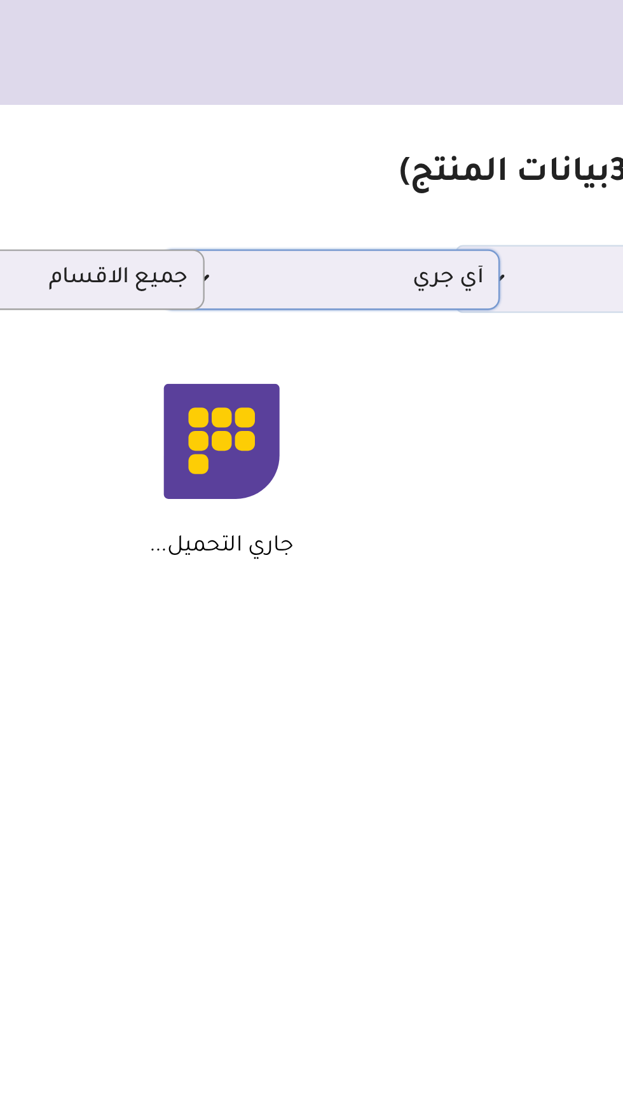
scroll to position [0, -8]
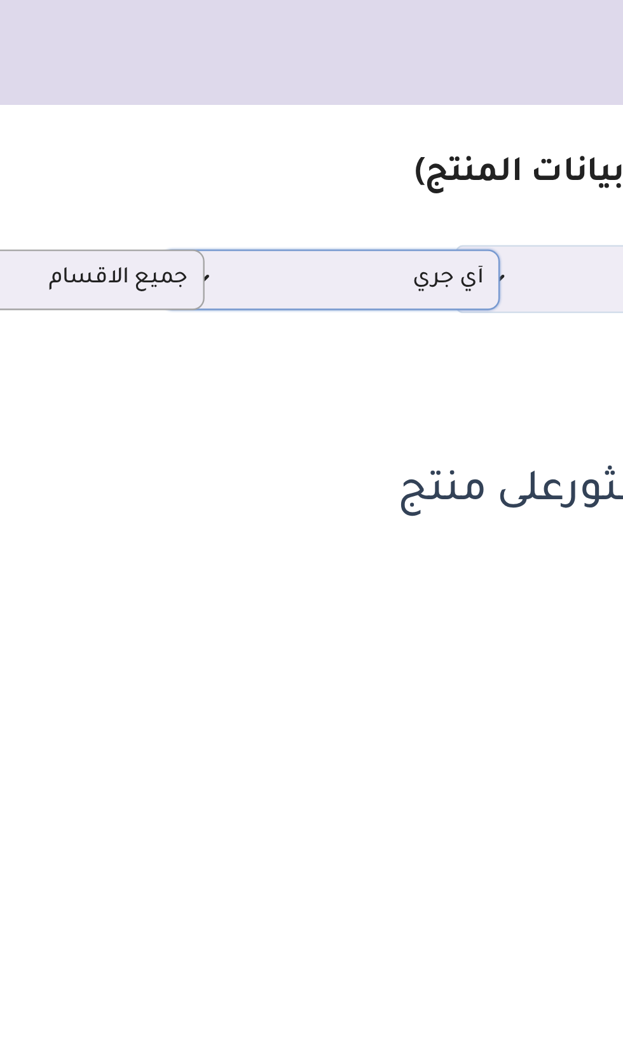
click at [380, 126] on p "أي جري" at bounding box center [327, 120] width 146 height 26
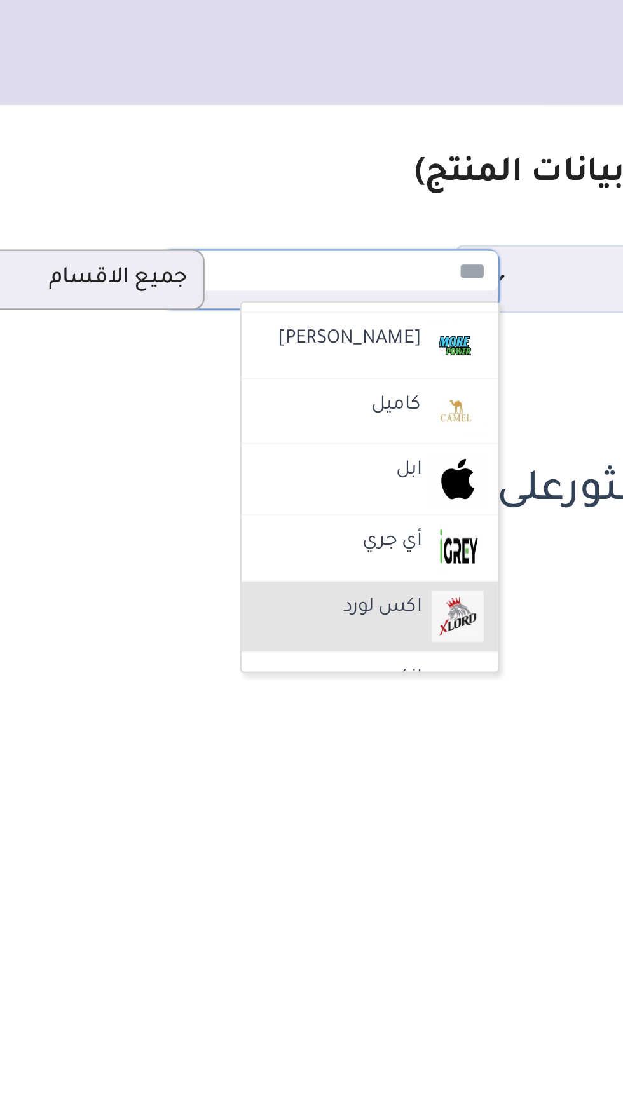
click at [362, 254] on label "اكس لورد" at bounding box center [350, 262] width 38 height 17
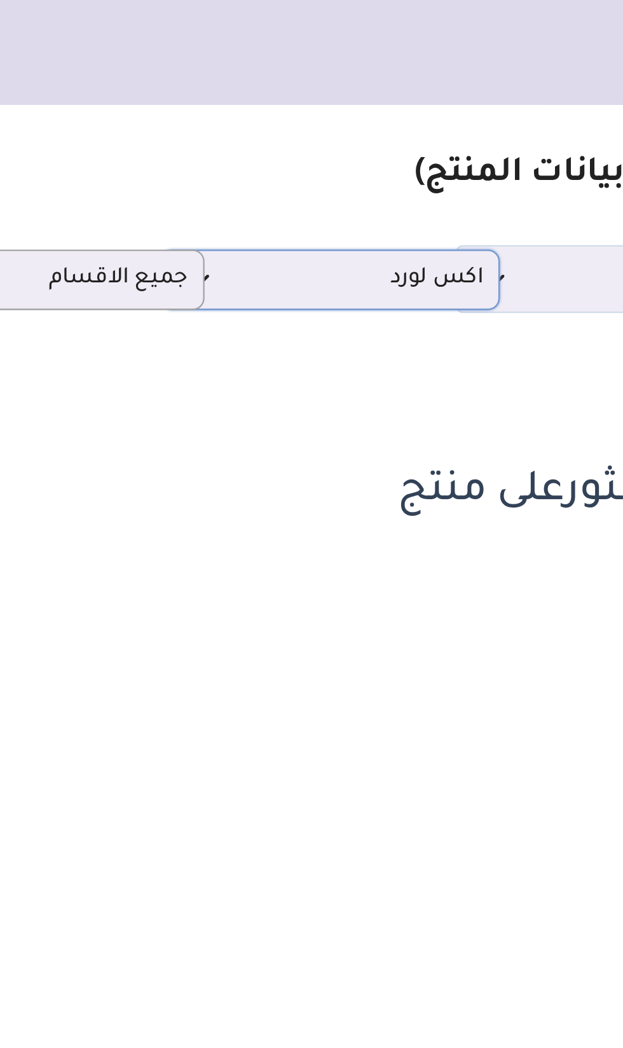
click at [378, 128] on p "اكس لورد" at bounding box center [327, 120] width 146 height 26
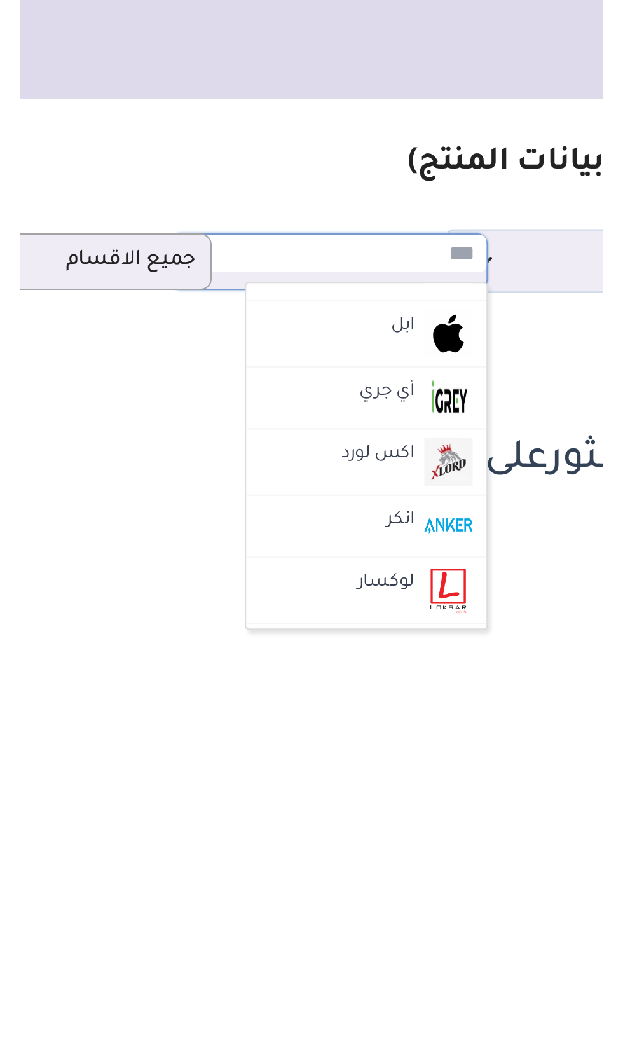
scroll to position [1810, 0]
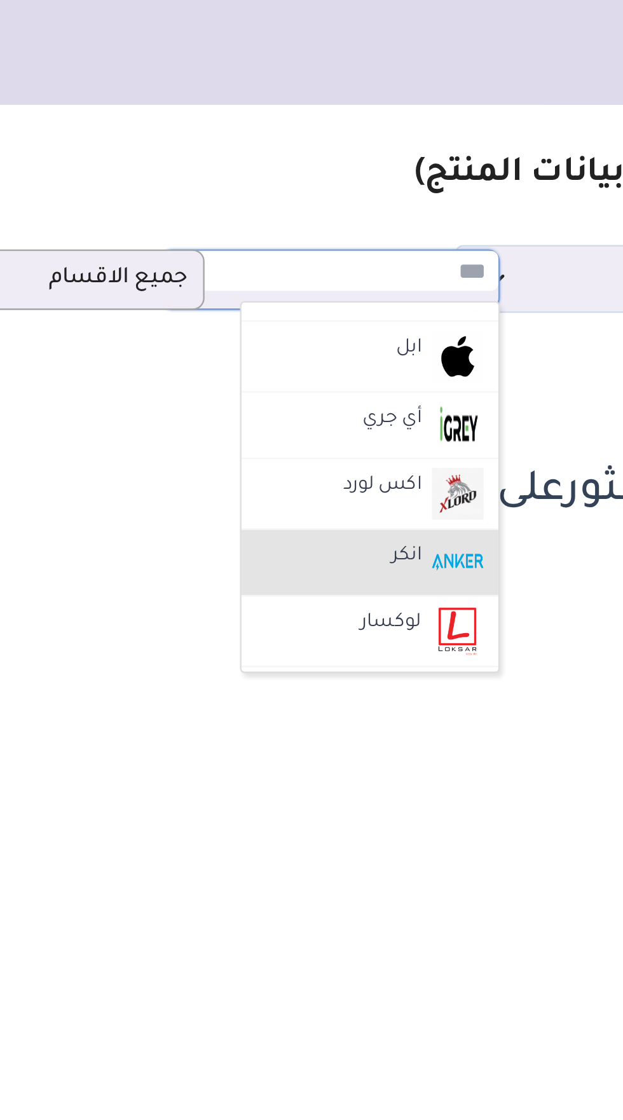
click at [372, 233] on img at bounding box center [382, 242] width 22 height 20
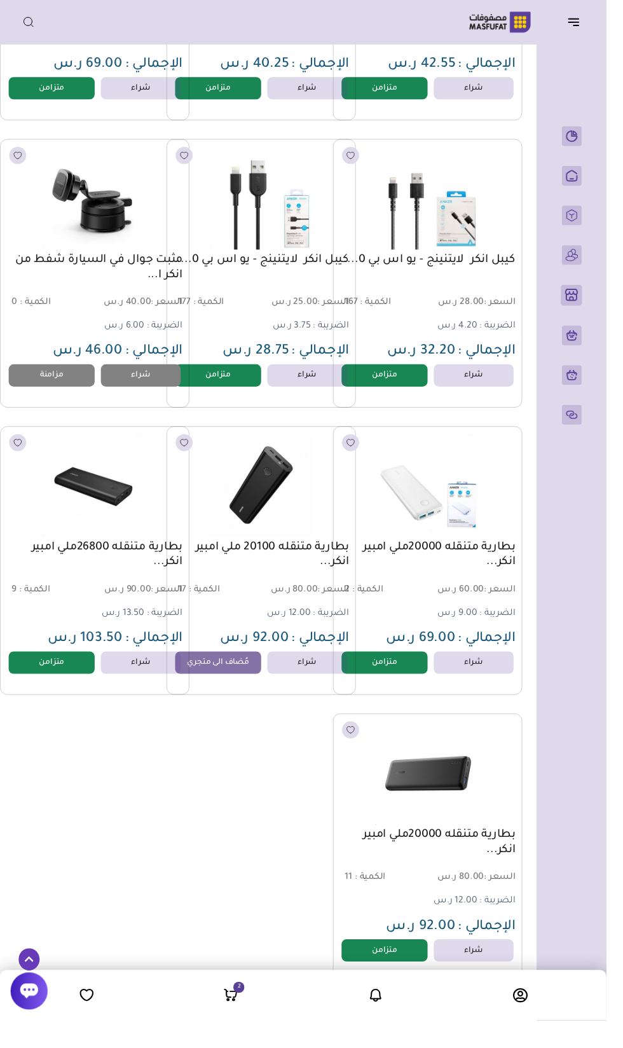
scroll to position [0, -17]
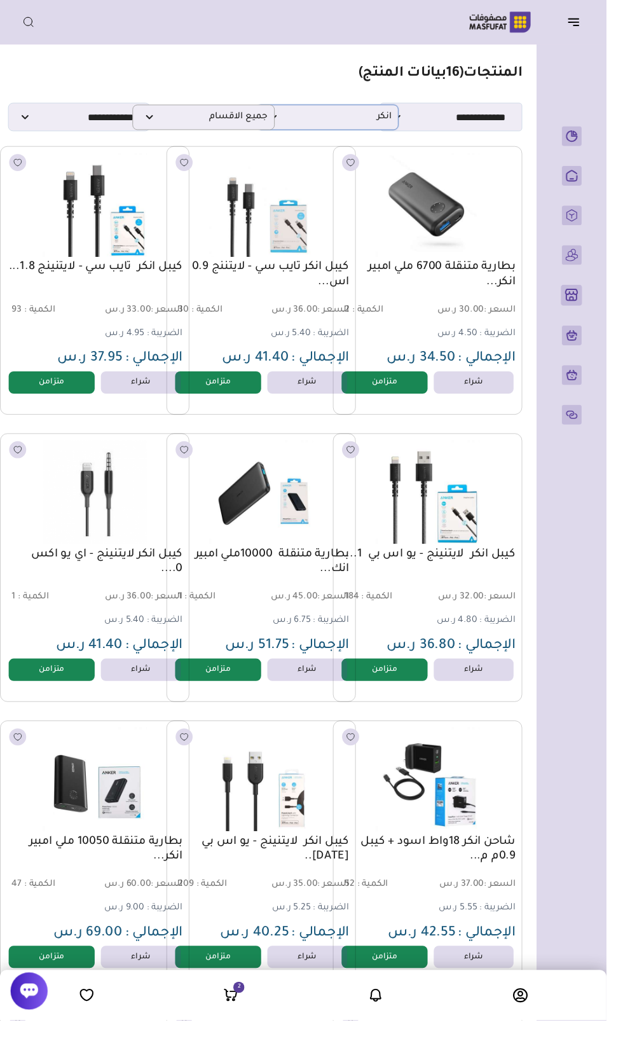
click at [386, 119] on span "انكر" at bounding box center [336, 120] width 132 height 12
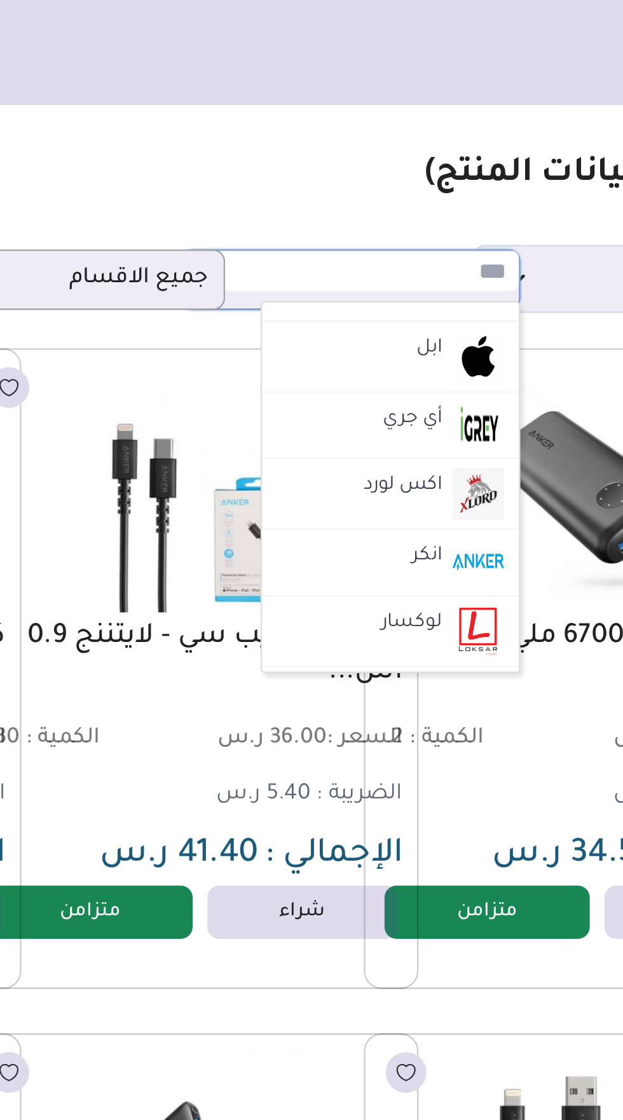
scroll to position [1825, 0]
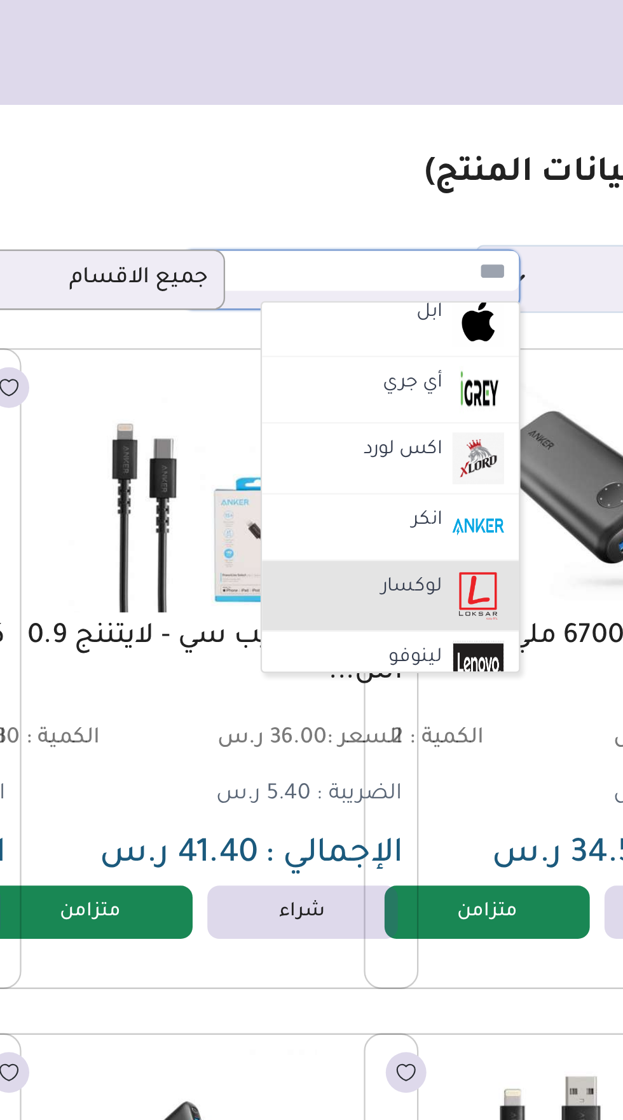
click at [374, 245] on label "لوكسار" at bounding box center [363, 253] width 30 height 17
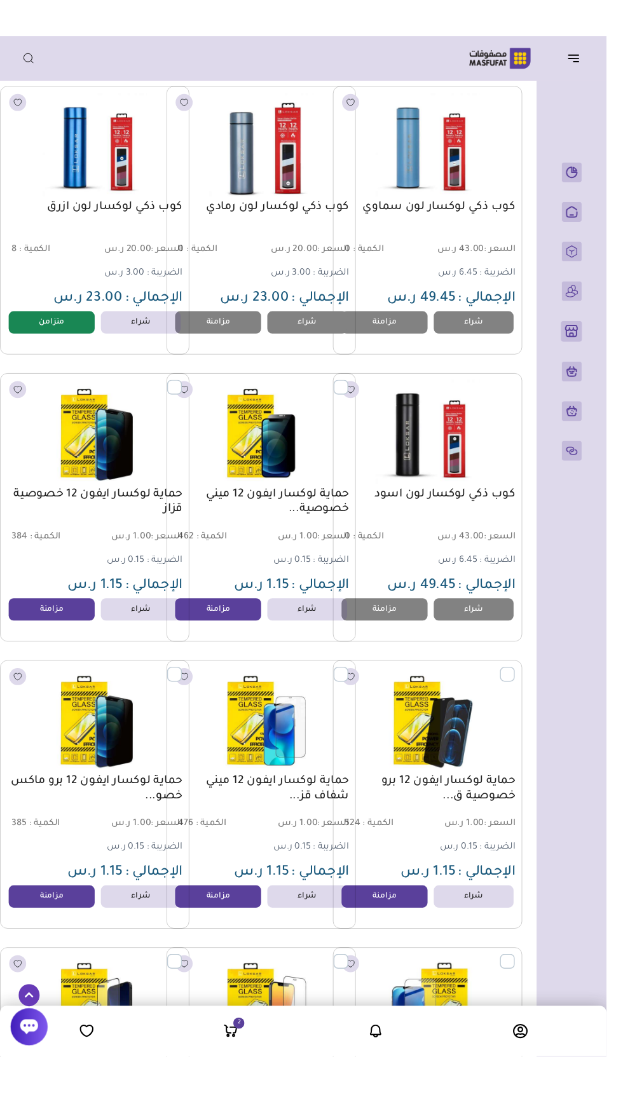
scroll to position [0, -17]
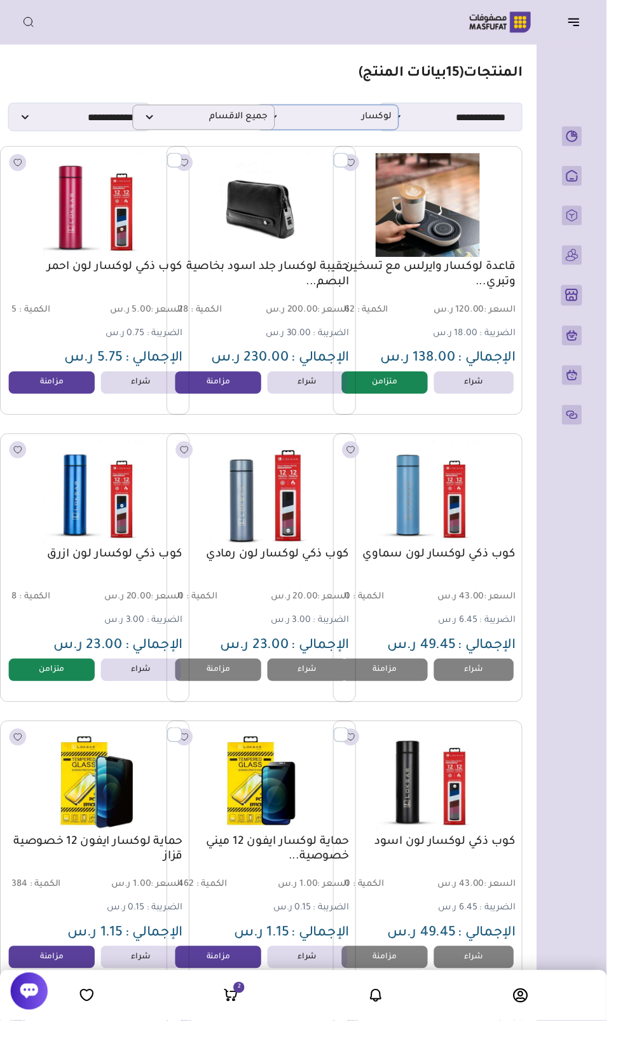
click at [395, 121] on span "لوكسار" at bounding box center [336, 120] width 132 height 12
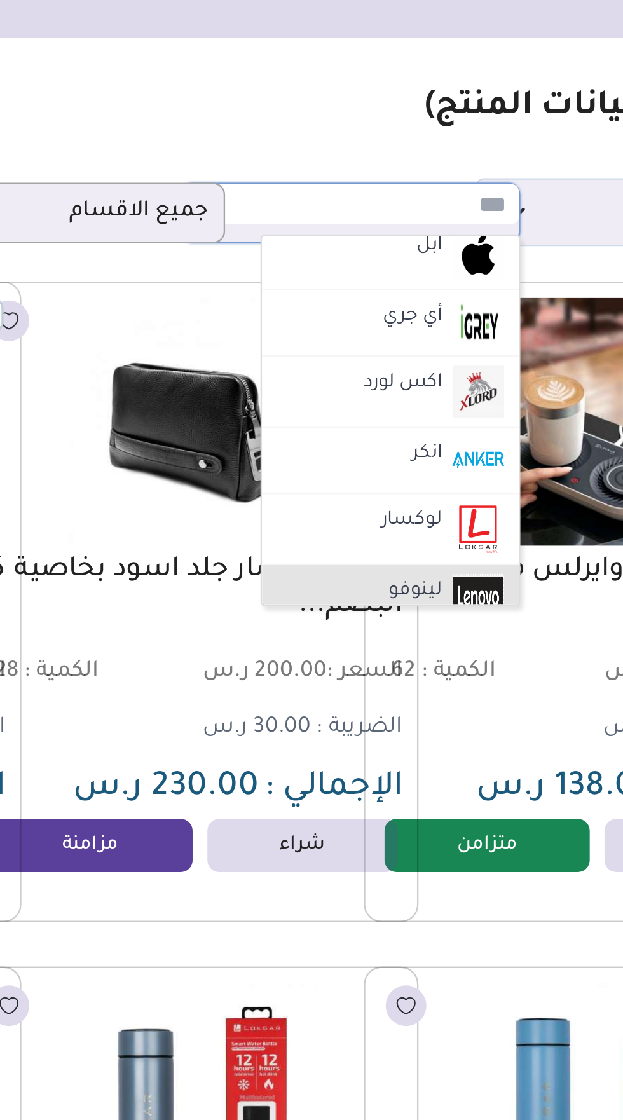
click at [372, 276] on label "لينوفو" at bounding box center [364, 284] width 27 height 17
select select "*"
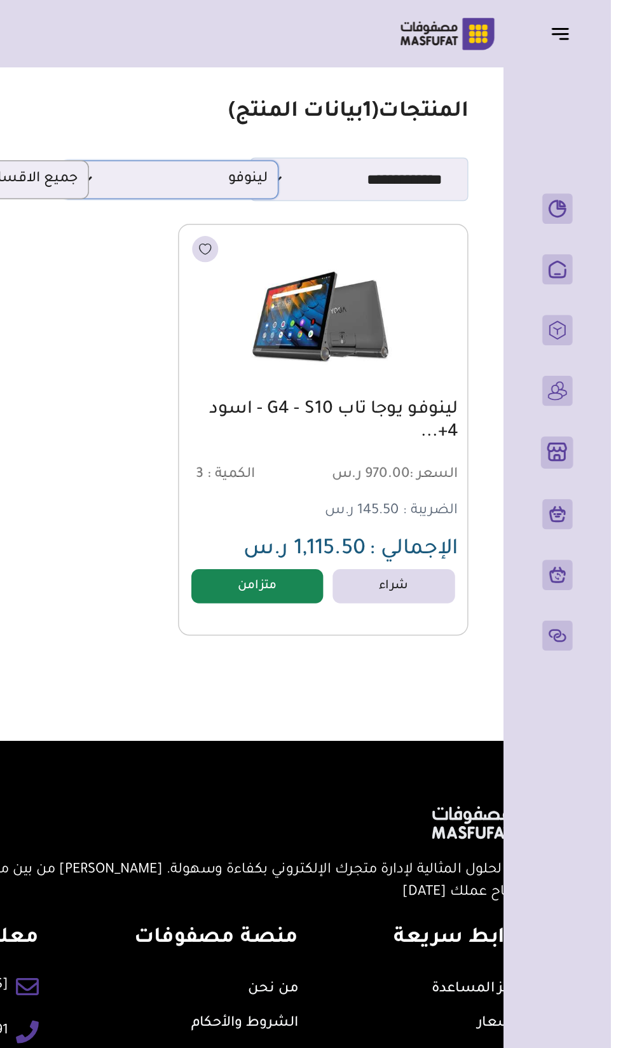
scroll to position [0, -8]
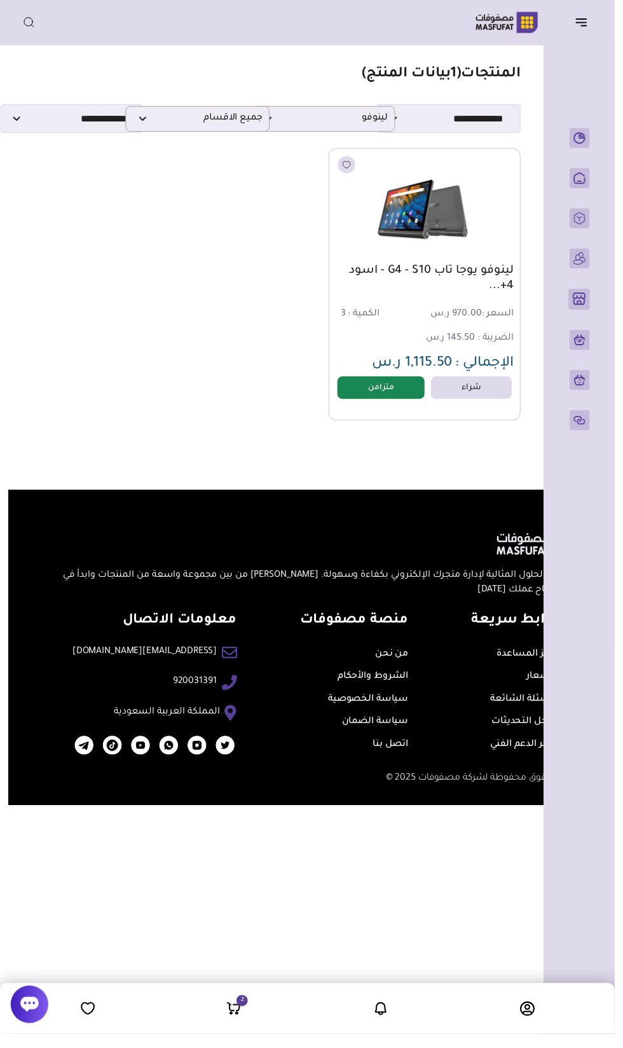
click at [595, 41] on header "باب الخير رقم المتجر : 1079" at bounding box center [311, 22] width 623 height 45
click at [590, 17] on icon "button" at bounding box center [589, 22] width 15 height 15
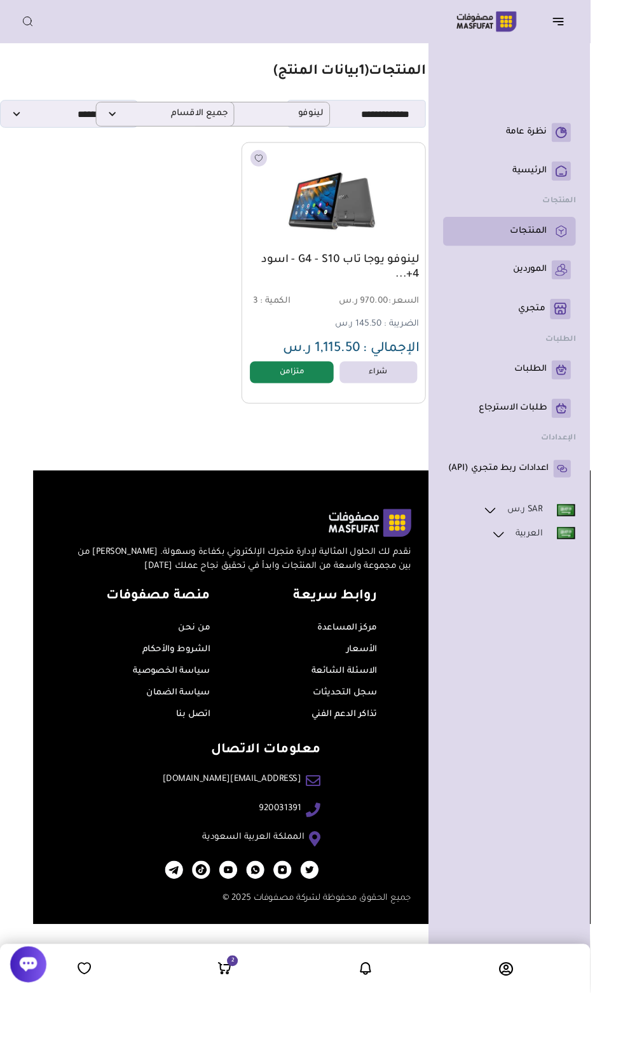
click at [592, 250] on icon at bounding box center [592, 244] width 11 height 13
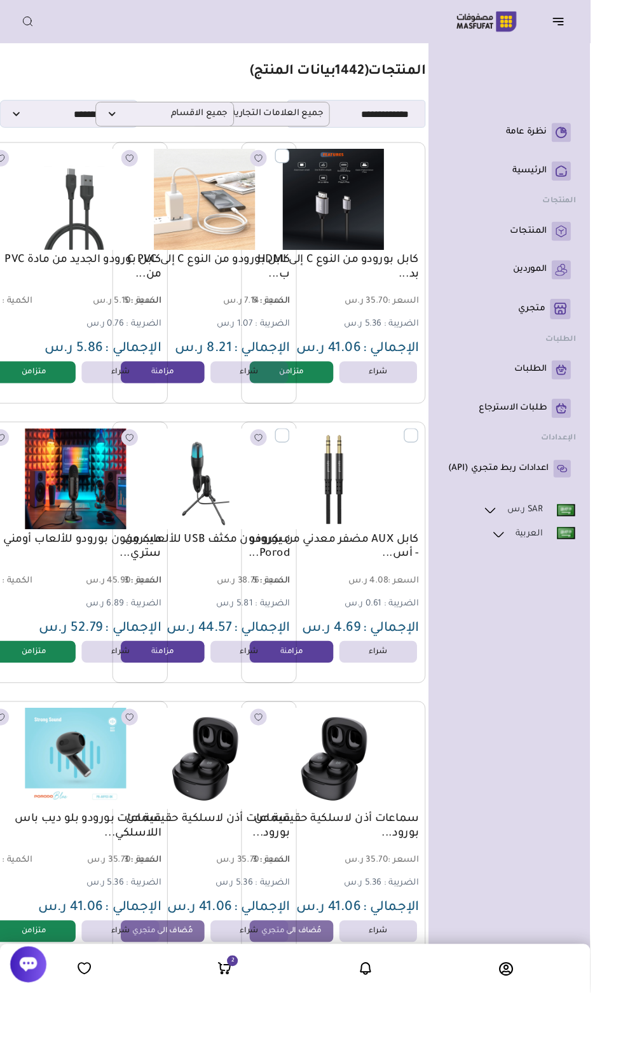
scroll to position [0, -51]
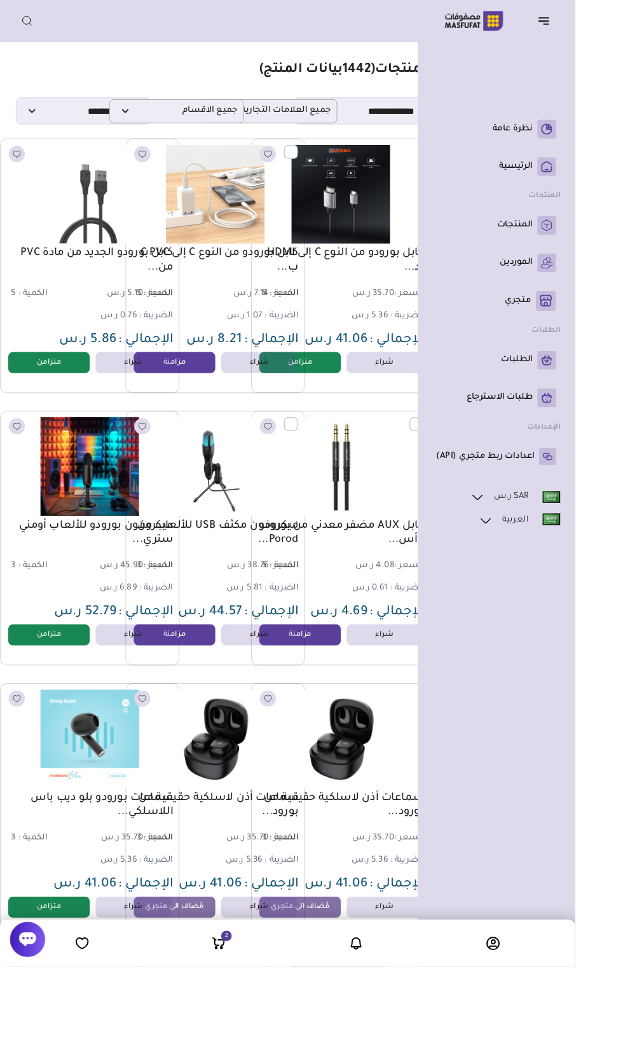
click at [597, 32] on button "button" at bounding box center [592, 22] width 39 height 24
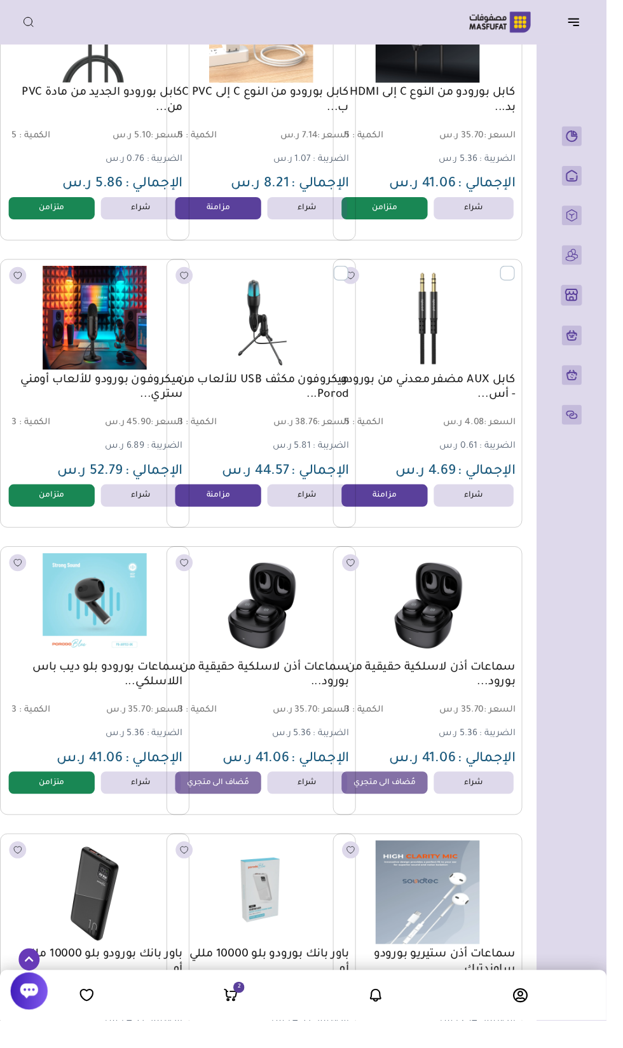
scroll to position [0, -17]
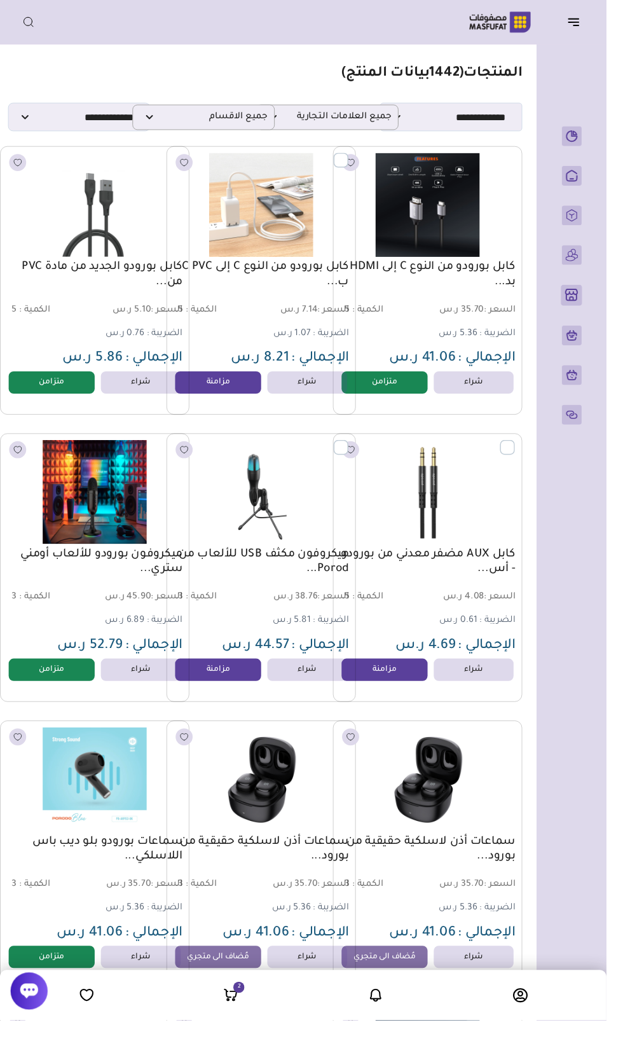
click at [589, 20] on icon "button" at bounding box center [589, 20] width 10 height 0
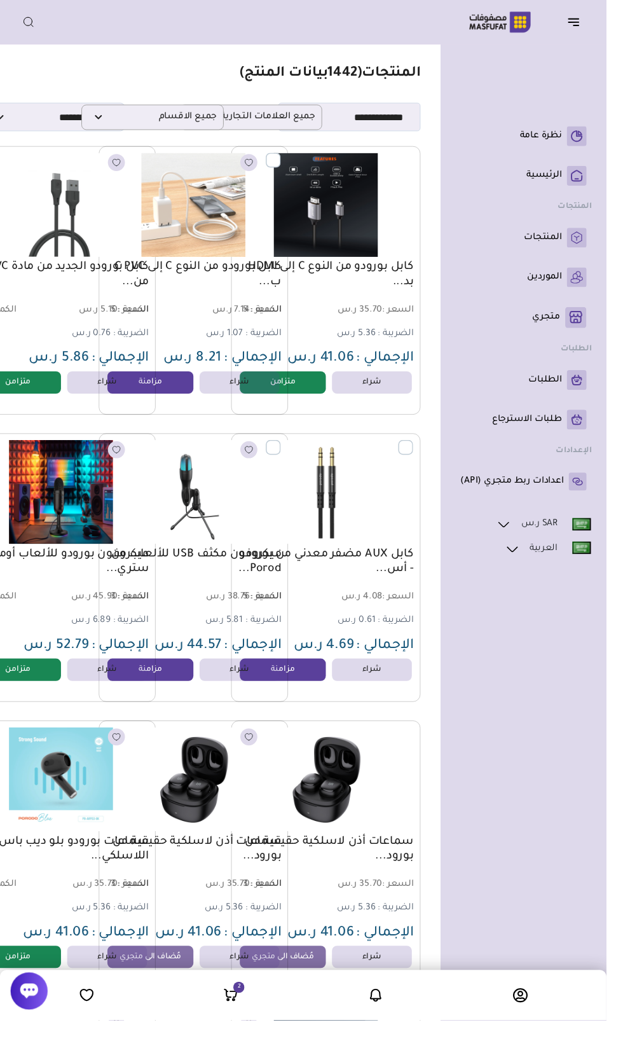
scroll to position [0, -51]
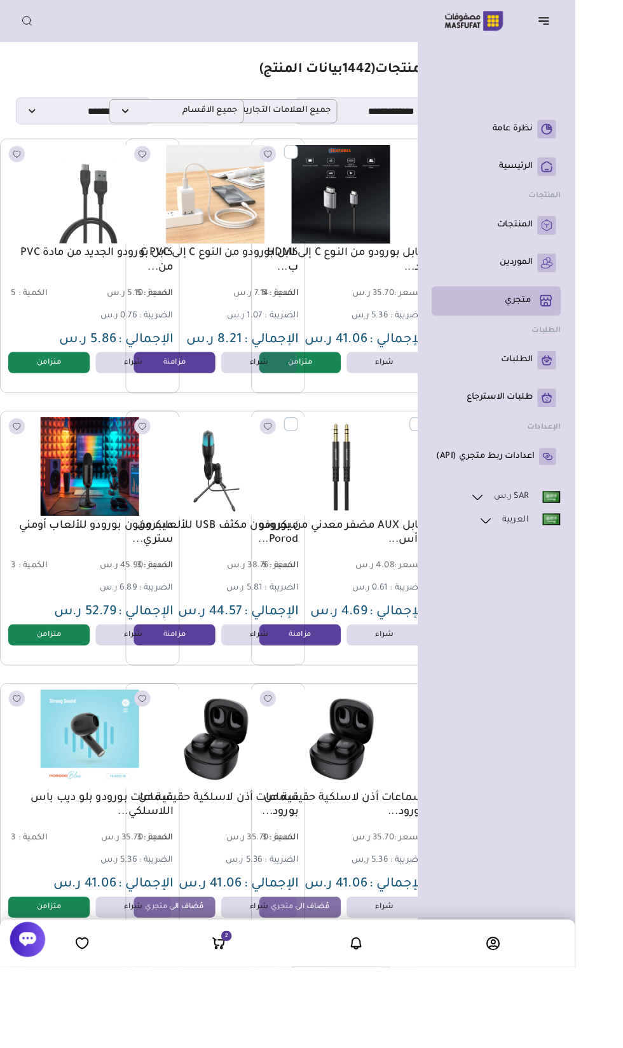
click at [591, 336] on rect at bounding box center [592, 326] width 22 height 22
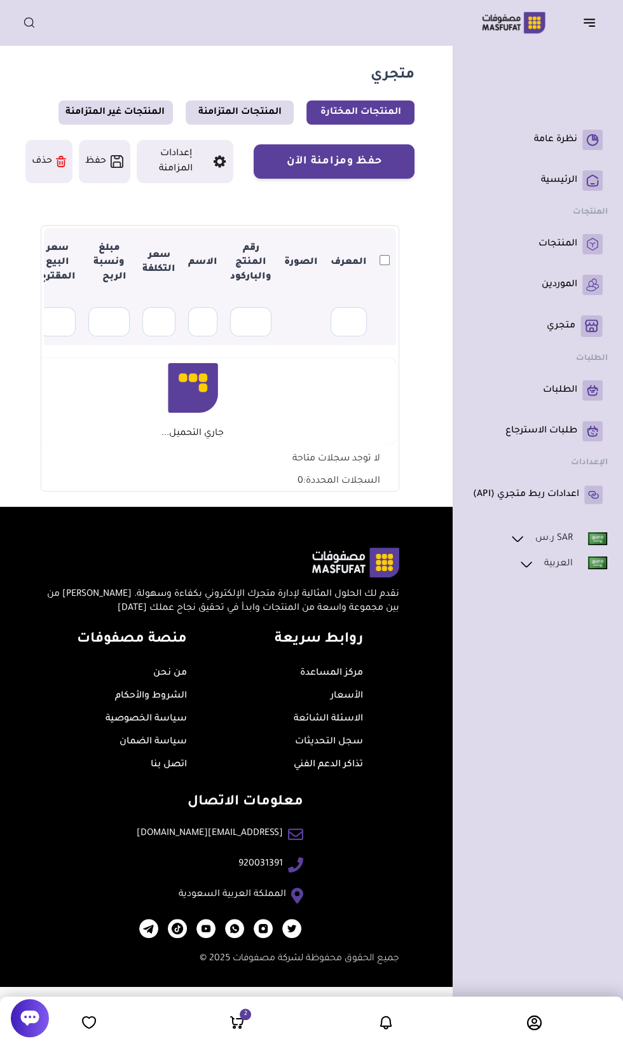
click at [594, 22] on icon "button" at bounding box center [589, 22] width 15 height 15
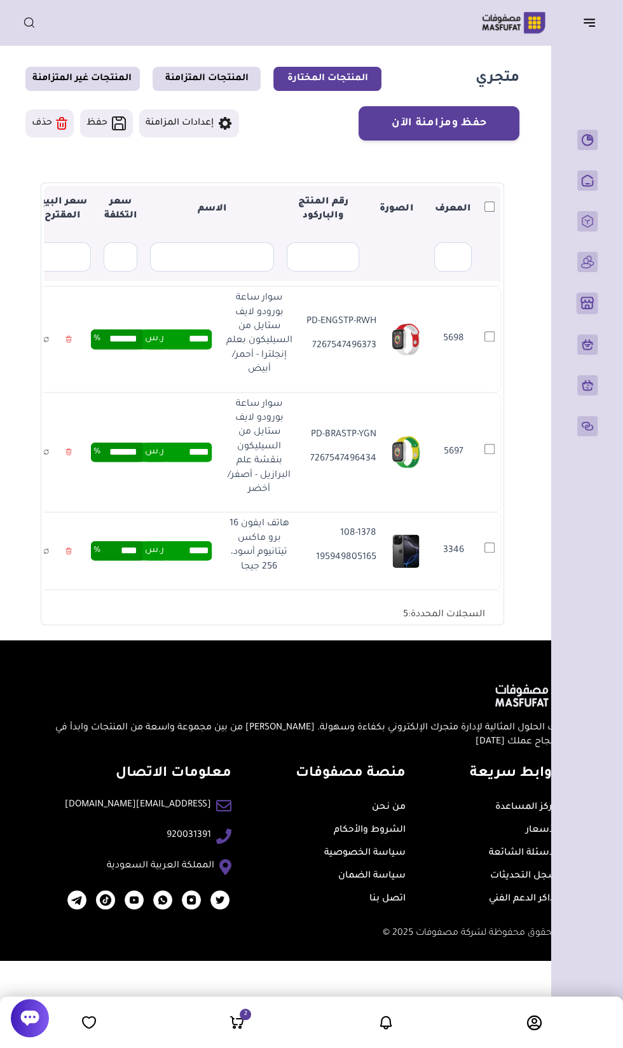
scroll to position [1014, 0]
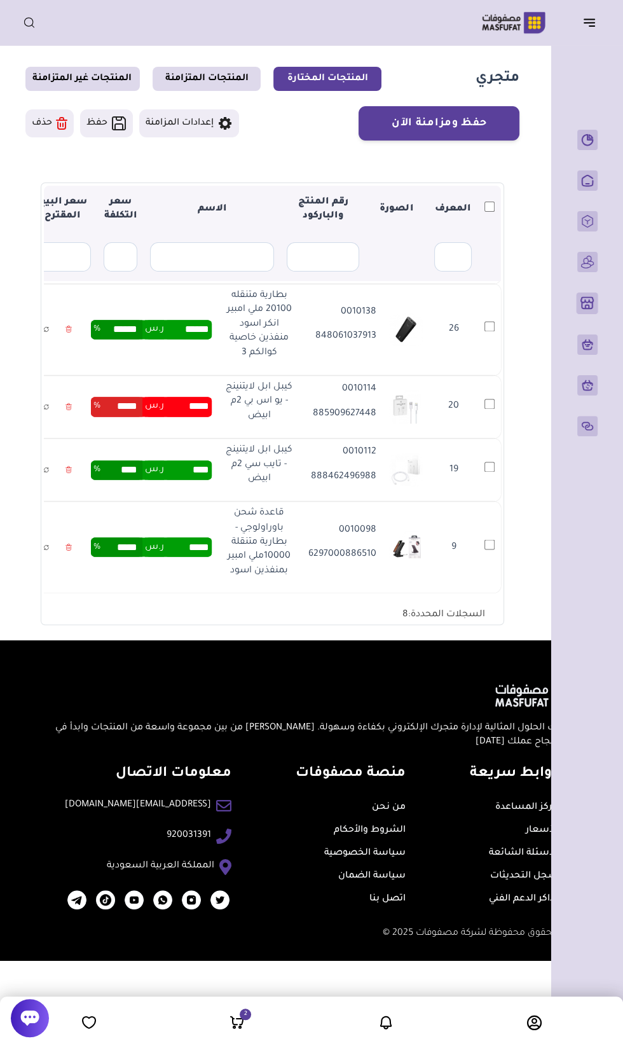
scroll to position [1503, 0]
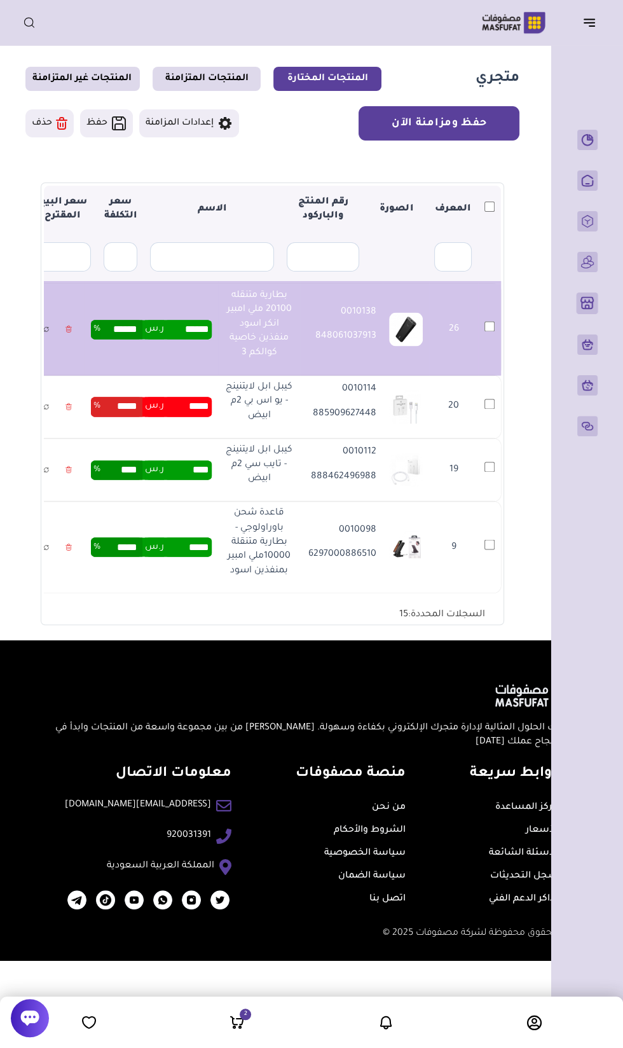
click at [469, 125] on button "حفظ ومزامنة الآن" at bounding box center [438, 123] width 161 height 34
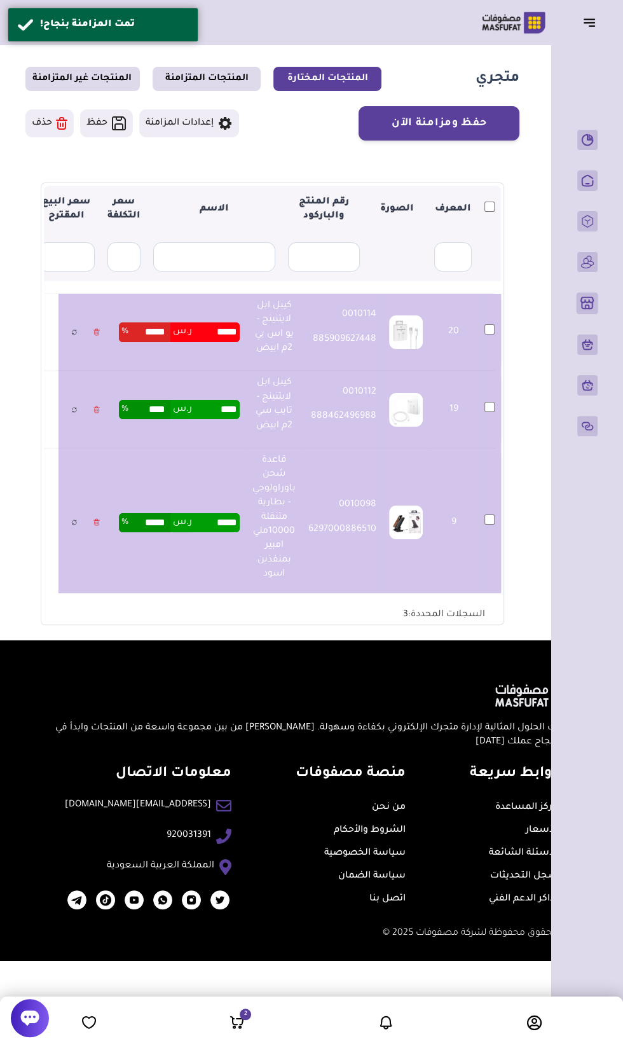
click at [156, 329] on input "*****" at bounding box center [149, 331] width 42 height 19
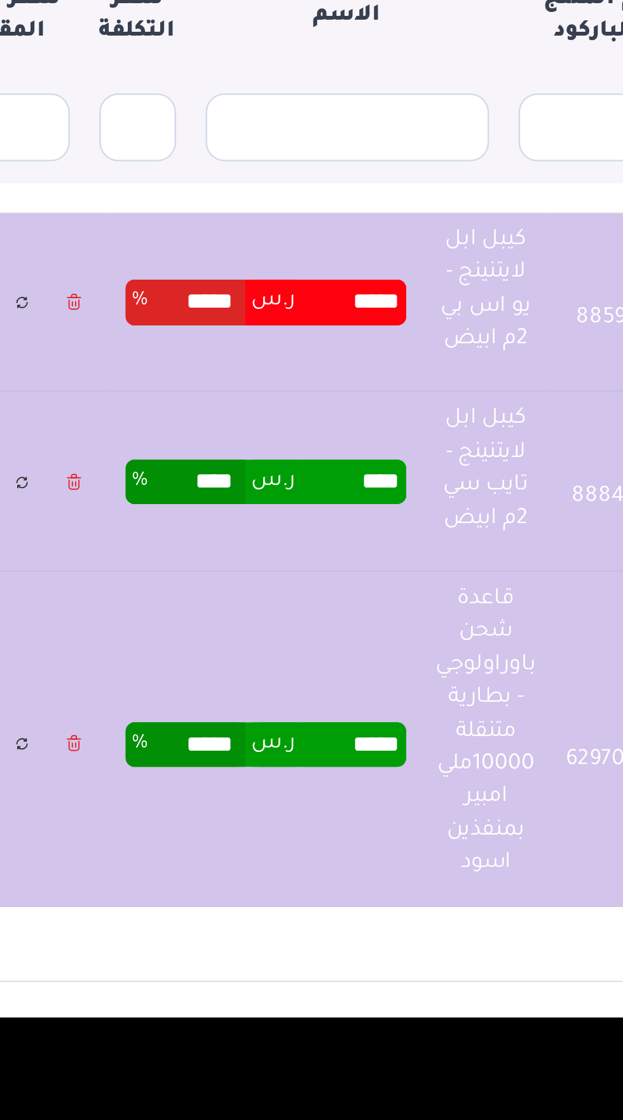
click at [140, 337] on input "*****" at bounding box center [149, 331] width 42 height 19
type input "*"
type input "**"
click at [224, 362] on td "***** ر.س ** %" at bounding box center [179, 333] width 133 height 78
type input "*****"
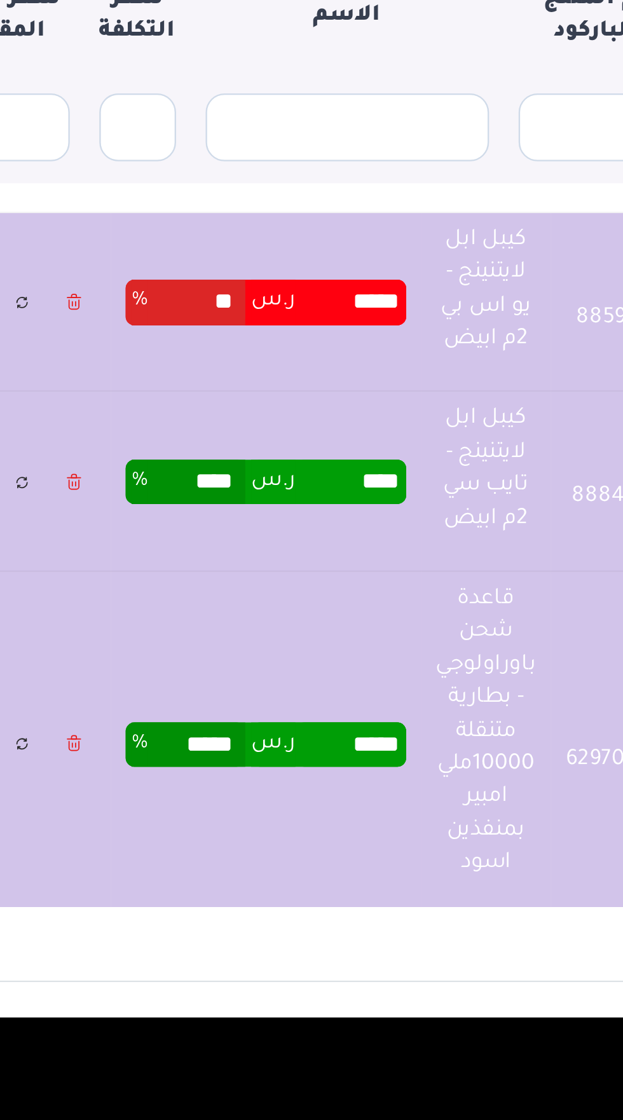
type input "*****"
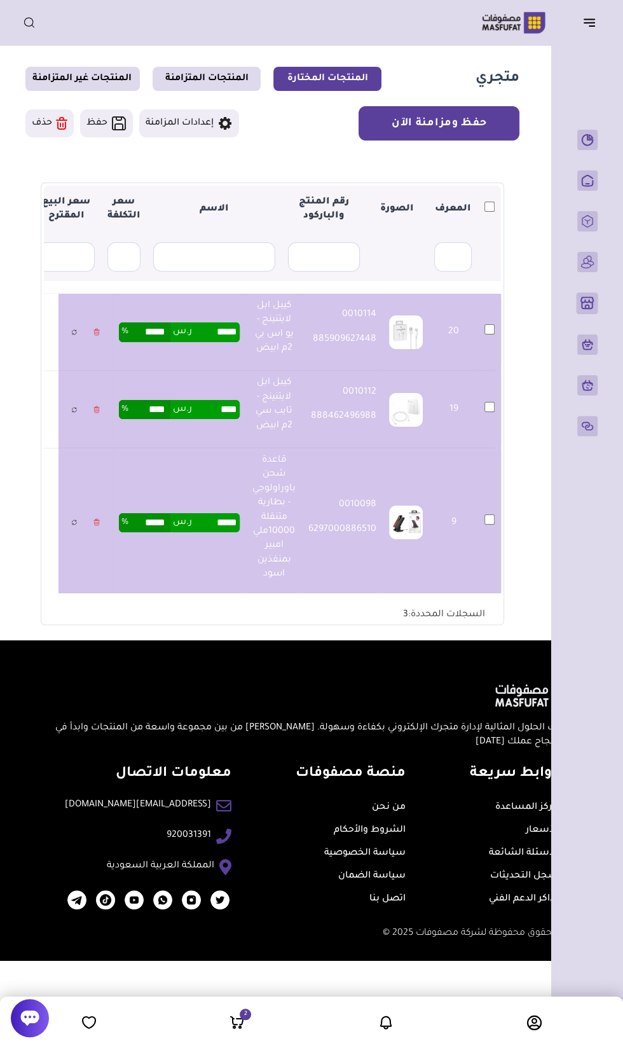
click at [472, 121] on button "حفظ ومزامنة الآن" at bounding box center [438, 123] width 161 height 34
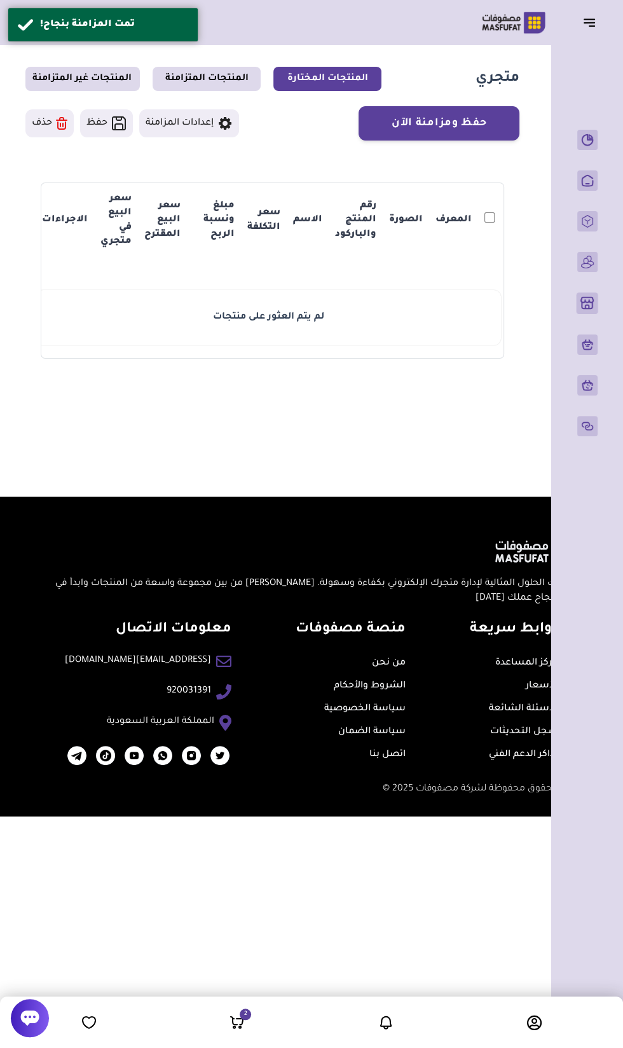
click at [232, 1019] on icon at bounding box center [237, 1020] width 12 height 8
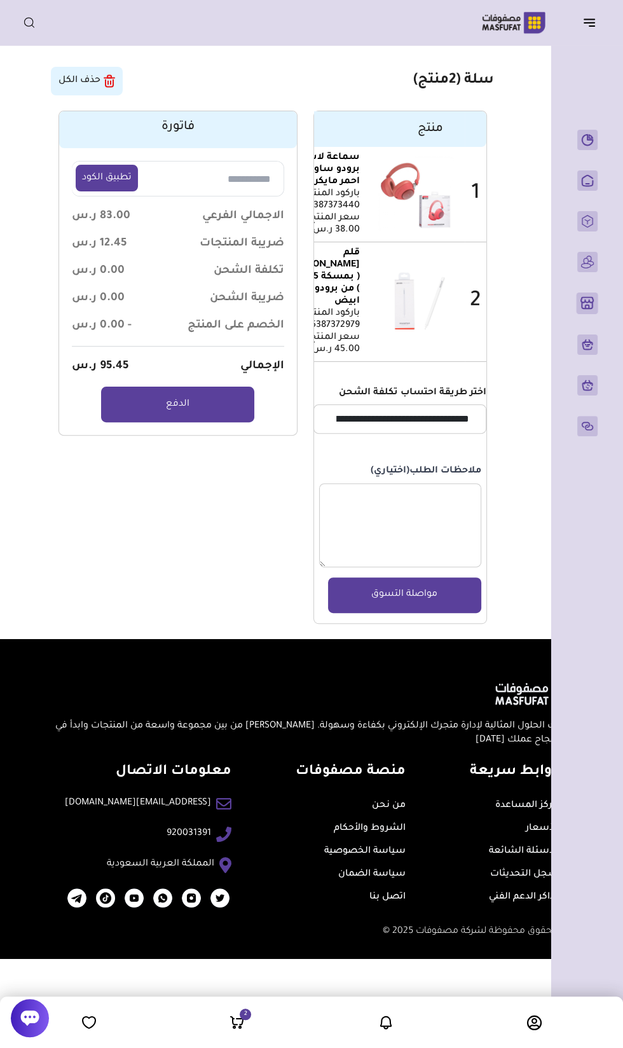
click at [593, 26] on icon "button" at bounding box center [591, 26] width 5 height 0
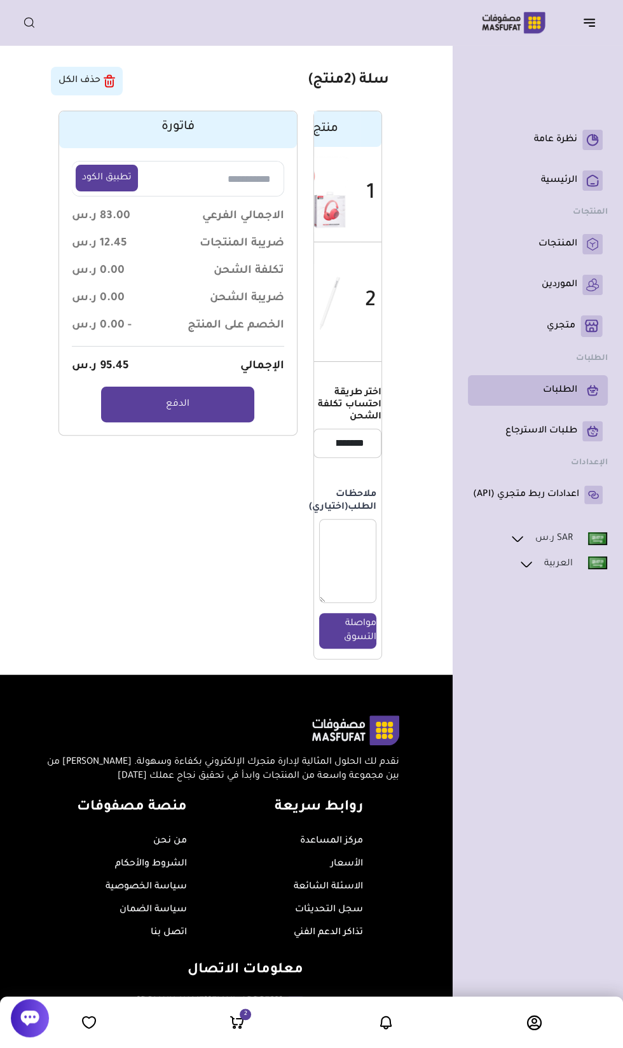
click at [571, 389] on p "الطلبات" at bounding box center [560, 390] width 34 height 13
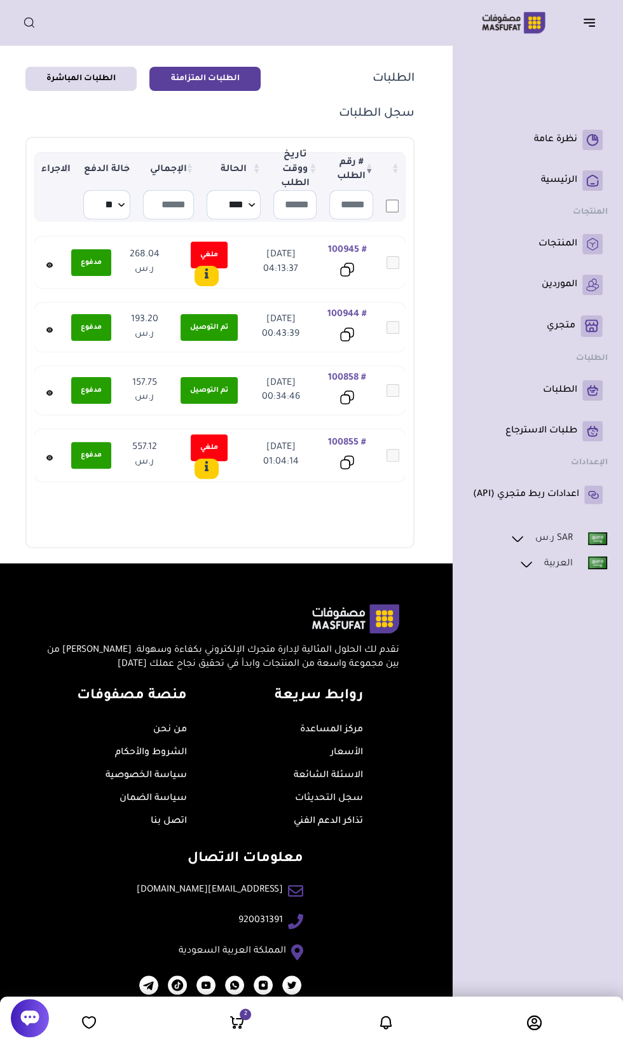
click at [43, 329] on link at bounding box center [50, 329] width 18 height 25
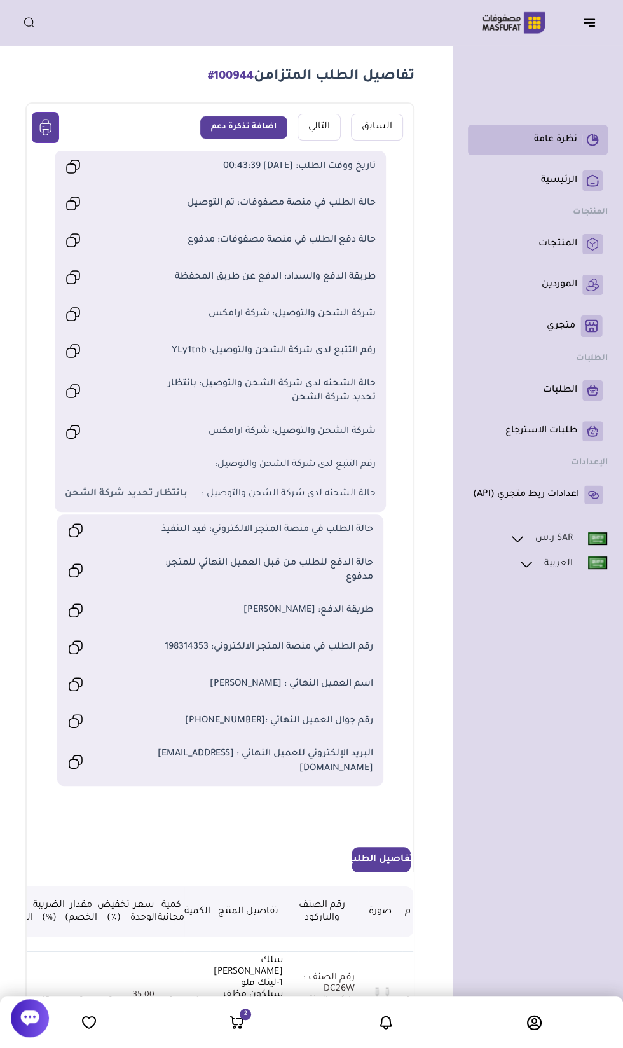
click at [587, 137] on icon at bounding box center [592, 140] width 11 height 11
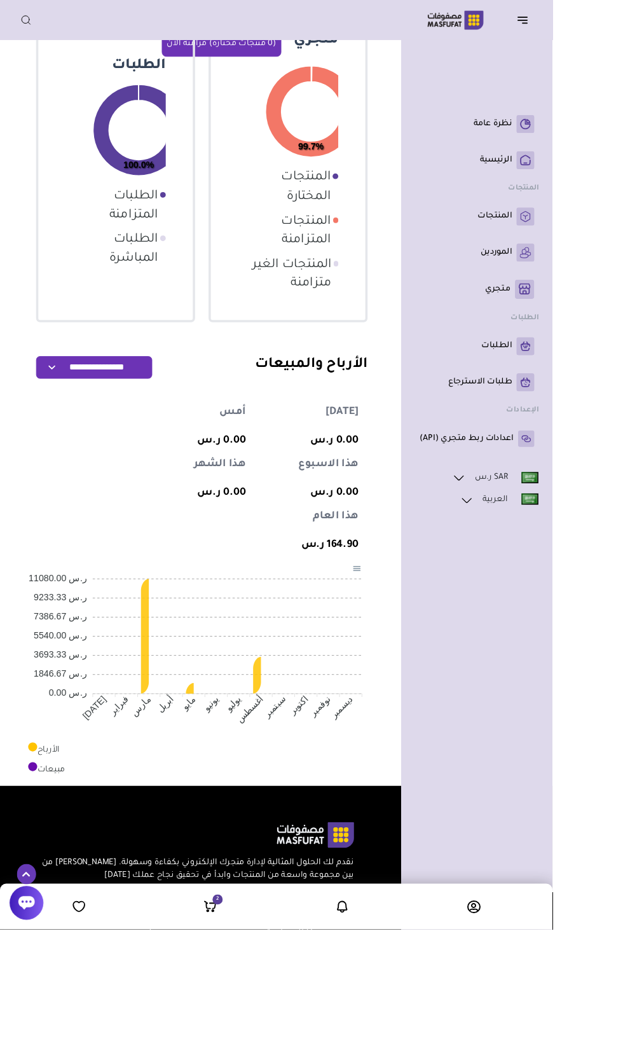
scroll to position [451, 0]
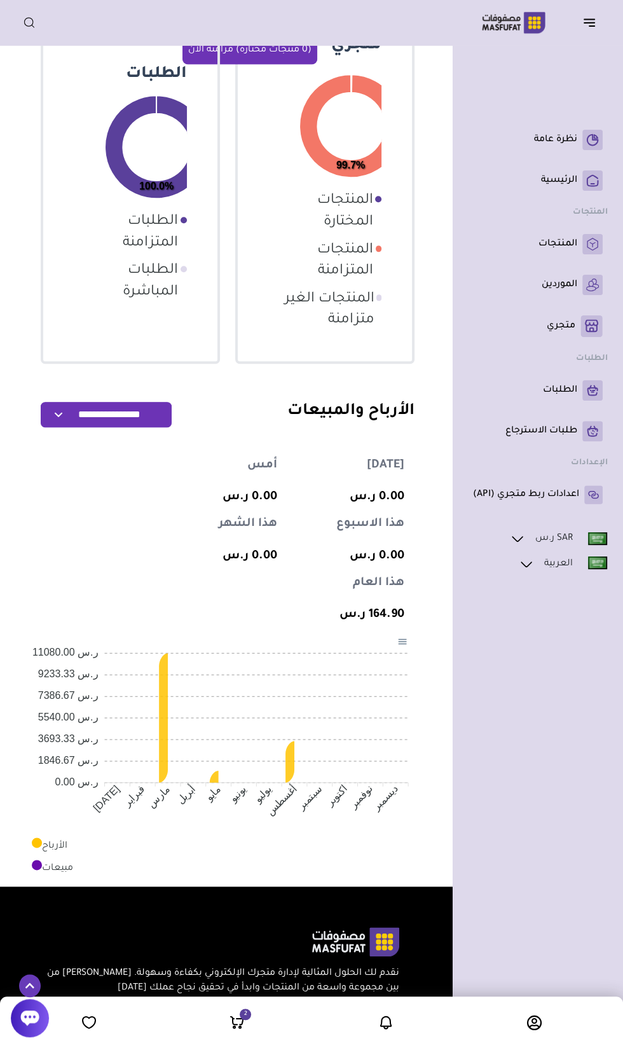
click at [164, 720] on icon at bounding box center [163, 717] width 9 height 129
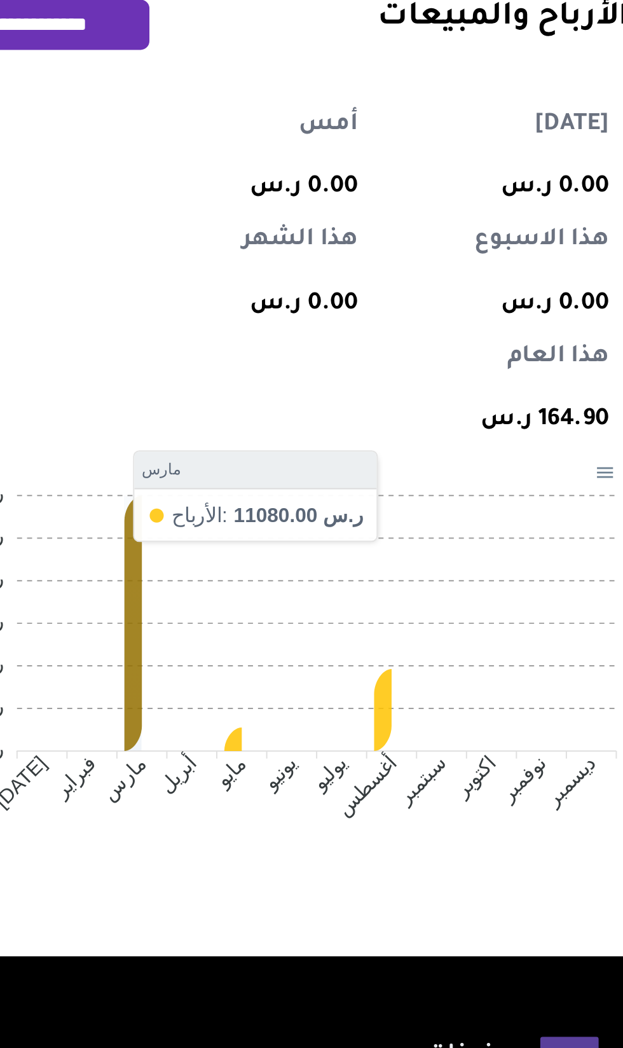
scroll to position [448, 0]
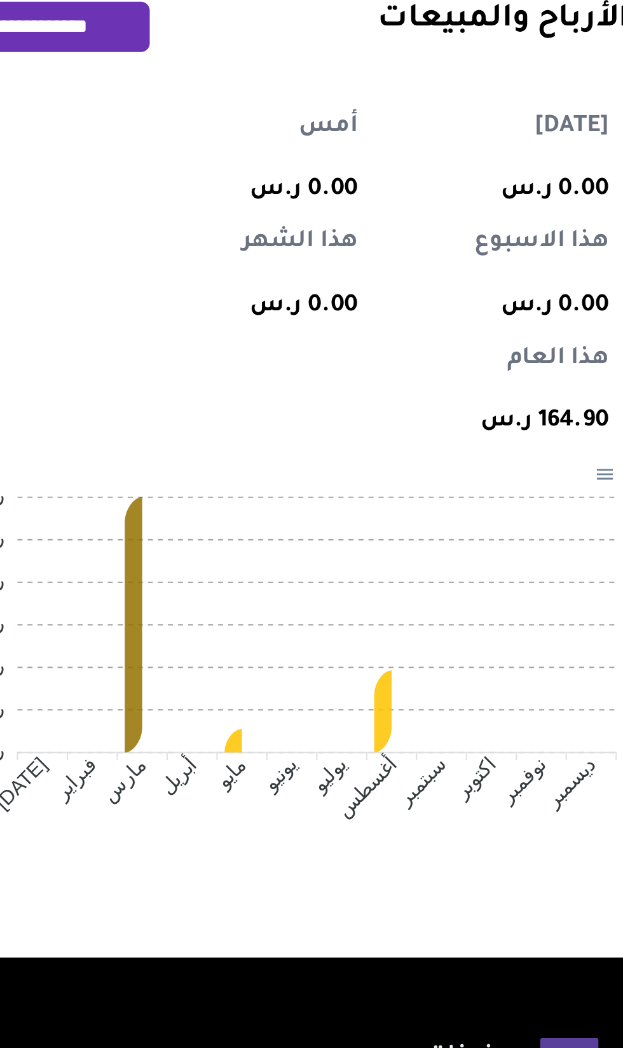
click at [212, 786] on tspan "مايو" at bounding box center [213, 796] width 20 height 20
click at [212, 756] on foreignobject at bounding box center [219, 748] width 389 height 222
click at [293, 744] on icon at bounding box center [289, 764] width 9 height 41
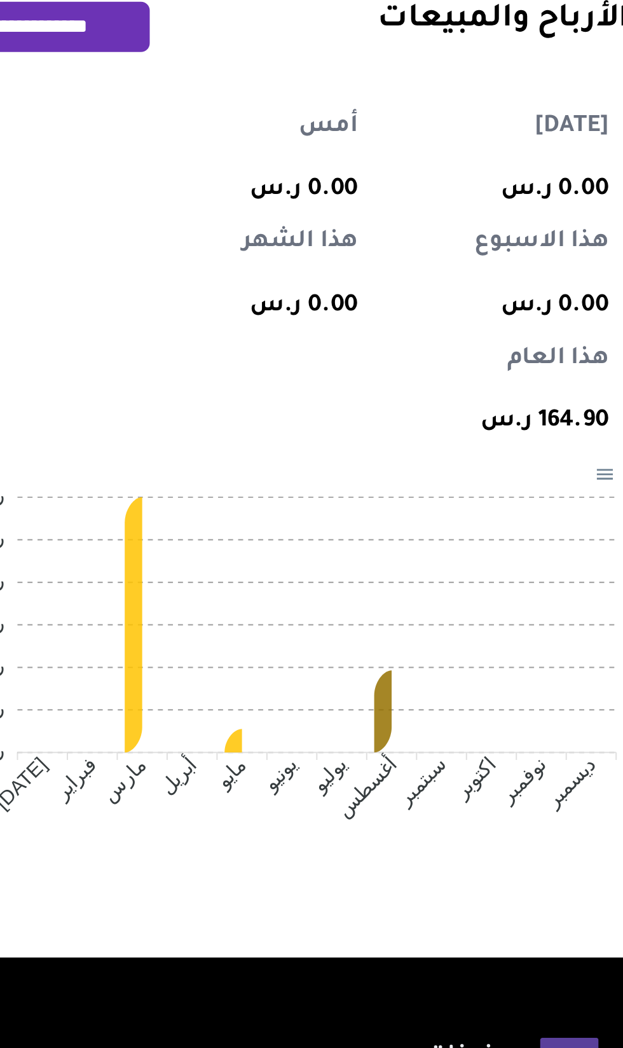
click at [214, 774] on icon at bounding box center [214, 780] width 9 height 12
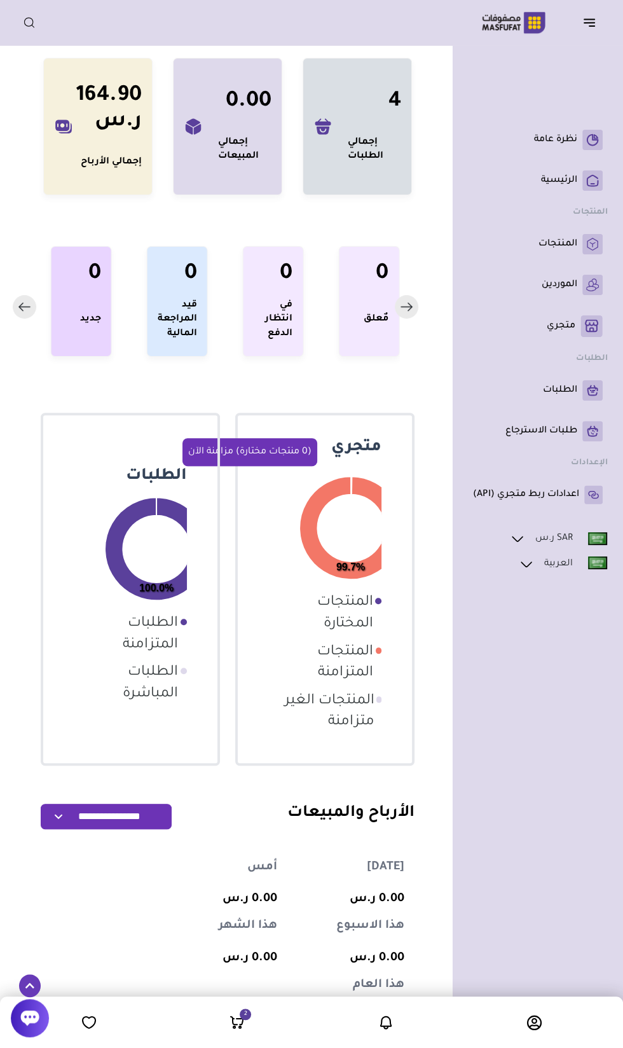
scroll to position [0, 0]
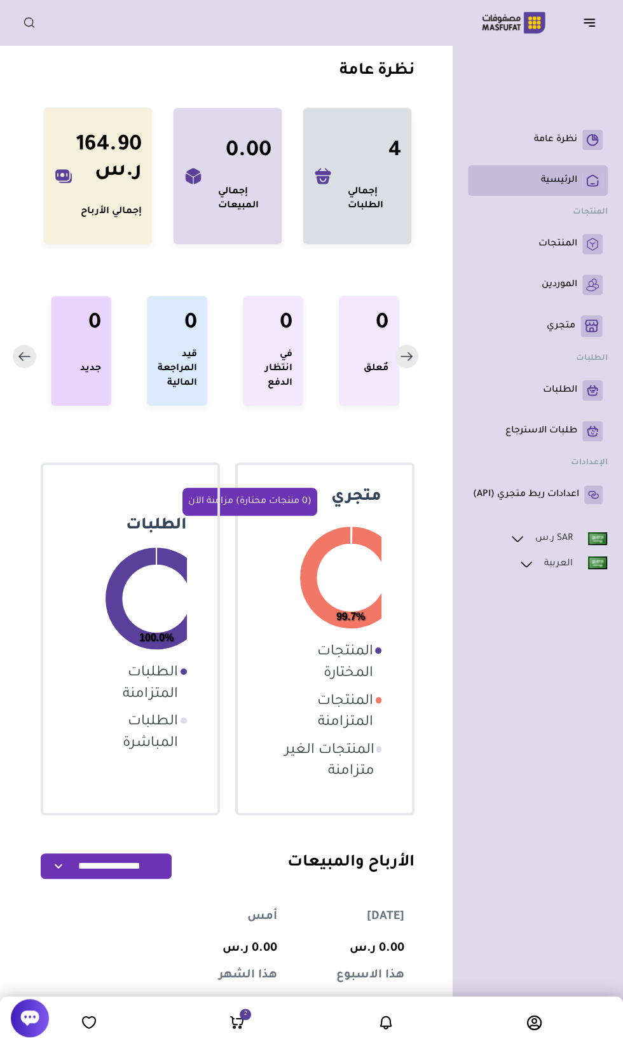
click at [586, 179] on rect at bounding box center [592, 180] width 20 height 20
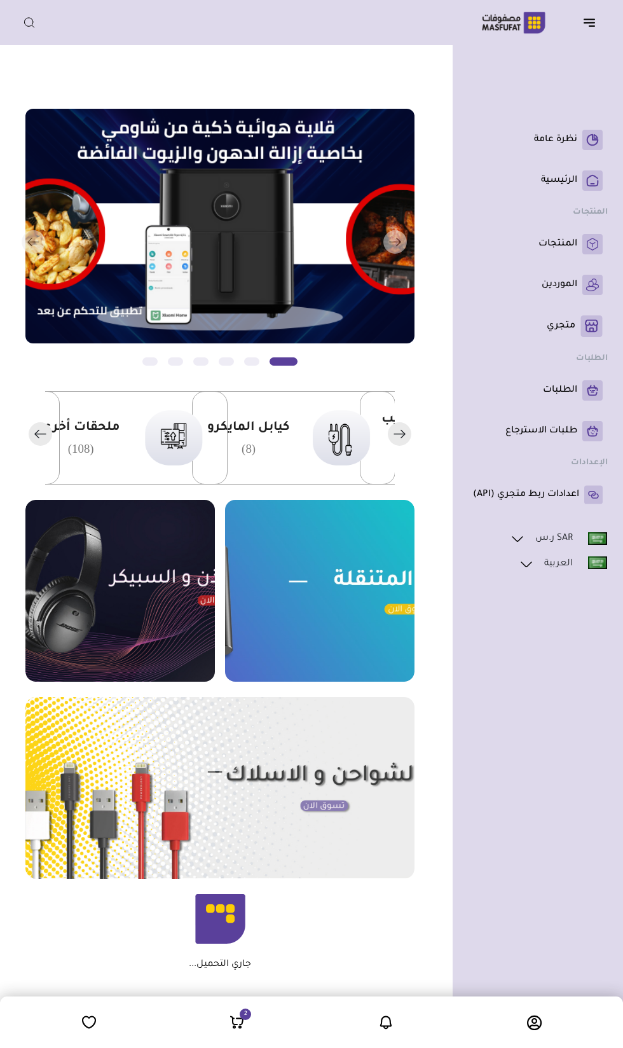
scroll to position [0, -343]
